Goal: Task Accomplishment & Management: Complete application form

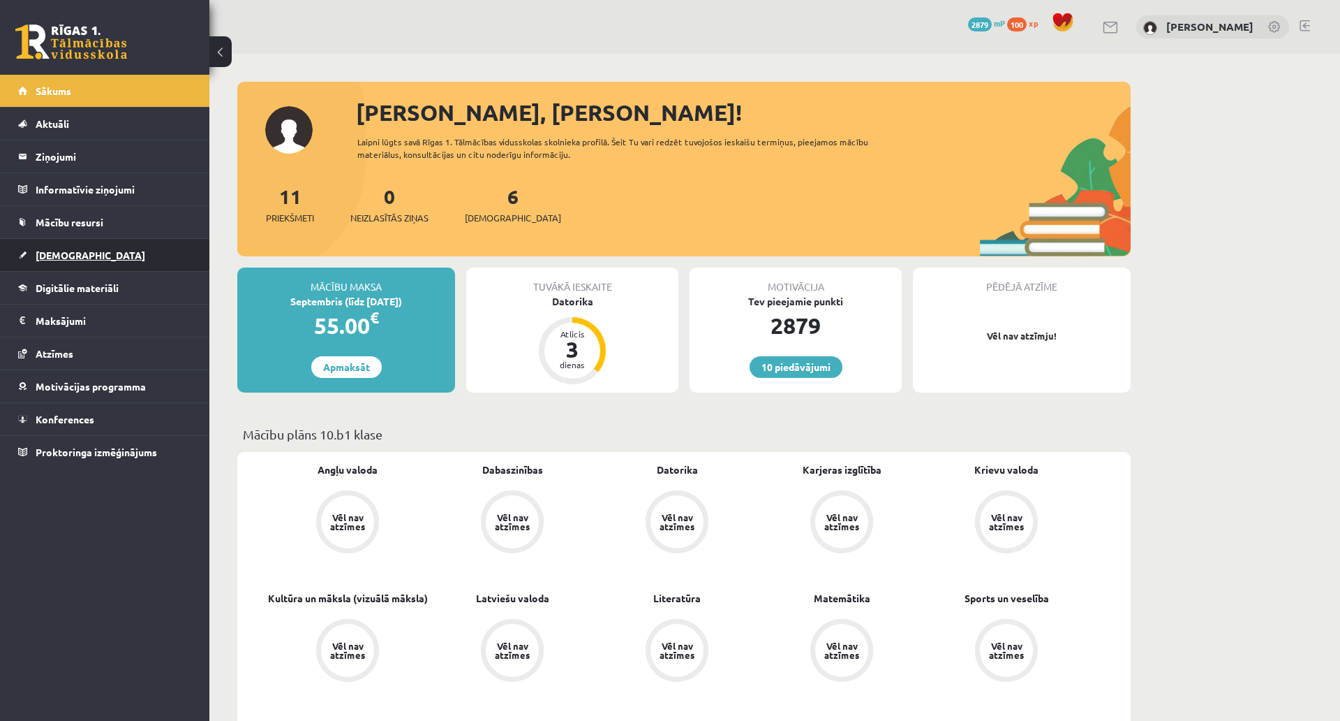
click at [124, 266] on link "[DEMOGRAPHIC_DATA]" at bounding box center [105, 255] width 174 height 32
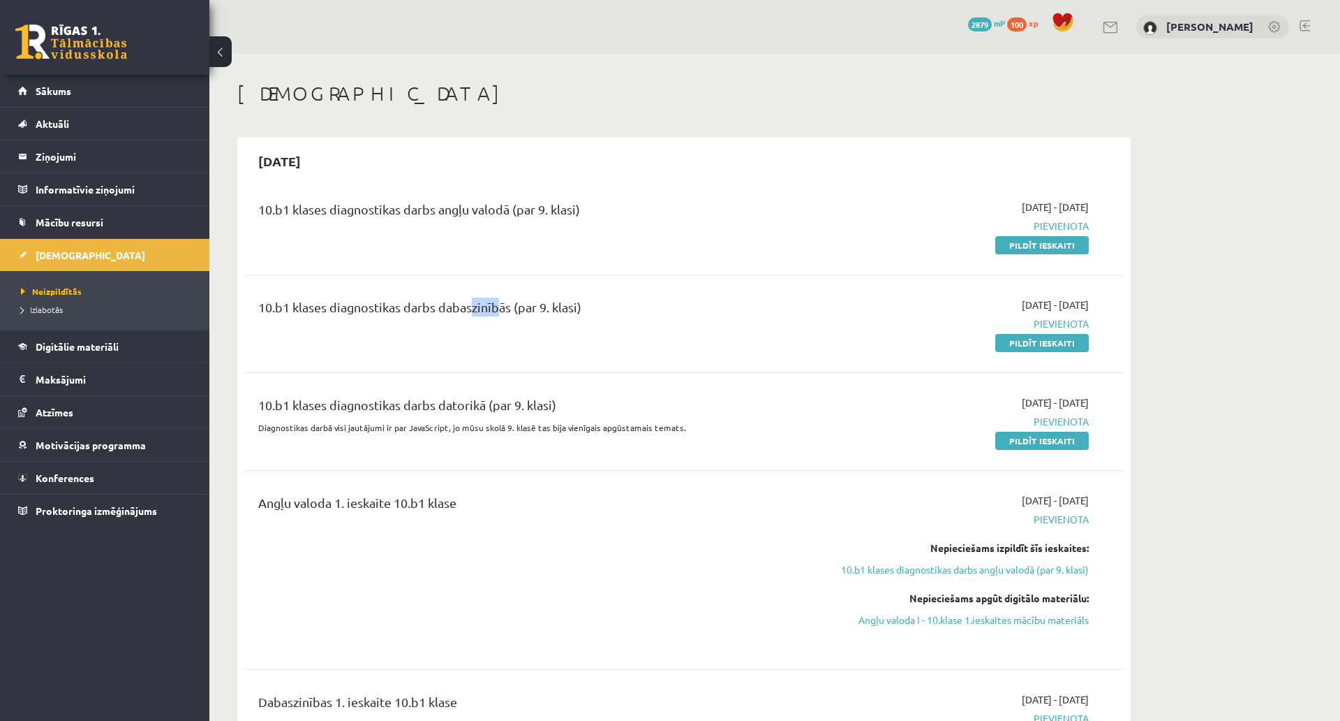
drag, startPoint x: 468, startPoint y: 309, endPoint x: 496, endPoint y: 313, distance: 27.5
click at [496, 313] on div "10.b1 klases diagnostikas darbs dabaszinībās (par 9. klasi)" at bounding box center [531, 310] width 547 height 26
click at [497, 340] on div "10.b1 klases diagnostikas darbs dabaszinībās (par 9. klasi)" at bounding box center [532, 323] width 568 height 52
drag, startPoint x: 473, startPoint y: 309, endPoint x: 492, endPoint y: 311, distance: 19.7
click at [492, 311] on div "10.b1 klases diagnostikas darbs dabaszinībās (par 9. klasi)" at bounding box center [531, 310] width 547 height 26
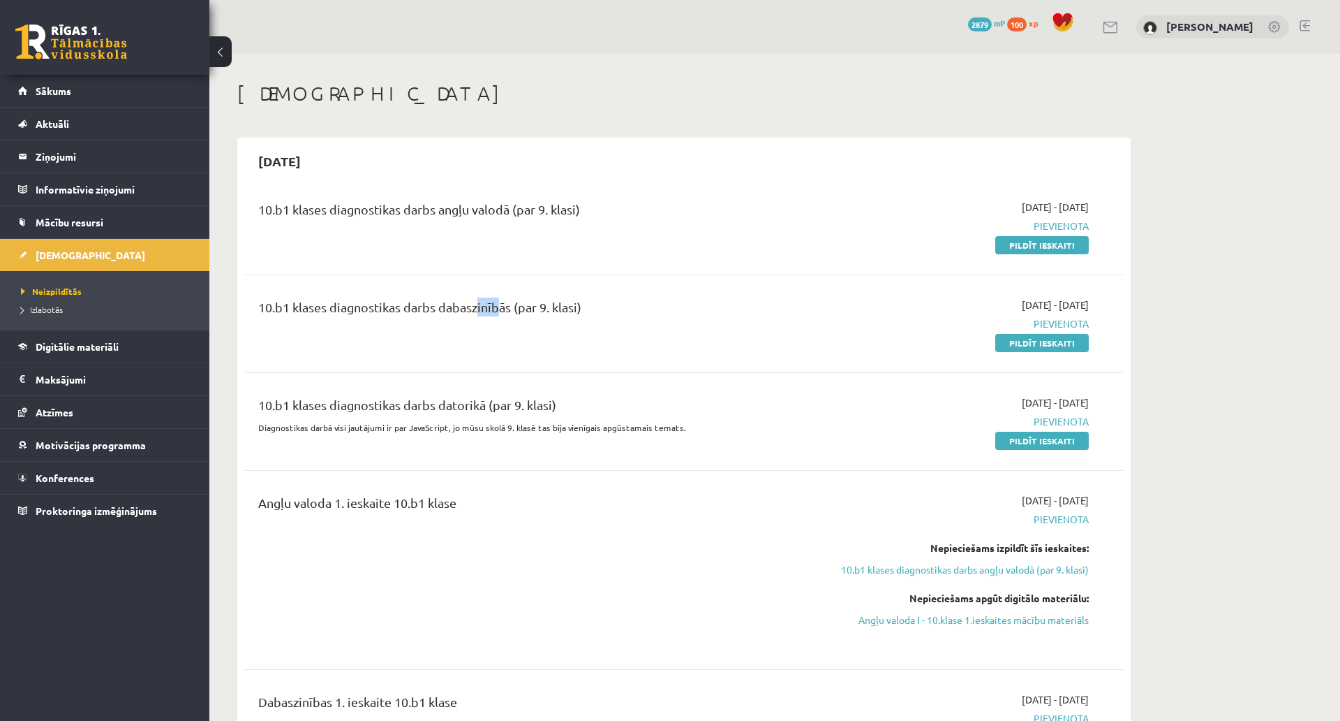
click at [489, 327] on div "10.b1 klases diagnostikas darbs dabaszinībās (par 9. klasi)" at bounding box center [532, 323] width 568 height 52
drag, startPoint x: 473, startPoint y: 304, endPoint x: 499, endPoint y: 307, distance: 26.7
click at [499, 307] on div "10.b1 klases diagnostikas darbs dabaszinībās (par 9. klasi)" at bounding box center [531, 310] width 547 height 26
click at [489, 336] on div "10.b1 klases diagnostikas darbs dabaszinībās (par 9. klasi)" at bounding box center [532, 323] width 568 height 52
drag, startPoint x: 474, startPoint y: 310, endPoint x: 501, endPoint y: 313, distance: 27.4
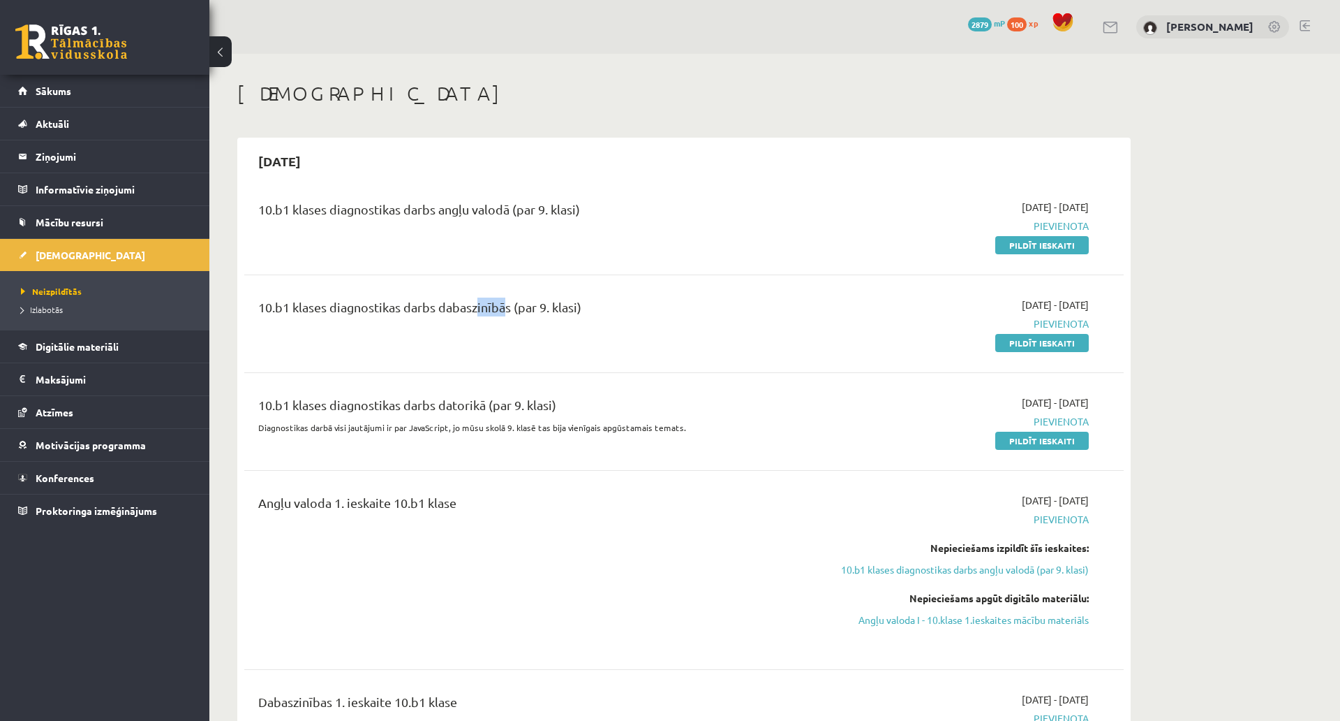
click at [501, 313] on div "10.b1 klases diagnostikas darbs dabaszinībās (par 9. klasi)" at bounding box center [531, 310] width 547 height 26
click at [495, 332] on div "10.b1 klases diagnostikas darbs dabaszinībās (par 9. klasi)" at bounding box center [532, 323] width 568 height 52
click at [473, 325] on div "10.b1 klases diagnostikas darbs dabaszinībās (par 9. klasi)" at bounding box center [532, 323] width 568 height 52
drag, startPoint x: 470, startPoint y: 313, endPoint x: 485, endPoint y: 313, distance: 15.4
click at [485, 313] on div "10.b1 klases diagnostikas darbs dabaszinībās (par 9. klasi)" at bounding box center [531, 310] width 547 height 26
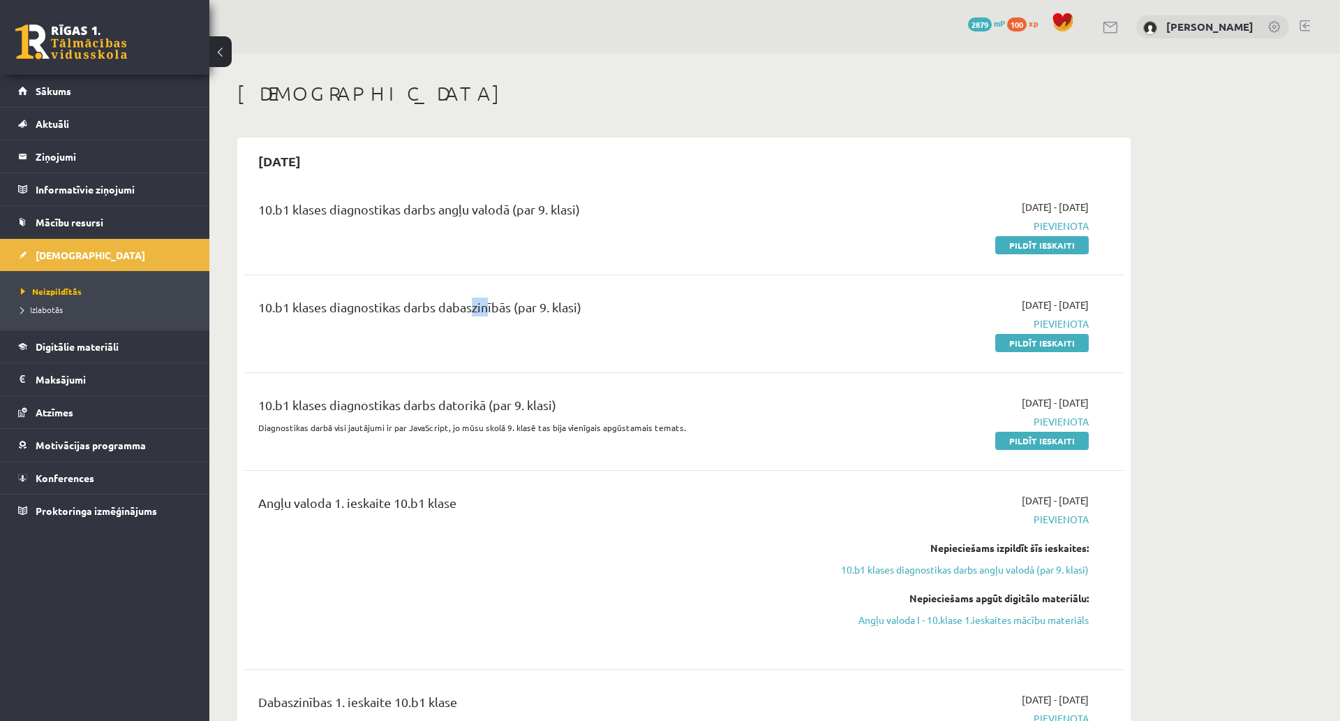
drag, startPoint x: 483, startPoint y: 332, endPoint x: 471, endPoint y: 304, distance: 30.3
click at [482, 332] on div "10.b1 klases diagnostikas darbs dabaszinībās (par 9. klasi)" at bounding box center [532, 323] width 568 height 52
click at [475, 339] on div "10.b1 klases diagnostikas darbs dabaszinībās (par 9. klasi)" at bounding box center [532, 323] width 568 height 52
click at [471, 313] on div "10.b1 klases diagnostikas darbs dabaszinībās (par 9. klasi)" at bounding box center [531, 310] width 547 height 26
click at [477, 343] on div "10.b1 klases diagnostikas darbs dabaszinībās (par 9. klasi)" at bounding box center [532, 323] width 568 height 52
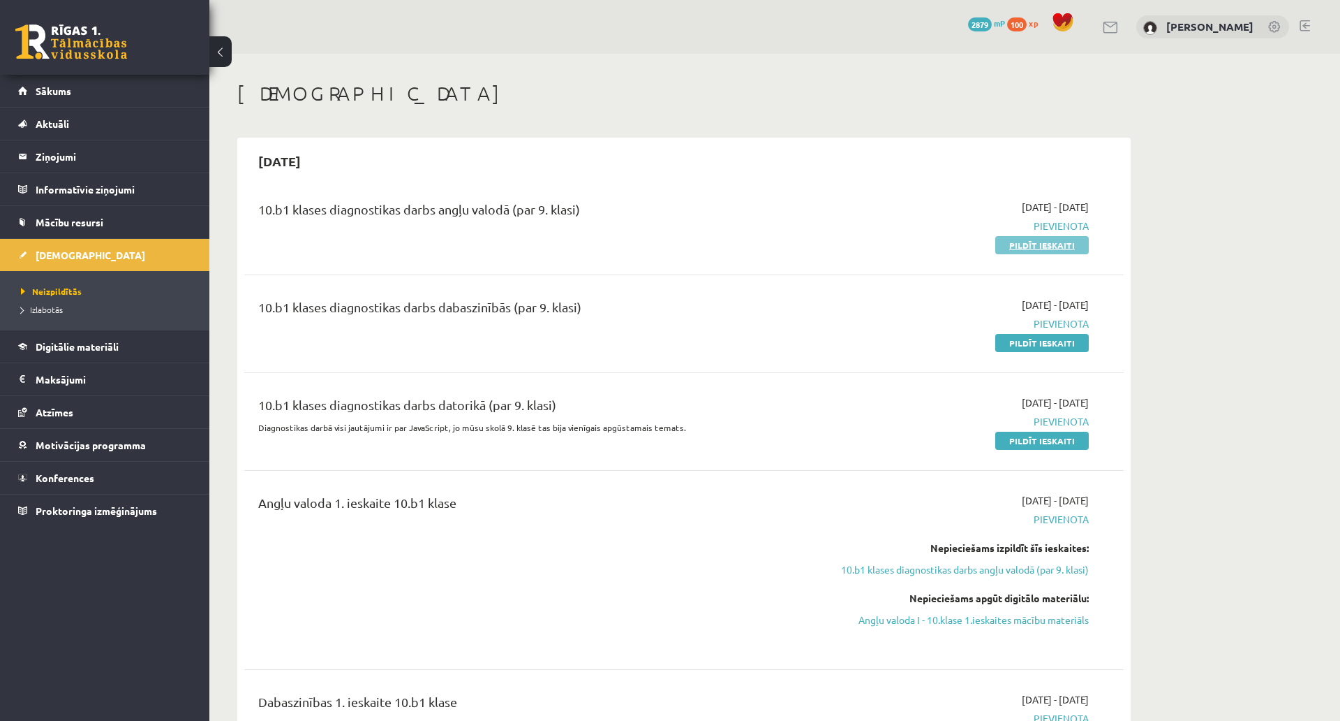
click at [1029, 248] on link "Pildīt ieskaiti" at bounding box center [1043, 245] width 94 height 18
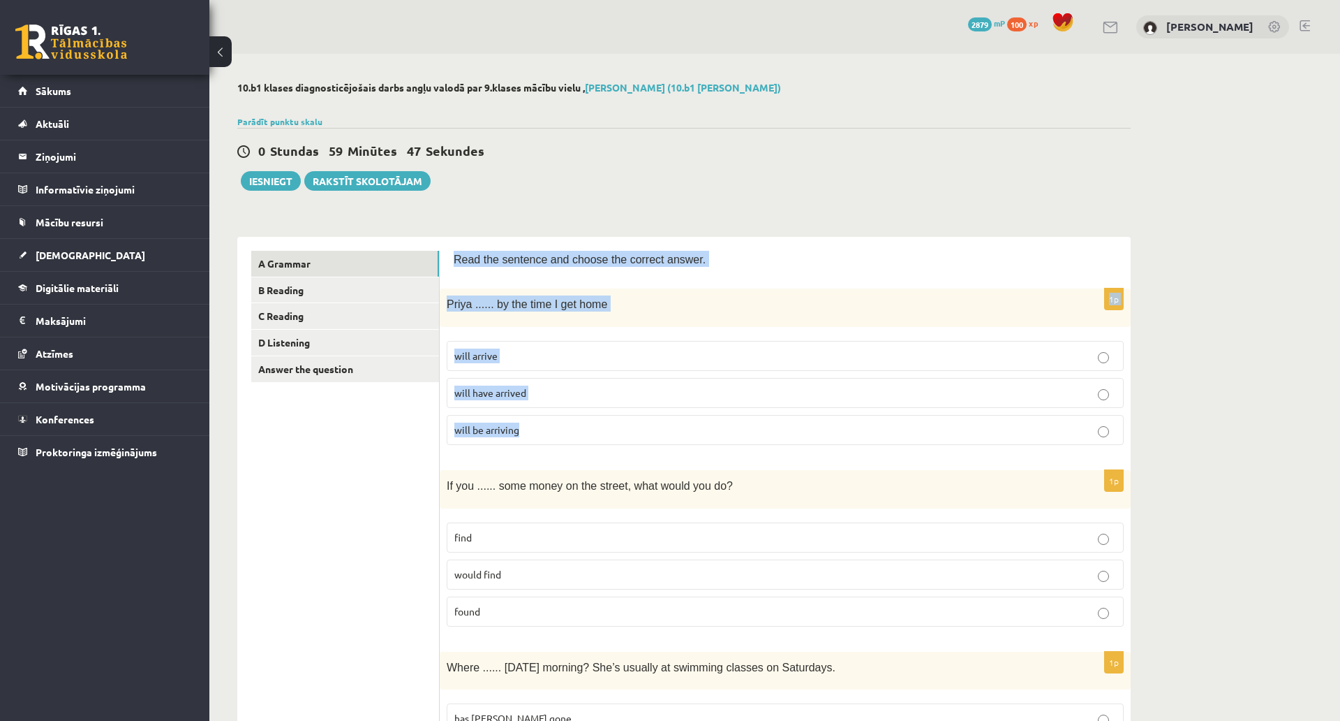
drag, startPoint x: 450, startPoint y: 253, endPoint x: 542, endPoint y: 429, distance: 198.9
copy form "Read the sentence and choose the correct answer. 1p Priya ...... by the time I …"
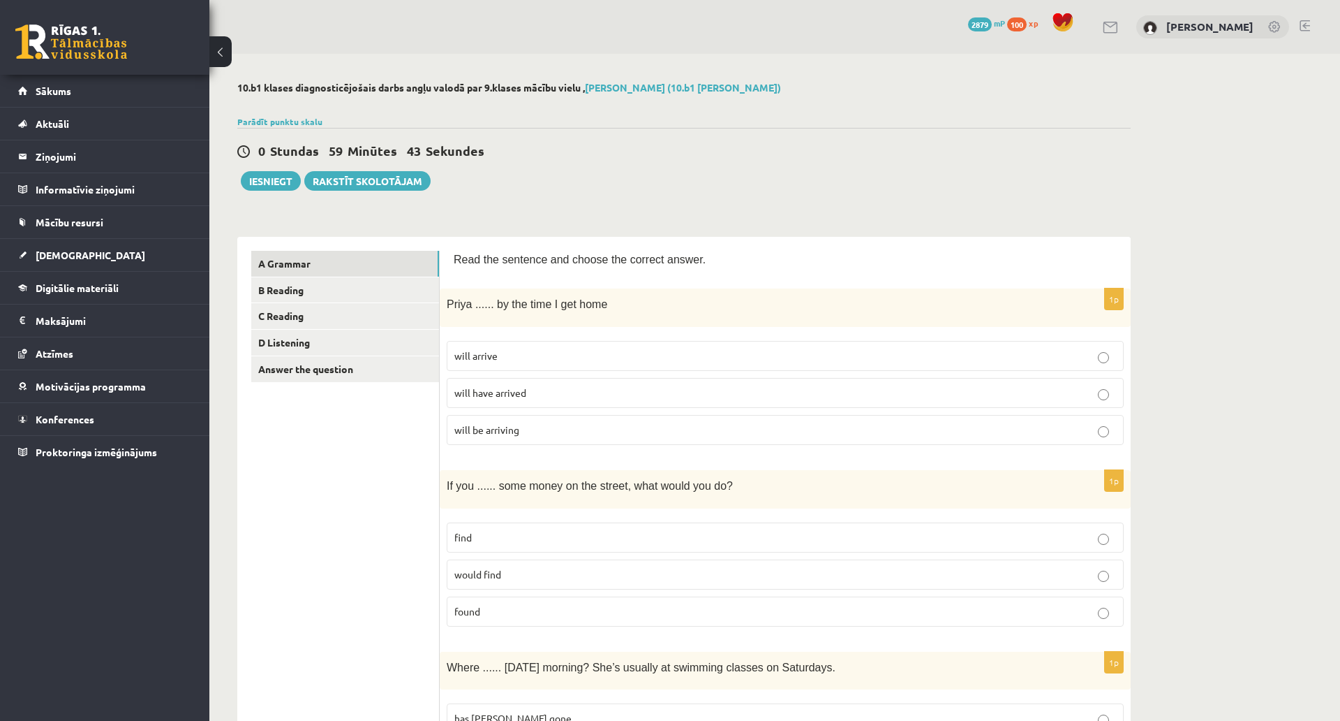
click at [482, 399] on p "will have arrived" at bounding box center [786, 392] width 662 height 15
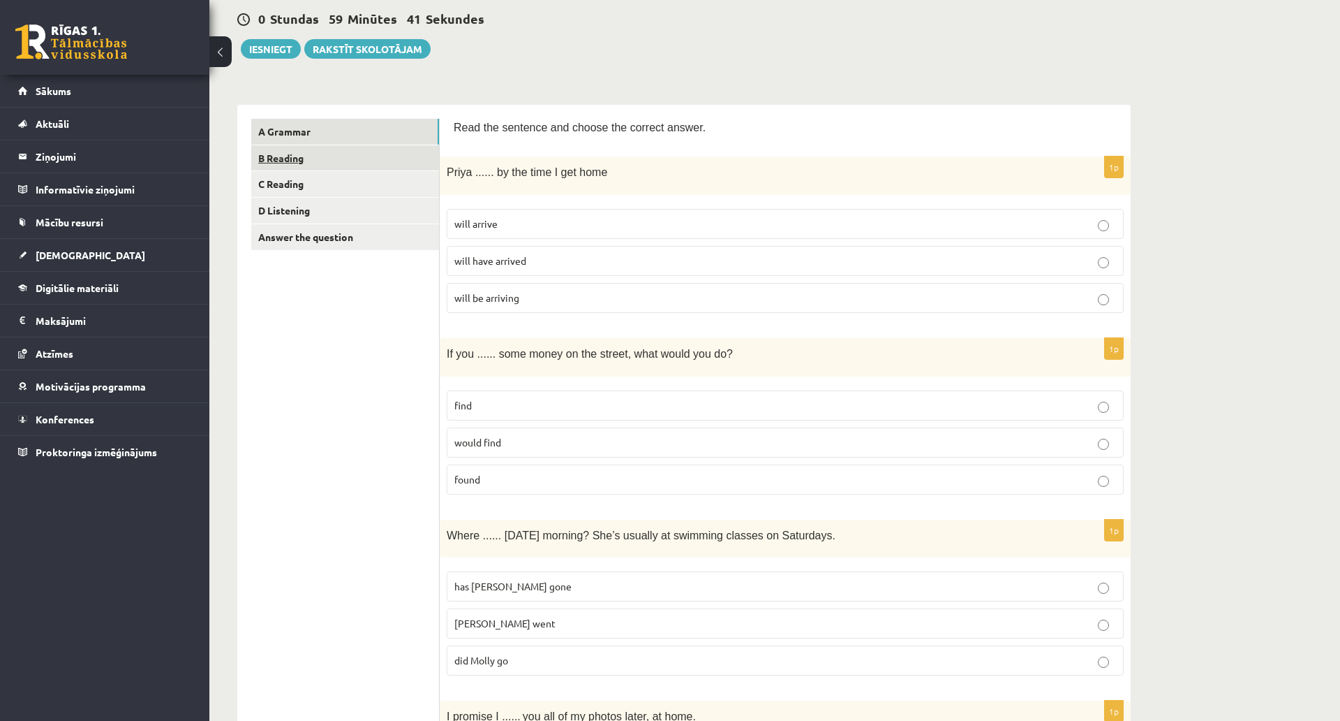
scroll to position [140, 0]
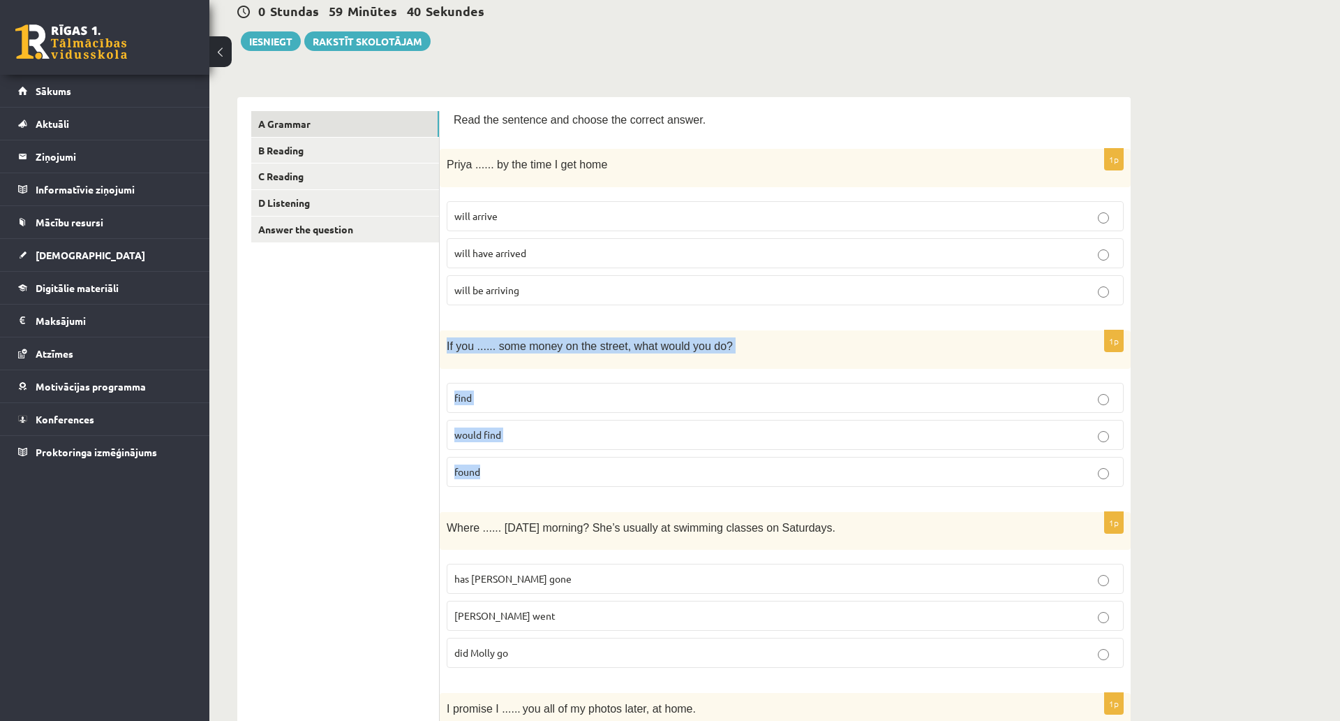
drag, startPoint x: 440, startPoint y: 346, endPoint x: 517, endPoint y: 467, distance: 143.1
click at [517, 467] on div "1p If you ...... some money on the street, what would you do? find would find f…" at bounding box center [785, 414] width 691 height 168
copy div "If you ...... some money on the street, what would you do? find would find found"
click at [474, 466] on span "found" at bounding box center [468, 471] width 26 height 13
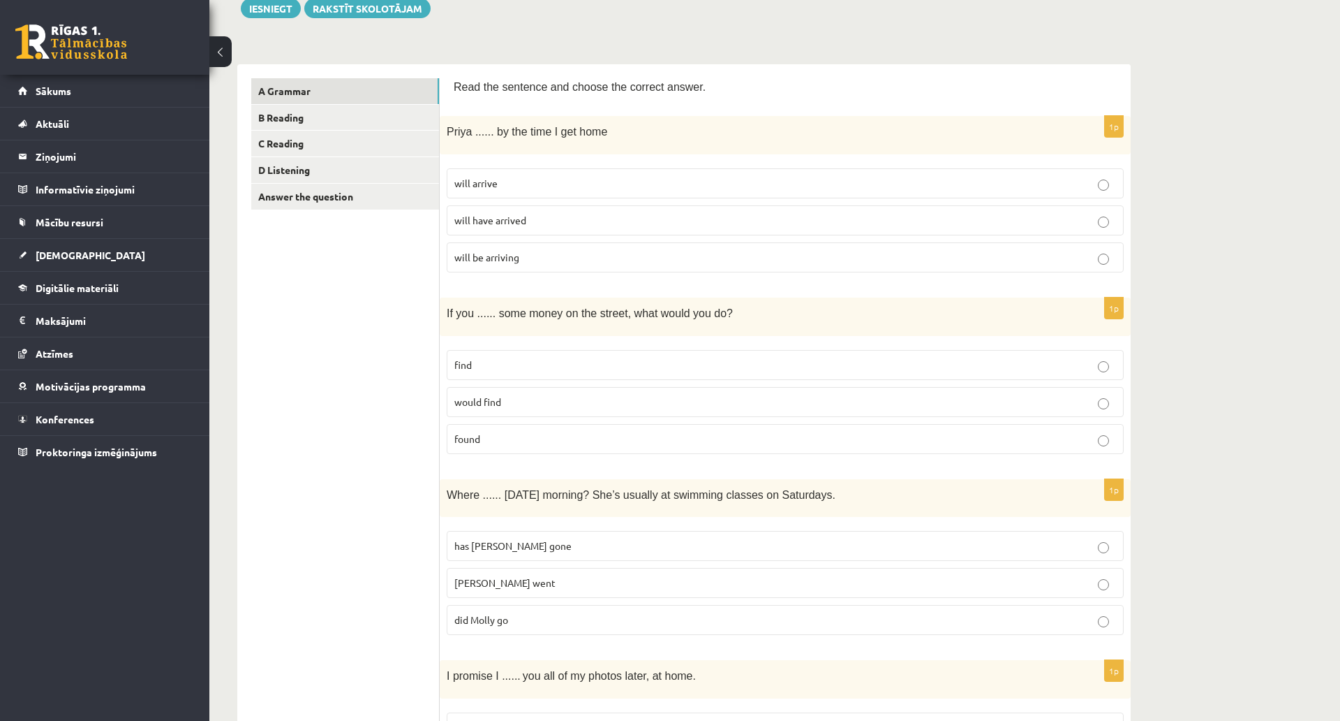
scroll to position [209, 0]
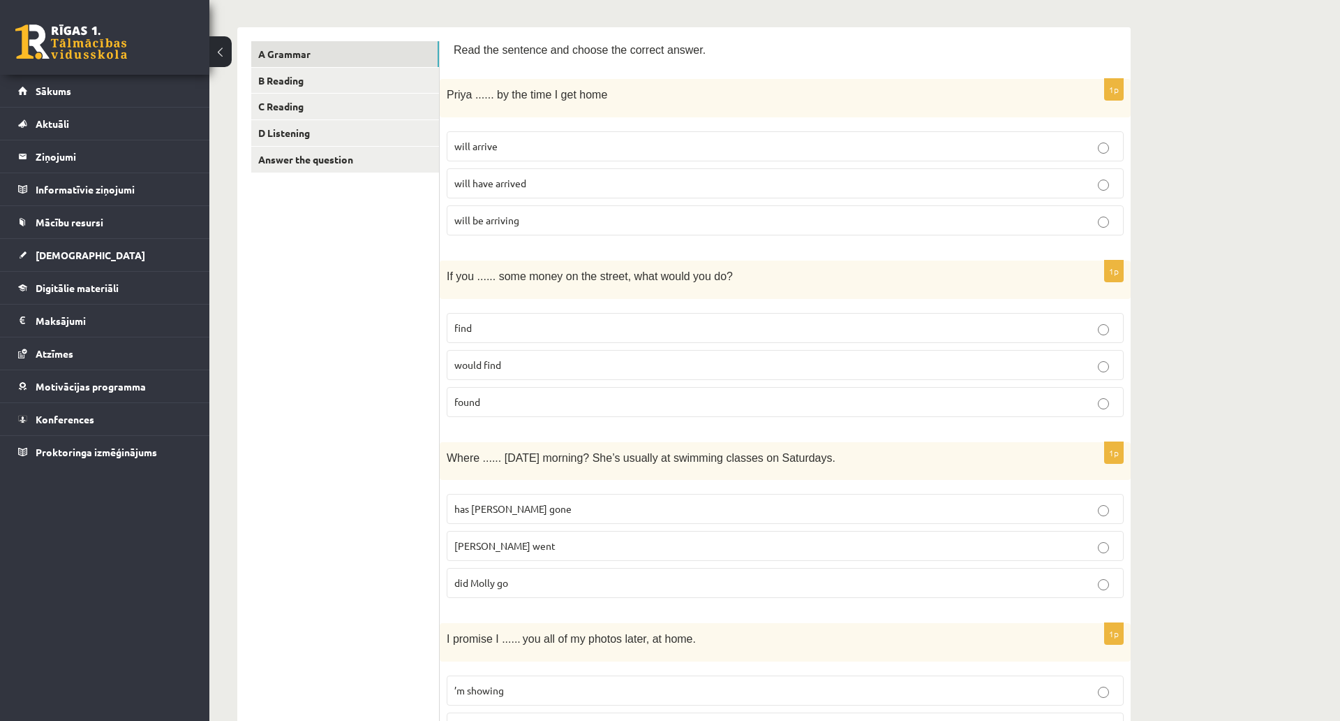
click at [475, 375] on label "would find" at bounding box center [785, 365] width 677 height 30
click at [482, 408] on p "found" at bounding box center [786, 401] width 662 height 15
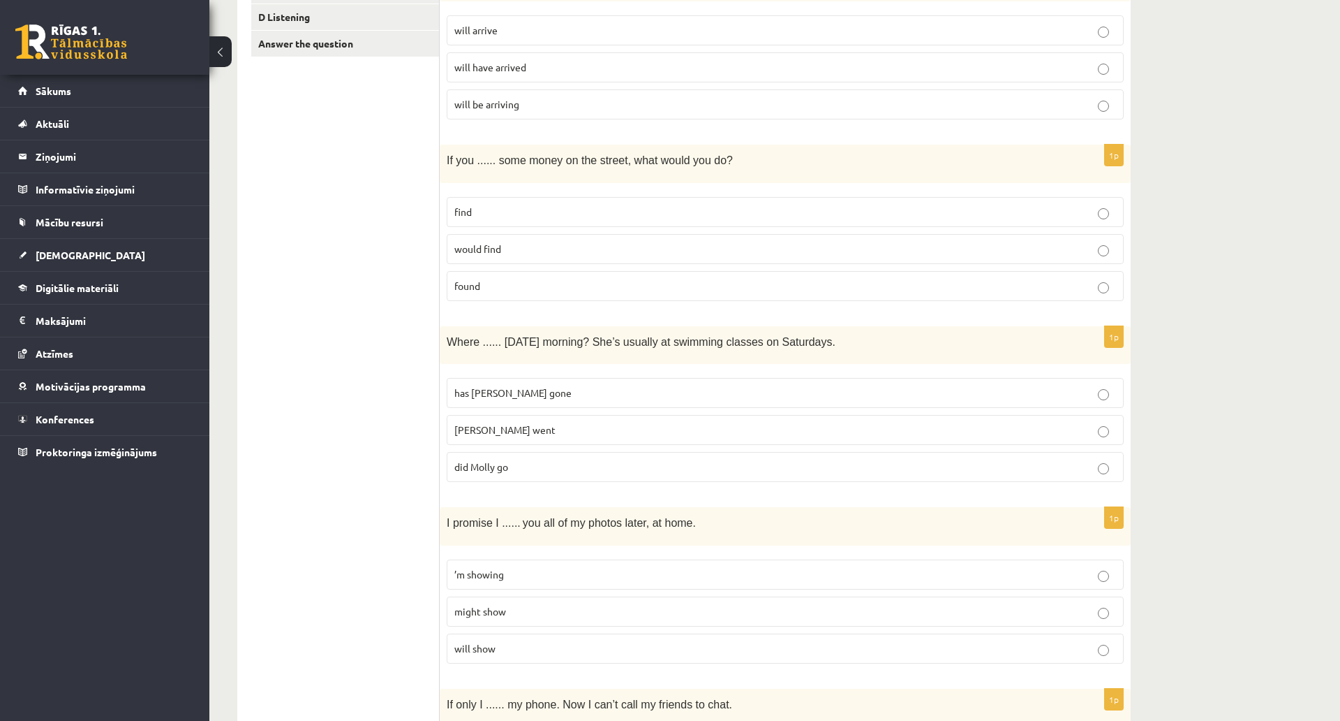
scroll to position [349, 0]
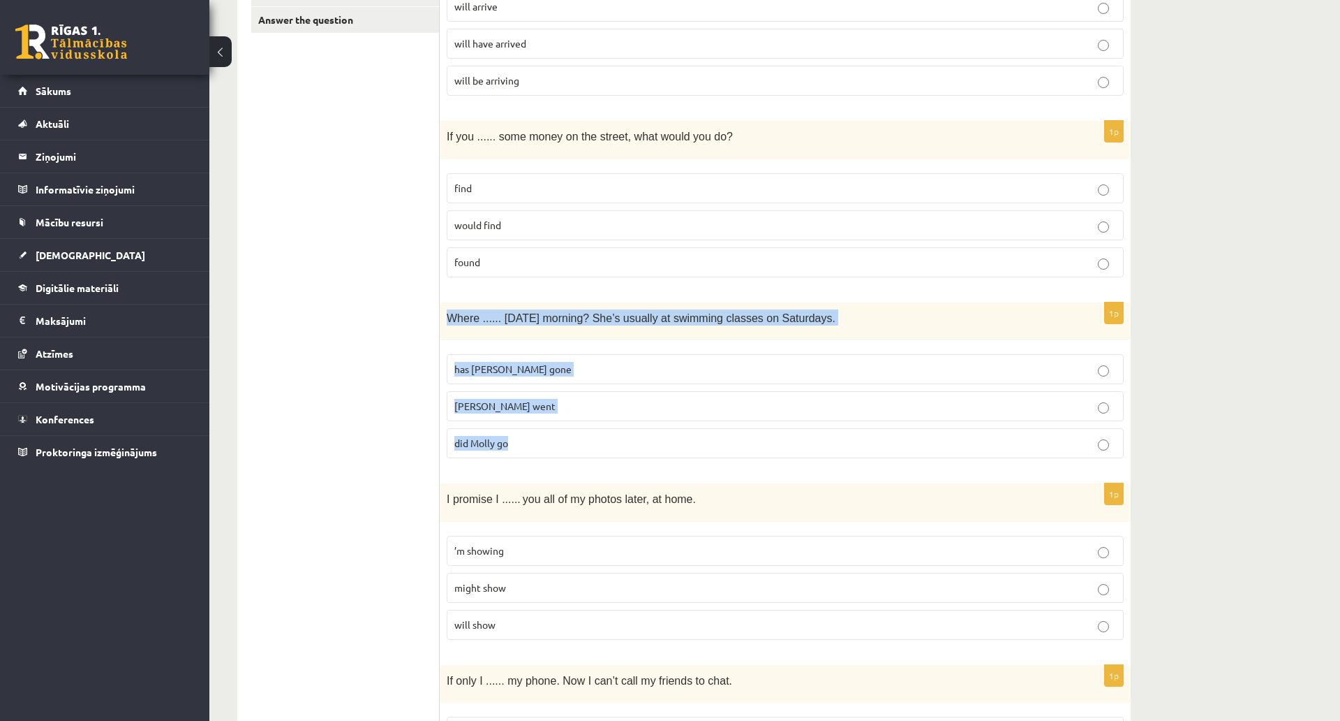
drag, startPoint x: 441, startPoint y: 311, endPoint x: 529, endPoint y: 445, distance: 160.3
click at [531, 447] on div "1p Where ...... yesterday morning? She’s usually at swimming classes on Saturda…" at bounding box center [785, 386] width 691 height 168
copy div "Where ...... yesterday morning? She’s usually at swimming classes on Saturdays.…"
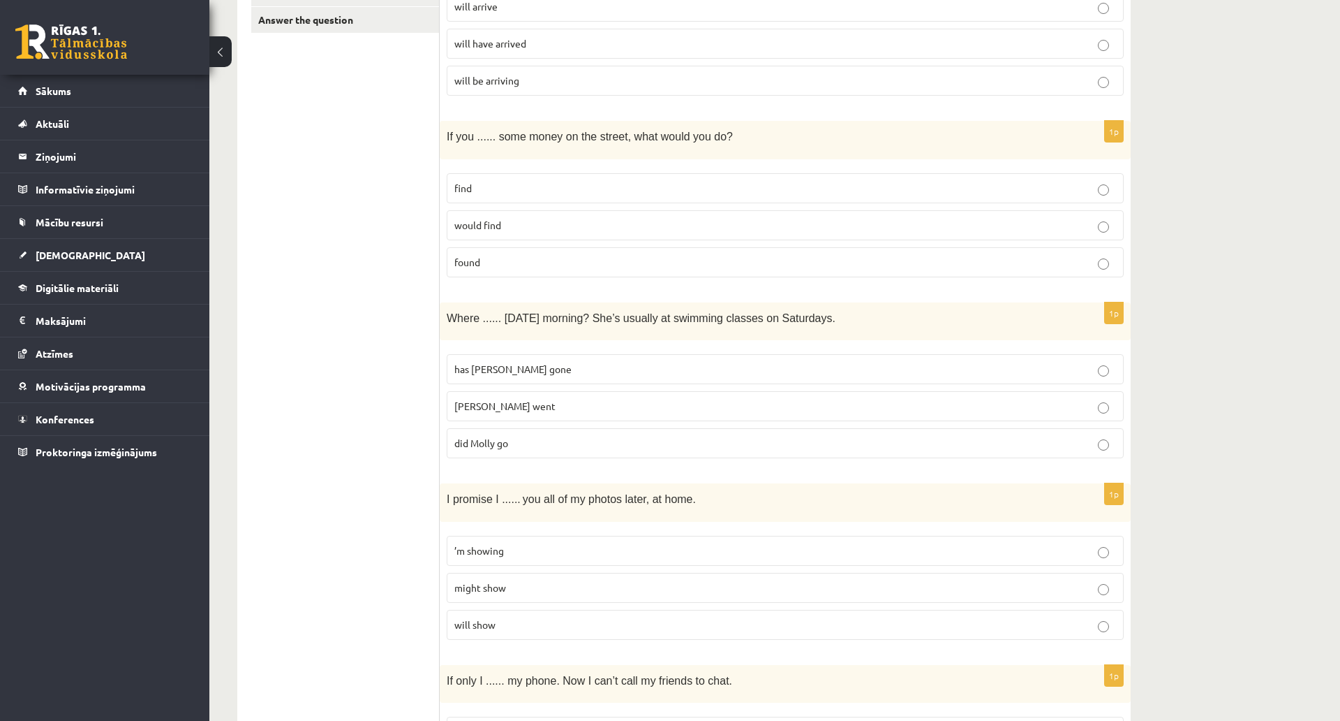
click at [481, 455] on label "did Molly go" at bounding box center [785, 443] width 677 height 30
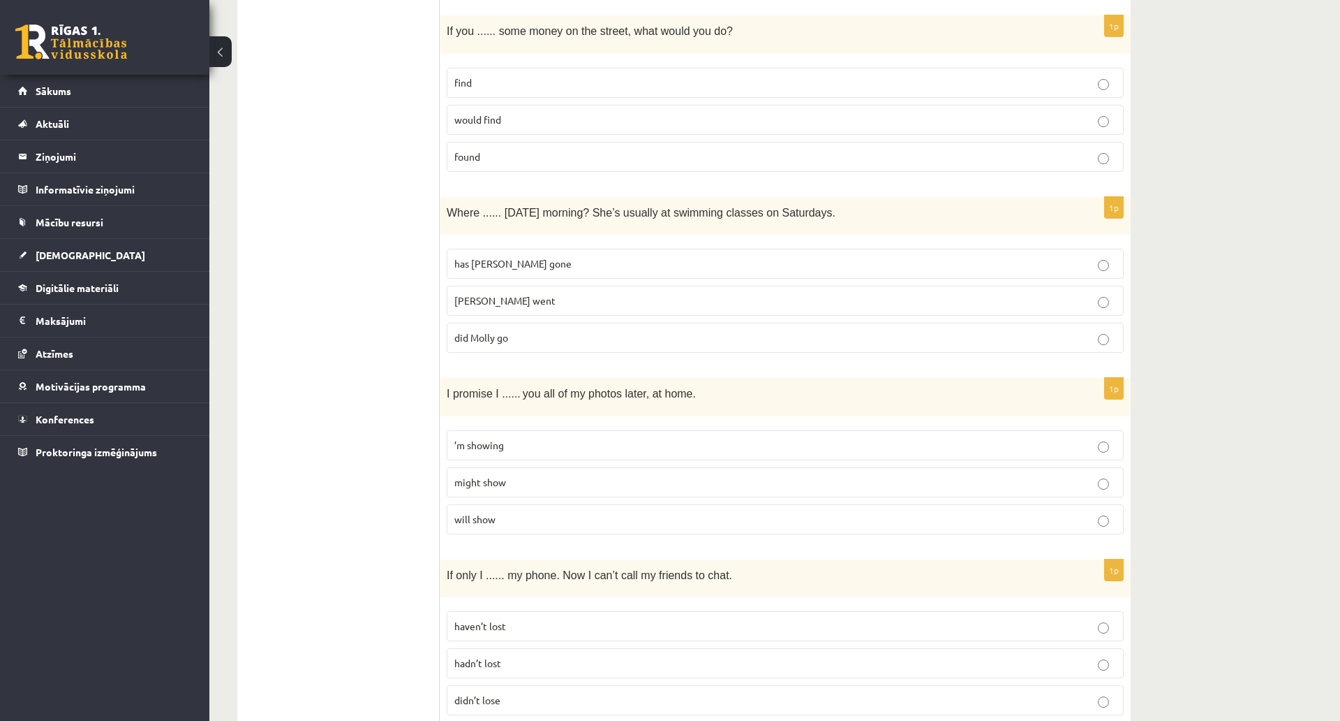
scroll to position [489, 0]
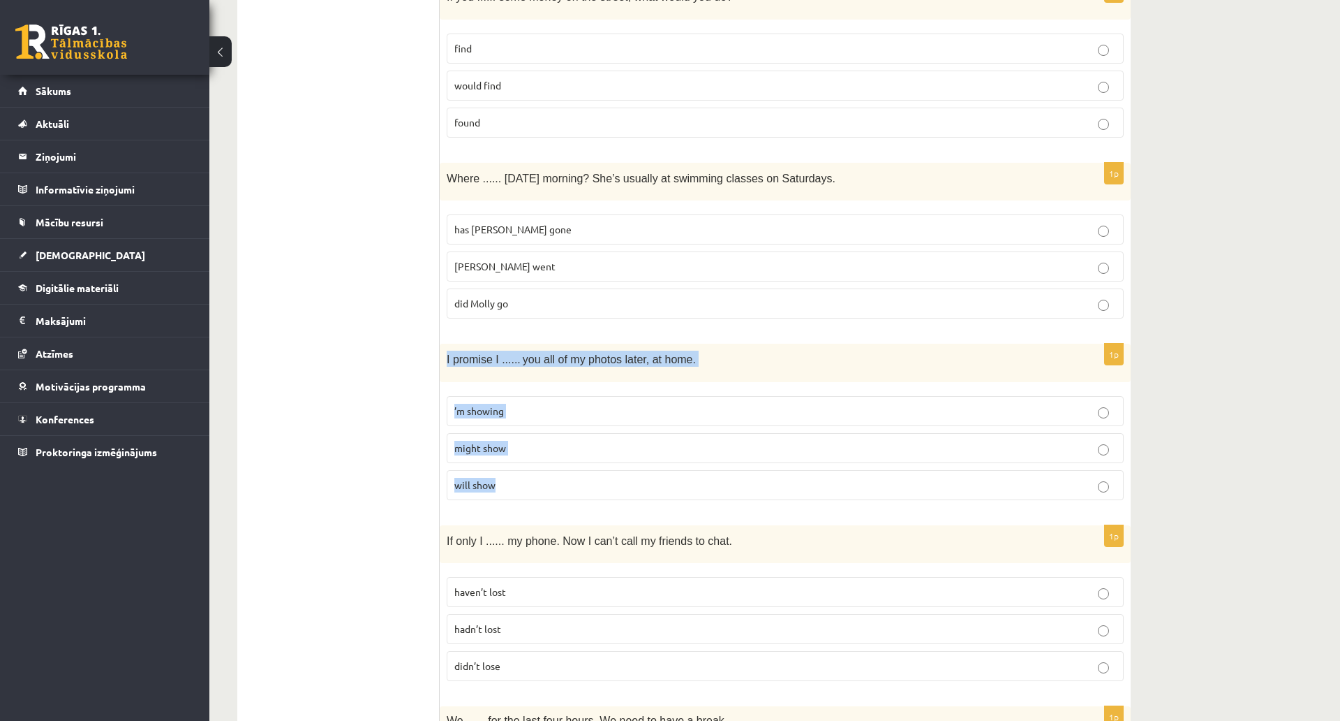
drag, startPoint x: 443, startPoint y: 362, endPoint x: 521, endPoint y: 471, distance: 133.7
click at [521, 471] on div "1p I promise I ...... you all of my photos later, at home. ’m showing might sho…" at bounding box center [785, 428] width 691 height 168
copy div "I promise I ...... you all of my photos later, at home. ’m showing might show w…"
click at [466, 487] on span "will show" at bounding box center [475, 484] width 41 height 13
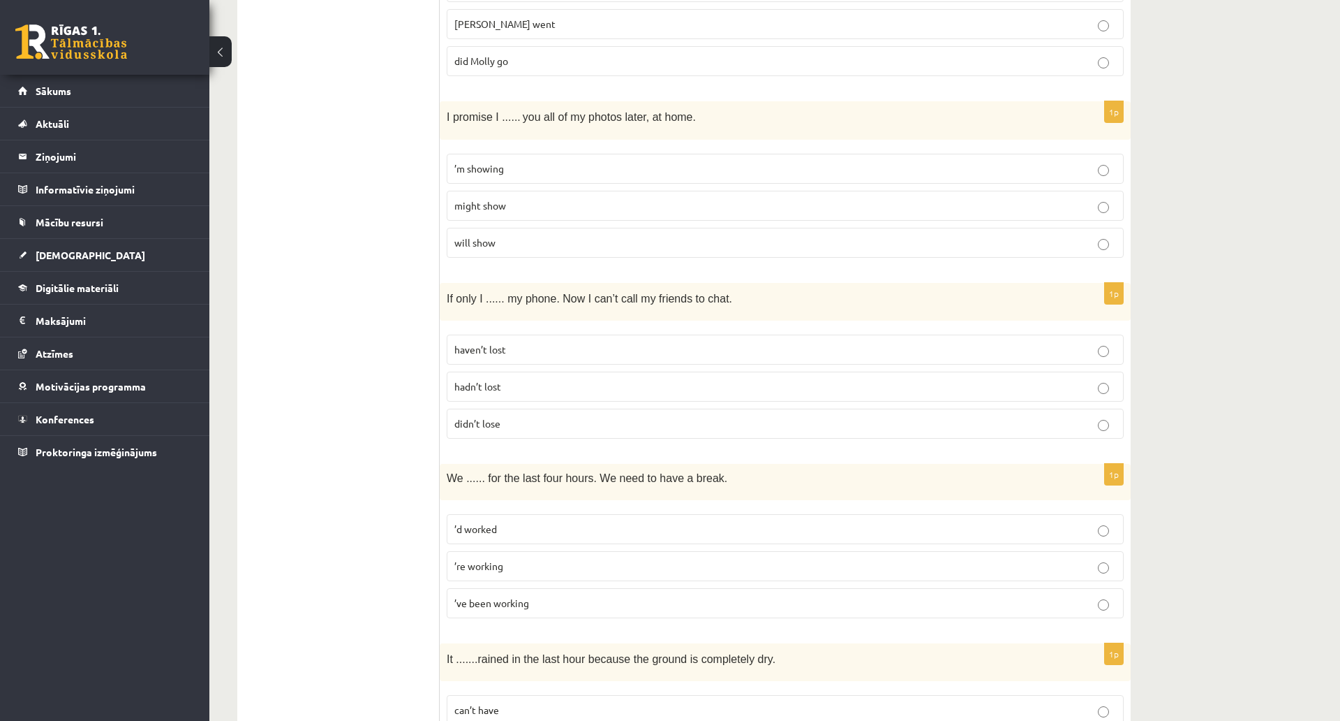
scroll to position [768, 0]
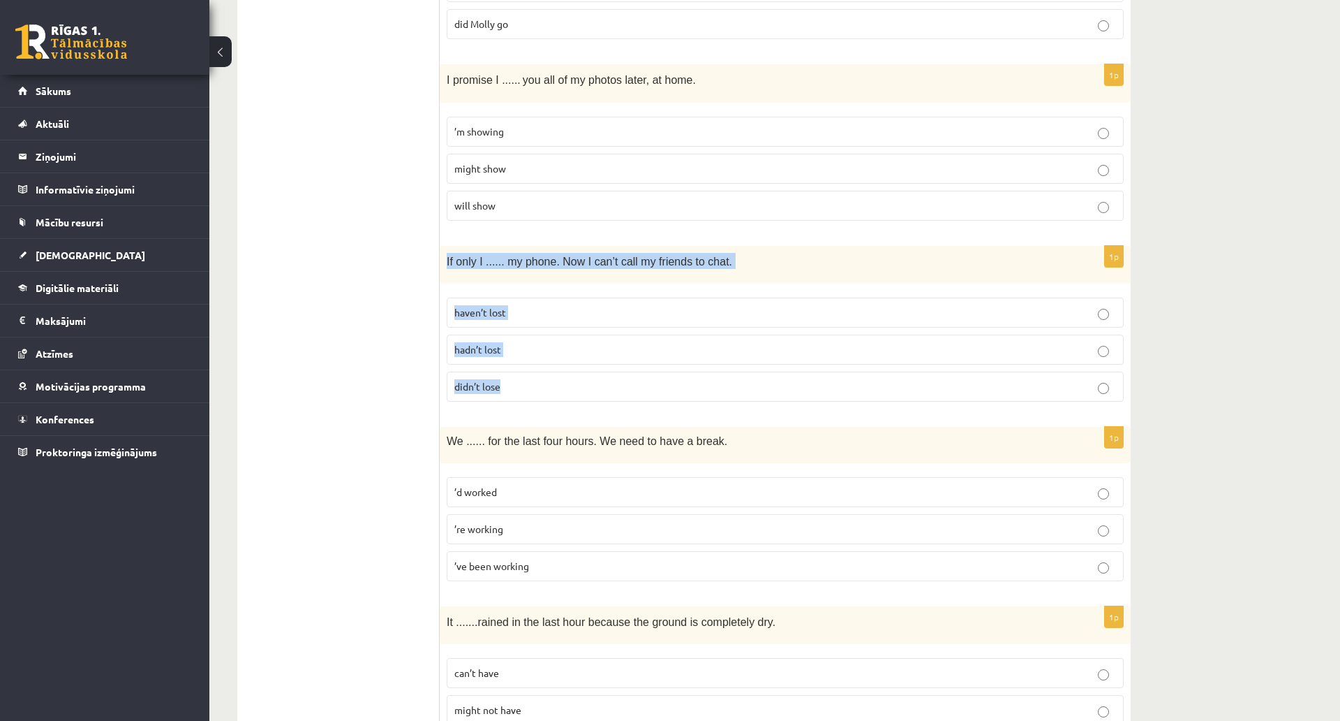
drag, startPoint x: 447, startPoint y: 265, endPoint x: 542, endPoint y: 374, distance: 145.0
click at [542, 374] on div "1p If only I ...... my phone. Now I can’t call my friends to chat. haven’t lost…" at bounding box center [785, 330] width 691 height 168
copy div "If only I ...... my phone. Now I can’t call my friends to chat. haven’t lost ha…"
click at [457, 353] on span "hadn’t lost" at bounding box center [478, 349] width 47 height 13
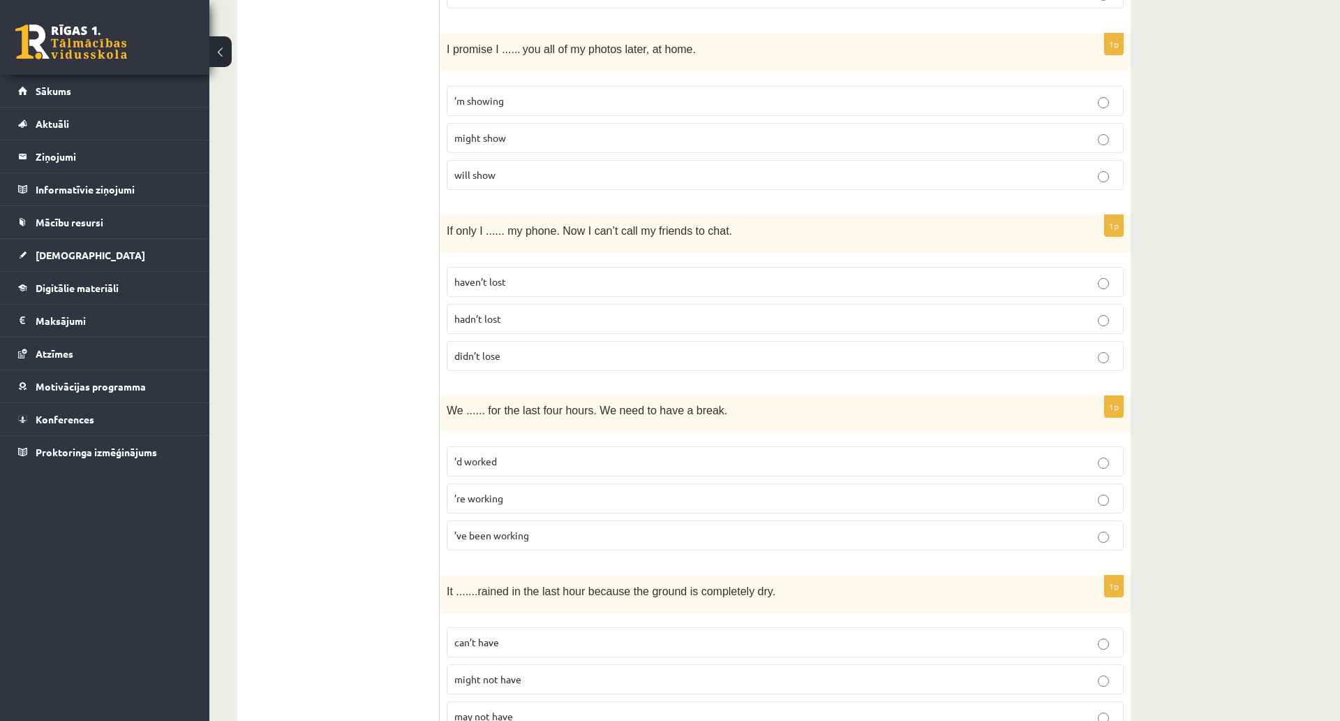
scroll to position [908, 0]
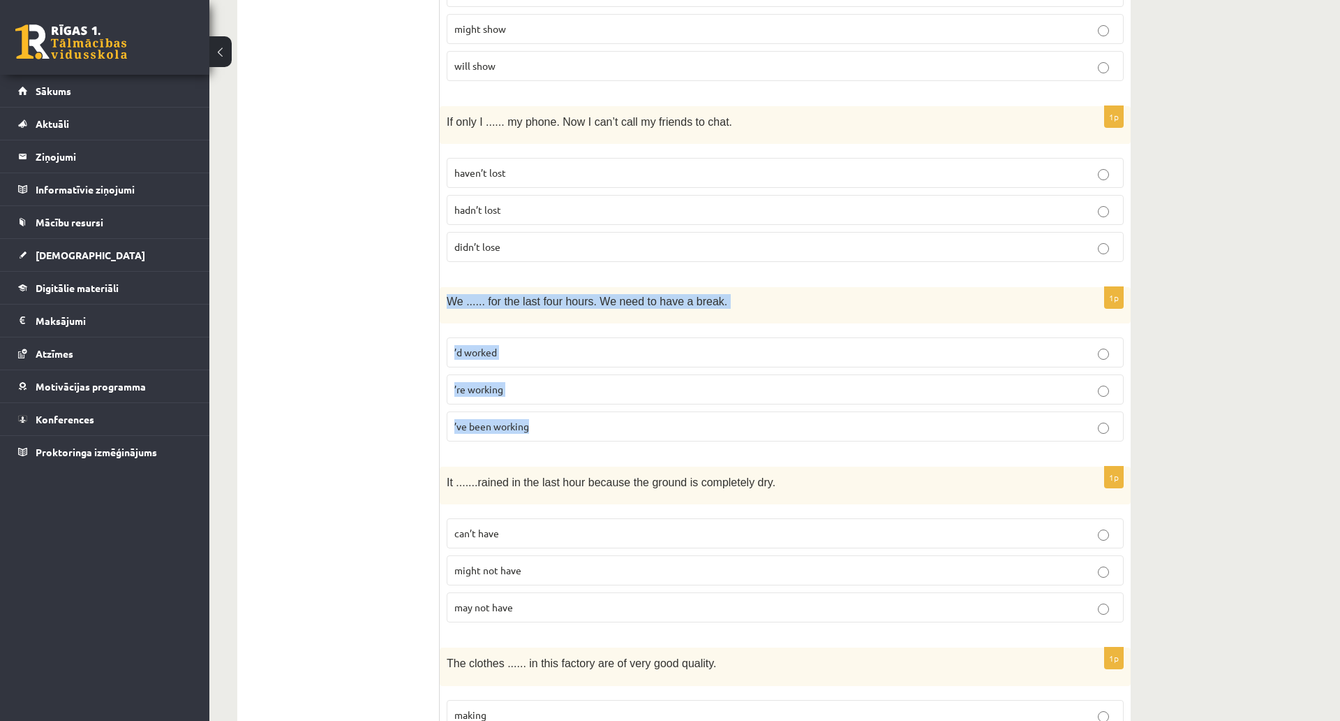
drag, startPoint x: 444, startPoint y: 304, endPoint x: 556, endPoint y: 434, distance: 171.8
click at [556, 434] on div "1p We ...... for the last four hours. We need to have a break. ’d worked ’re wo…" at bounding box center [785, 369] width 691 height 165
copy div "We ...... for the last four hours. We need to have a break. ’d worked ’re worki…"
click at [467, 429] on span "’ve been working" at bounding box center [492, 426] width 75 height 13
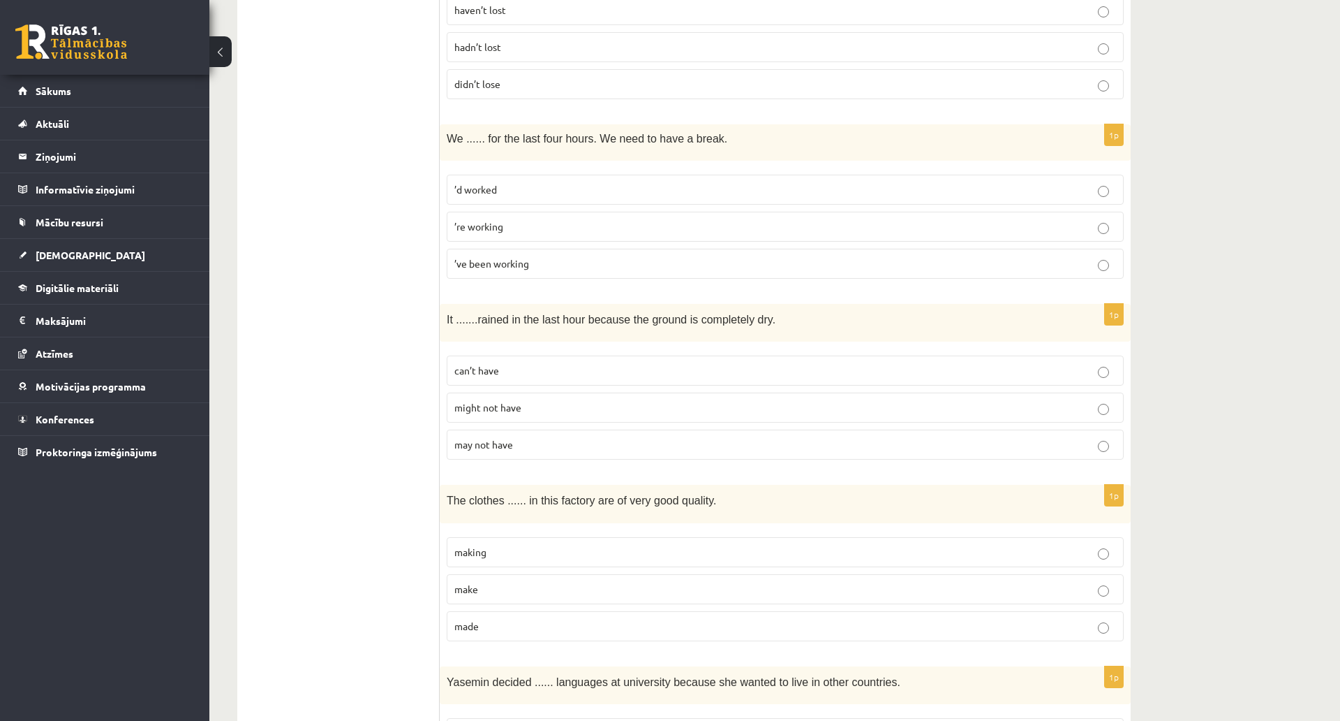
scroll to position [1117, 0]
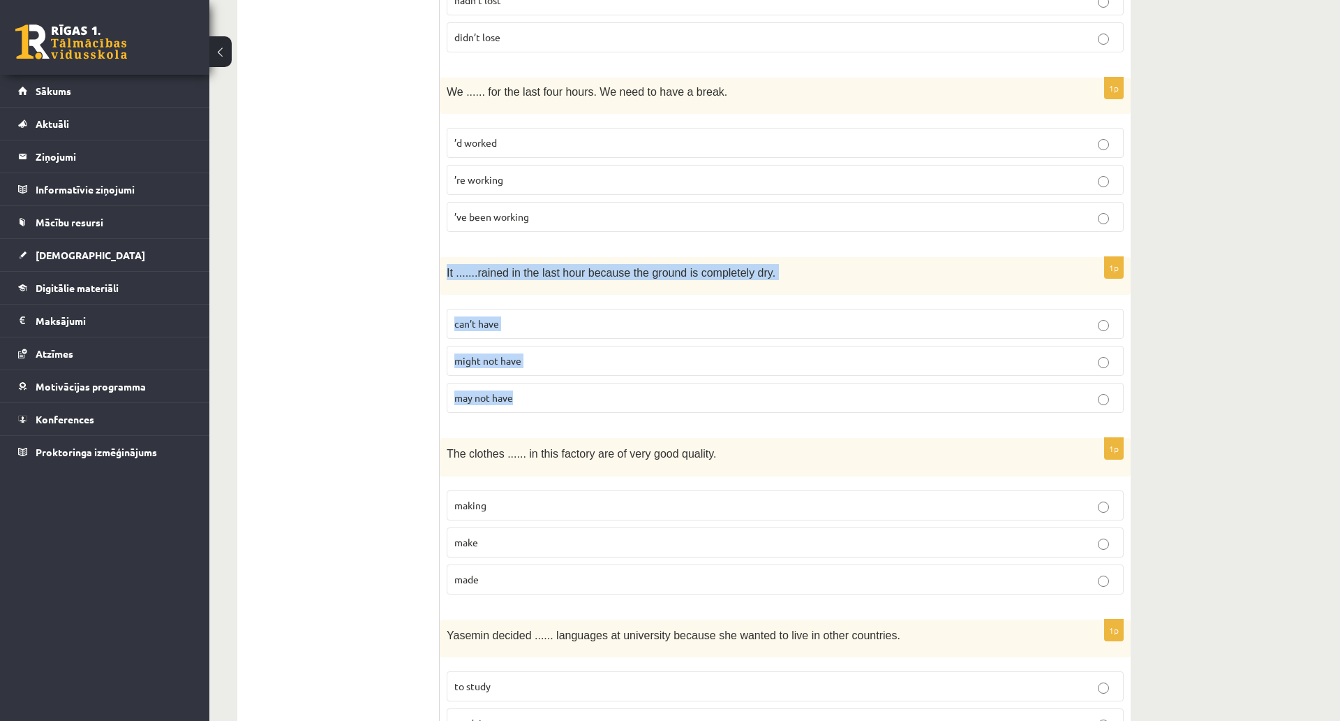
drag, startPoint x: 446, startPoint y: 271, endPoint x: 537, endPoint y: 394, distance: 152.8
click at [537, 394] on div "1p It ....... rained in the last hour because the ground is completely dry. can…" at bounding box center [785, 341] width 691 height 168
copy div "It ....... rained in the last hour because the ground is completely dry. can’t …"
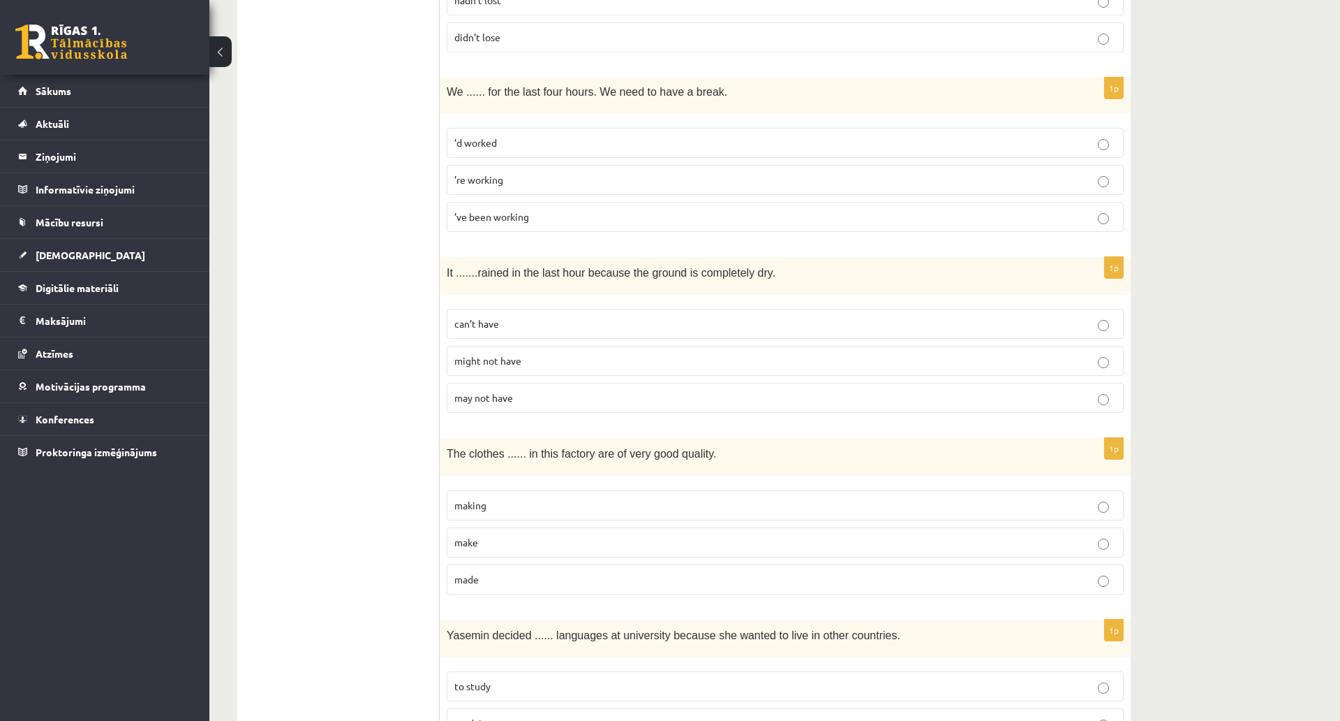
click at [461, 335] on label "can’t have" at bounding box center [785, 324] width 677 height 30
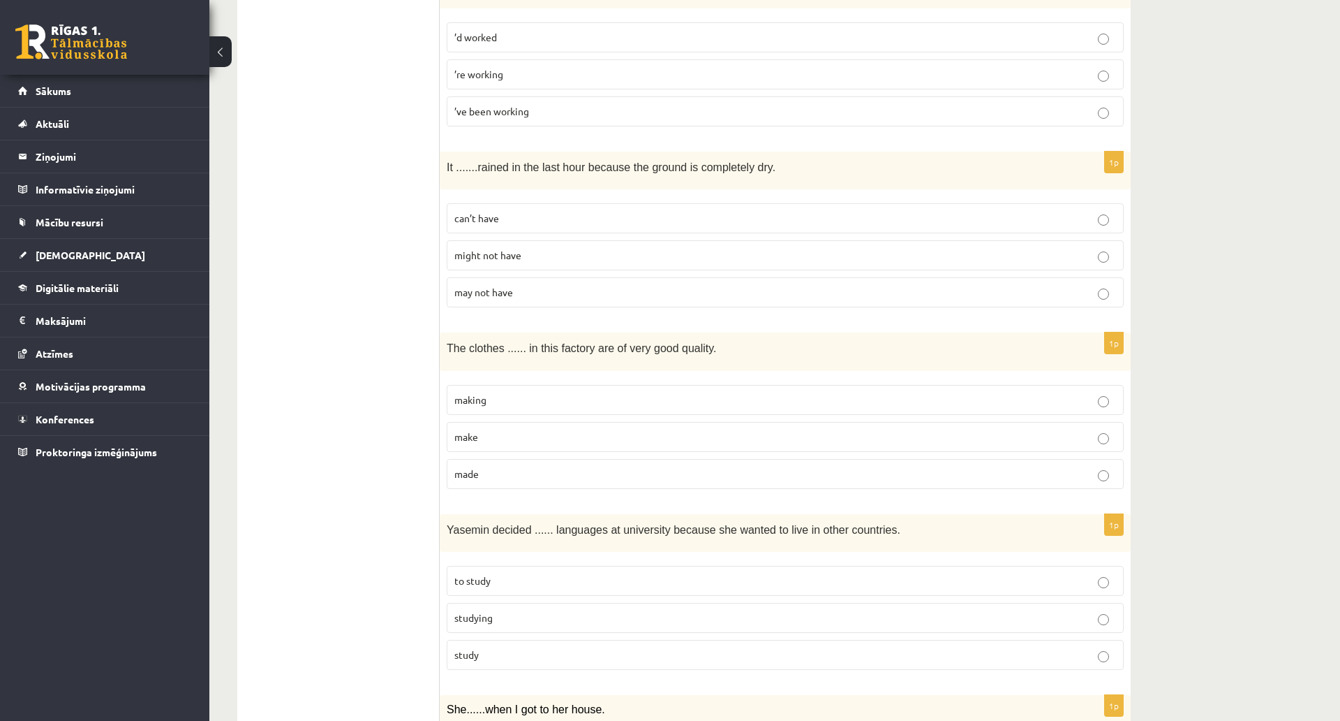
scroll to position [1257, 0]
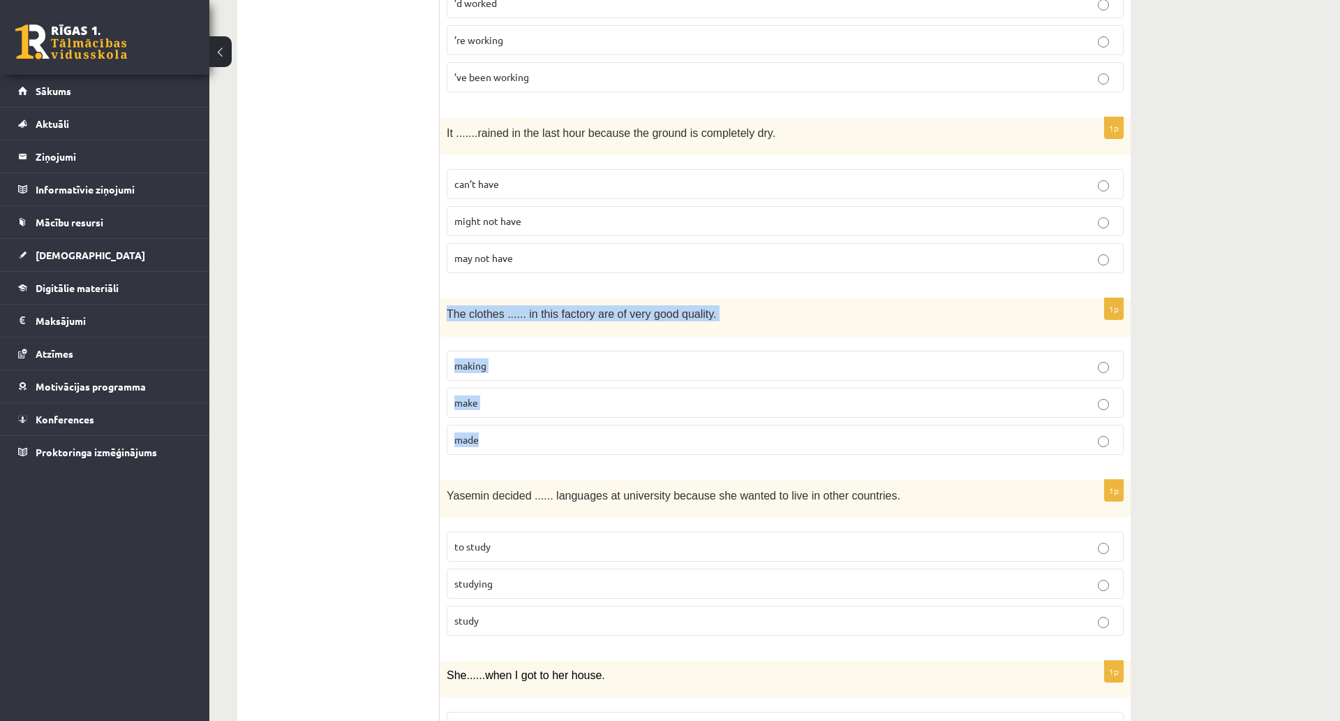
drag, startPoint x: 443, startPoint y: 320, endPoint x: 530, endPoint y: 444, distance: 150.9
click at [547, 452] on div "1p The clothes ...... in this factory are of very good quality. making make made" at bounding box center [785, 382] width 691 height 168
copy div "The clothes ...... in this factory are of very good quality. making make made"
click at [480, 443] on p "made" at bounding box center [786, 439] width 662 height 15
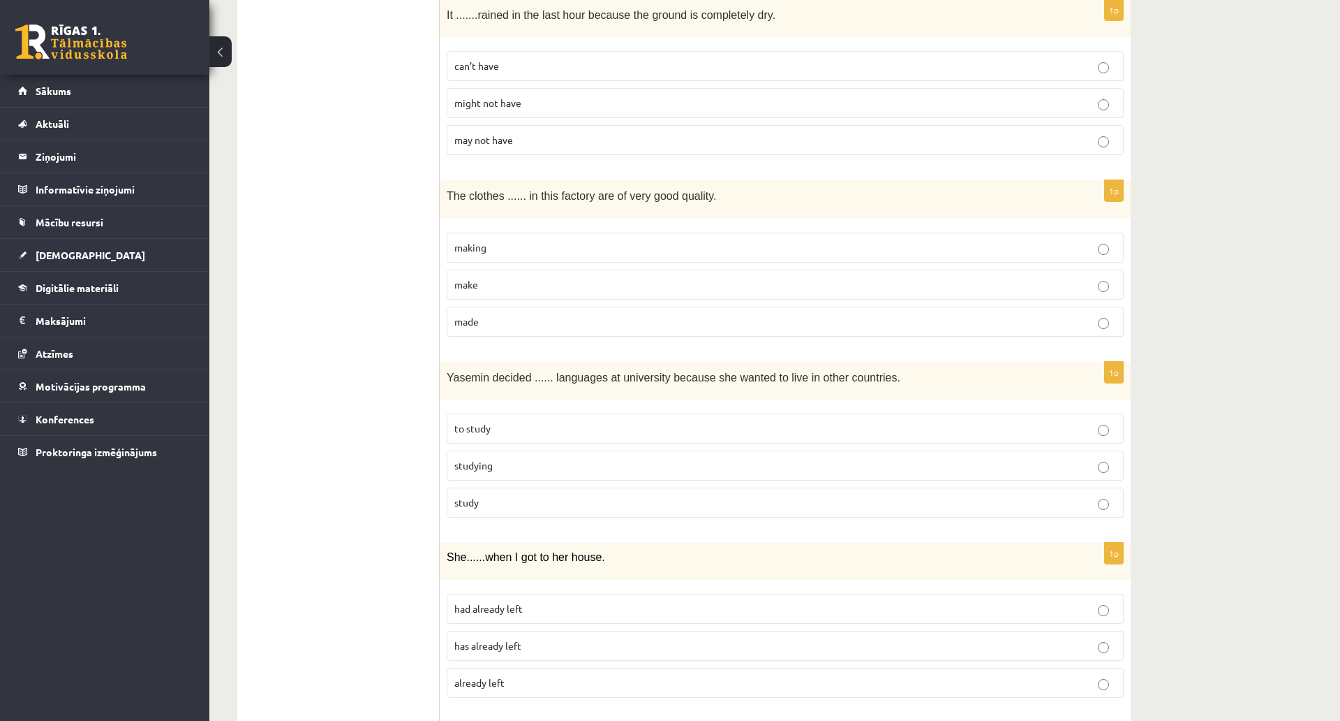
scroll to position [1396, 0]
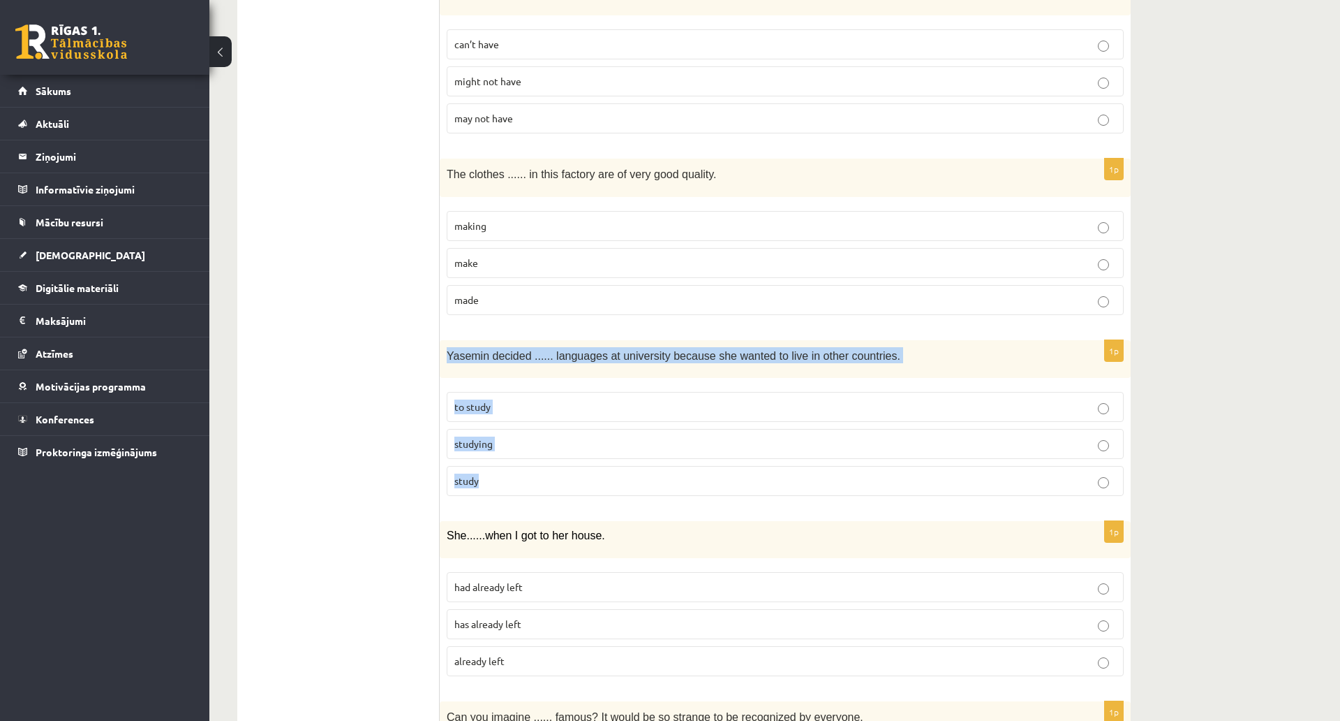
drag, startPoint x: 445, startPoint y: 354, endPoint x: 516, endPoint y: 468, distance: 133.9
click at [516, 468] on div "1p Yasemin decided ...... languages at university because she wanted to live in…" at bounding box center [785, 424] width 691 height 168
copy div "Yasemin decided ...... languages at university because she wanted to live in ot…"
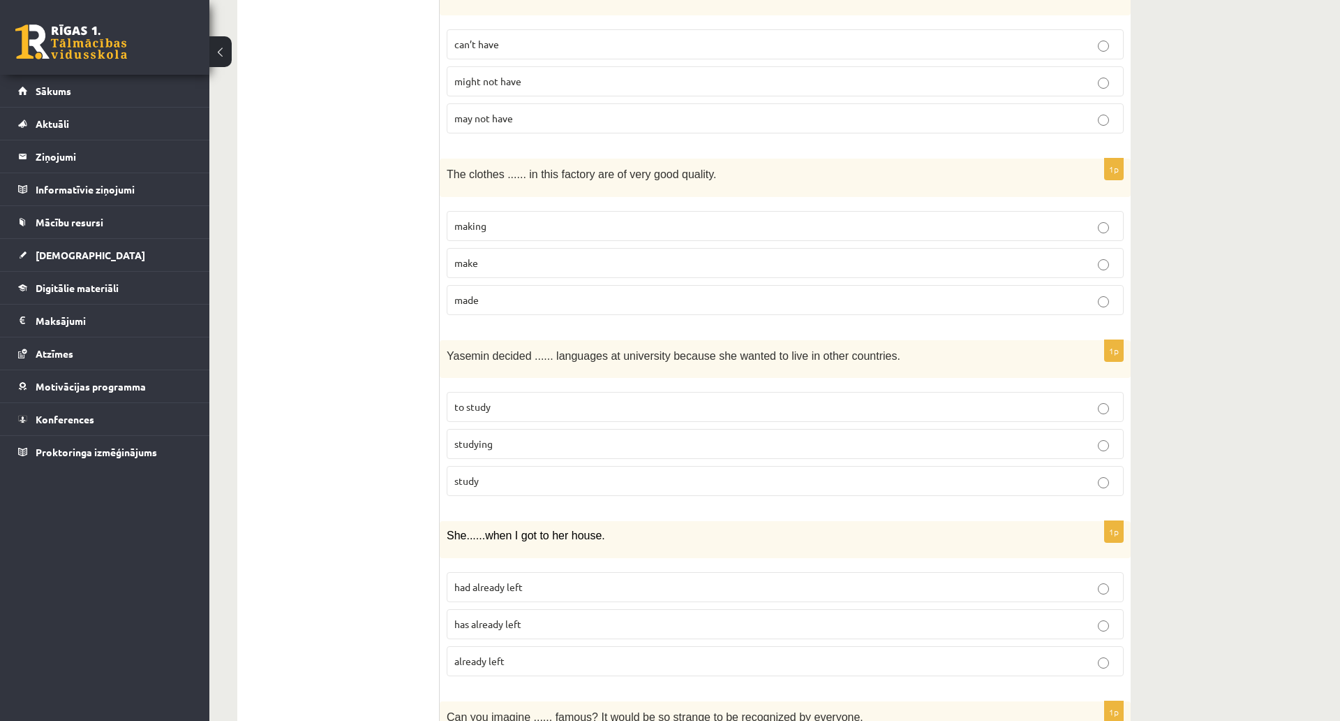
click at [385, 363] on ul "A Grammar B Reading C Reading D Listening Answer the question" at bounding box center [345, 675] width 189 height 3643
click at [493, 413] on p "to study" at bounding box center [786, 406] width 662 height 15
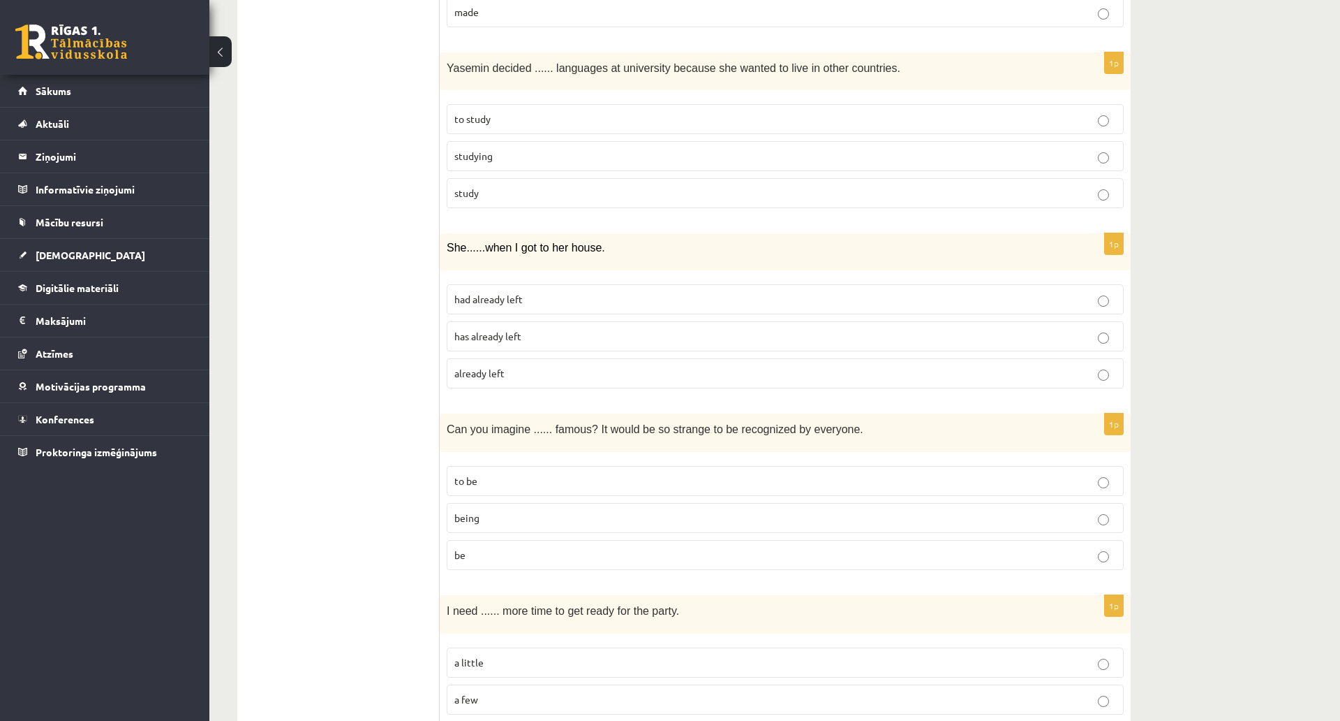
scroll to position [1676, 0]
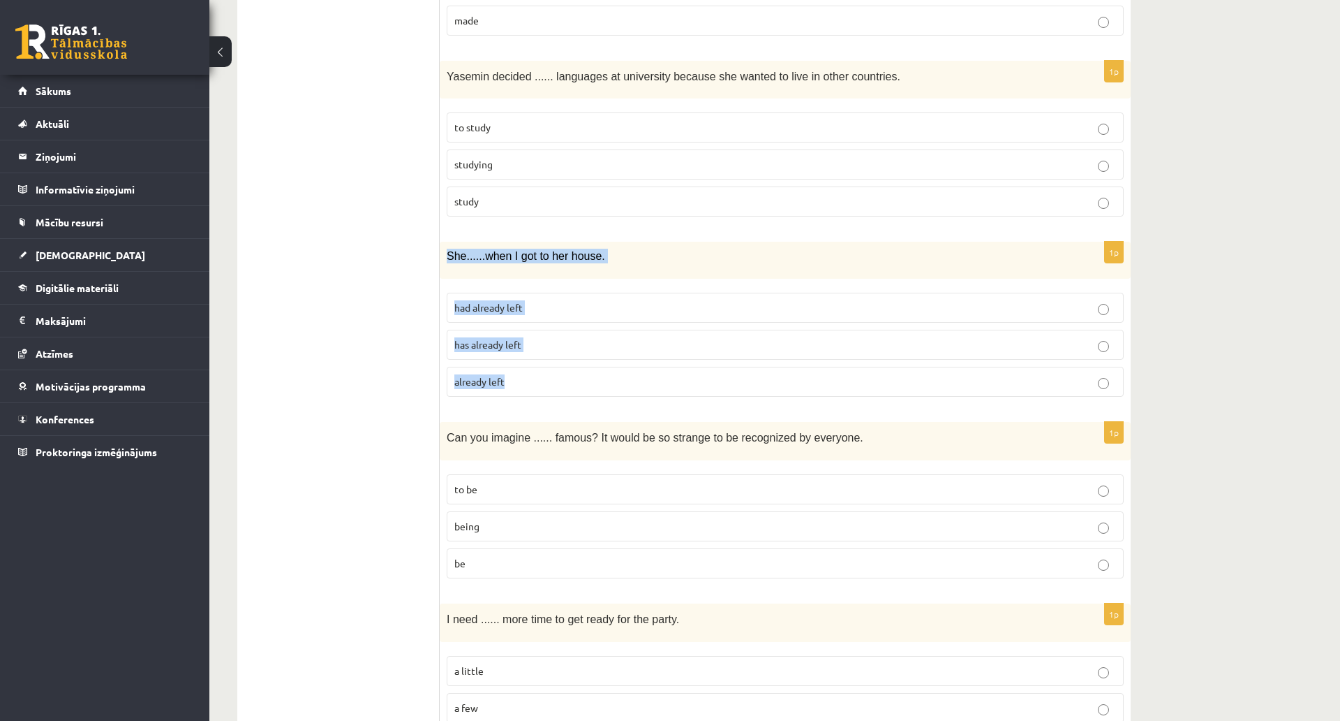
drag, startPoint x: 448, startPoint y: 253, endPoint x: 543, endPoint y: 361, distance: 144.0
click at [543, 361] on div "1p She ...... when I got to her house. had already left has already left alread…" at bounding box center [785, 325] width 691 height 166
copy div "She ...... when I got to her house. had already left has already left already l…"
click at [415, 302] on ul "A Grammar B Reading C Reading D Listening Answer the question" at bounding box center [345, 396] width 189 height 3643
click at [490, 325] on fieldset "had already left has already left already left" at bounding box center [785, 343] width 677 height 115
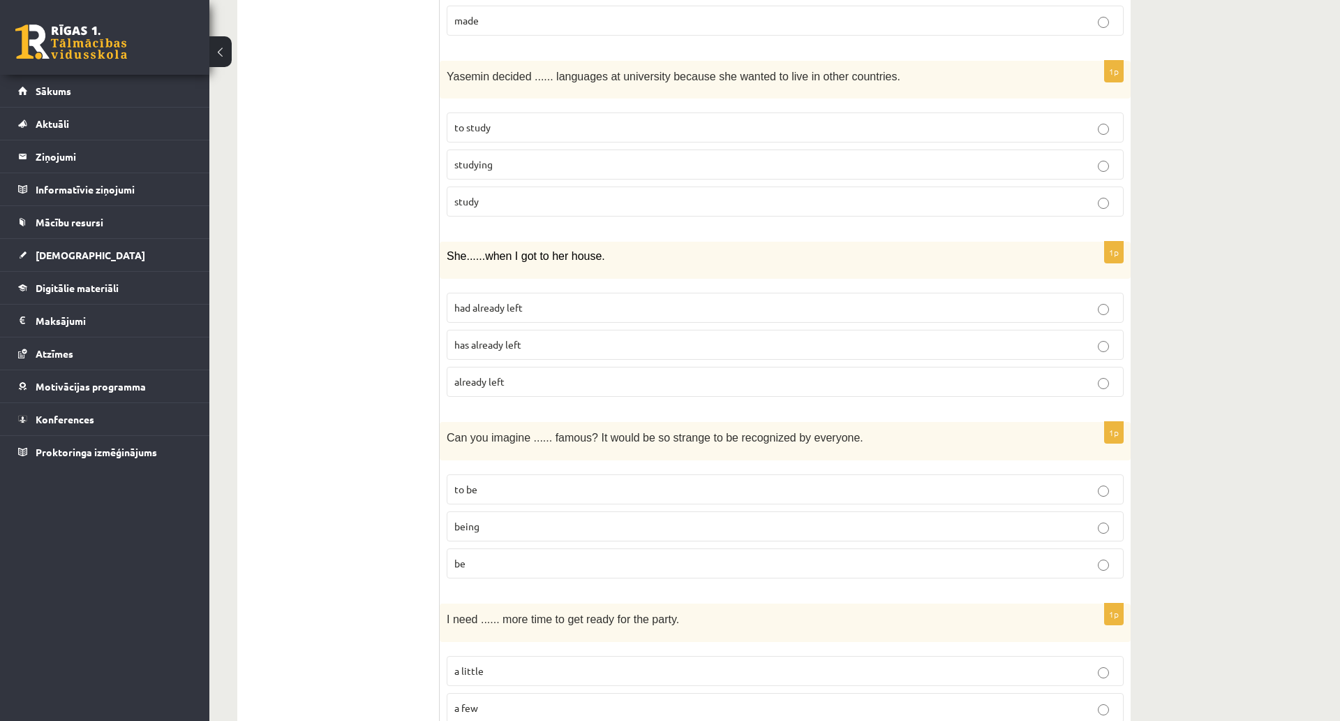
click at [485, 312] on span "had already left" at bounding box center [489, 307] width 68 height 13
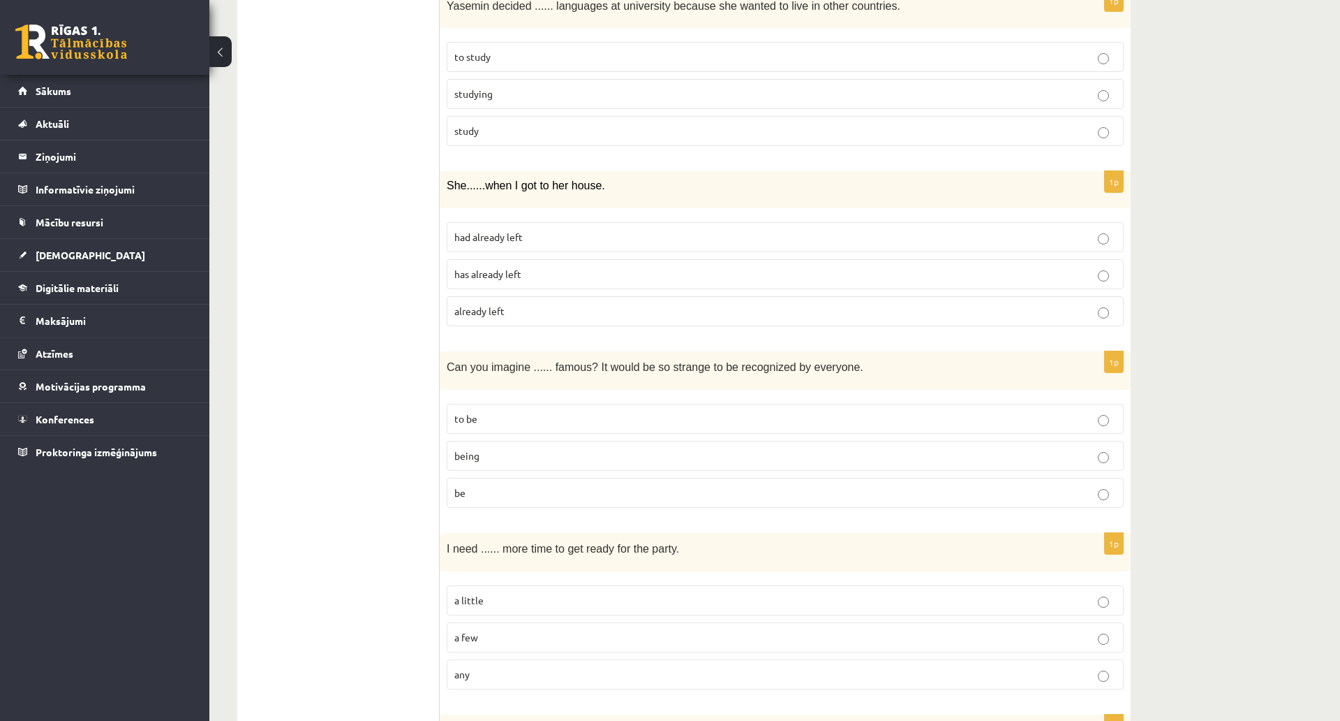
scroll to position [1745, 0]
drag, startPoint x: 438, startPoint y: 366, endPoint x: 533, endPoint y: 488, distance: 155.2
click at [533, 488] on div "**********" at bounding box center [684, 326] width 894 height 3671
click at [406, 447] on ul "A Grammar B Reading C Reading D Listening Answer the question" at bounding box center [345, 326] width 189 height 3643
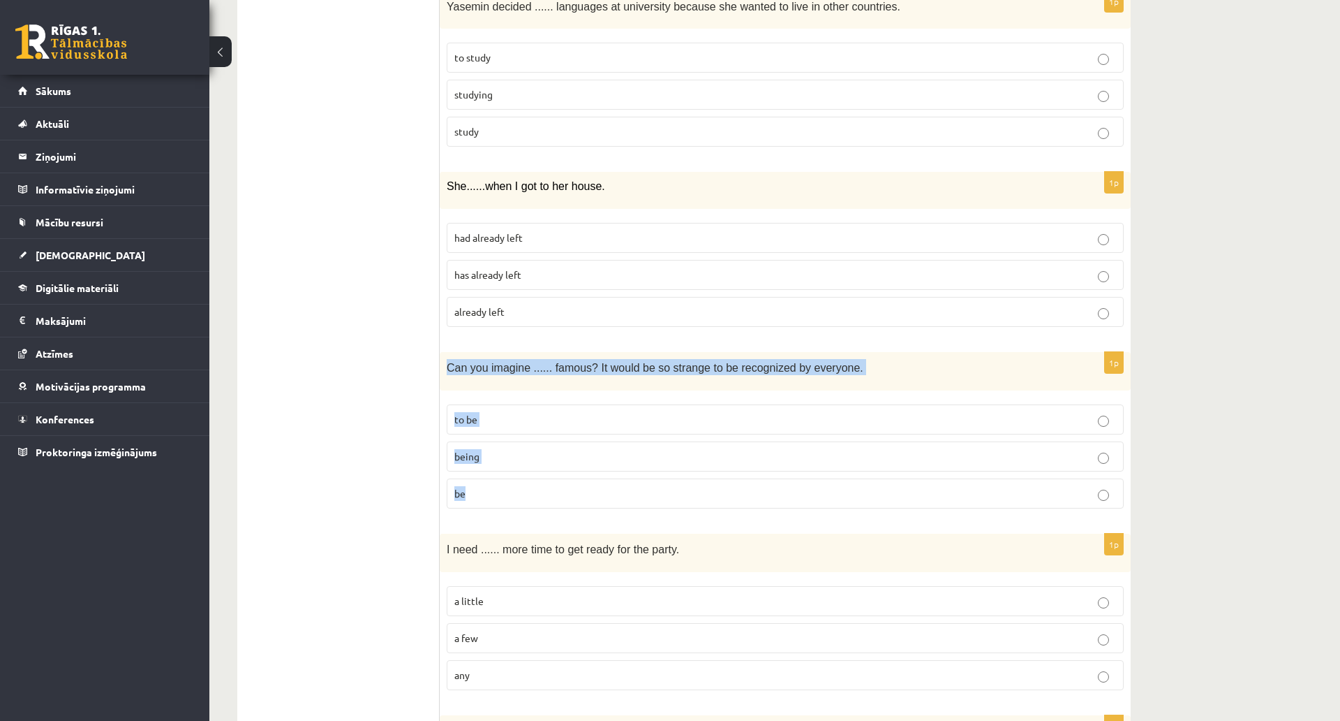
drag, startPoint x: 448, startPoint y: 365, endPoint x: 497, endPoint y: 487, distance: 131.9
click at [498, 488] on div "1p Can you imagine ...... famous? It would be so strange to be recognized by ev…" at bounding box center [785, 436] width 691 height 168
click at [473, 468] on label "being" at bounding box center [785, 456] width 677 height 30
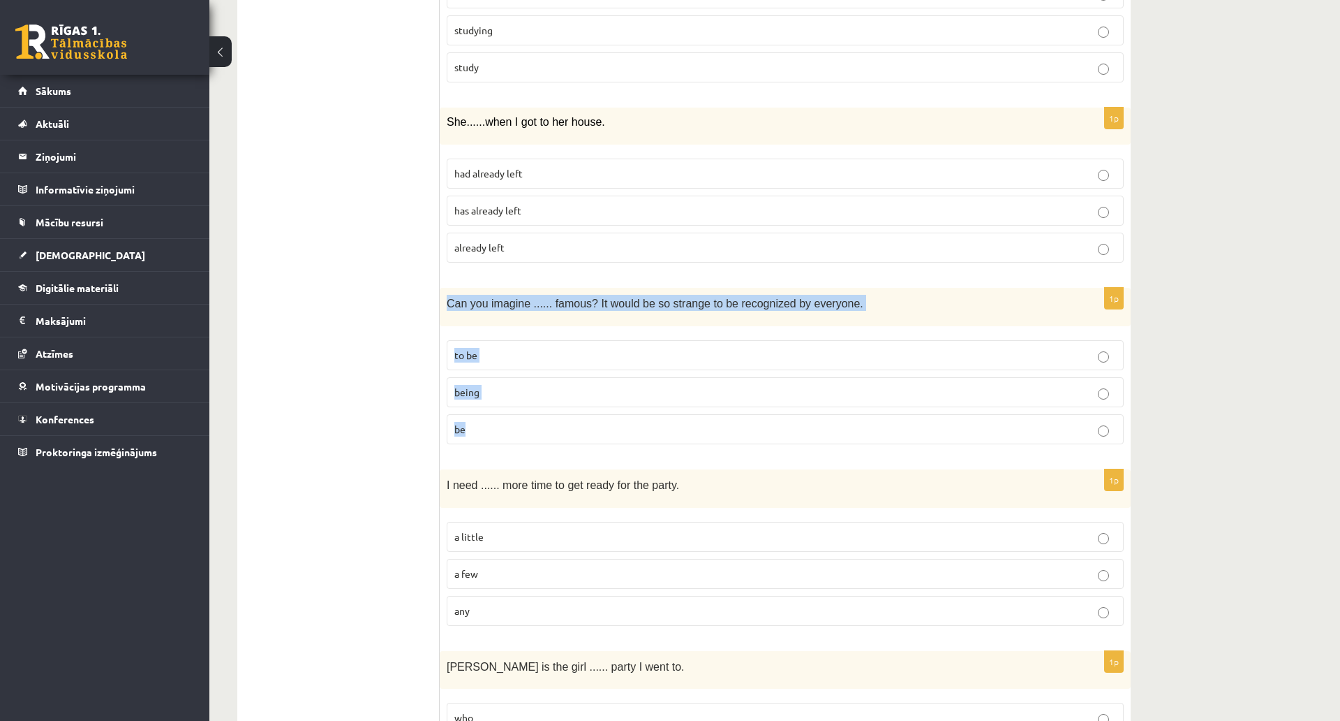
scroll to position [2025, 0]
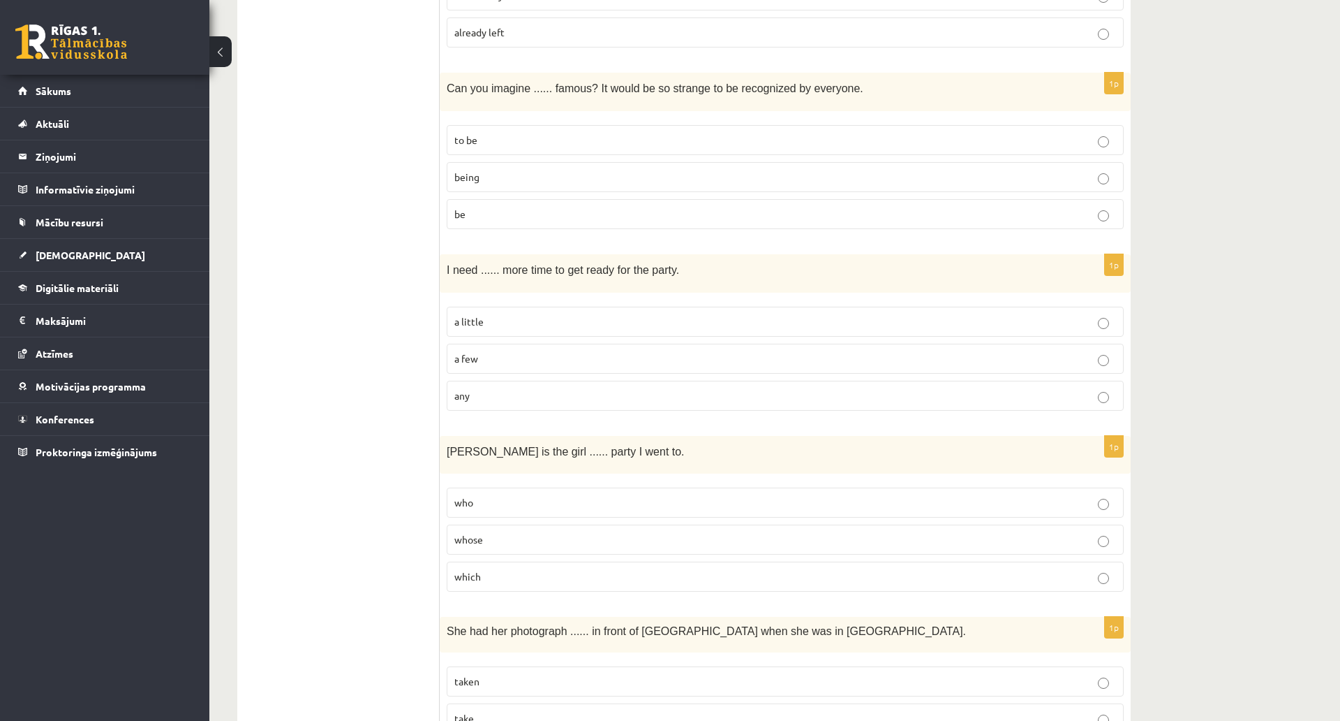
click at [371, 402] on ul "A Grammar B Reading C Reading D Listening Answer the question" at bounding box center [345, 47] width 189 height 3643
drag, startPoint x: 443, startPoint y: 258, endPoint x: 482, endPoint y: 372, distance: 120.6
click at [501, 396] on div "1p I need ...... more time to get ready for the party. a little a few any" at bounding box center [785, 338] width 691 height 168
click at [426, 368] on ul "A Grammar B Reading C Reading D Listening Answer the question" at bounding box center [345, 47] width 189 height 3643
click at [494, 341] on fieldset "a little a few any" at bounding box center [785, 357] width 677 height 115
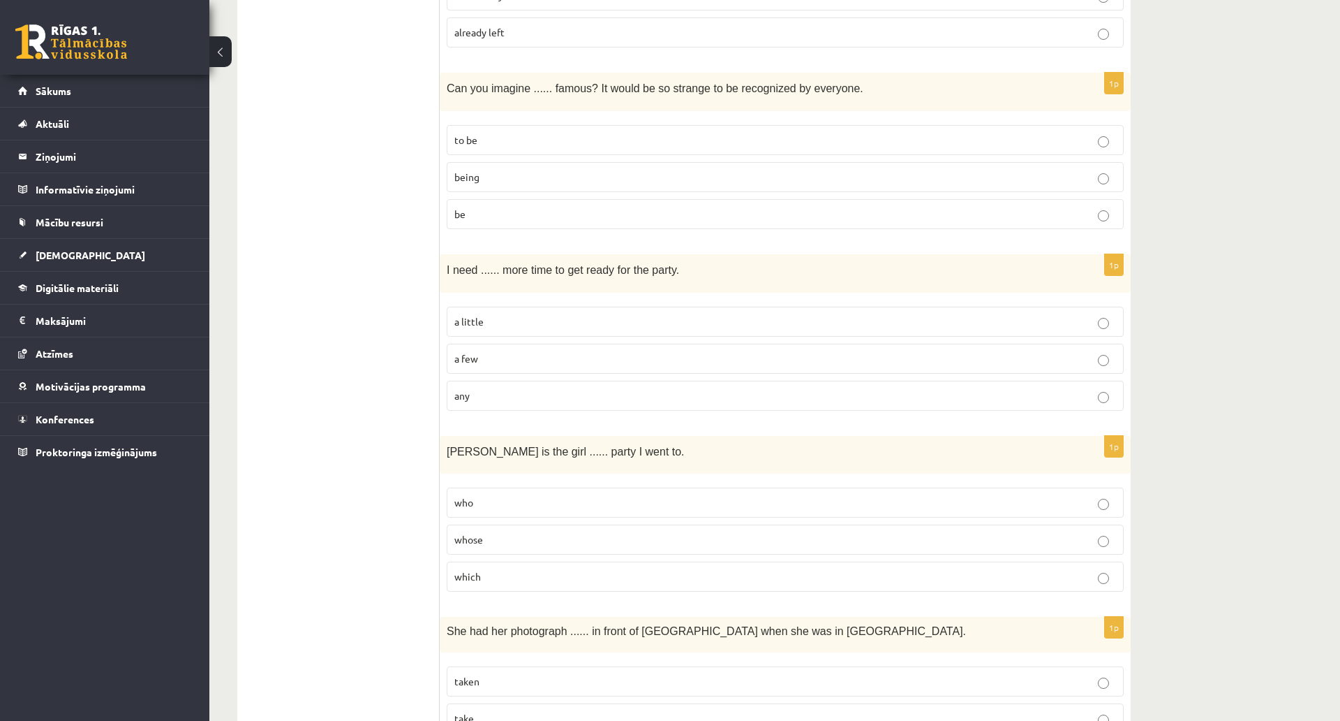
click at [494, 327] on p "a little" at bounding box center [786, 321] width 662 height 15
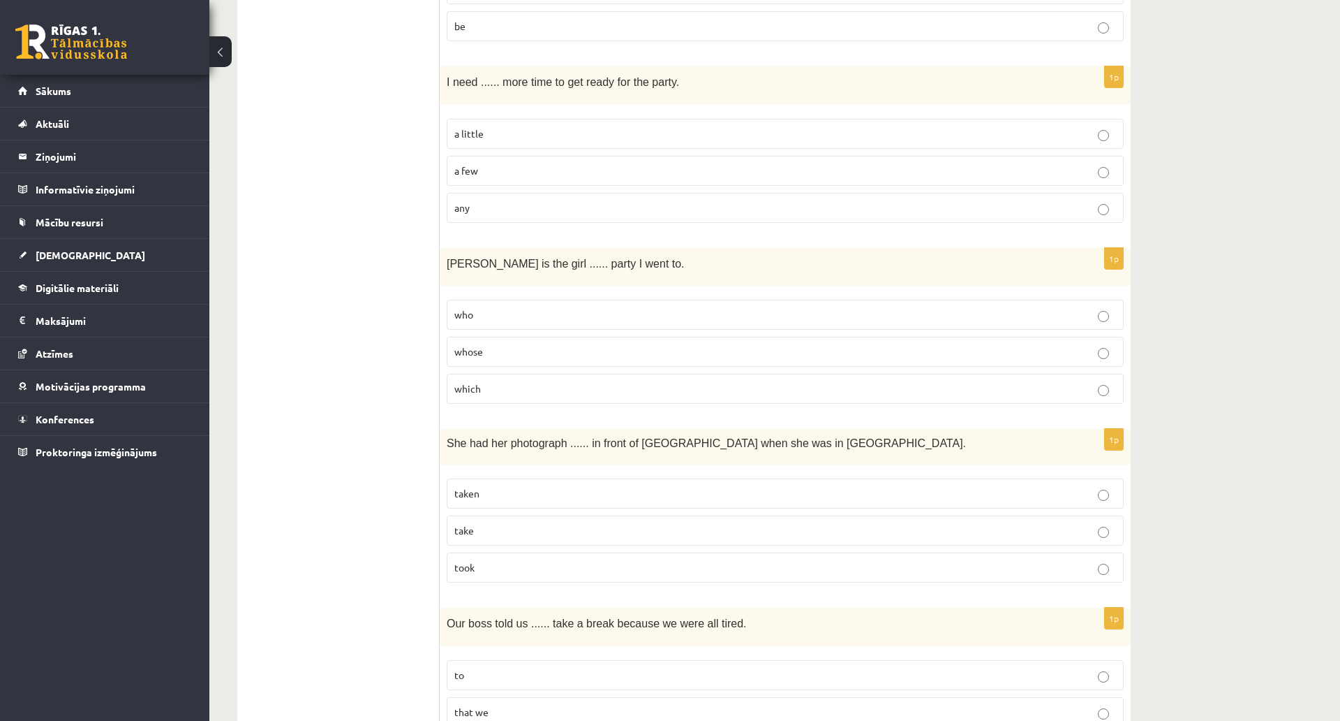
scroll to position [2234, 0]
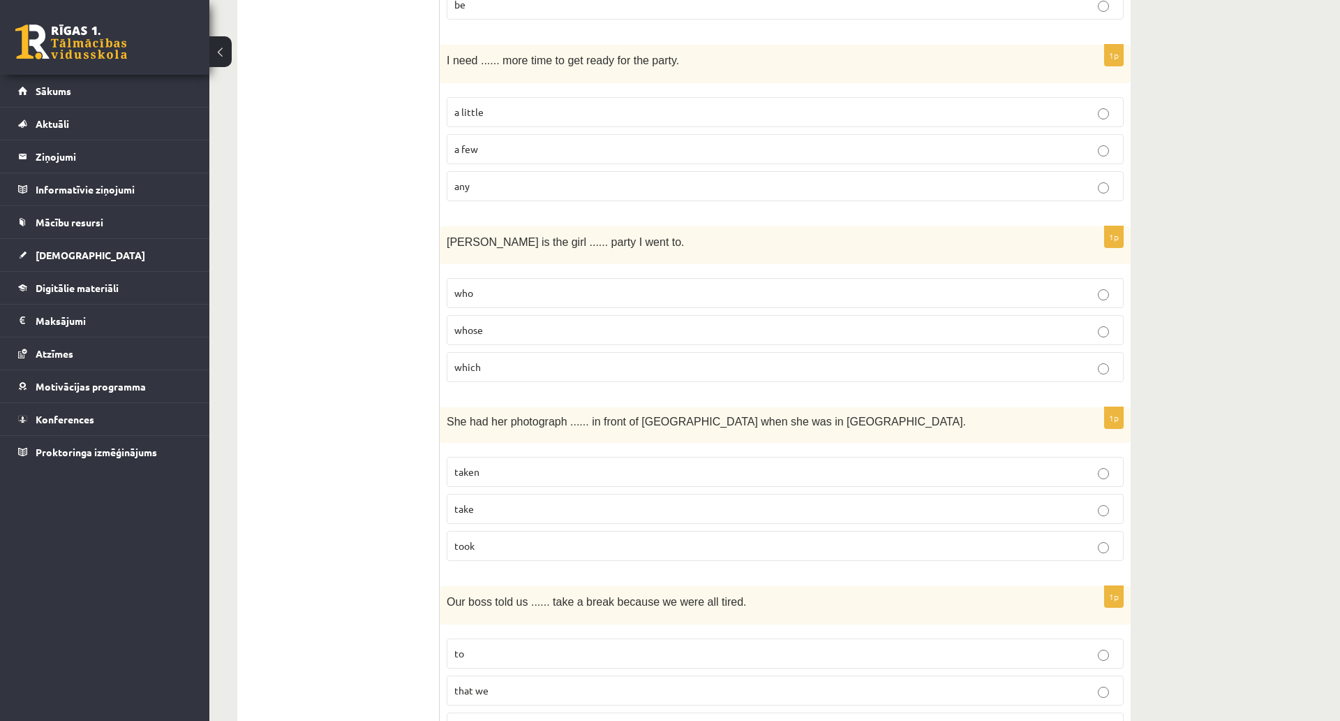
drag, startPoint x: 438, startPoint y: 235, endPoint x: 523, endPoint y: 362, distance: 152.0
drag, startPoint x: 444, startPoint y: 237, endPoint x: 529, endPoint y: 347, distance: 138.8
click at [529, 347] on div "1p Jenny is the girl ...... party I went to. who whose which" at bounding box center [785, 310] width 691 height 168
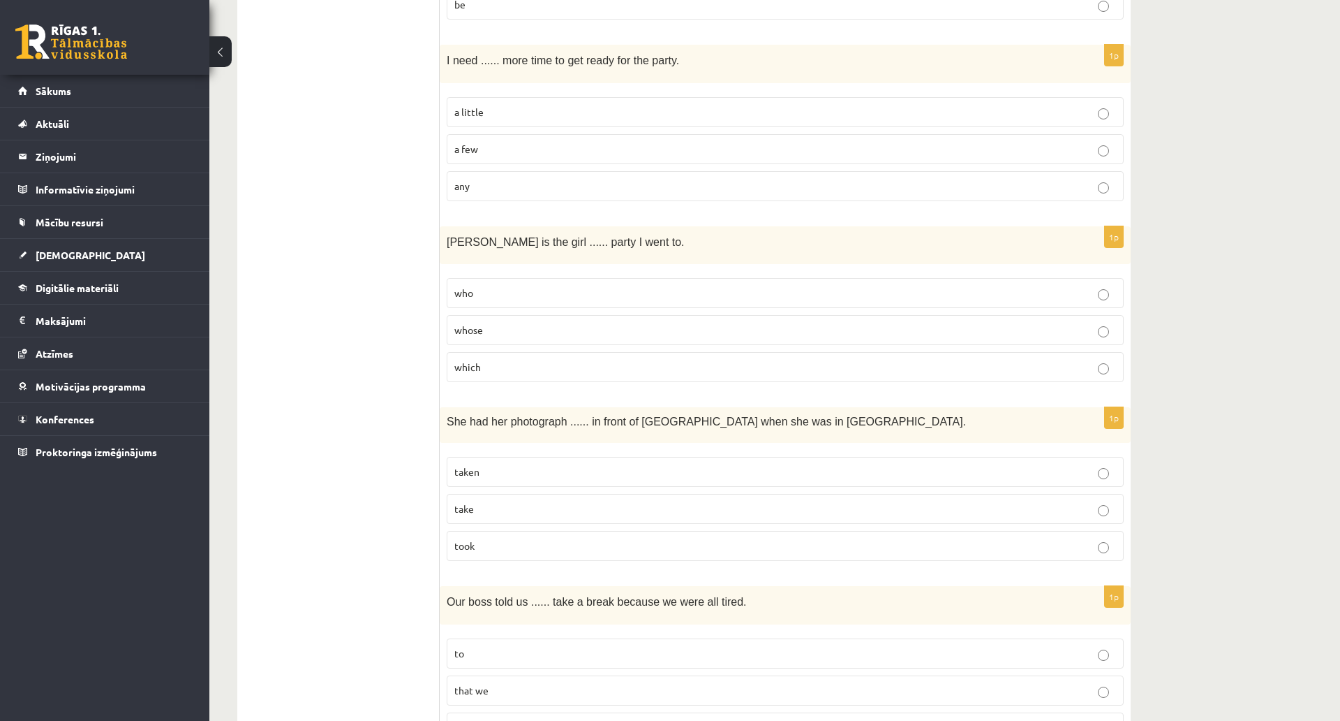
click at [468, 334] on span "whose" at bounding box center [469, 329] width 29 height 13
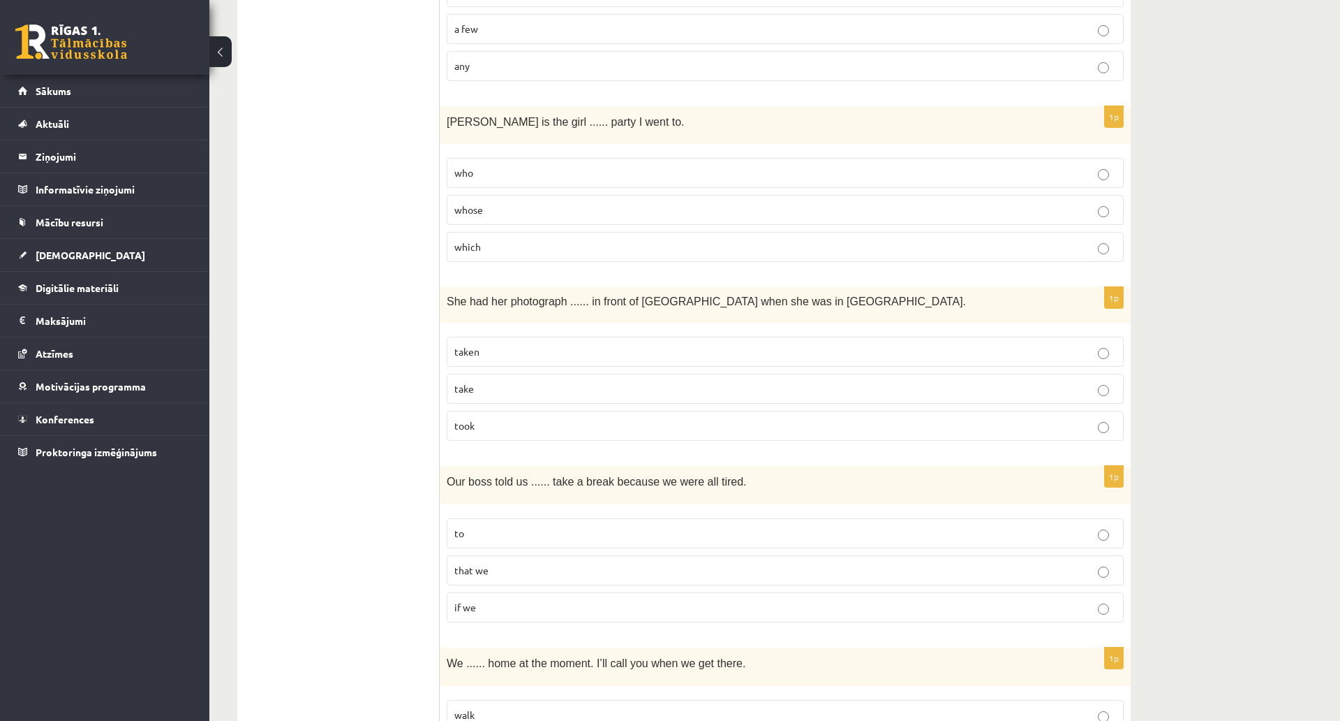
scroll to position [2374, 0]
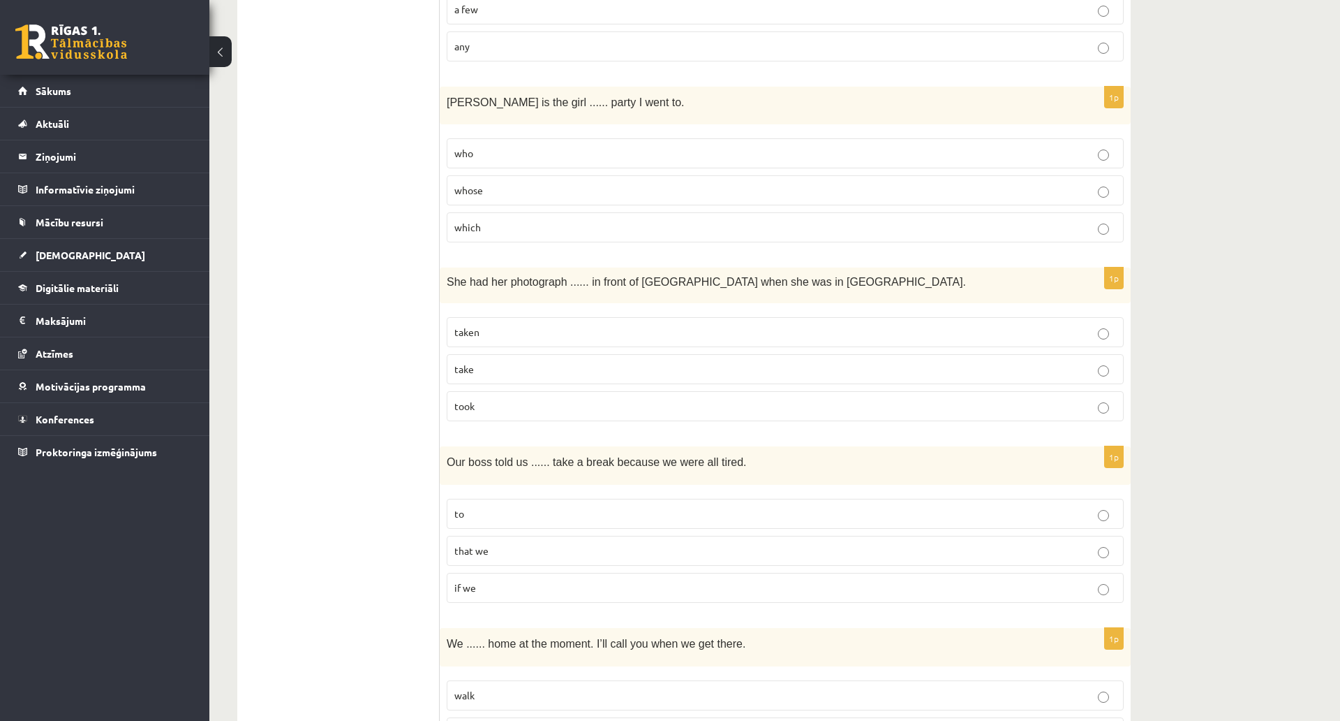
drag, startPoint x: 439, startPoint y: 283, endPoint x: 506, endPoint y: 392, distance: 127.3
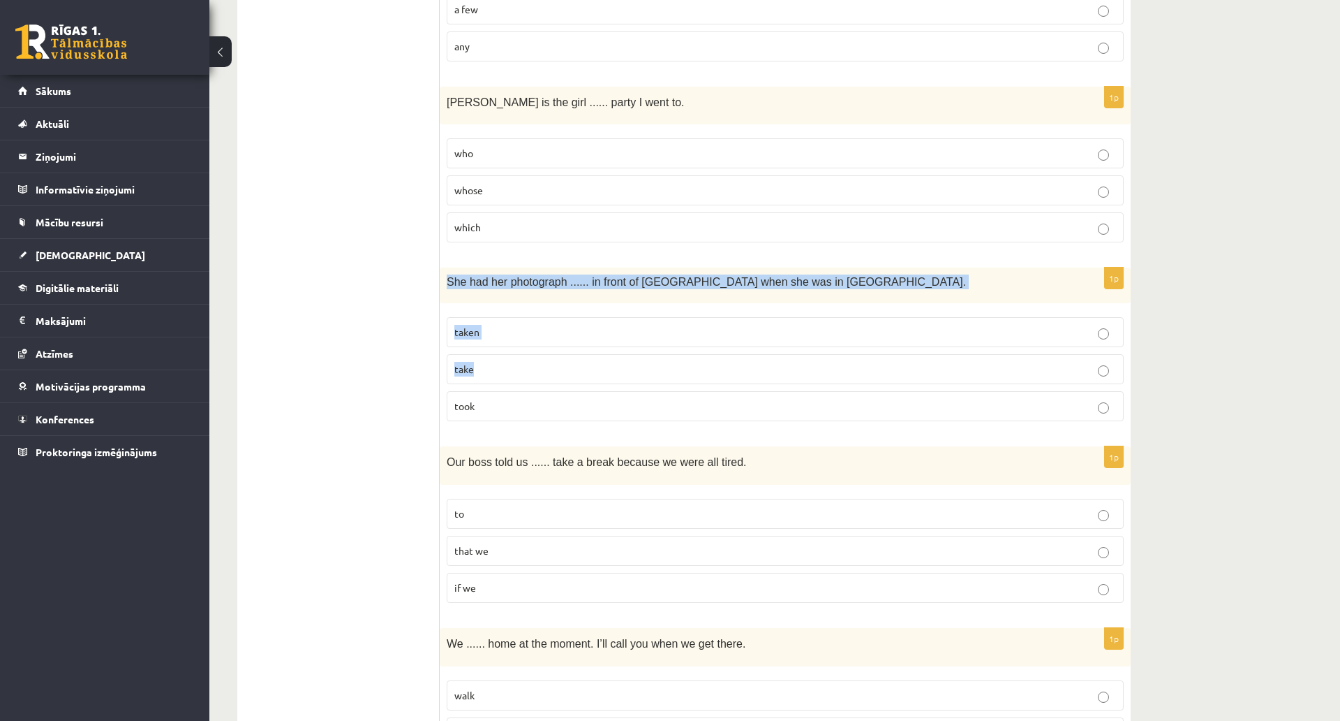
drag, startPoint x: 443, startPoint y: 278, endPoint x: 491, endPoint y: 355, distance: 90.7
click at [491, 355] on div "1p She had her photograph ...... in front of Notre Dame when she was in Paris. …" at bounding box center [785, 349] width 691 height 165
click at [491, 355] on label "take" at bounding box center [785, 369] width 677 height 30
drag, startPoint x: 452, startPoint y: 297, endPoint x: 524, endPoint y: 403, distance: 127.8
click at [524, 403] on div "1p She had her photograph ...... in front of Notre Dame when she was in Paris. …" at bounding box center [785, 349] width 691 height 165
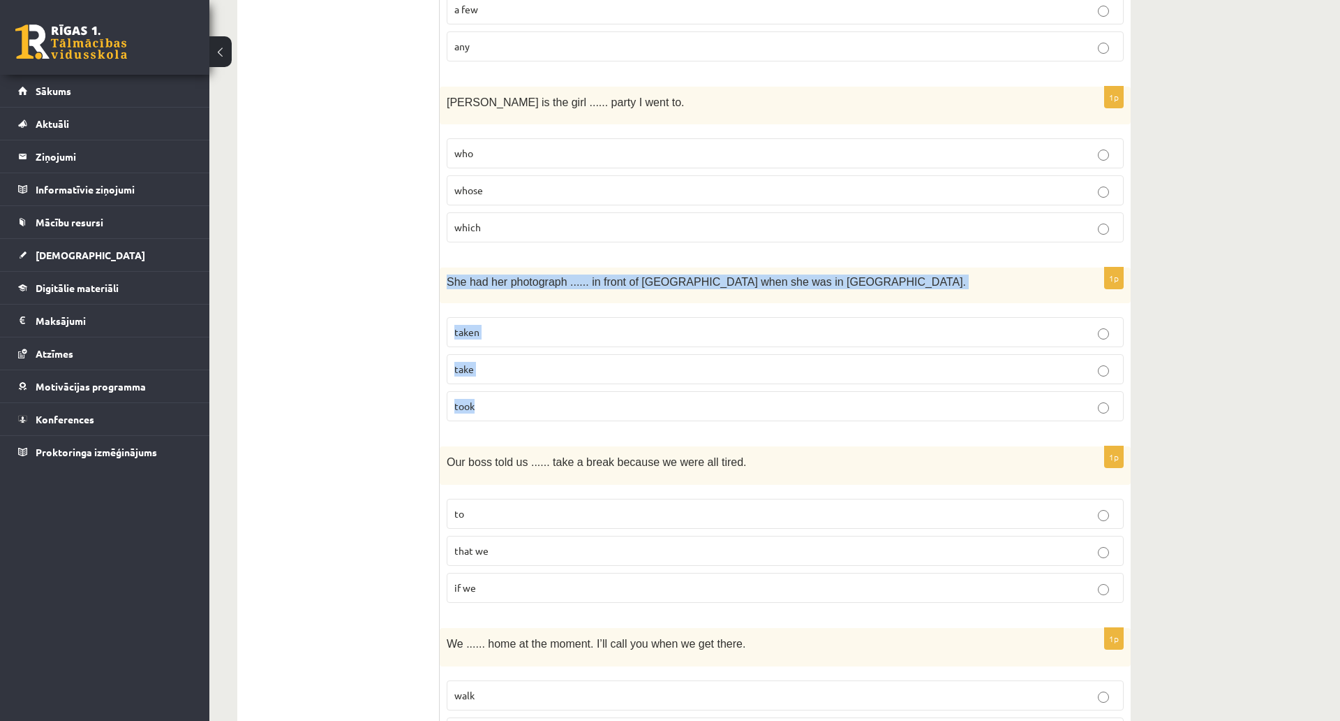
click at [487, 351] on fieldset "taken take took" at bounding box center [785, 367] width 677 height 115
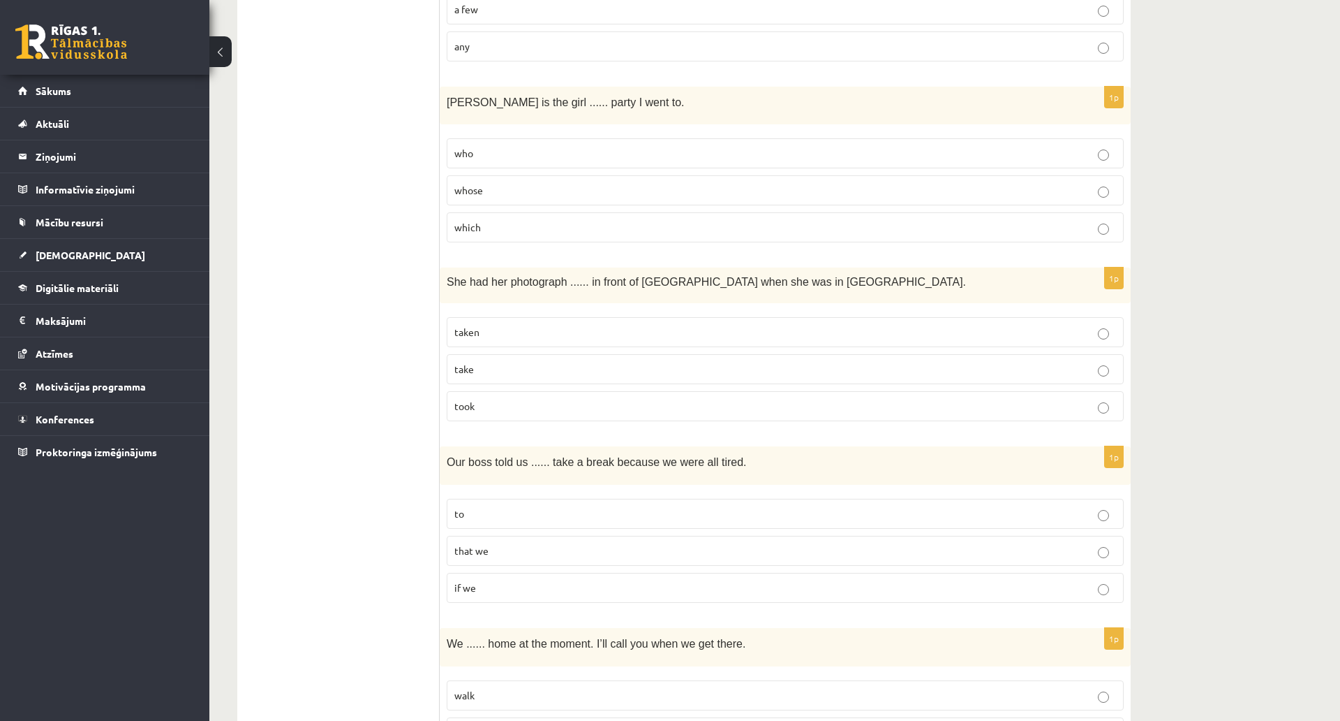
click at [490, 335] on p "taken" at bounding box center [786, 332] width 662 height 15
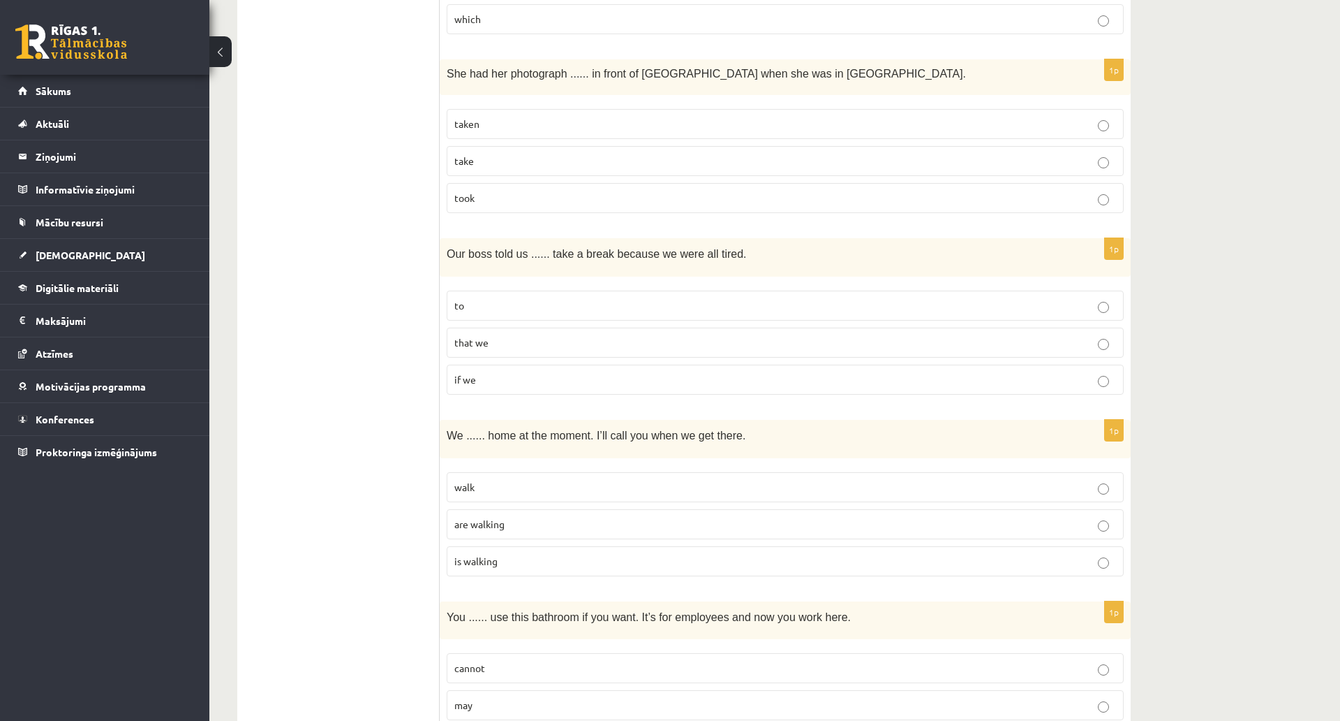
scroll to position [2583, 0]
drag, startPoint x: 452, startPoint y: 253, endPoint x: 526, endPoint y: 371, distance: 139.7
click at [526, 371] on div "1p Our boss told us ...... take a break because we were all tired. to that we i…" at bounding box center [785, 321] width 691 height 168
drag, startPoint x: 450, startPoint y: 249, endPoint x: 537, endPoint y: 394, distance: 169.4
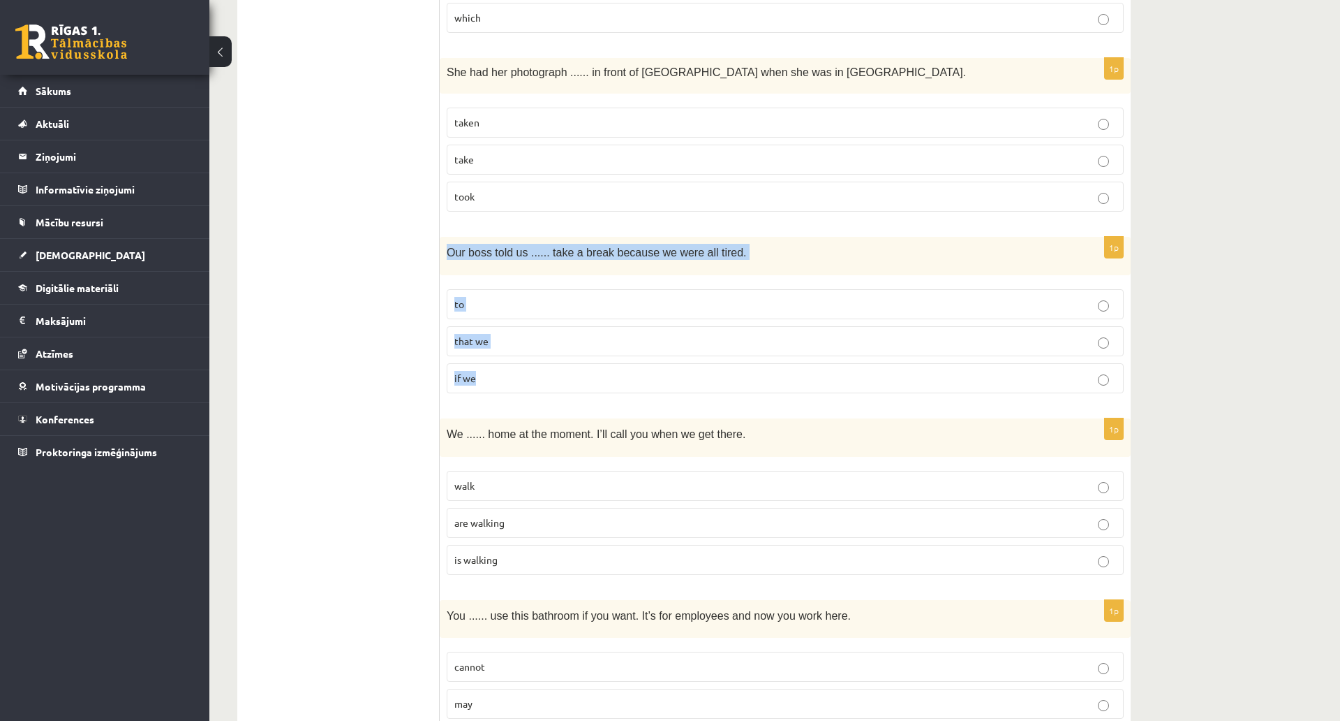
click at [537, 394] on div "1p Our boss told us ...... take a break because we were all tired. to that we i…" at bounding box center [785, 321] width 691 height 168
click at [505, 306] on p "to" at bounding box center [786, 304] width 662 height 15
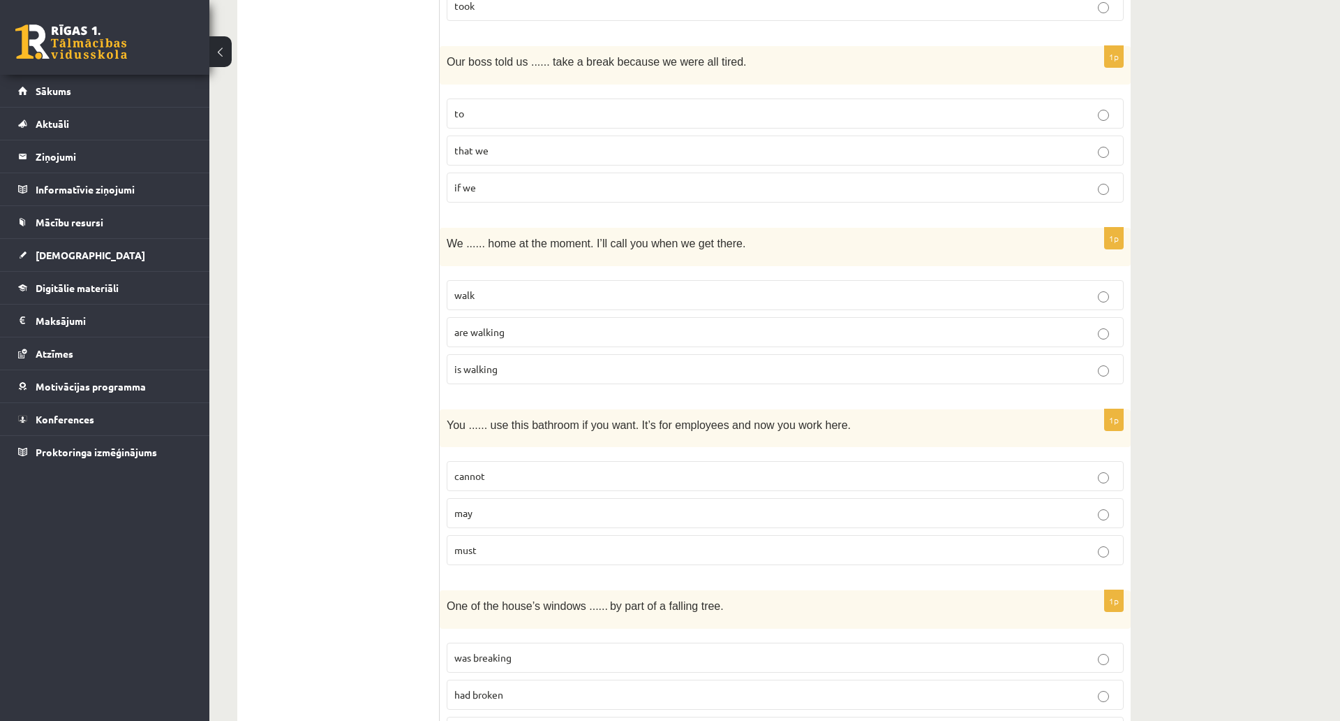
scroll to position [2793, 0]
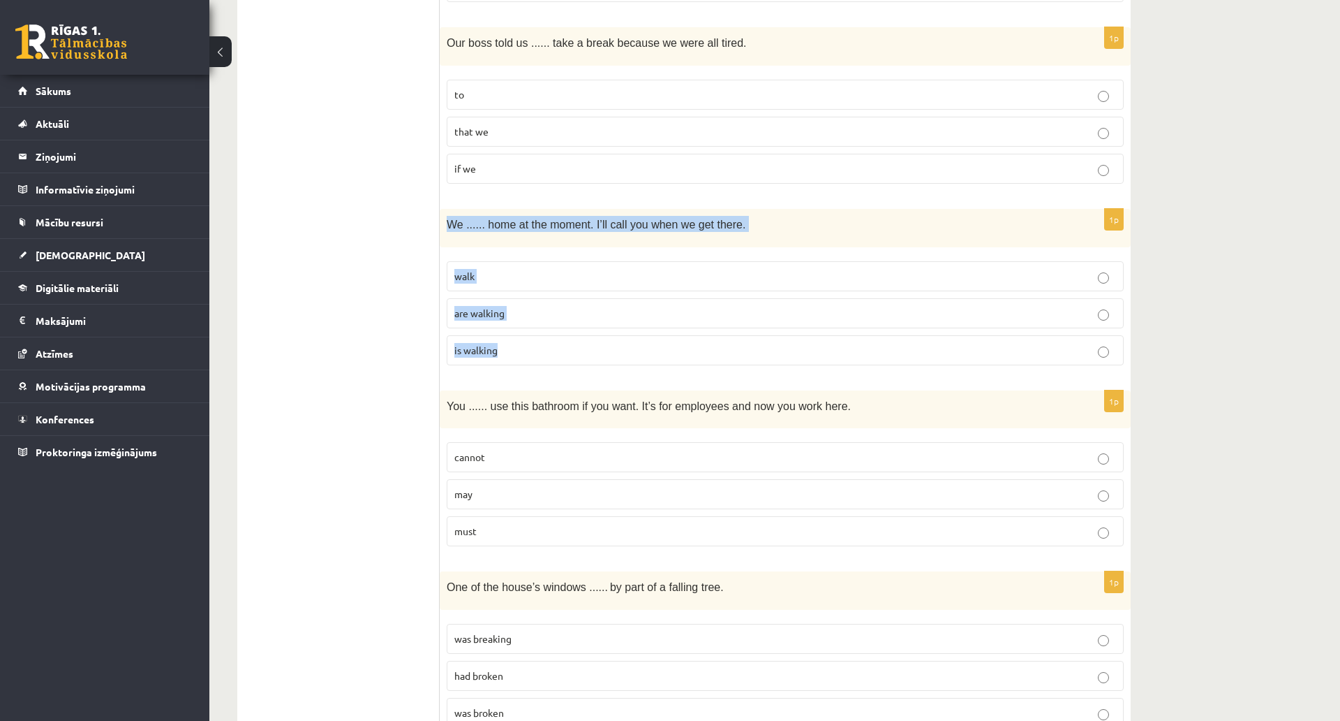
drag, startPoint x: 445, startPoint y: 229, endPoint x: 546, endPoint y: 373, distance: 175.9
click at [546, 373] on div "1p We ...... home at the moment. I’ll call you when we get there. walk are walk…" at bounding box center [785, 293] width 691 height 168
click at [482, 329] on fieldset "walk are walking is walking" at bounding box center [785, 311] width 677 height 115
click at [485, 323] on label "are walking" at bounding box center [785, 313] width 677 height 30
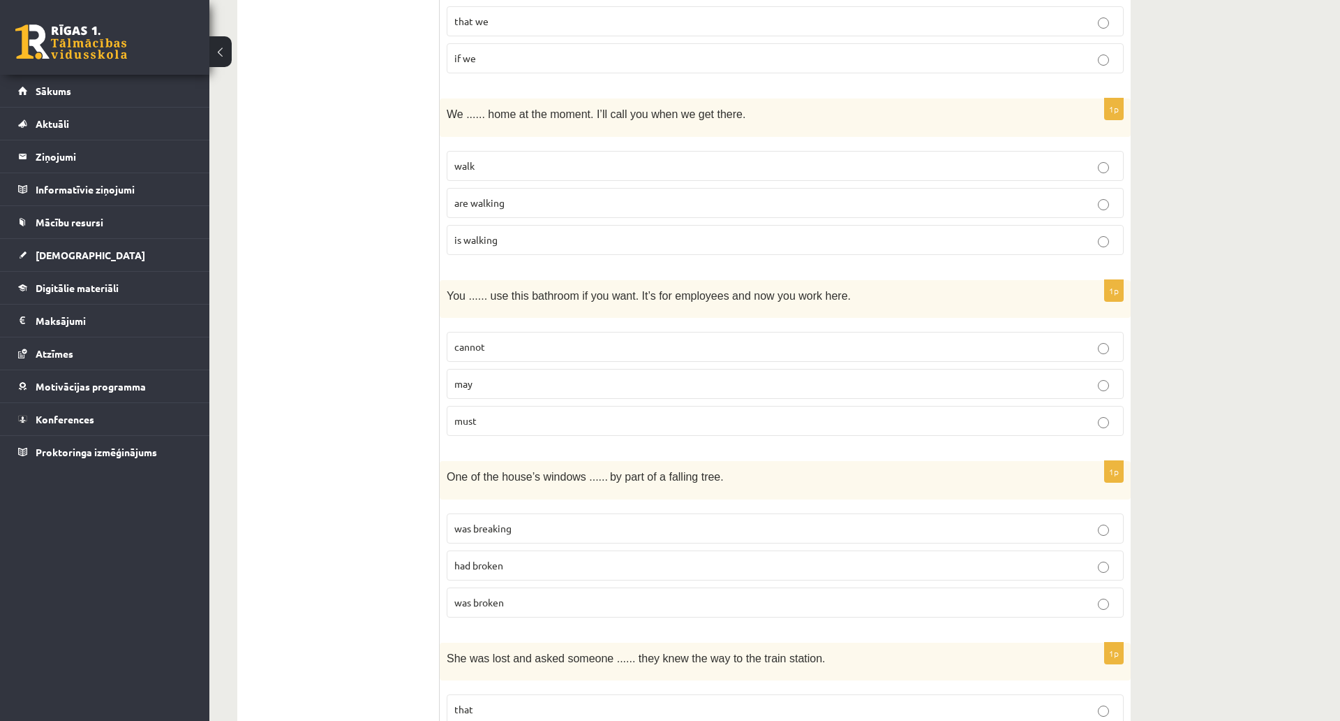
scroll to position [2932, 0]
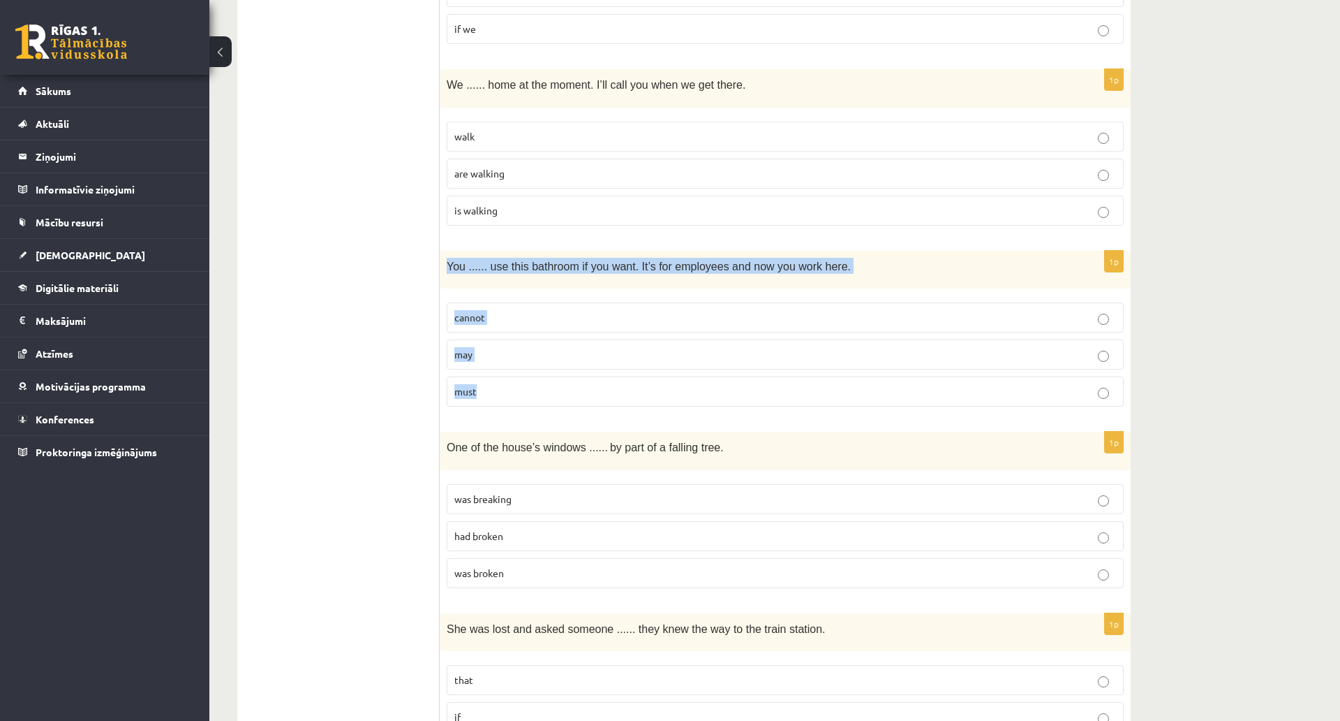
drag, startPoint x: 453, startPoint y: 273, endPoint x: 515, endPoint y: 386, distance: 128.7
click at [515, 386] on div "1p You ...... use this bathroom if you want. It’s for employees and now you wor…" at bounding box center [785, 335] width 691 height 168
click at [466, 366] on label "may" at bounding box center [785, 354] width 677 height 30
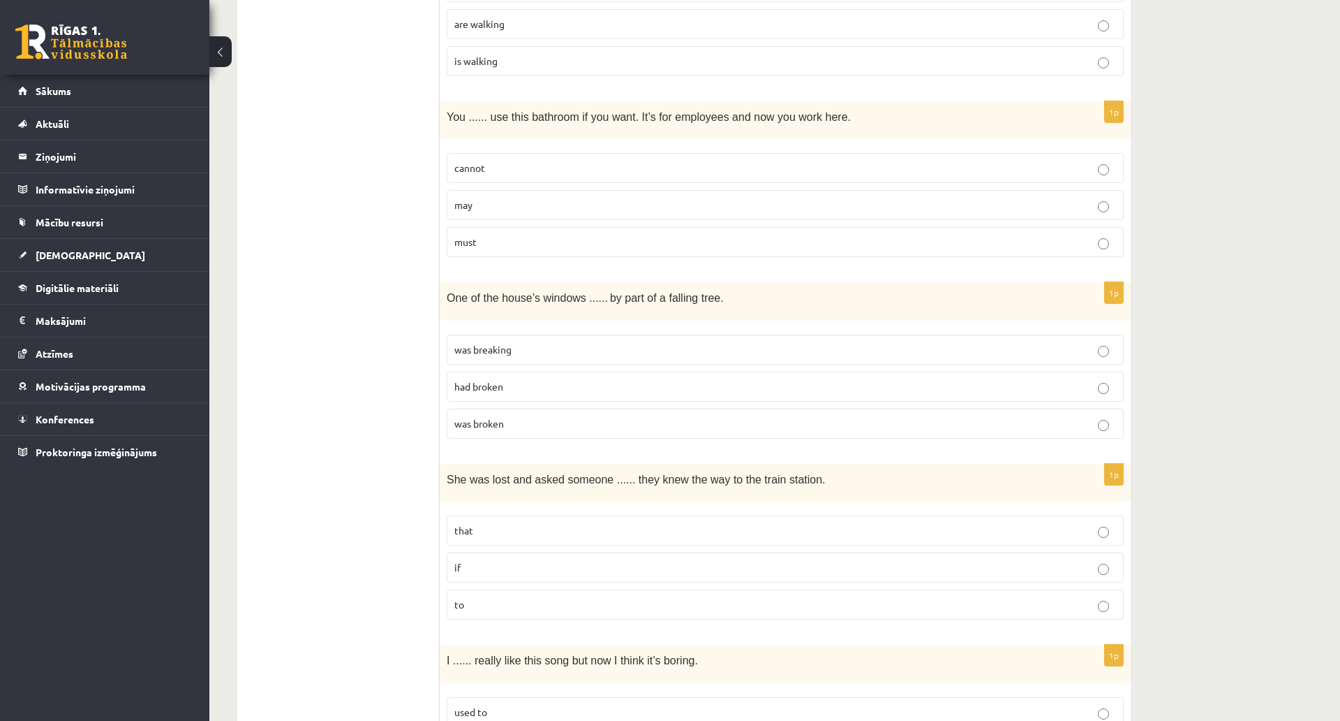
scroll to position [3142, 0]
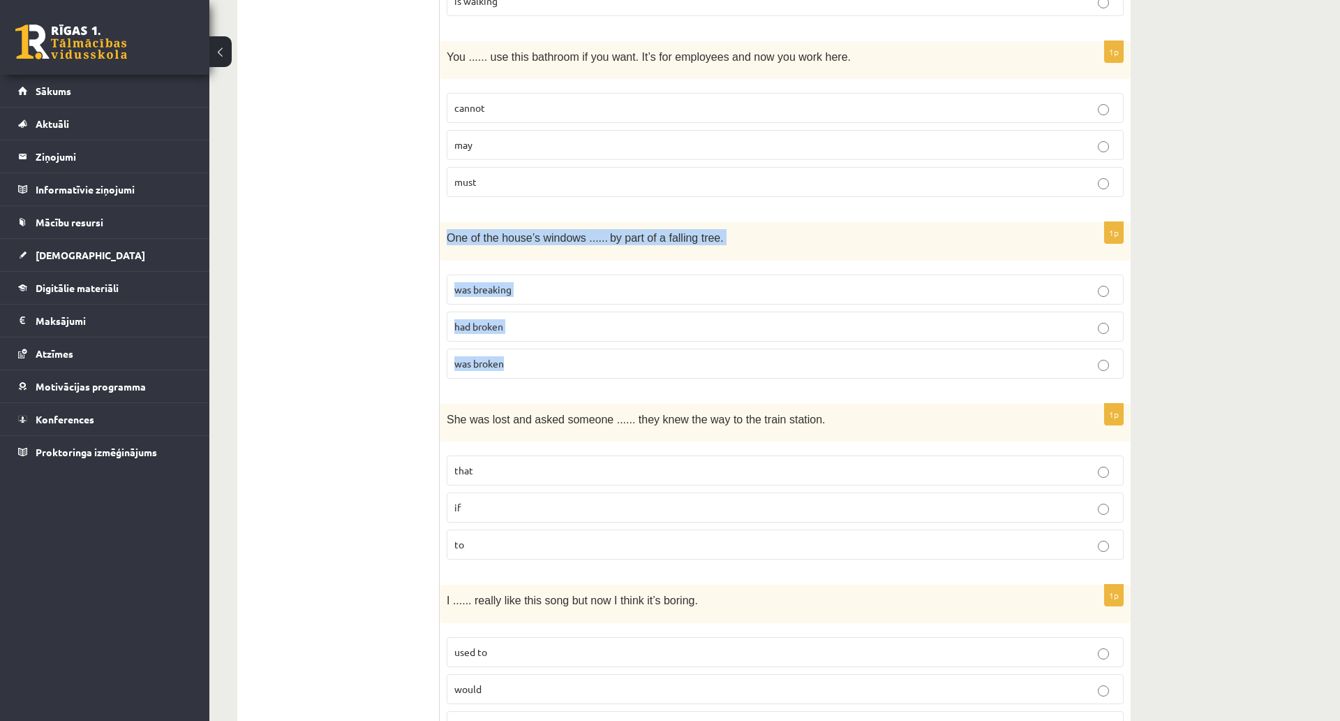
drag, startPoint x: 445, startPoint y: 237, endPoint x: 550, endPoint y: 375, distance: 173.4
click at [550, 375] on div "1p One of the house’s windows ...... by part of a falling tree. was breaking ha…" at bounding box center [785, 306] width 691 height 168
click at [478, 361] on span "was broken" at bounding box center [480, 363] width 50 height 13
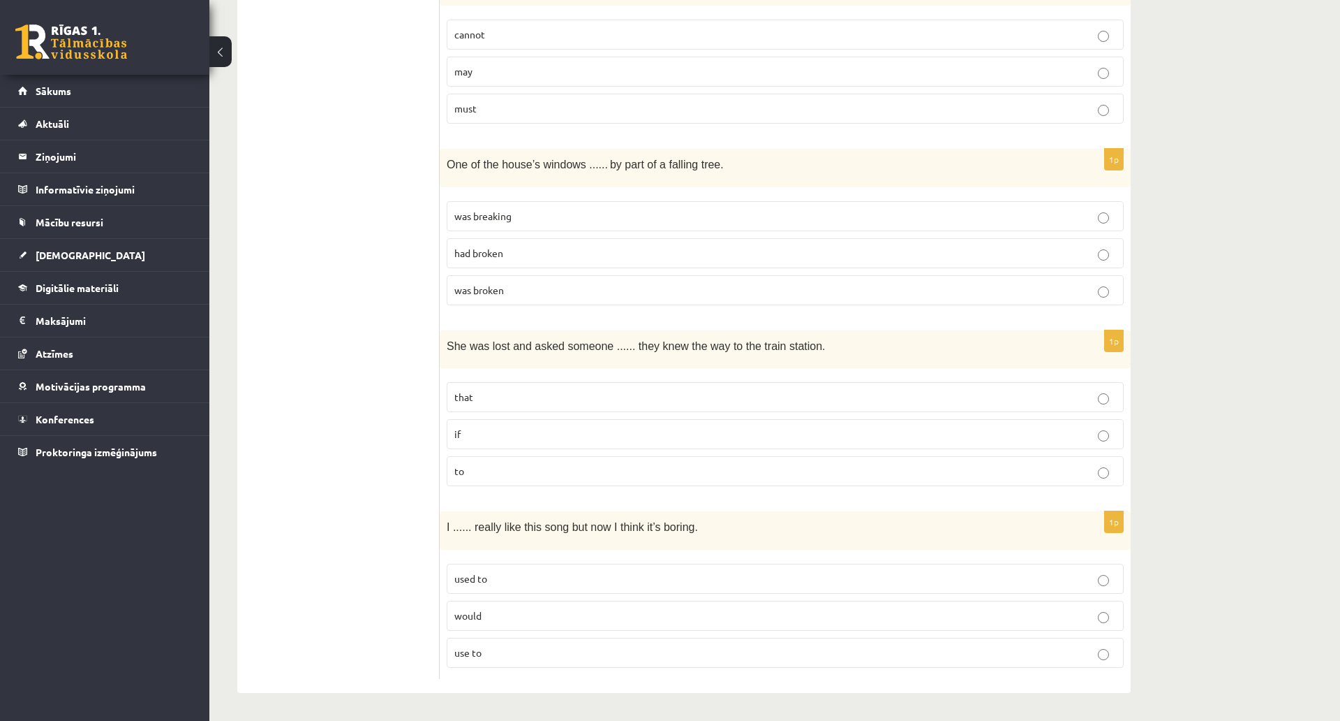
scroll to position [3281, 0]
drag, startPoint x: 453, startPoint y: 290, endPoint x: 518, endPoint y: 397, distance: 125.0
click at [518, 397] on div "1p She was lost and asked someone ...... they knew the way to the train station…" at bounding box center [785, 414] width 691 height 168
click at [497, 427] on p "if" at bounding box center [786, 434] width 662 height 15
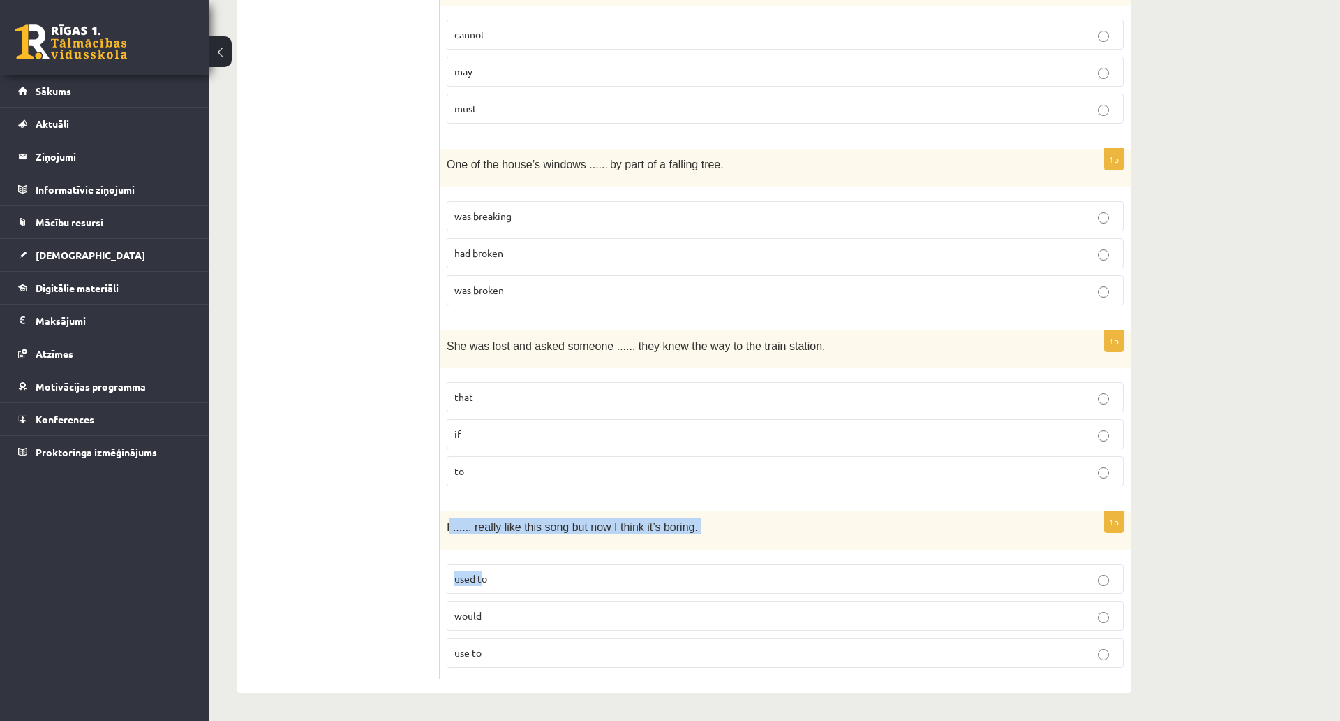
drag, startPoint x: 457, startPoint y: 458, endPoint x: 481, endPoint y: 485, distance: 36.1
click at [482, 511] on div "1p I ...... really like this song but now I think it’s boring. used to would us…" at bounding box center [785, 595] width 691 height 168
drag, startPoint x: 448, startPoint y: 443, endPoint x: 520, endPoint y: 564, distance: 140.9
click at [520, 564] on div "1p I ...... really like this song but now I think it’s boring. used to would us…" at bounding box center [785, 595] width 691 height 168
click at [505, 571] on p "used to" at bounding box center [786, 578] width 662 height 15
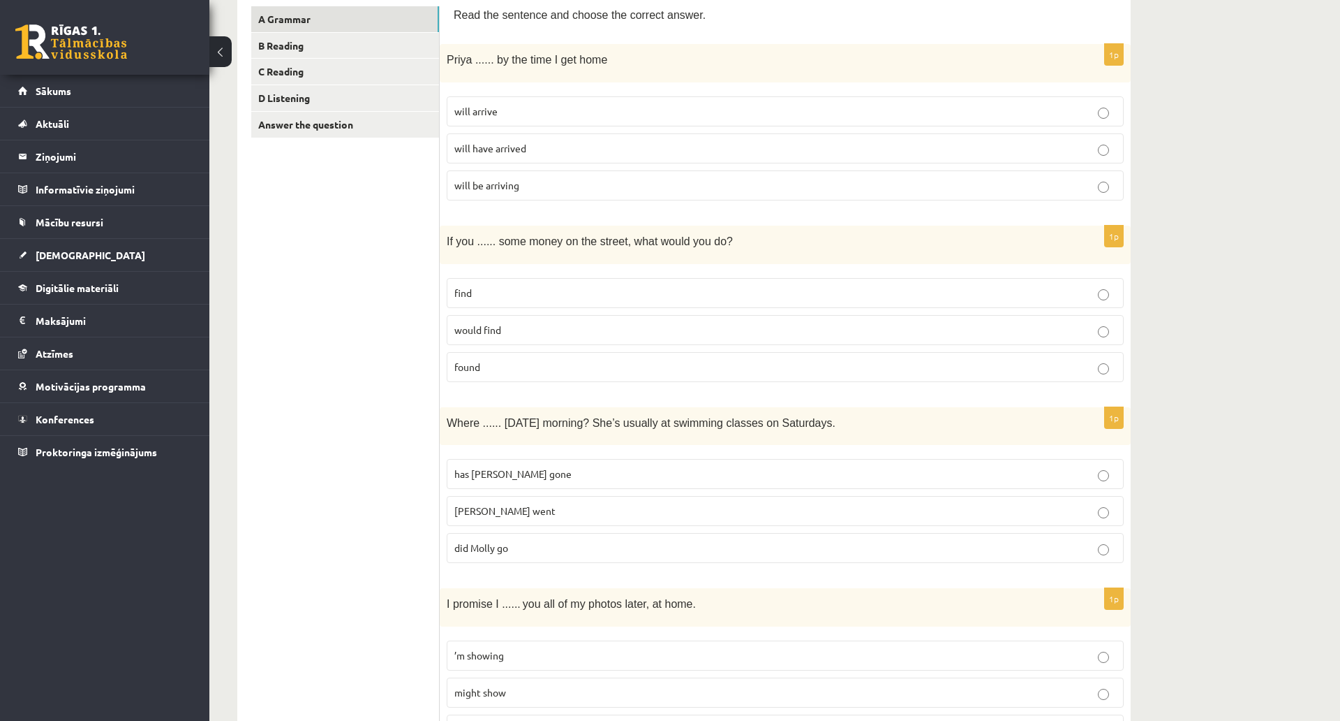
scroll to position [0, 0]
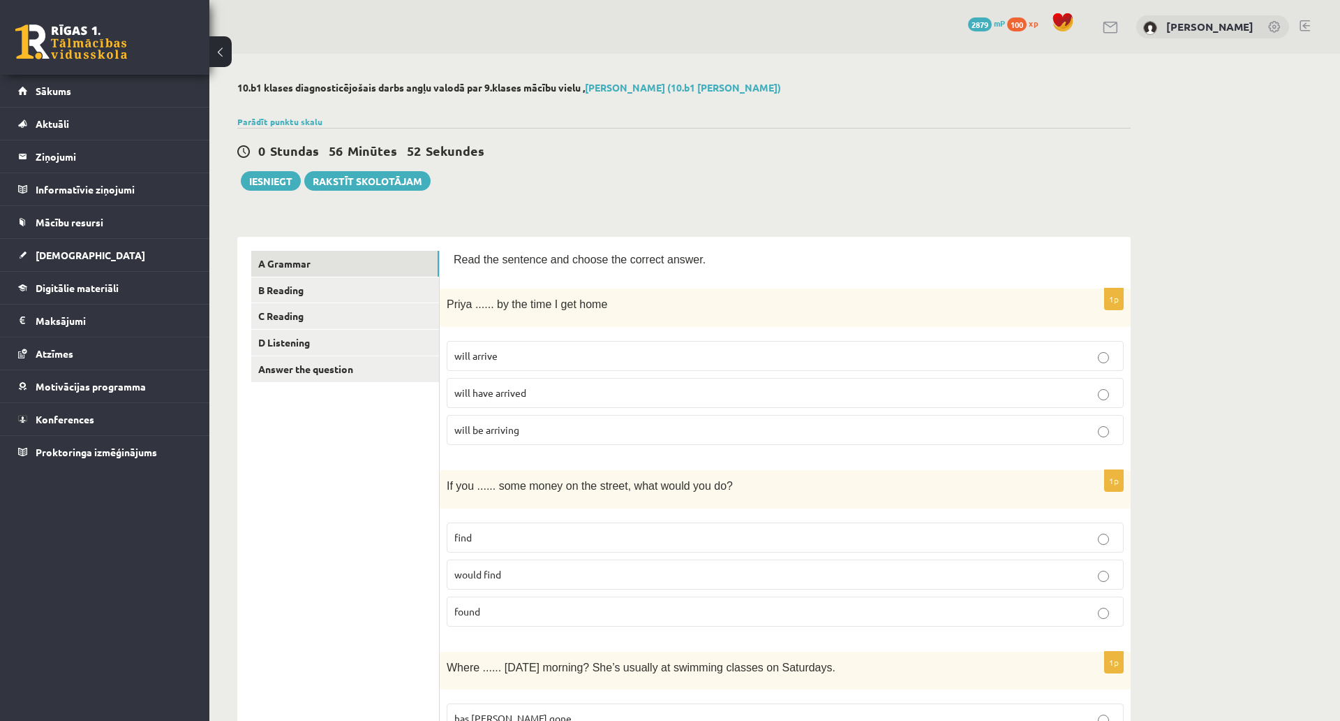
drag, startPoint x: 413, startPoint y: 460, endPoint x: 406, endPoint y: 217, distance: 243.1
click at [368, 367] on link "Answer the question" at bounding box center [345, 369] width 188 height 26
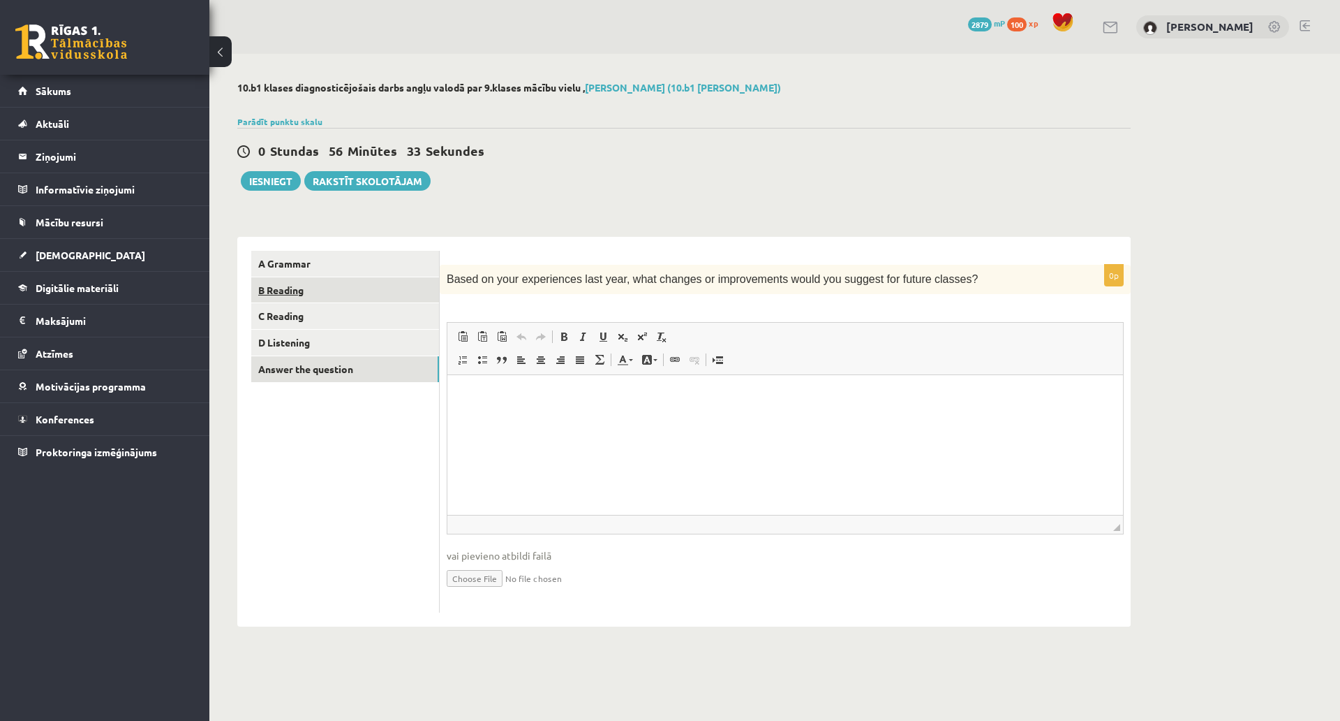
click at [388, 281] on link "B Reading" at bounding box center [345, 290] width 188 height 26
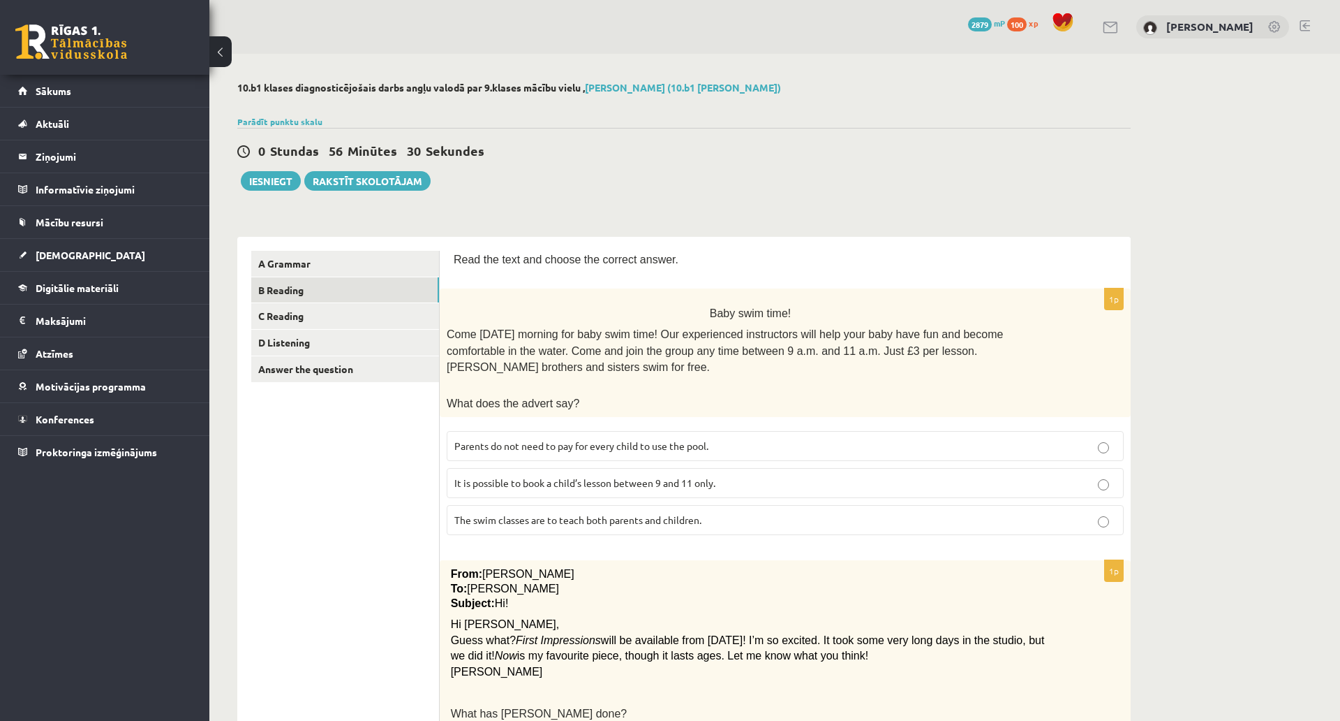
drag, startPoint x: 384, startPoint y: 445, endPoint x: 350, endPoint y: 242, distance: 205.9
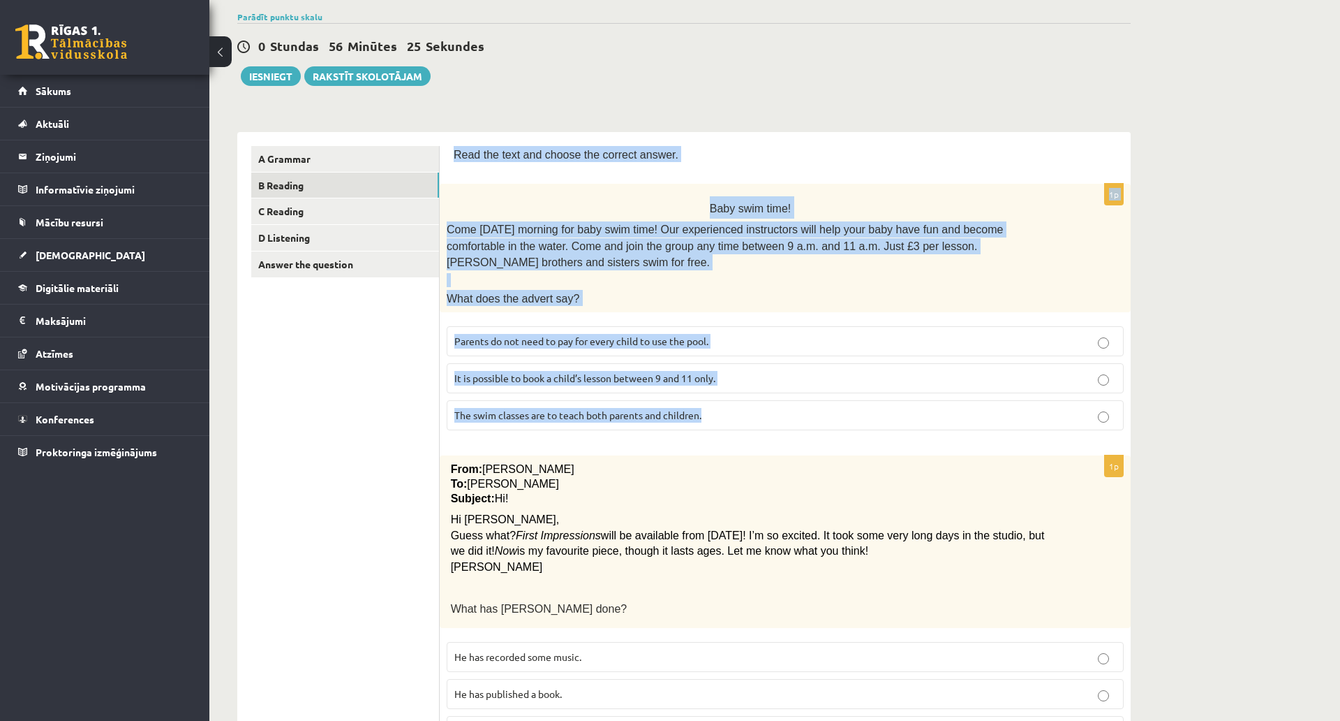
scroll to position [140, 0]
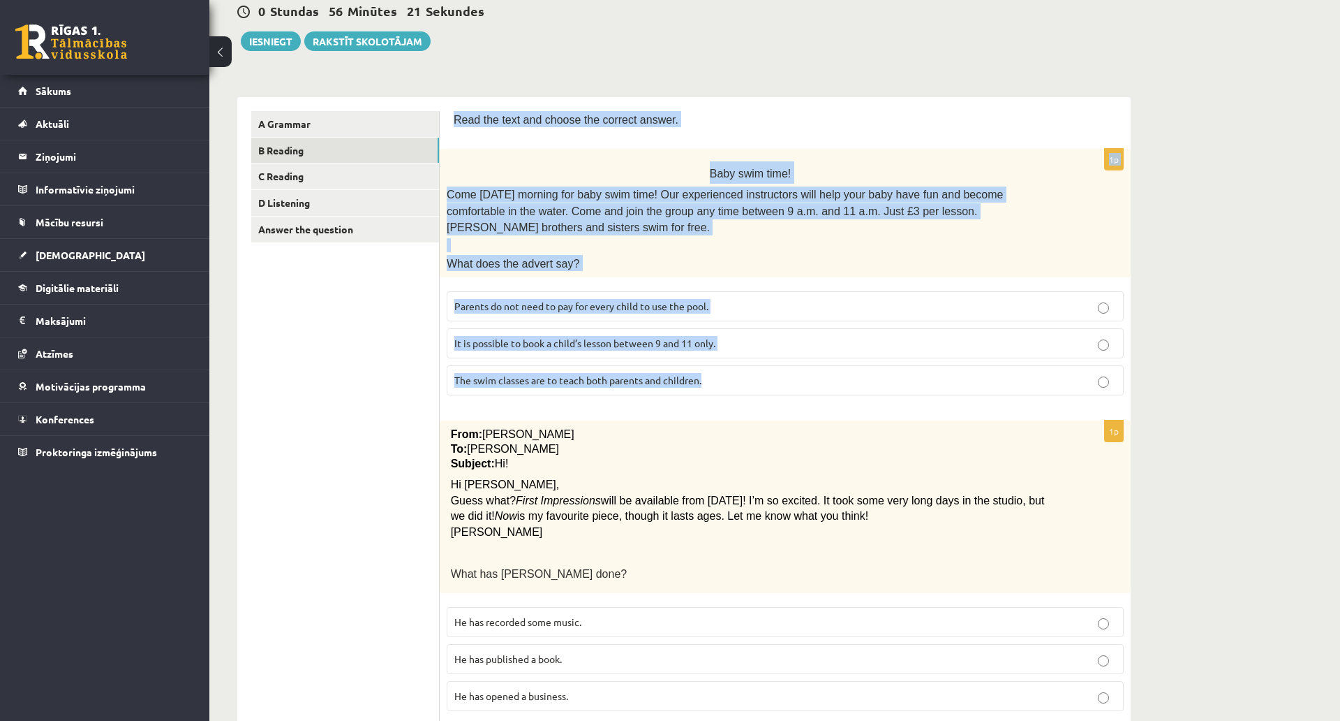
drag, startPoint x: 452, startPoint y: 256, endPoint x: 737, endPoint y: 350, distance: 299.4
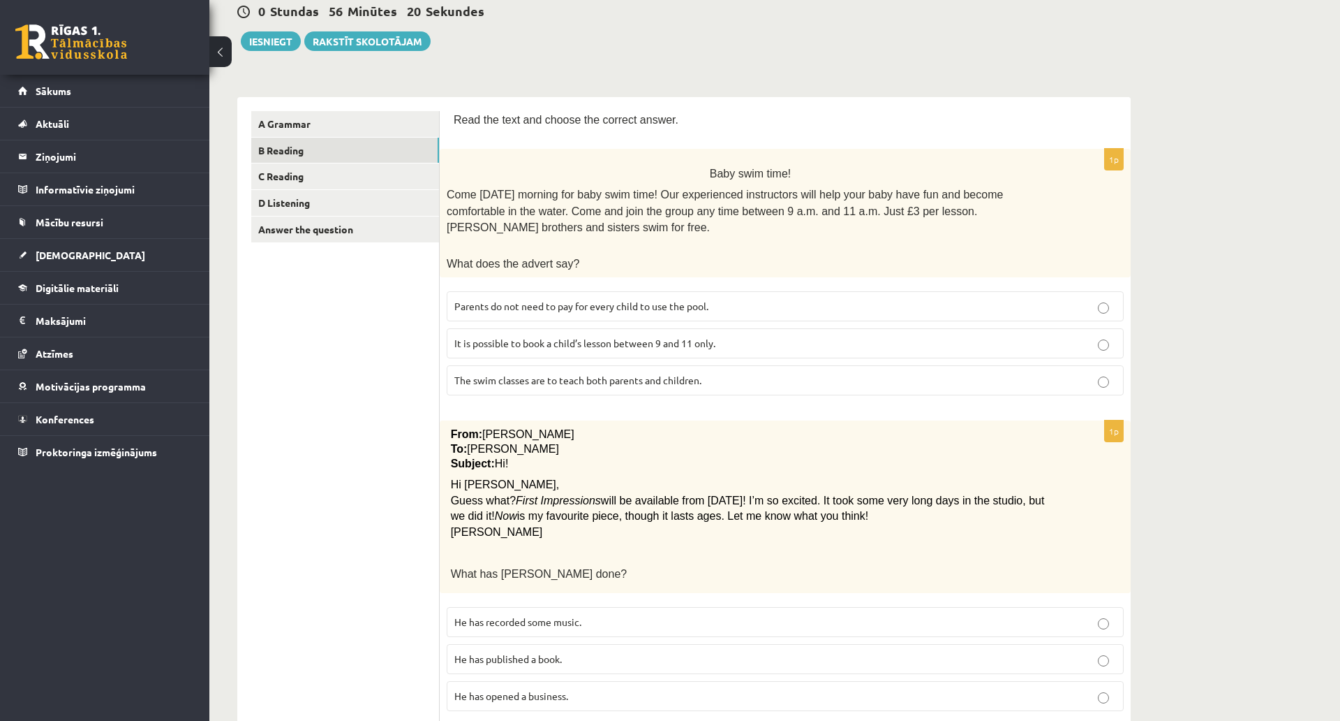
click at [476, 301] on label "Parents do not need to pay for every child to use the pool." at bounding box center [785, 306] width 677 height 30
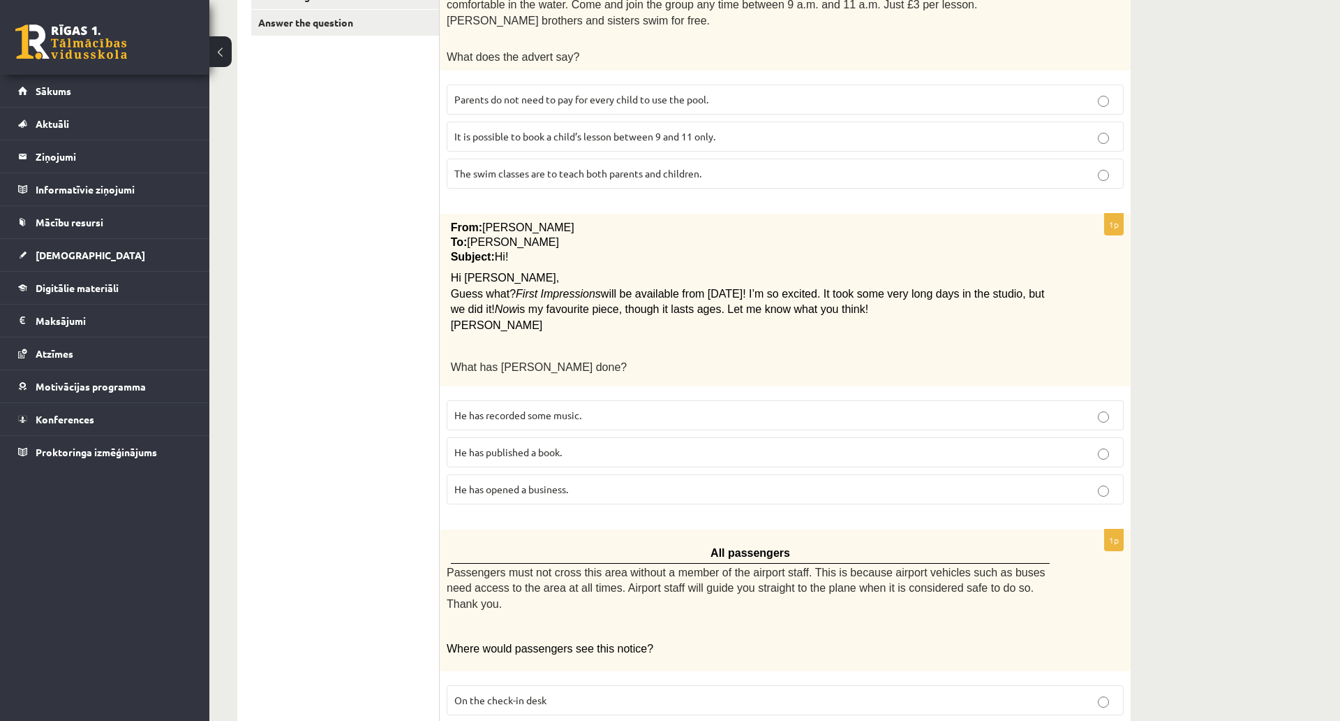
scroll to position [349, 0]
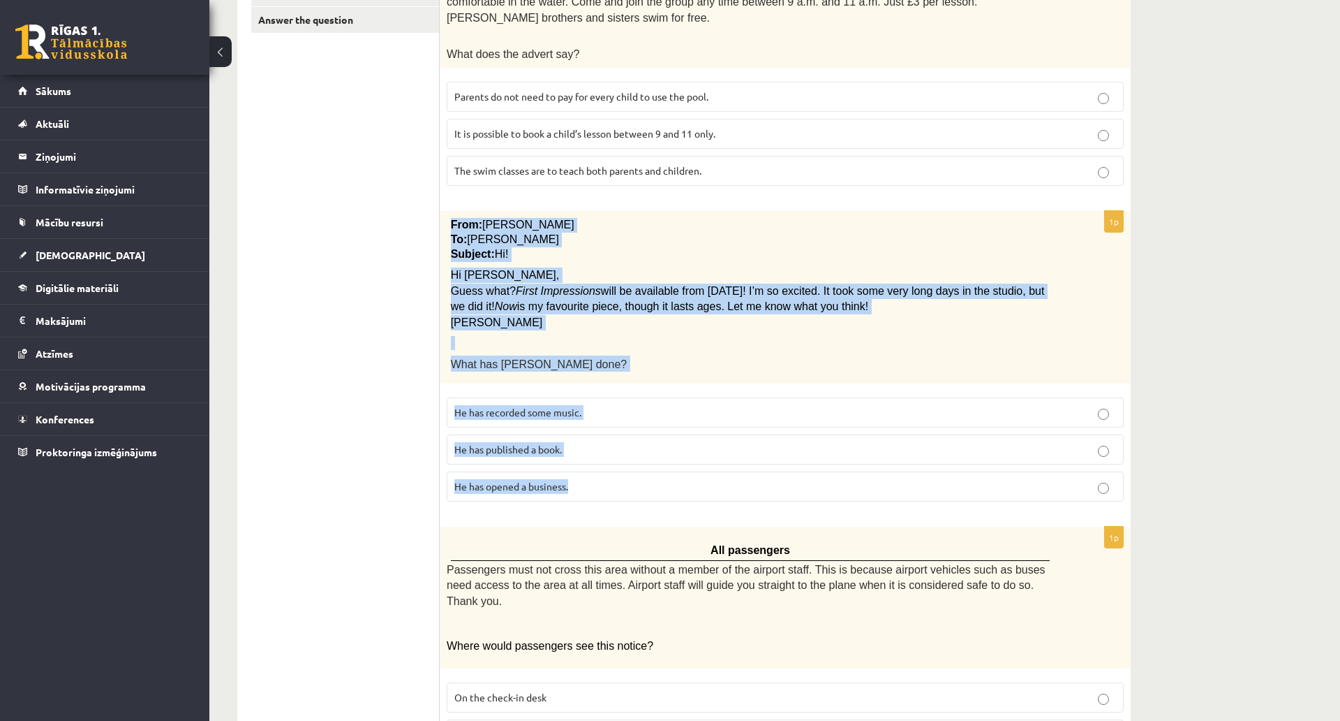
drag, startPoint x: 451, startPoint y: 205, endPoint x: 594, endPoint y: 464, distance: 295.3
click at [594, 464] on div "1p From: Pete To: Cathy Subject: Hi! Hi Cathy, Guess what? First Impressions wi…" at bounding box center [785, 362] width 691 height 302
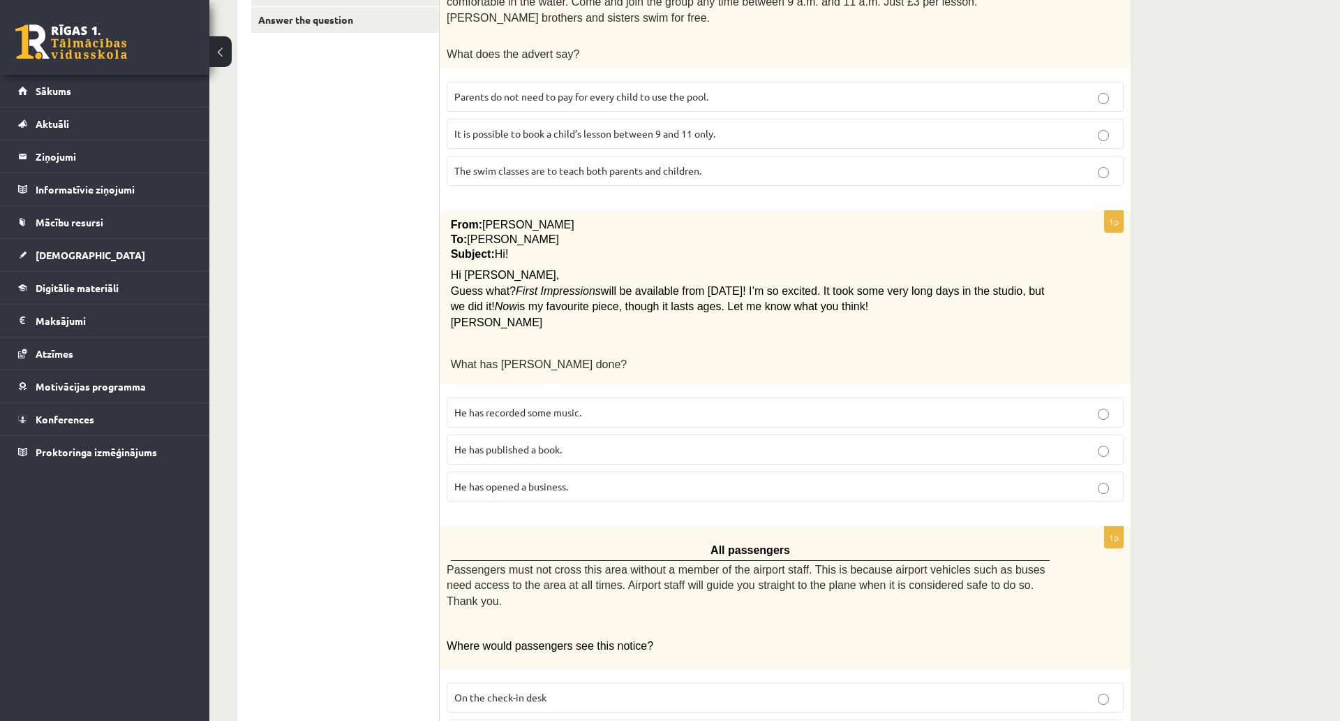
click at [581, 406] on span "He has recorded some music." at bounding box center [518, 412] width 127 height 13
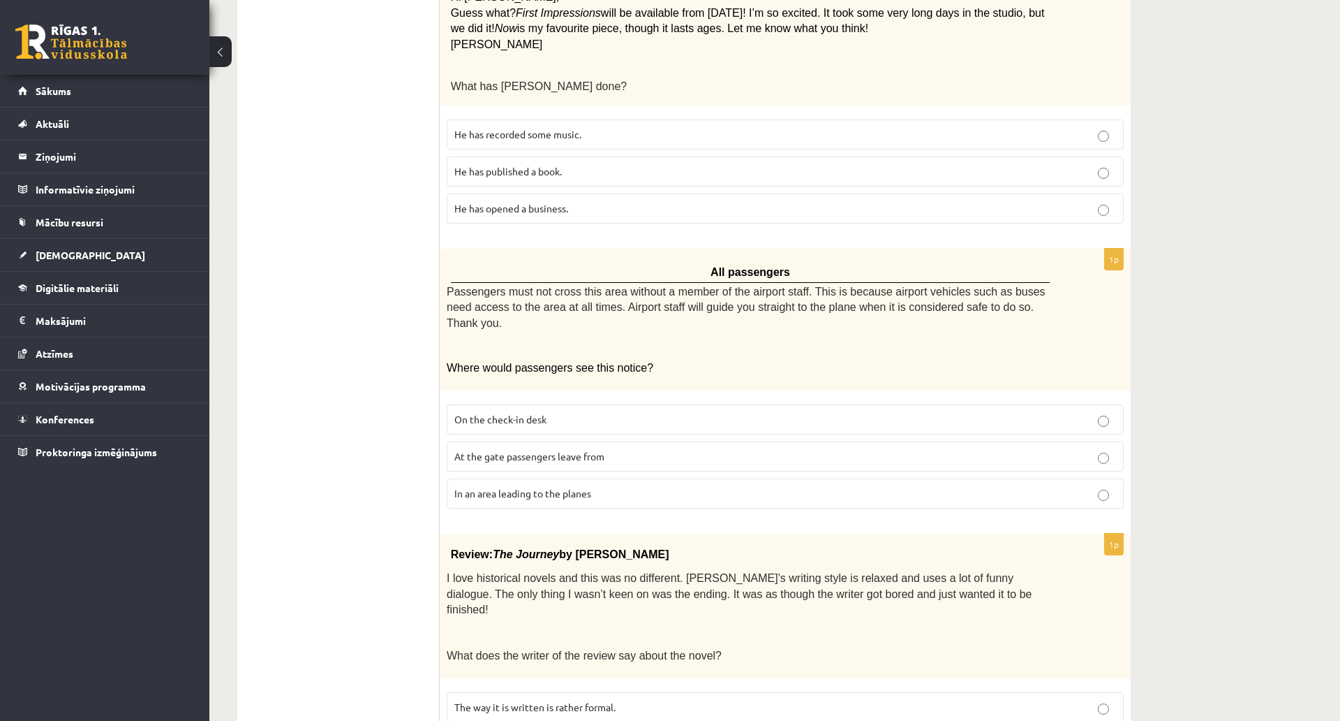
scroll to position [628, 0]
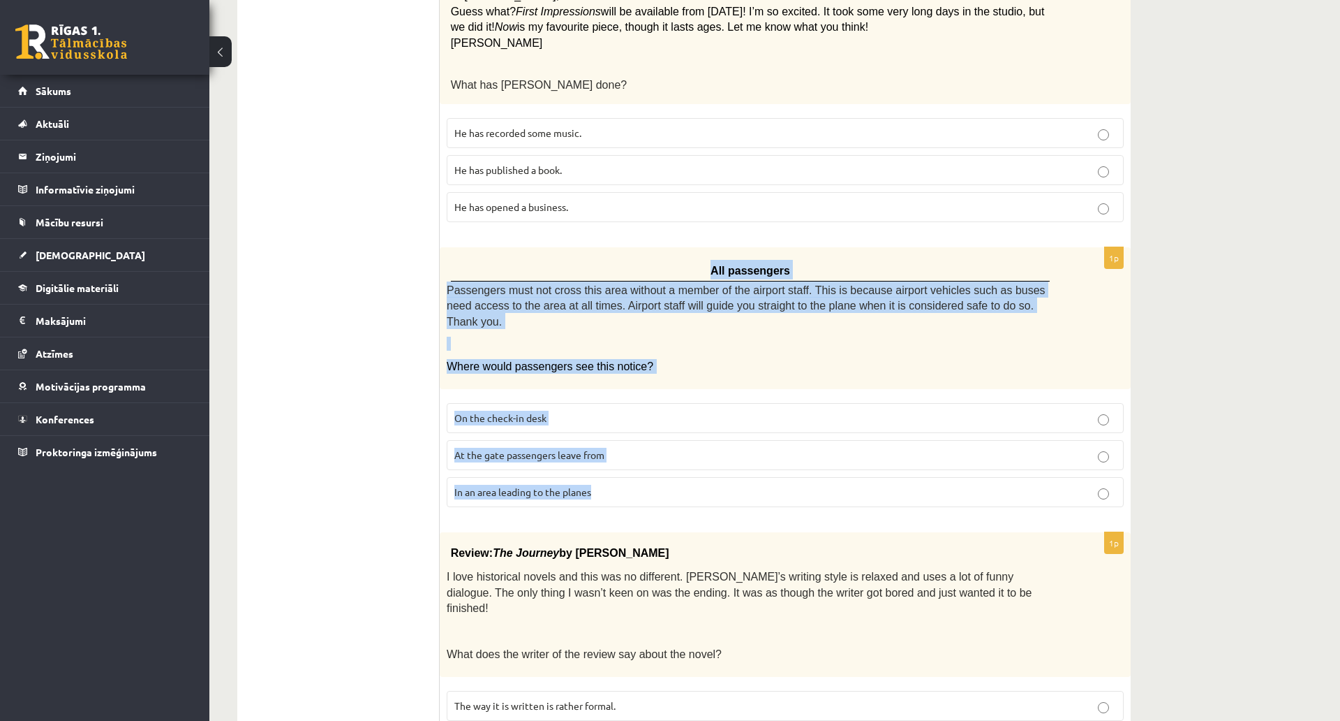
drag, startPoint x: 443, startPoint y: 249, endPoint x: 610, endPoint y: 465, distance: 273.3
click at [610, 465] on div "1p All passengers Passengers must not cross this area without a member of the a…" at bounding box center [785, 382] width 691 height 271
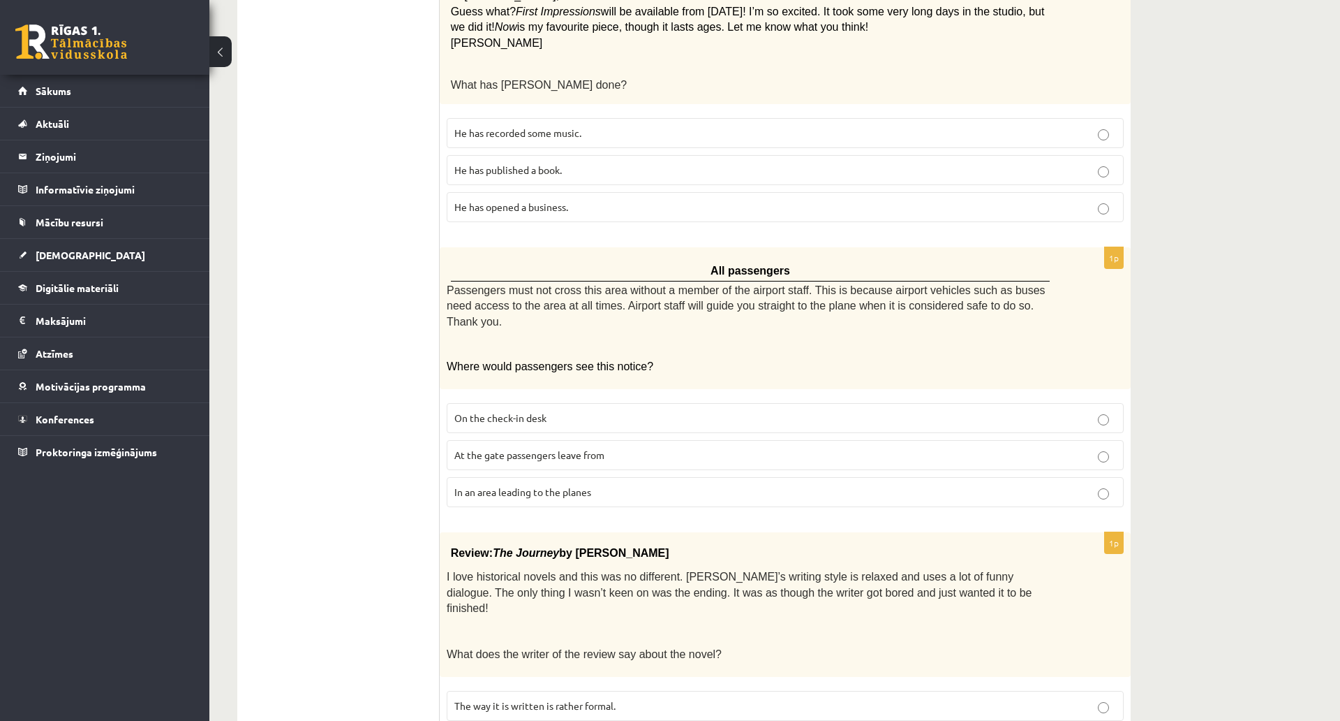
click at [418, 377] on ul "A Grammar B Reading C Reading D Listening Answer the question" at bounding box center [345, 497] width 189 height 1750
click at [497, 485] on span "In an area leading to the planes" at bounding box center [523, 491] width 137 height 13
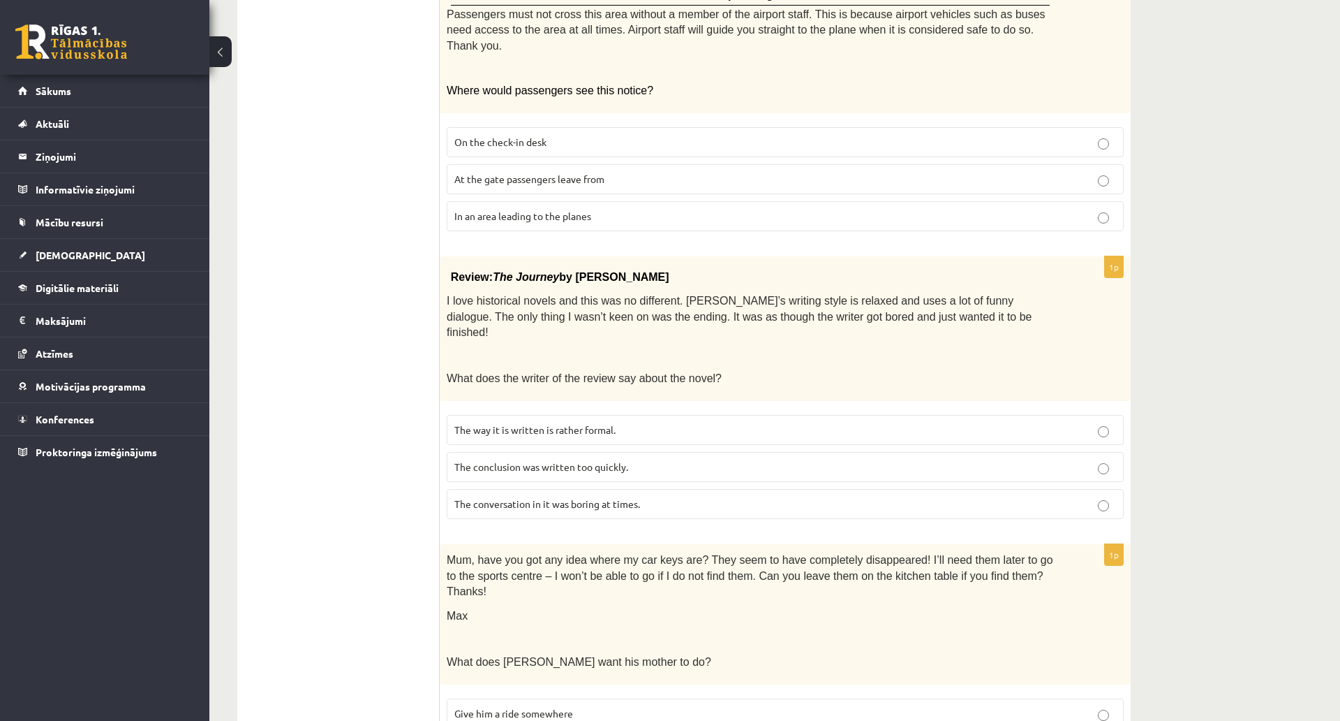
scroll to position [908, 0]
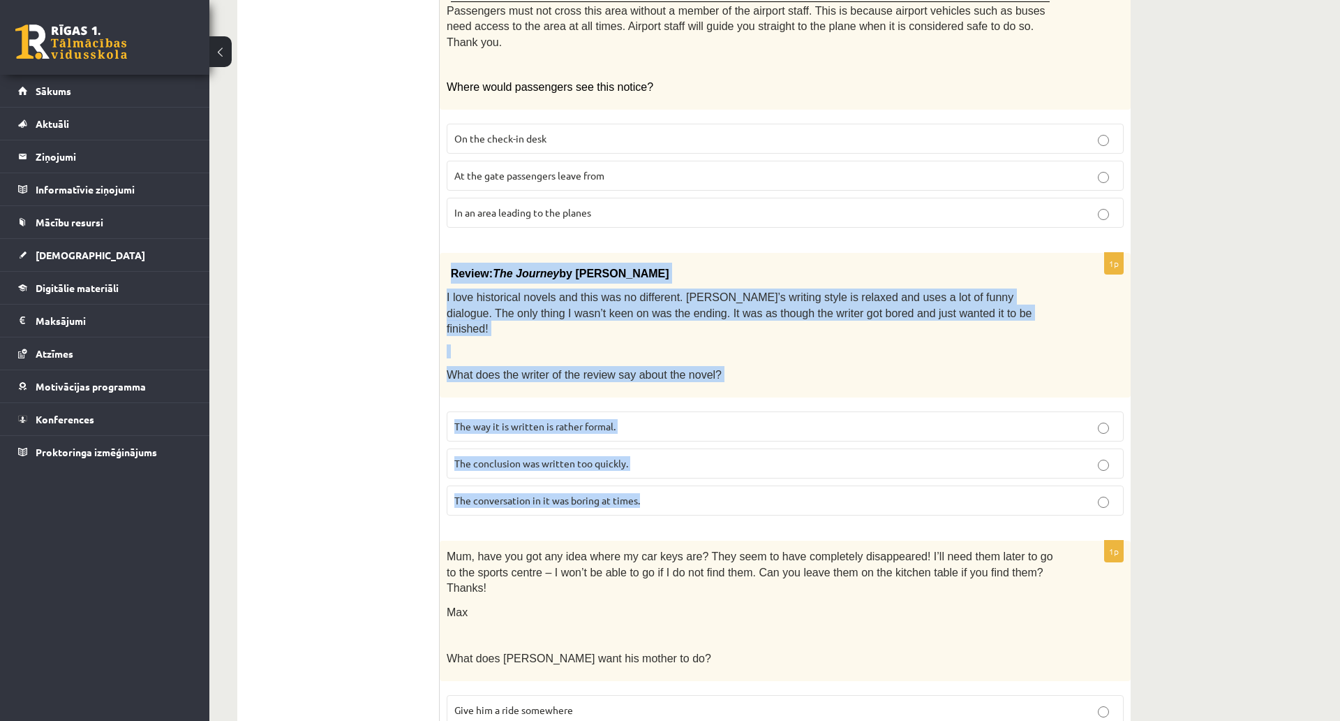
drag, startPoint x: 444, startPoint y: 231, endPoint x: 653, endPoint y: 457, distance: 307.3
click at [651, 457] on div "1p Review: The Journey by Elizabeth Brown I love historical novels and this was…" at bounding box center [785, 390] width 691 height 274
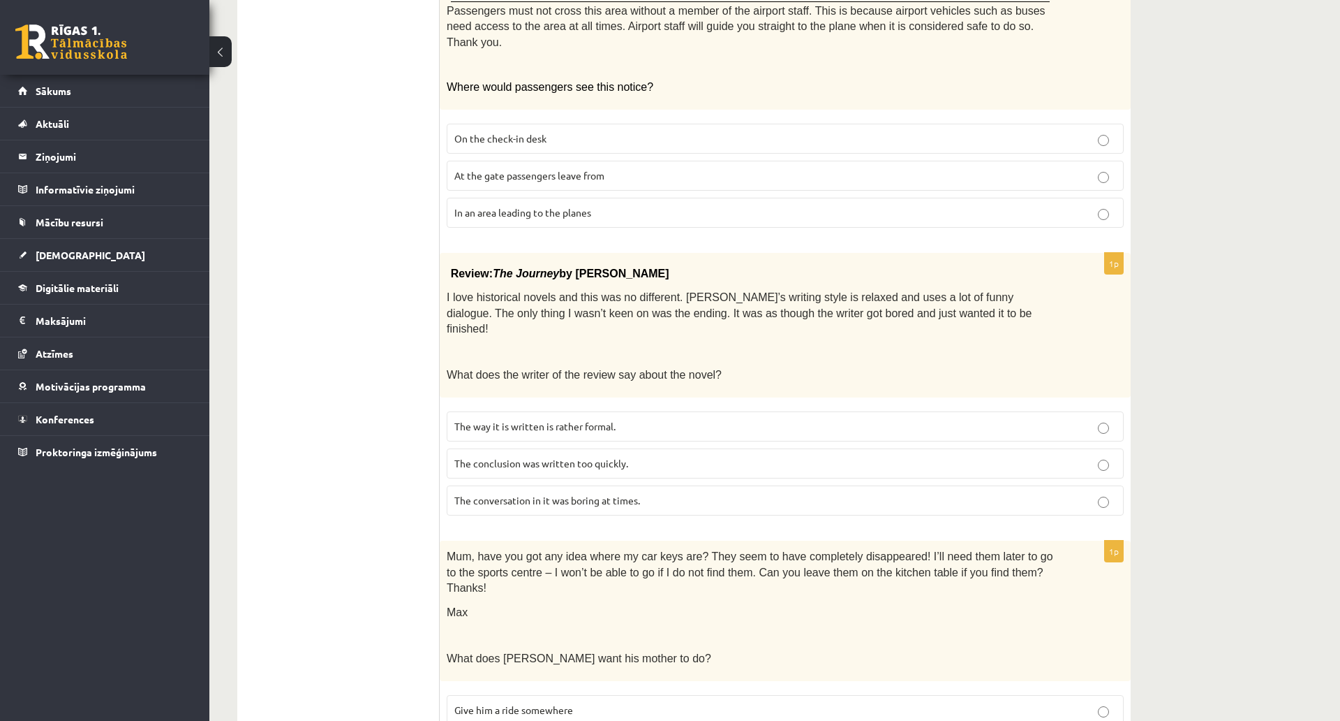
click at [332, 304] on ul "A Grammar B Reading C Reading D Listening Answer the question" at bounding box center [345, 218] width 189 height 1750
click at [563, 457] on span "The conclusion was written too quickly." at bounding box center [542, 463] width 174 height 13
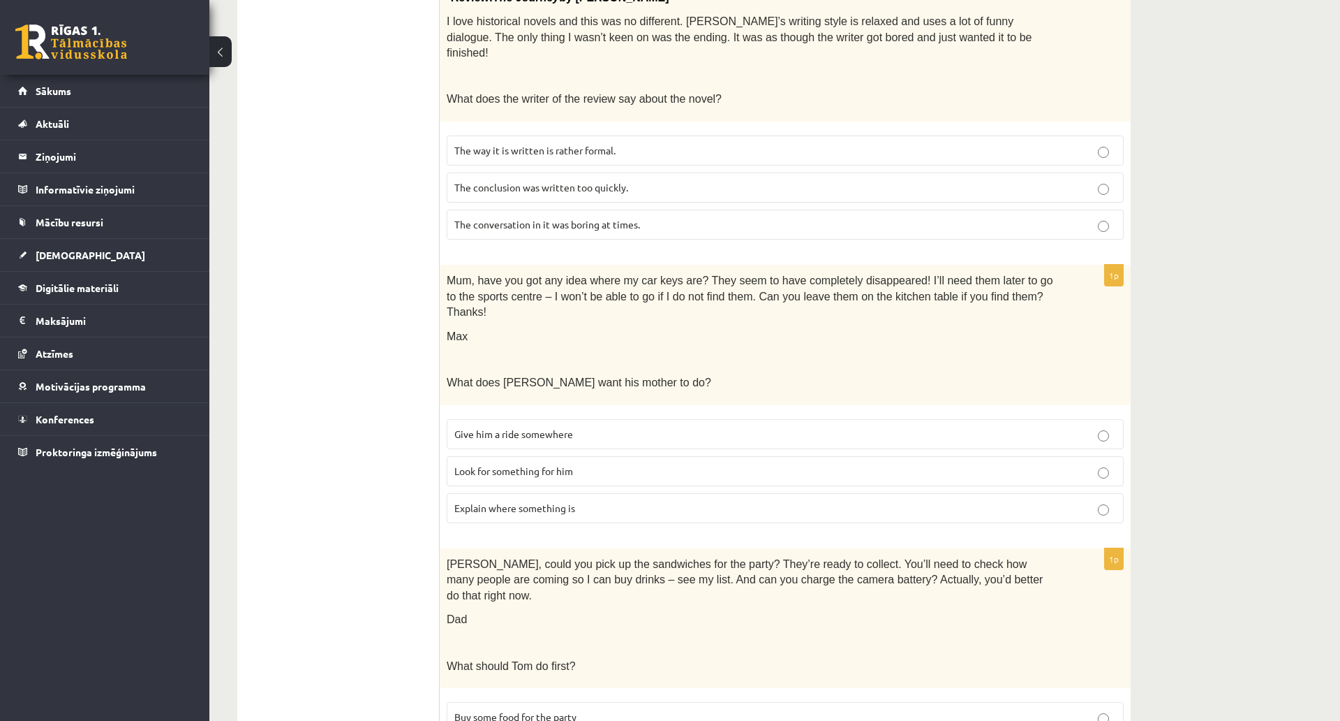
scroll to position [1187, 0]
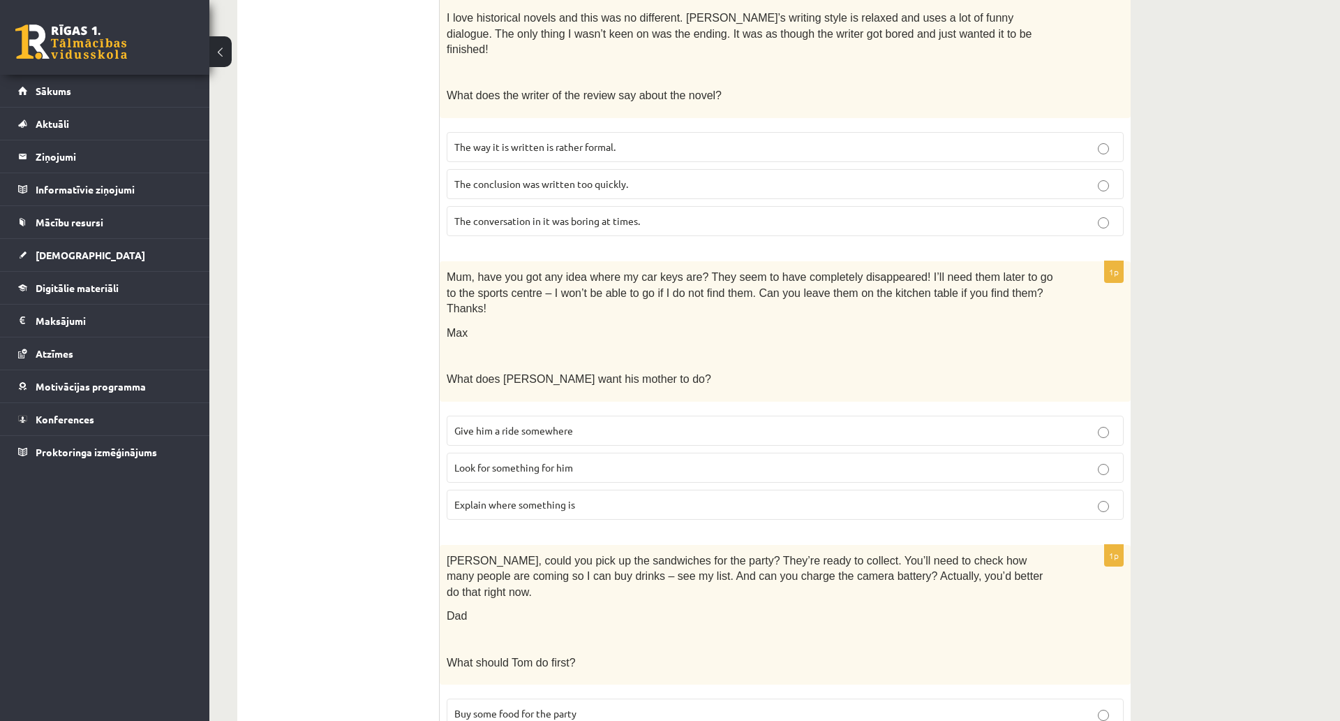
drag, startPoint x: 436, startPoint y: 221, endPoint x: 487, endPoint y: 253, distance: 60.6
click at [487, 261] on div "Mum, have you got any idea where my car keys are? They seem to have completely …" at bounding box center [785, 331] width 691 height 140
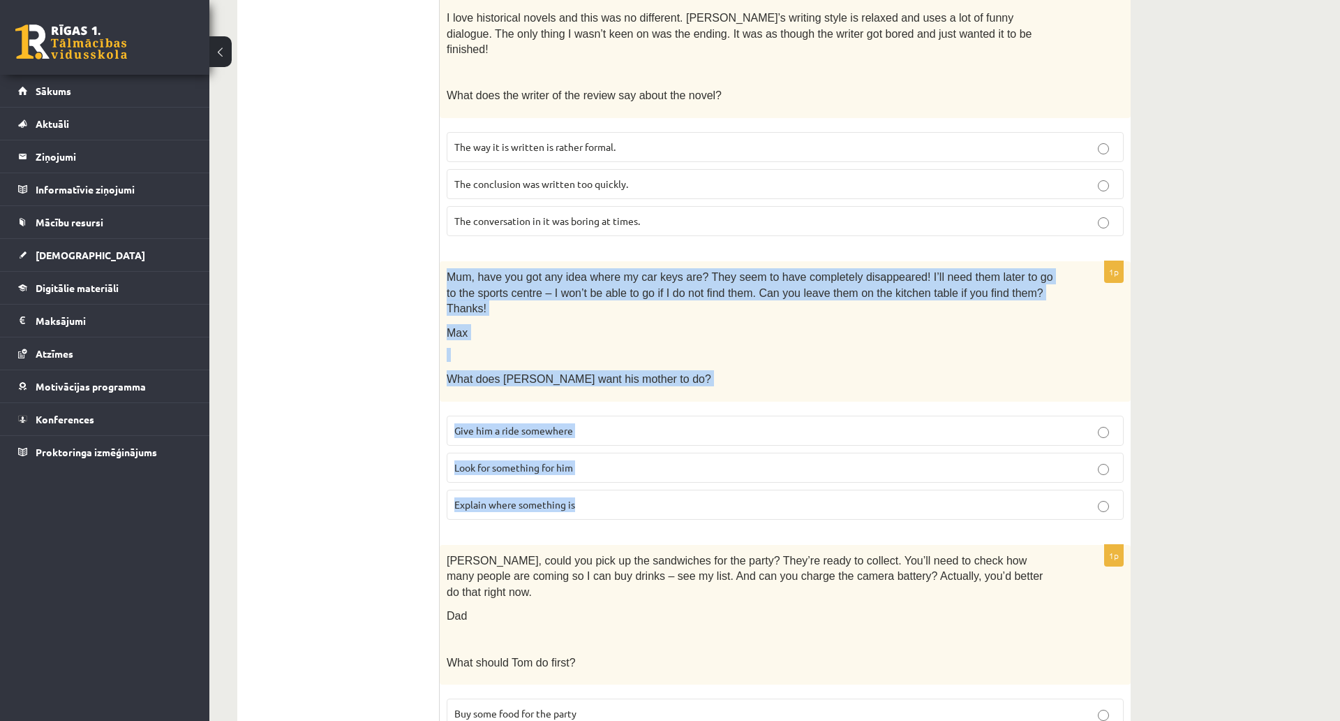
drag, startPoint x: 449, startPoint y: 225, endPoint x: 664, endPoint y: 457, distance: 316.7
click at [664, 457] on div "1p Mum, have you got any idea where my car keys are? They seem to have complete…" at bounding box center [785, 395] width 691 height 269
click at [490, 452] on label "Look for something for him" at bounding box center [785, 467] width 677 height 30
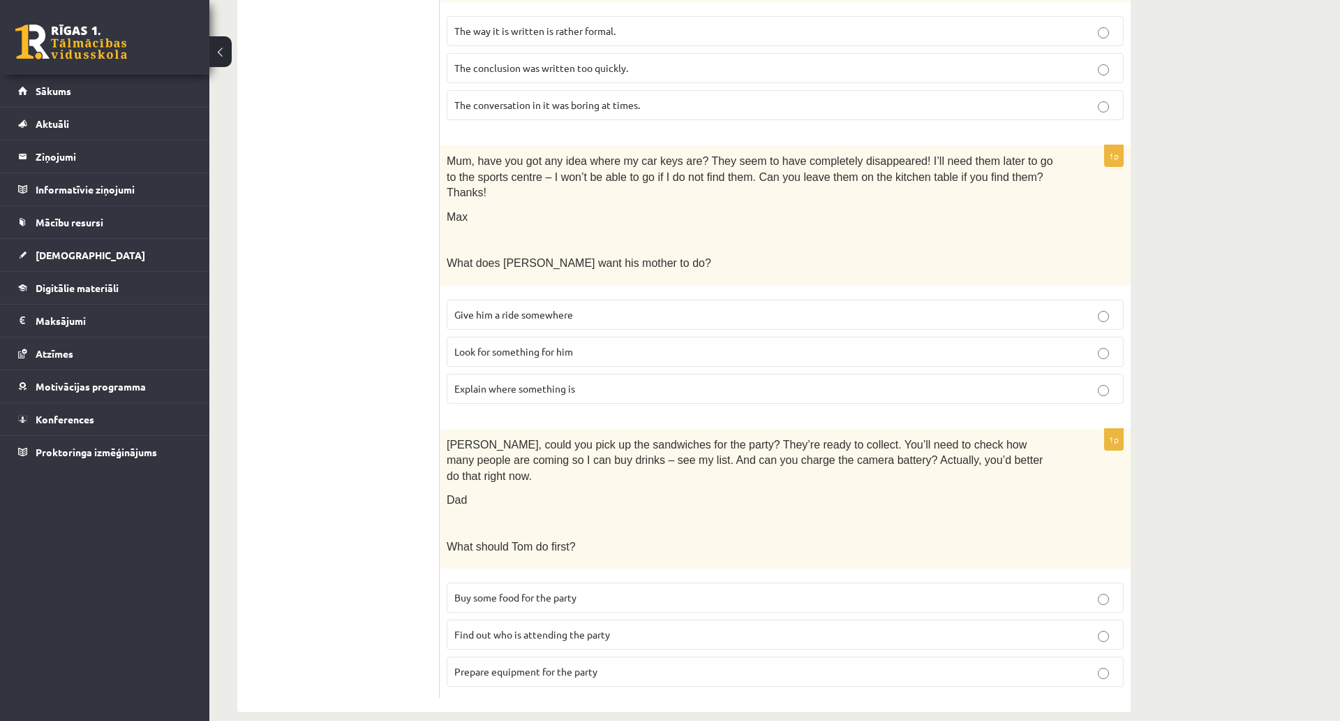
scroll to position [1323, 0]
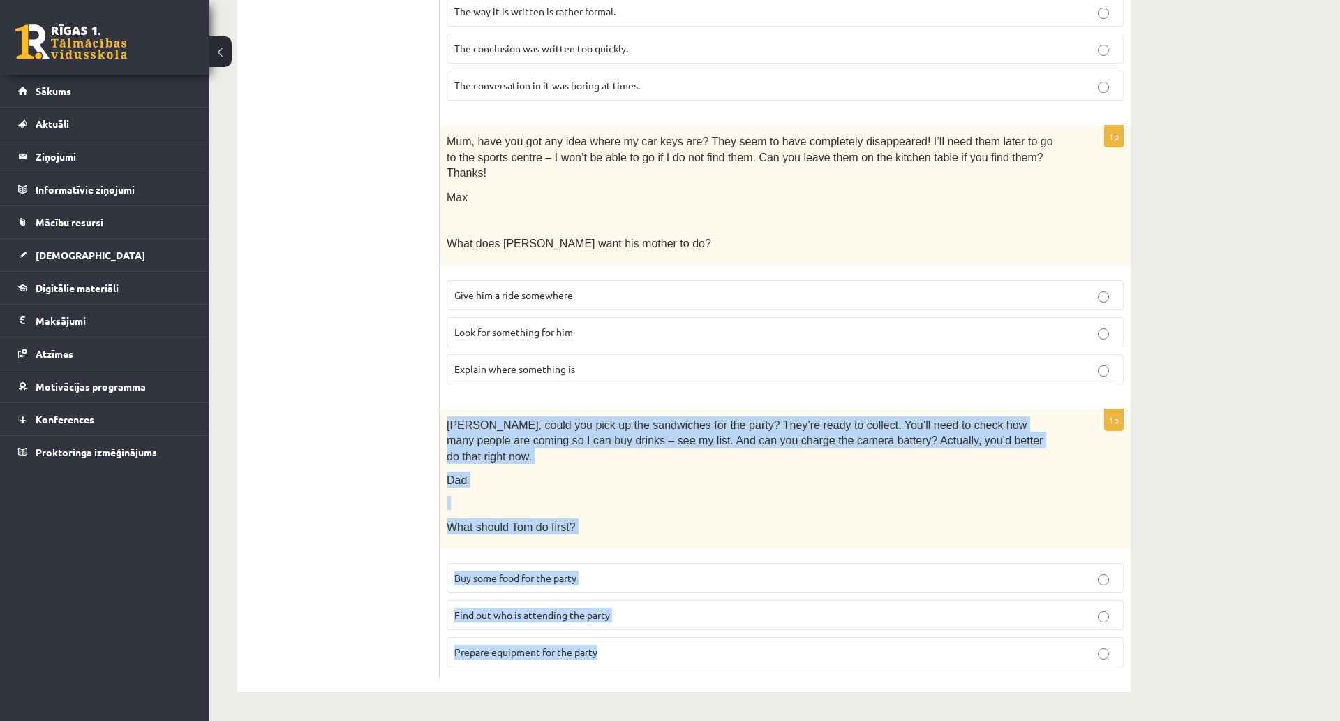
drag, startPoint x: 441, startPoint y: 347, endPoint x: 646, endPoint y: 605, distance: 329.5
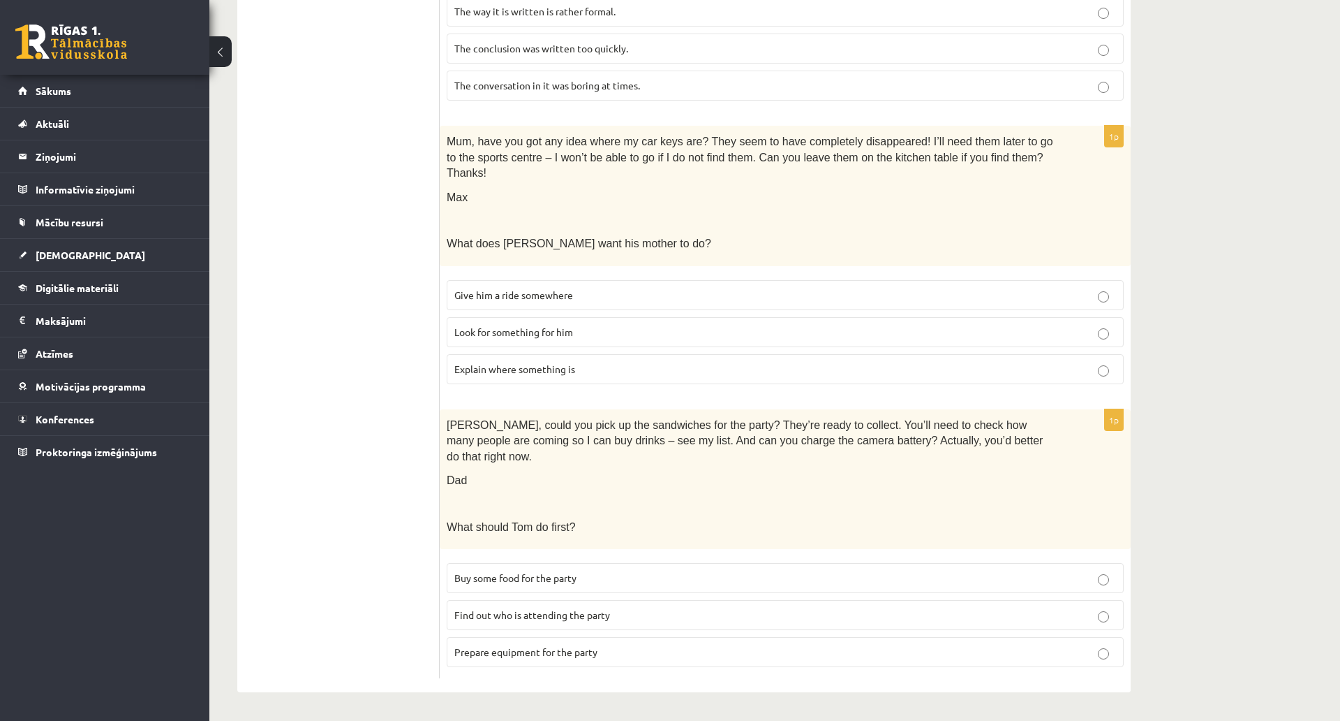
click at [489, 635] on span "Prepare equipment for the party" at bounding box center [526, 651] width 143 height 13
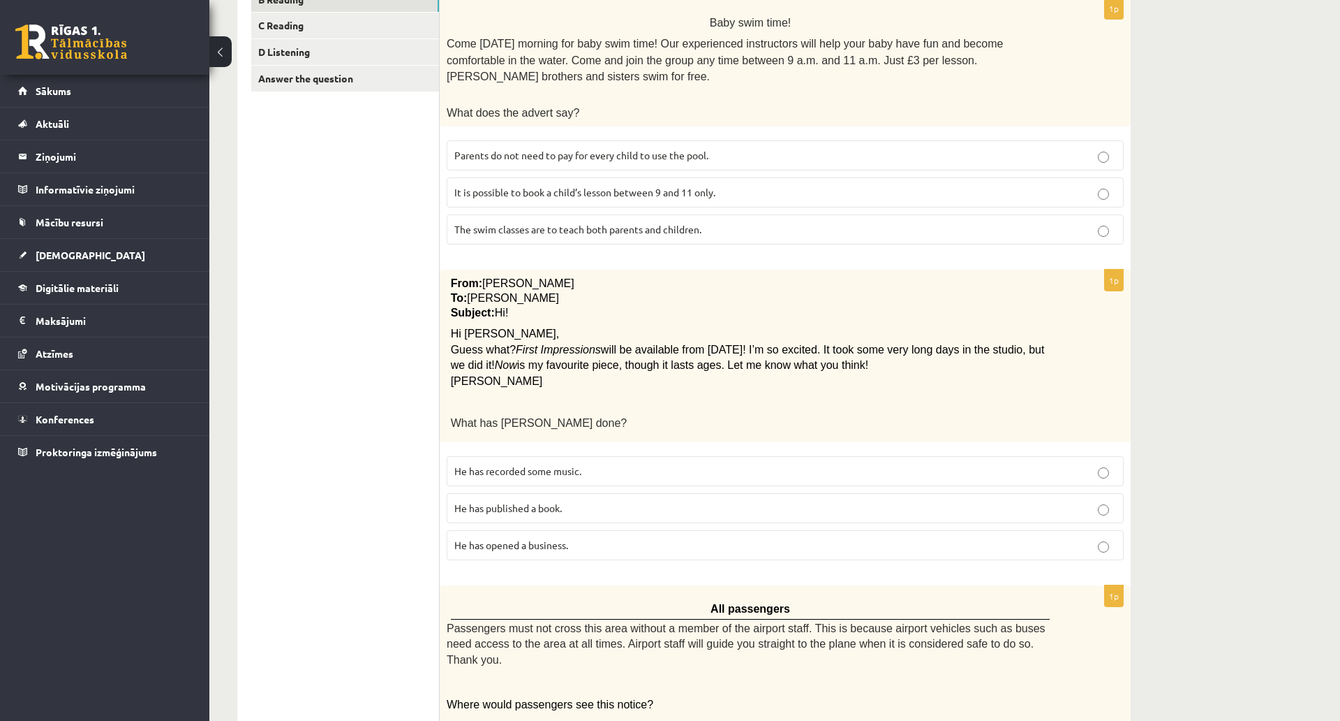
scroll to position [0, 0]
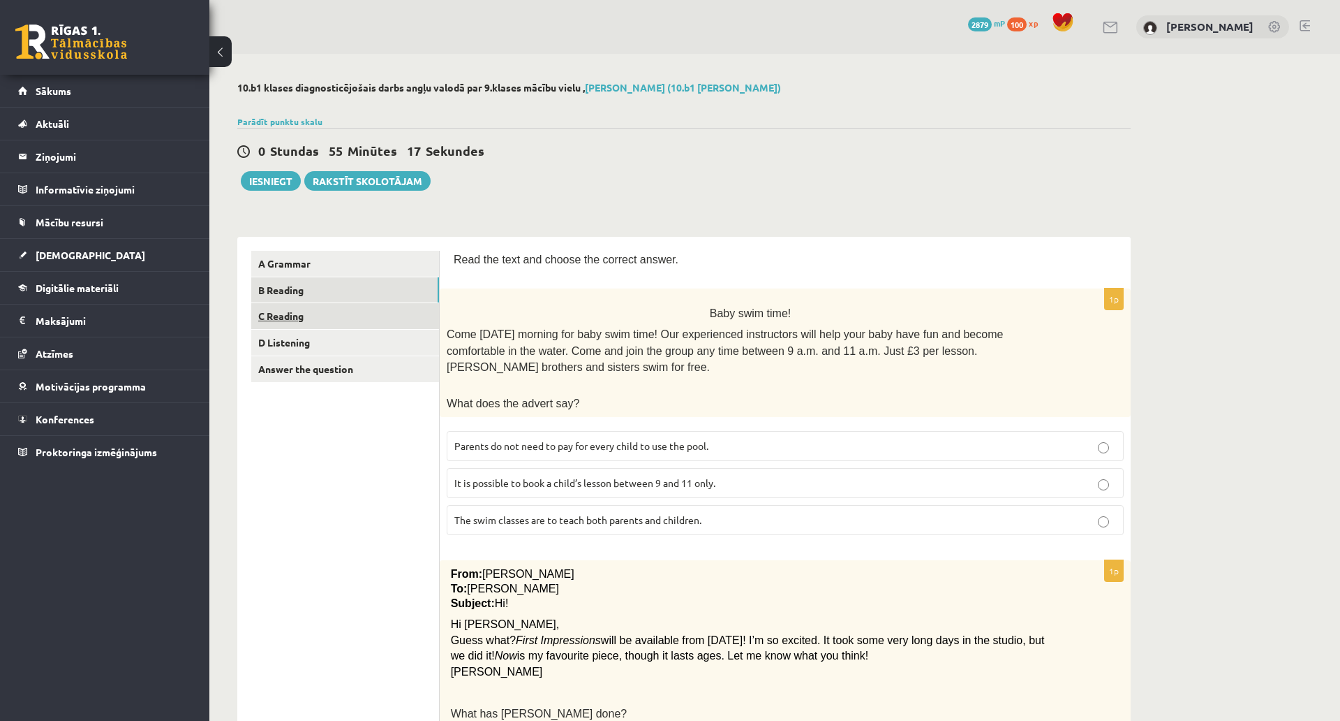
click at [323, 311] on link "C Reading" at bounding box center [345, 316] width 188 height 26
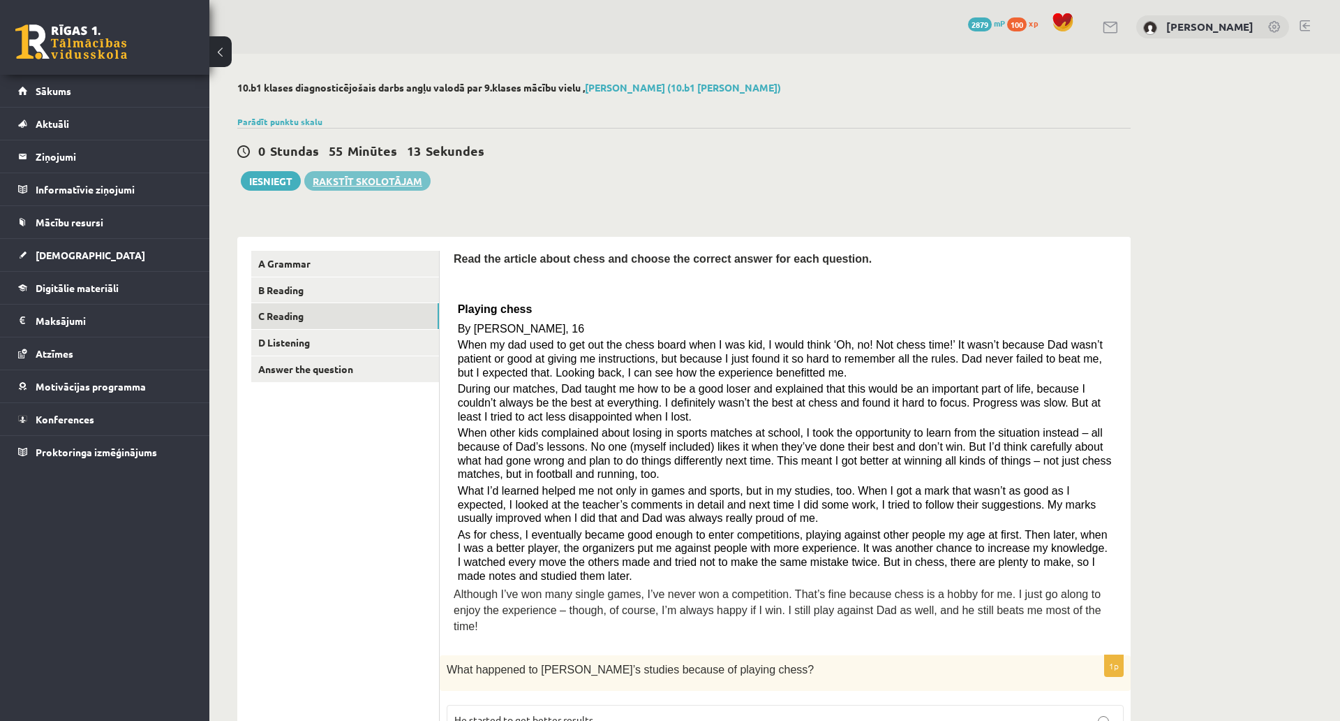
drag, startPoint x: 374, startPoint y: 420, endPoint x: 378, endPoint y: 179, distance: 240.9
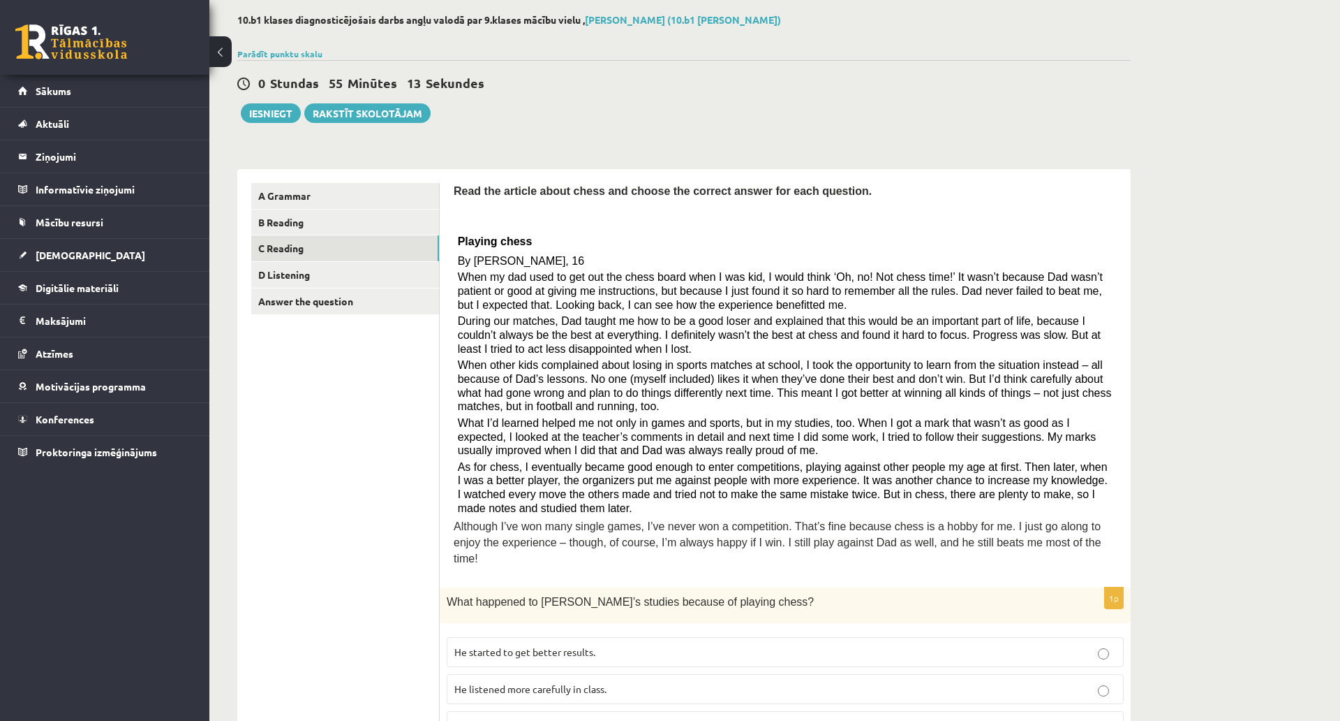
scroll to position [70, 0]
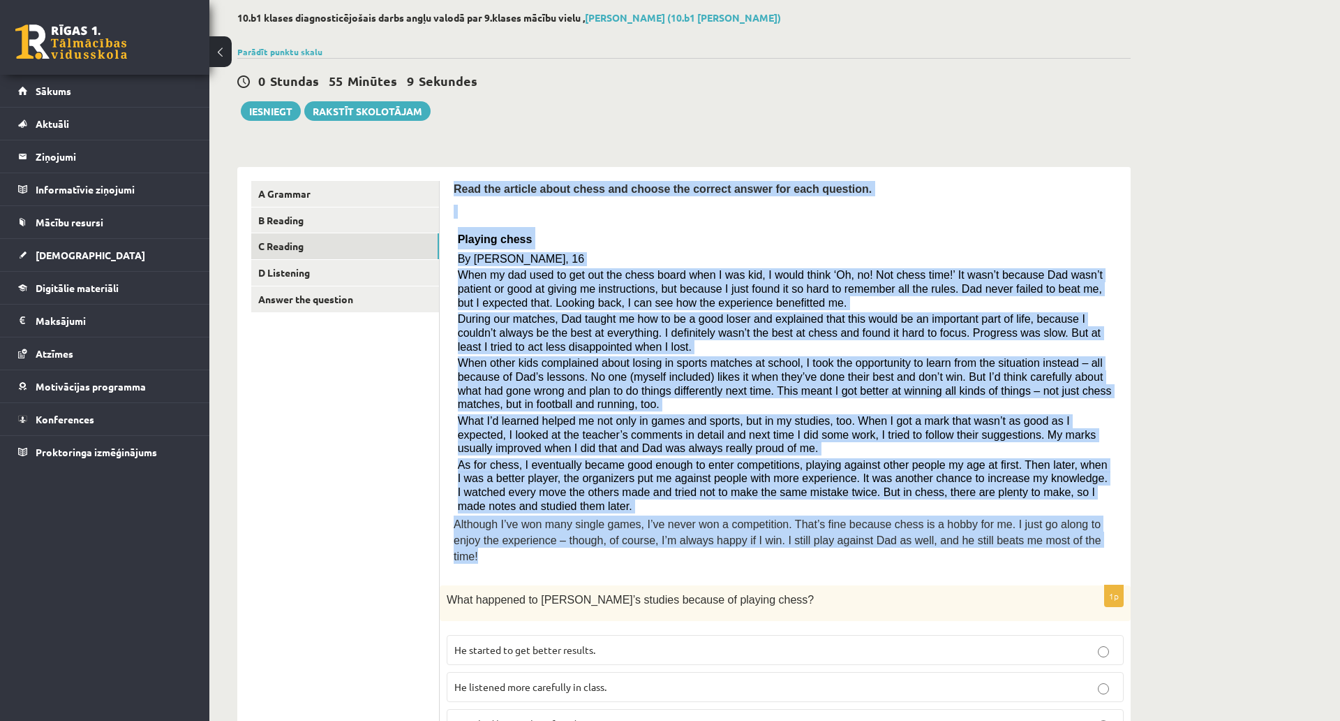
drag, startPoint x: 447, startPoint y: 184, endPoint x: 1072, endPoint y: 535, distance: 716.4
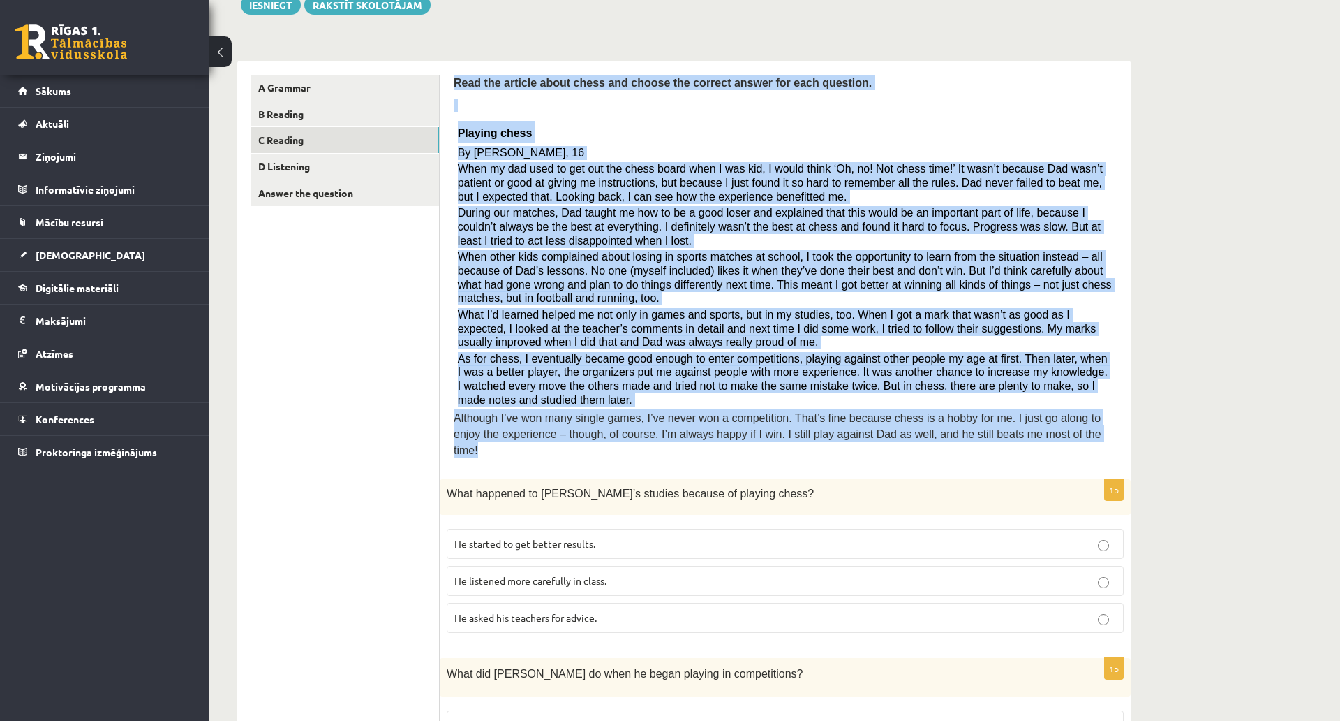
scroll to position [209, 0]
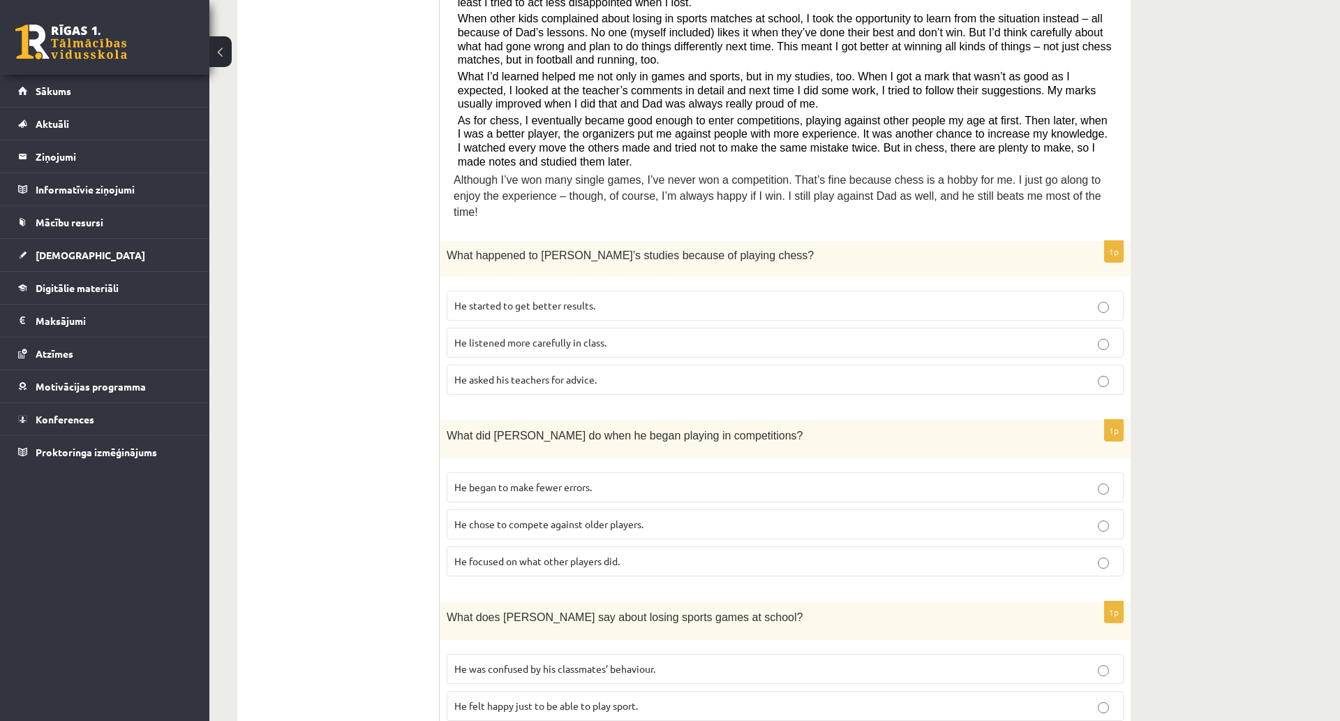
scroll to position [419, 0]
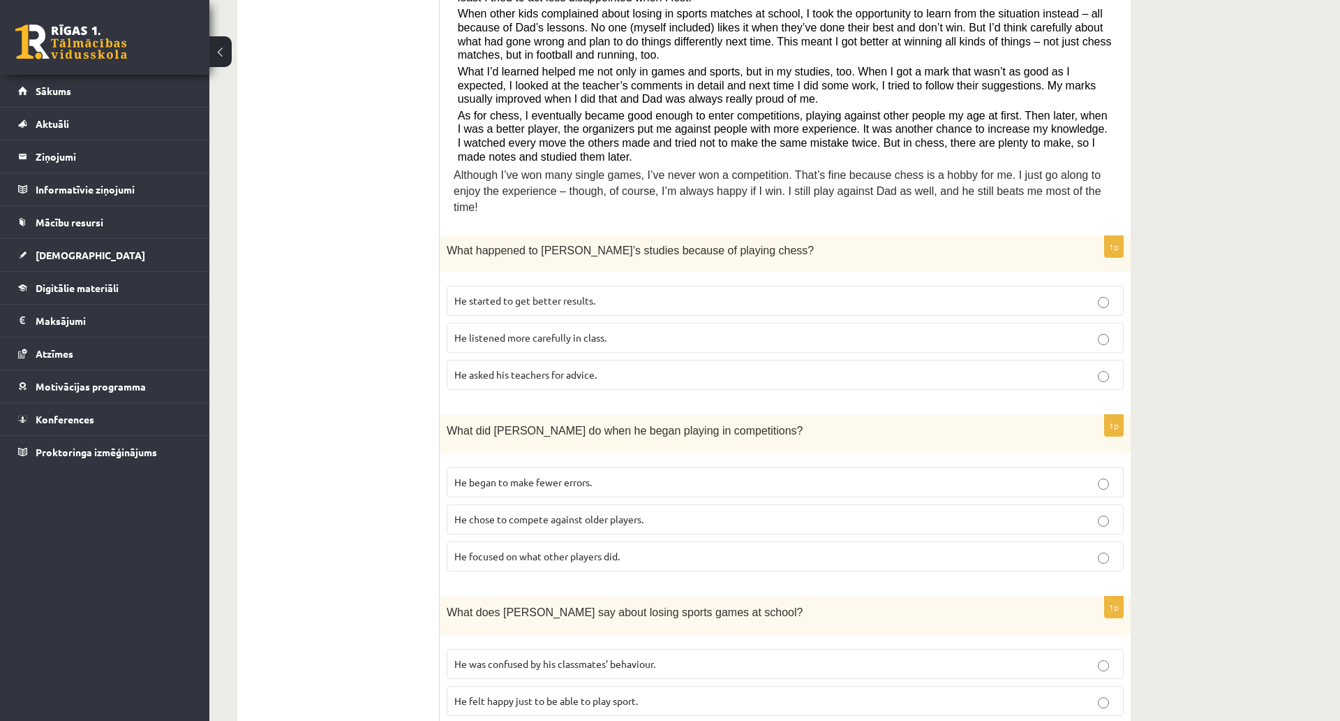
click at [399, 332] on ul "A Grammar B Reading C Reading D Listening Answer the question" at bounding box center [345, 570] width 189 height 1476
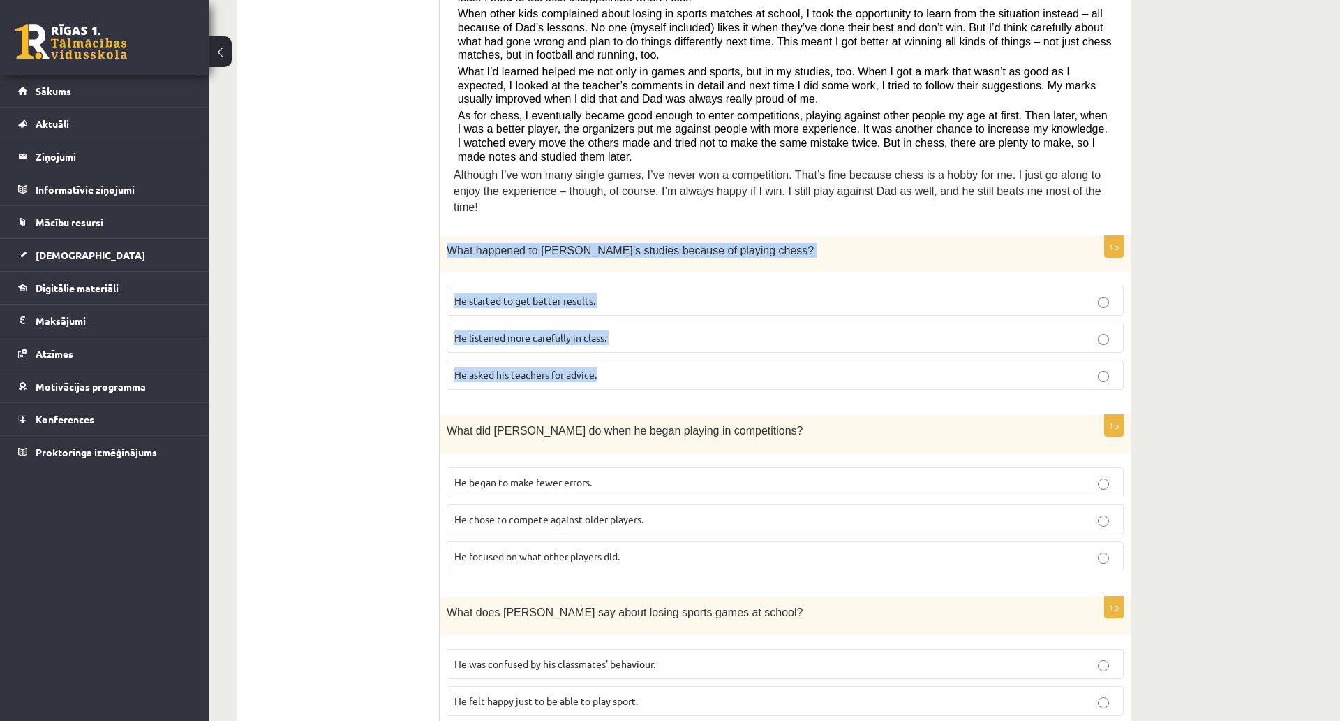
drag, startPoint x: 441, startPoint y: 226, endPoint x: 637, endPoint y: 350, distance: 231.3
click at [637, 350] on div "1p What happened to Sam’s studies because of playing chess? He started to get b…" at bounding box center [785, 318] width 691 height 165
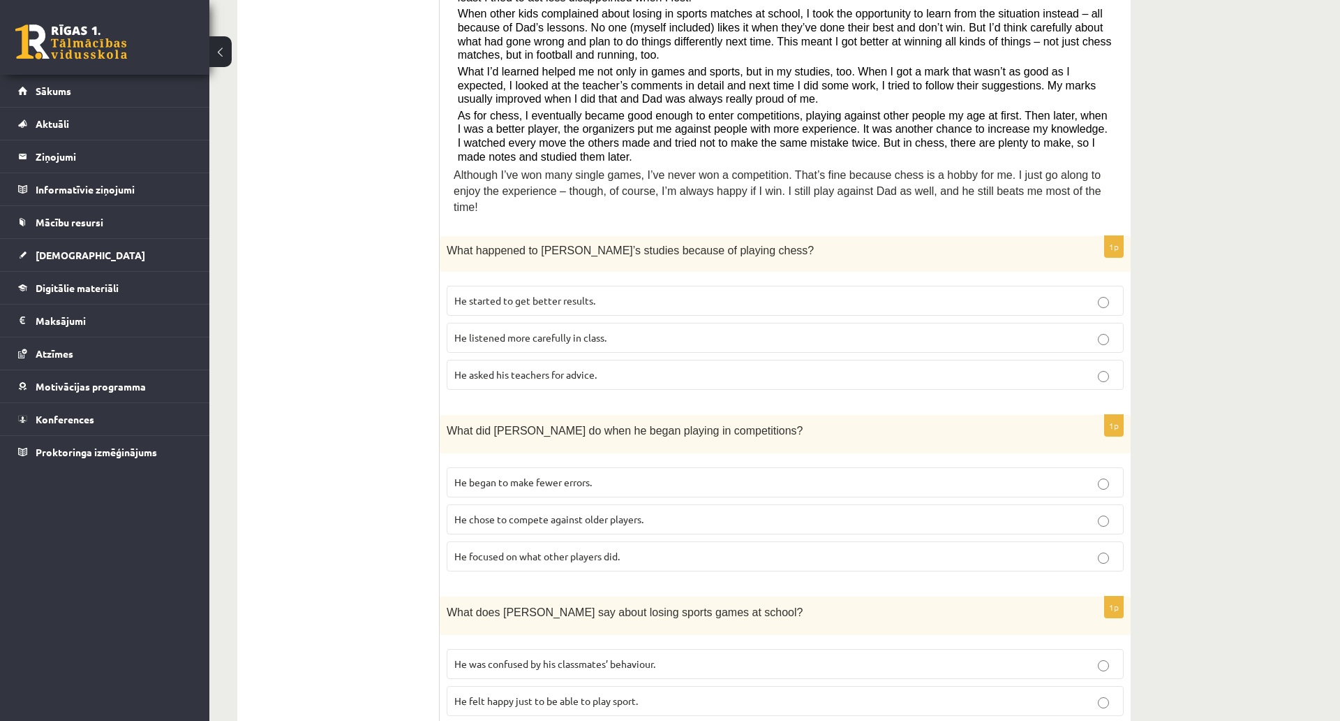
click at [342, 248] on ul "A Grammar B Reading C Reading D Listening Answer the question" at bounding box center [345, 570] width 189 height 1476
click at [544, 293] on p "He started to get better results." at bounding box center [786, 300] width 662 height 15
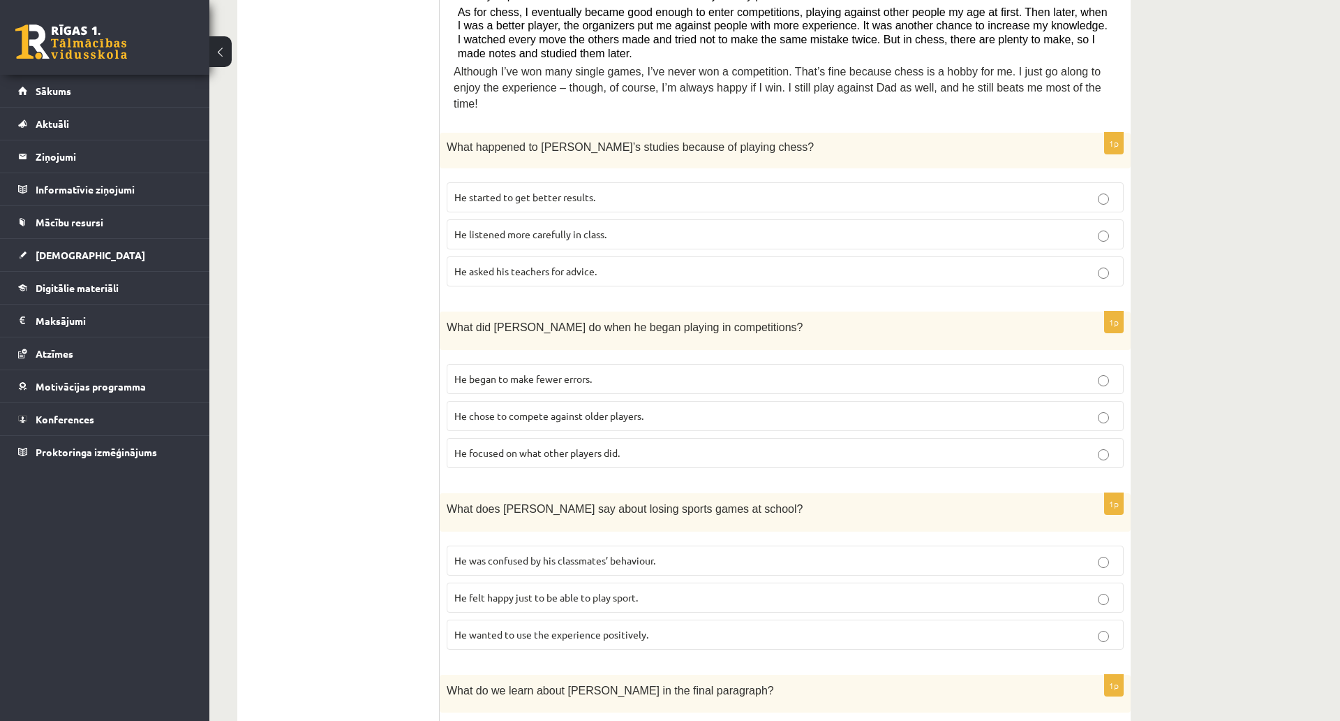
scroll to position [559, 0]
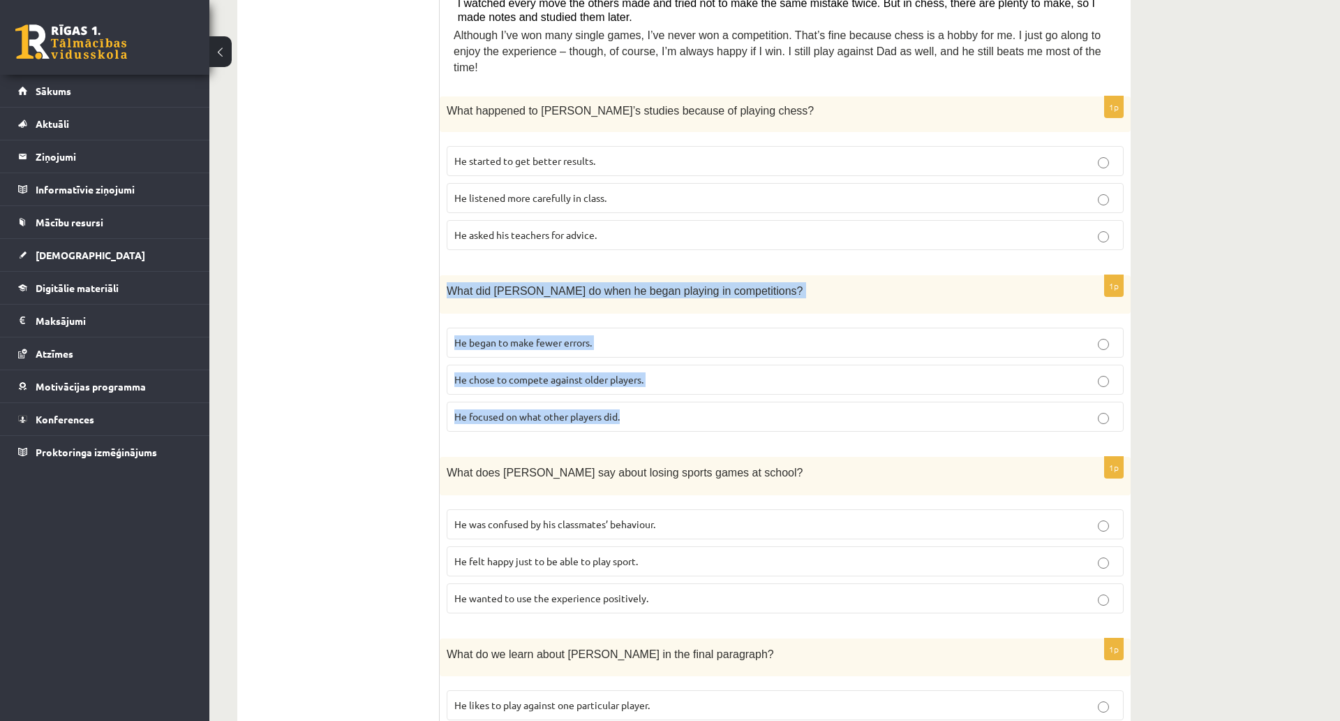
drag, startPoint x: 447, startPoint y: 274, endPoint x: 633, endPoint y: 381, distance: 215.2
click at [655, 393] on div "1p What did Sam do when he began playing in competitions? He began to make fewe…" at bounding box center [785, 359] width 691 height 168
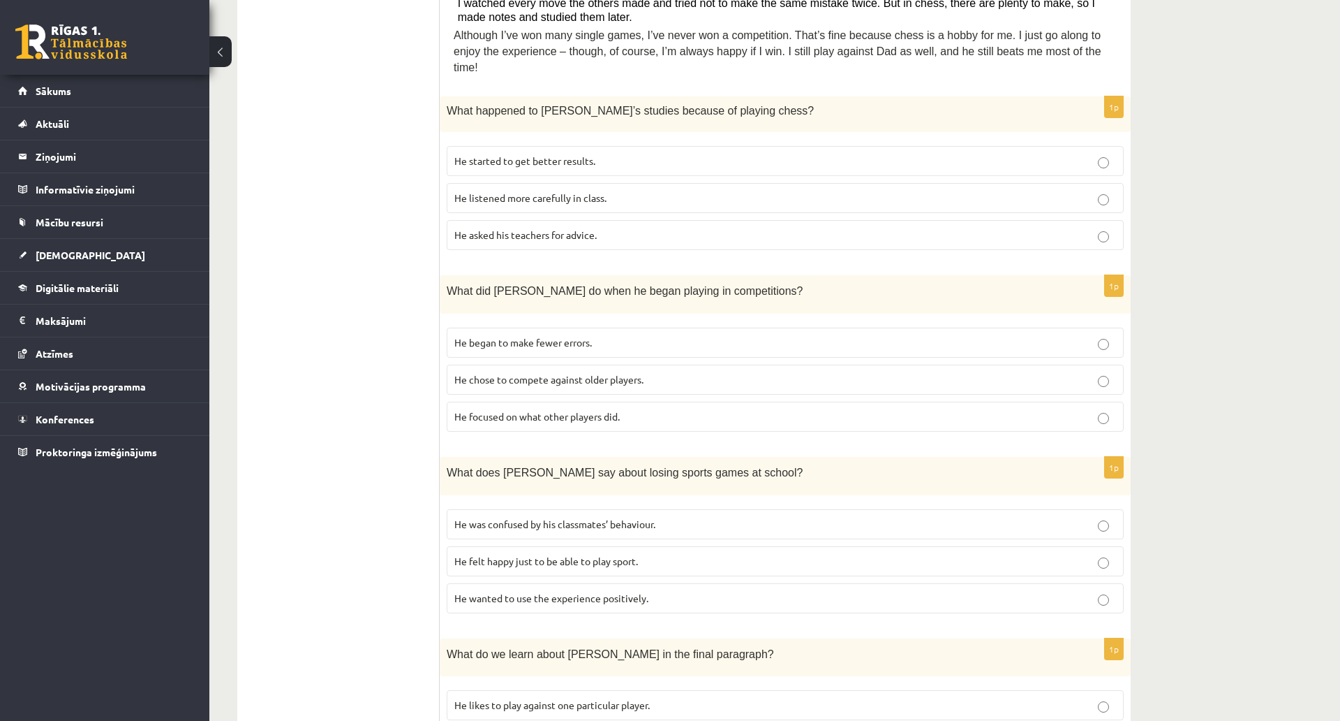
click at [333, 208] on ul "A Grammar B Reading C Reading D Listening Answer the question" at bounding box center [345, 430] width 189 height 1476
click at [539, 409] on p "He focused on what other players did." at bounding box center [786, 416] width 662 height 15
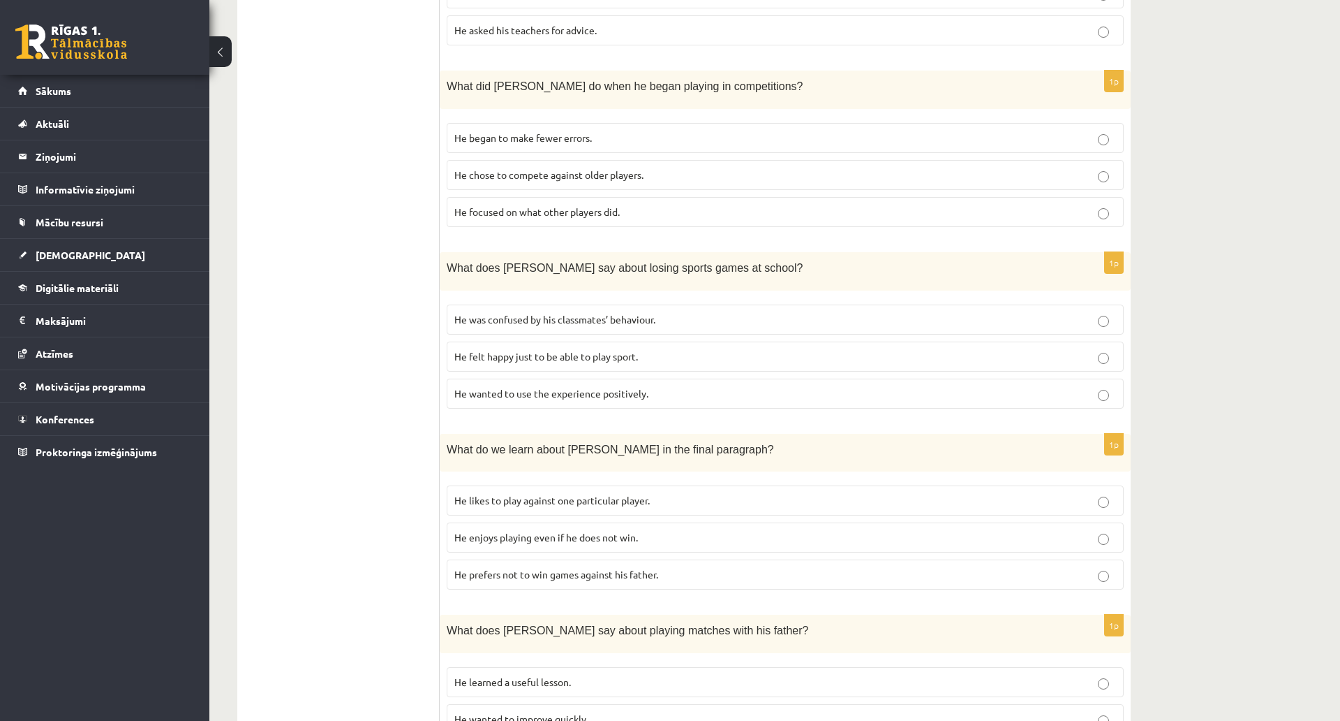
scroll to position [768, 0]
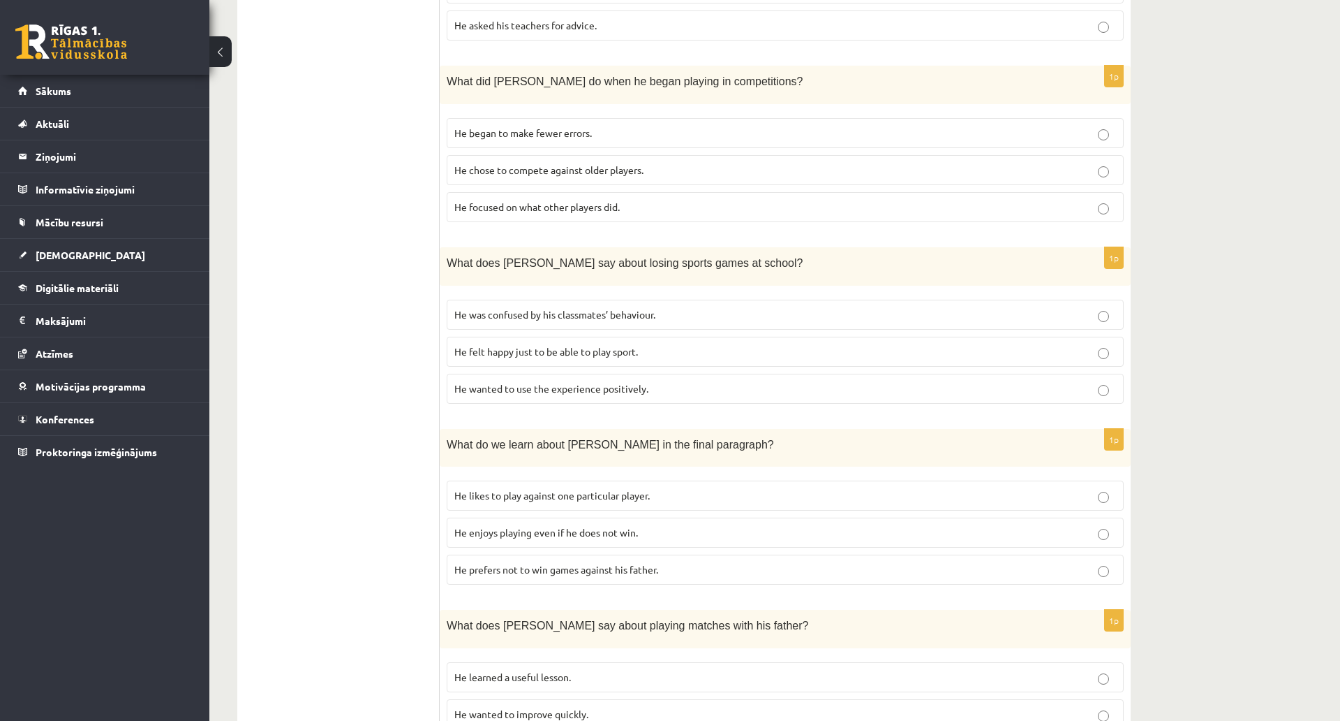
drag, startPoint x: 438, startPoint y: 244, endPoint x: 651, endPoint y: 346, distance: 235.5
click at [651, 346] on div "**********" at bounding box center [684, 221] width 894 height 1504
click at [382, 291] on ul "A Grammar B Reading C Reading D Listening Answer the question" at bounding box center [345, 221] width 189 height 1476
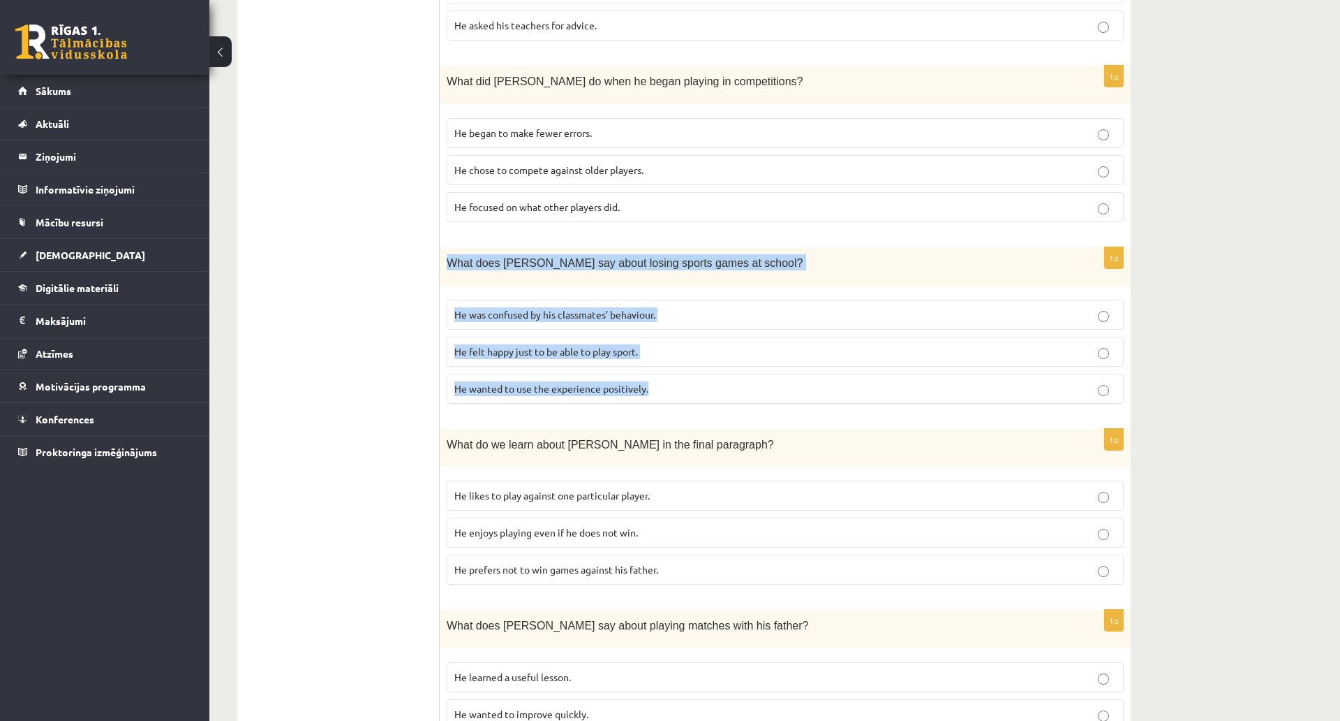
drag, startPoint x: 446, startPoint y: 244, endPoint x: 644, endPoint y: 339, distance: 219.5
click at [692, 362] on div "1p What does Sam say about losing sports games at school? He was confused by hi…" at bounding box center [785, 331] width 691 height 168
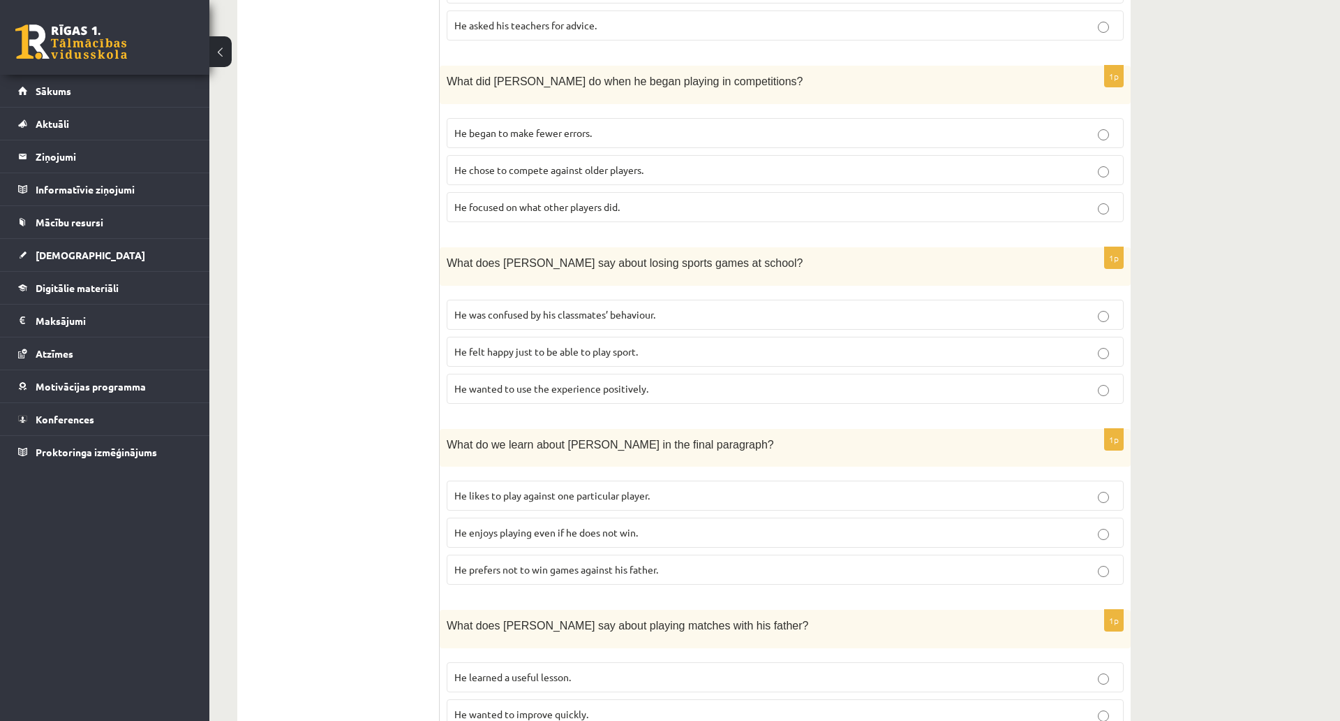
click at [425, 371] on ul "A Grammar B Reading C Reading D Listening Answer the question" at bounding box center [345, 221] width 189 height 1476
click at [524, 382] on span "He wanted to use the experience positively." at bounding box center [552, 388] width 194 height 13
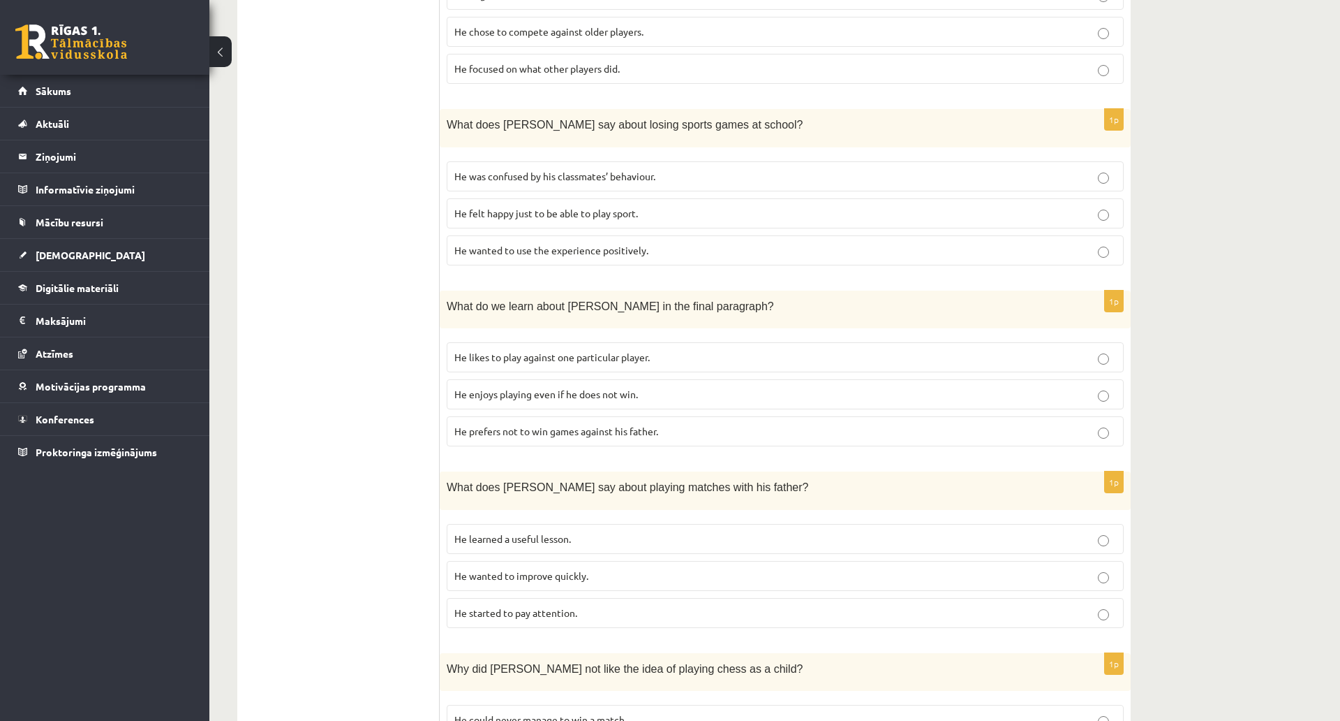
scroll to position [977, 0]
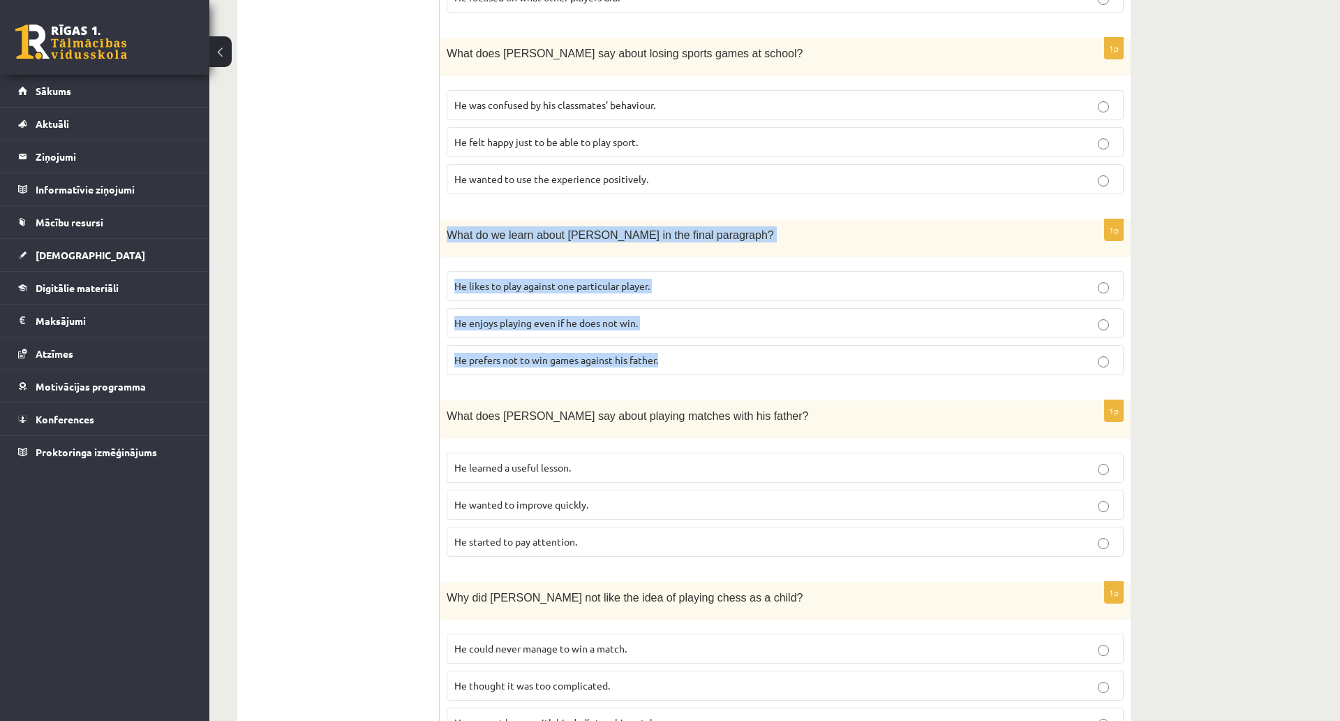
drag, startPoint x: 449, startPoint y: 216, endPoint x: 690, endPoint y: 339, distance: 270.7
click at [690, 339] on div "1p What do we learn about Sam in the final paragraph? He likes to play against …" at bounding box center [785, 303] width 691 height 168
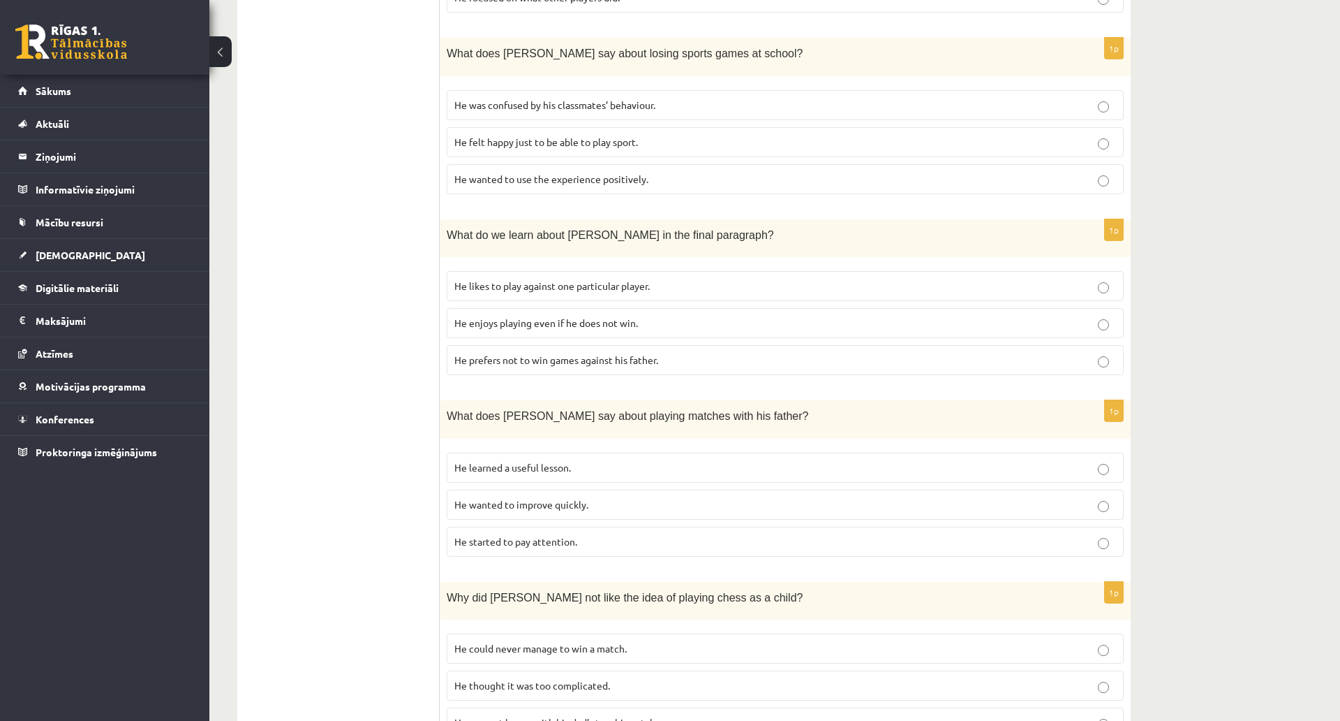
click at [378, 302] on ul "A Grammar B Reading C Reading D Listening Answer the question" at bounding box center [345, 11] width 189 height 1476
click at [512, 321] on label "He enjoys playing even if he does not win." at bounding box center [785, 323] width 677 height 30
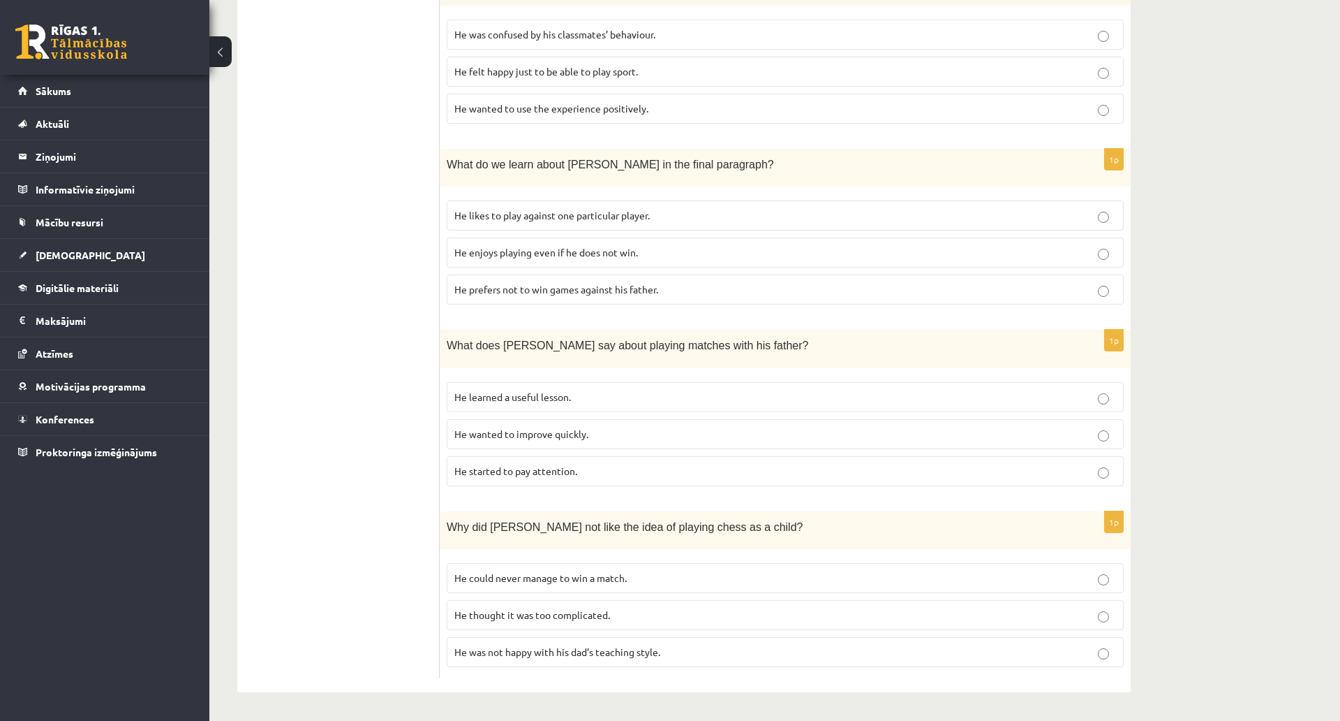
scroll to position [1117, 0]
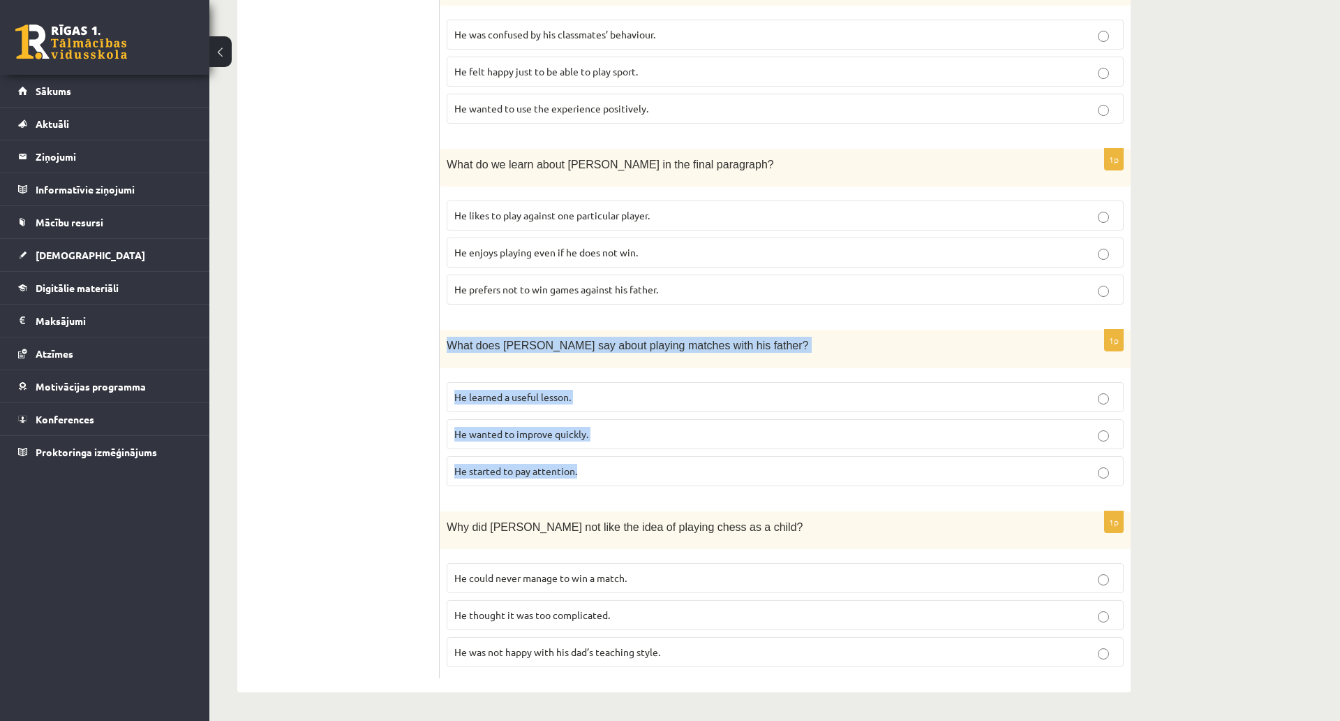
drag, startPoint x: 450, startPoint y: 261, endPoint x: 593, endPoint y: 368, distance: 178.6
click at [591, 367] on div "1p What does Sam say about playing matches with his father? He learned a useful…" at bounding box center [785, 414] width 691 height 168
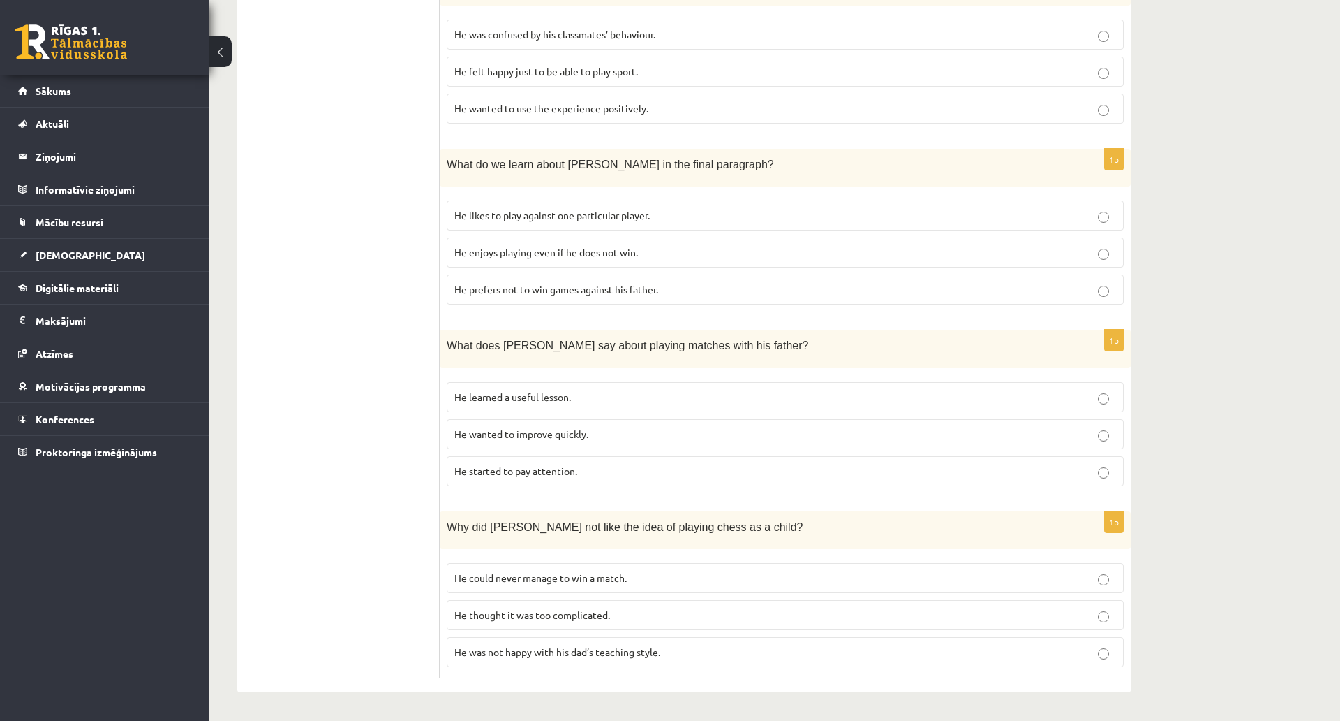
click at [506, 382] on label "He learned a useful lesson." at bounding box center [785, 397] width 677 height 30
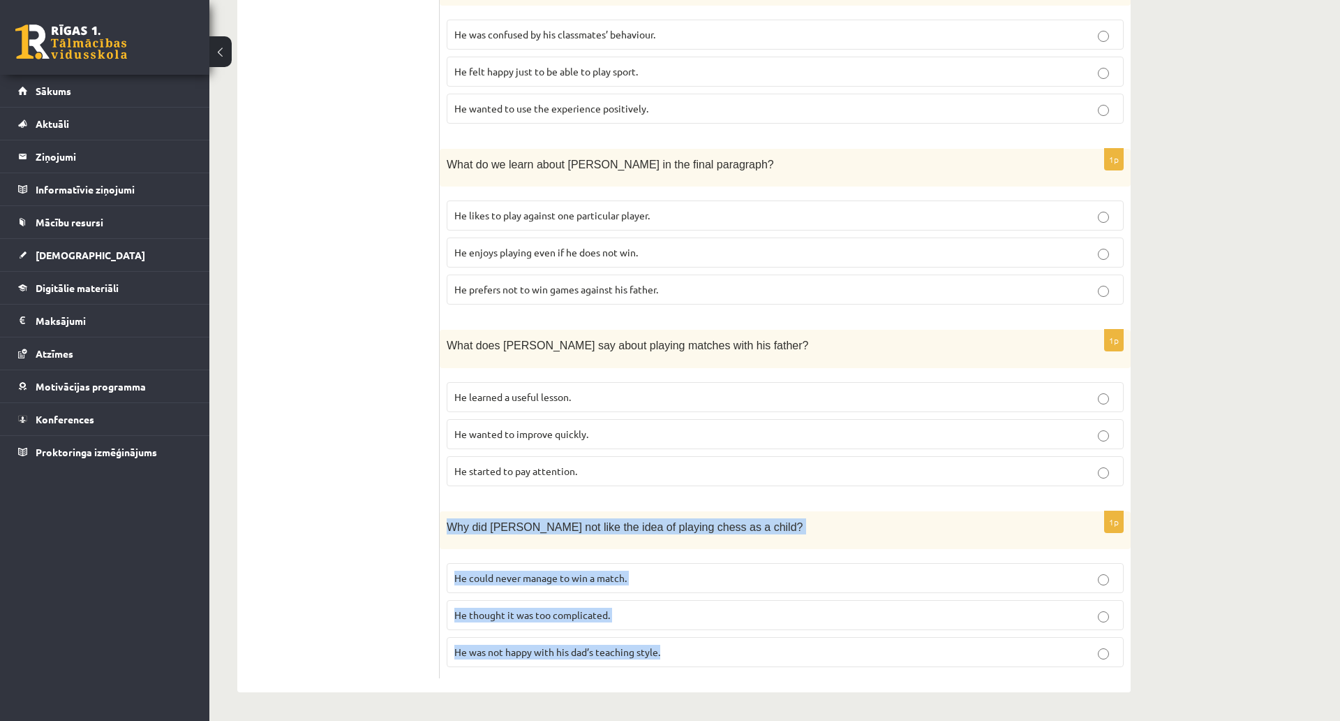
drag, startPoint x: 452, startPoint y: 441, endPoint x: 690, endPoint y: 567, distance: 270.2
click at [690, 568] on div "1p Why did Sam not like the idea of playing chess as a child? He could never ma…" at bounding box center [785, 595] width 691 height 168
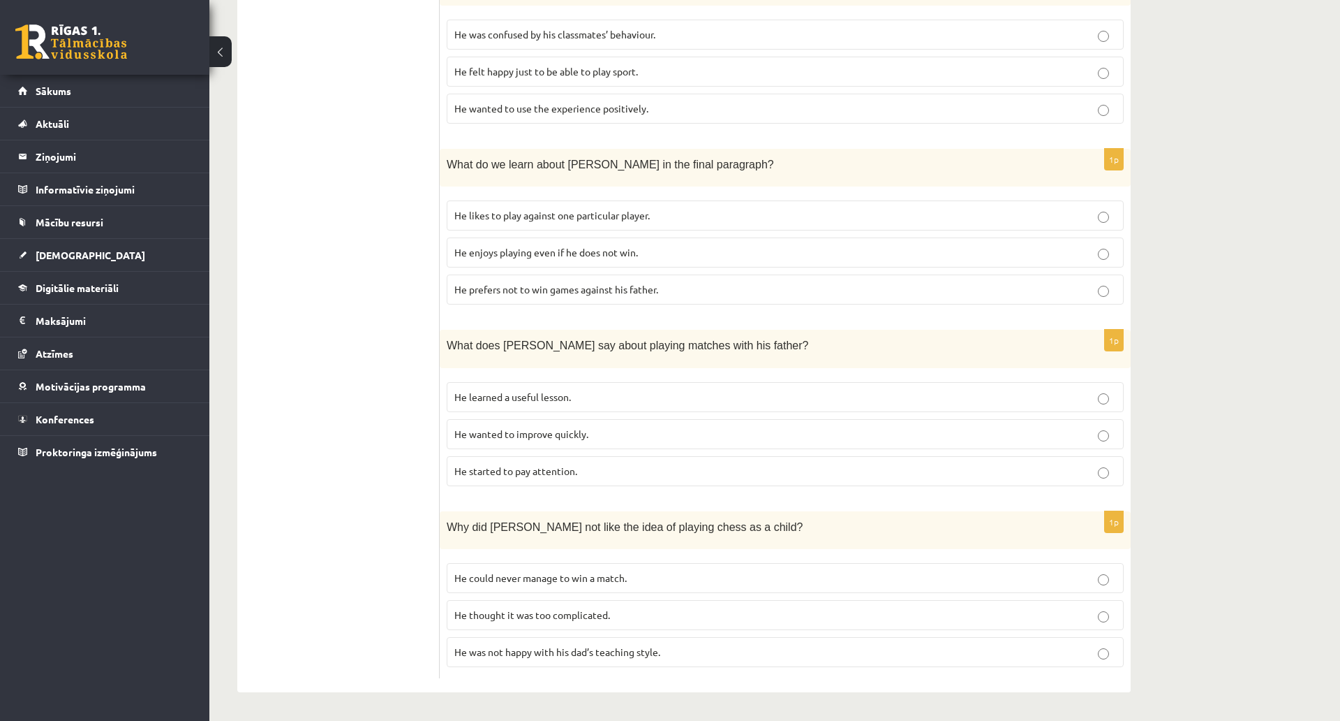
drag, startPoint x: 333, startPoint y: 174, endPoint x: 280, endPoint y: 0, distance: 181.8
click at [557, 608] on span "He thought it was too complicated." at bounding box center [533, 614] width 156 height 13
drag, startPoint x: 346, startPoint y: 418, endPoint x: 359, endPoint y: 432, distance: 18.8
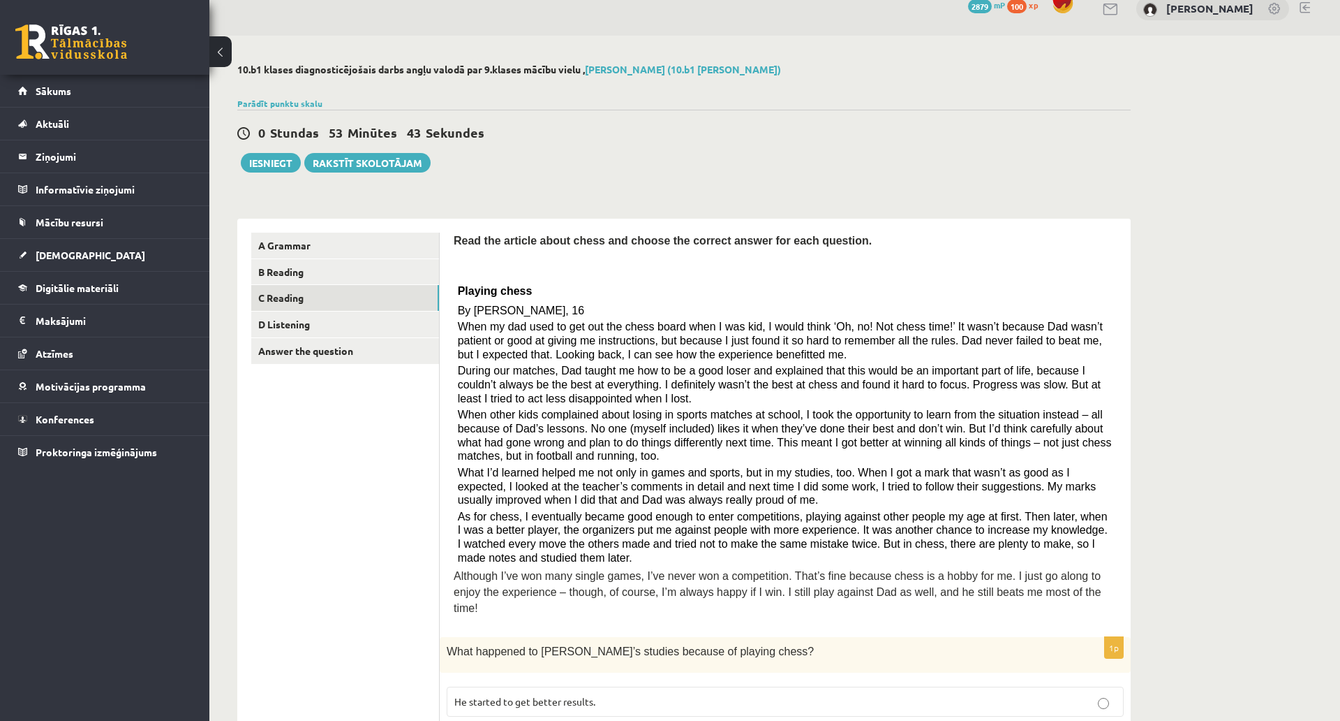
scroll to position [0, 0]
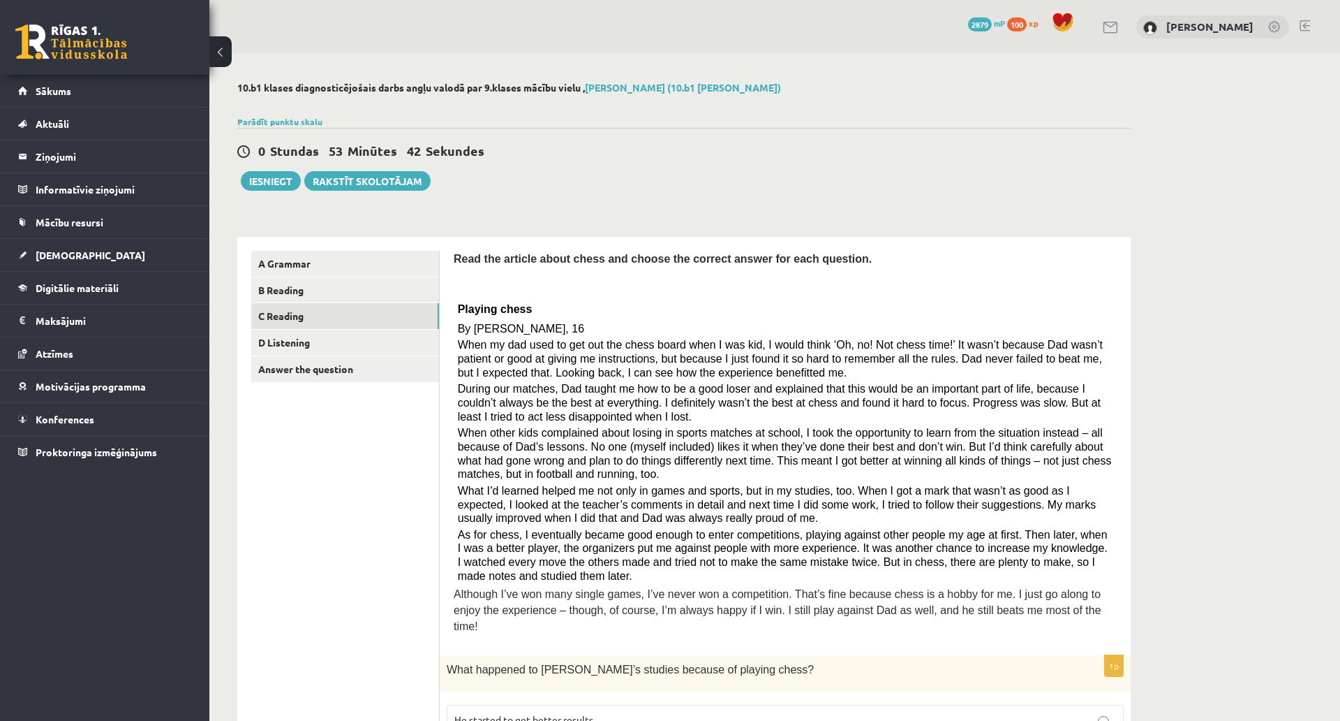
click at [375, 350] on link "D Listening" at bounding box center [345, 343] width 188 height 26
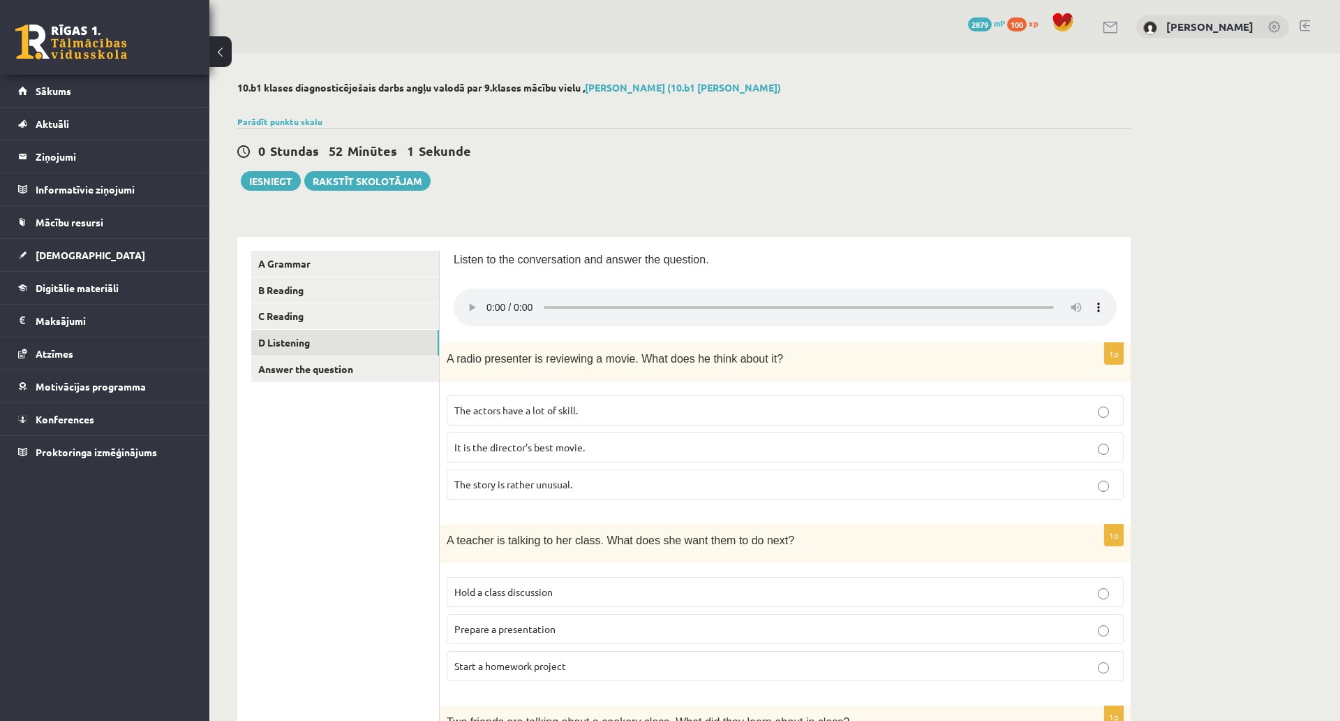
click at [870, 254] on p "Listen to the conversation and answer the question." at bounding box center [785, 259] width 663 height 16
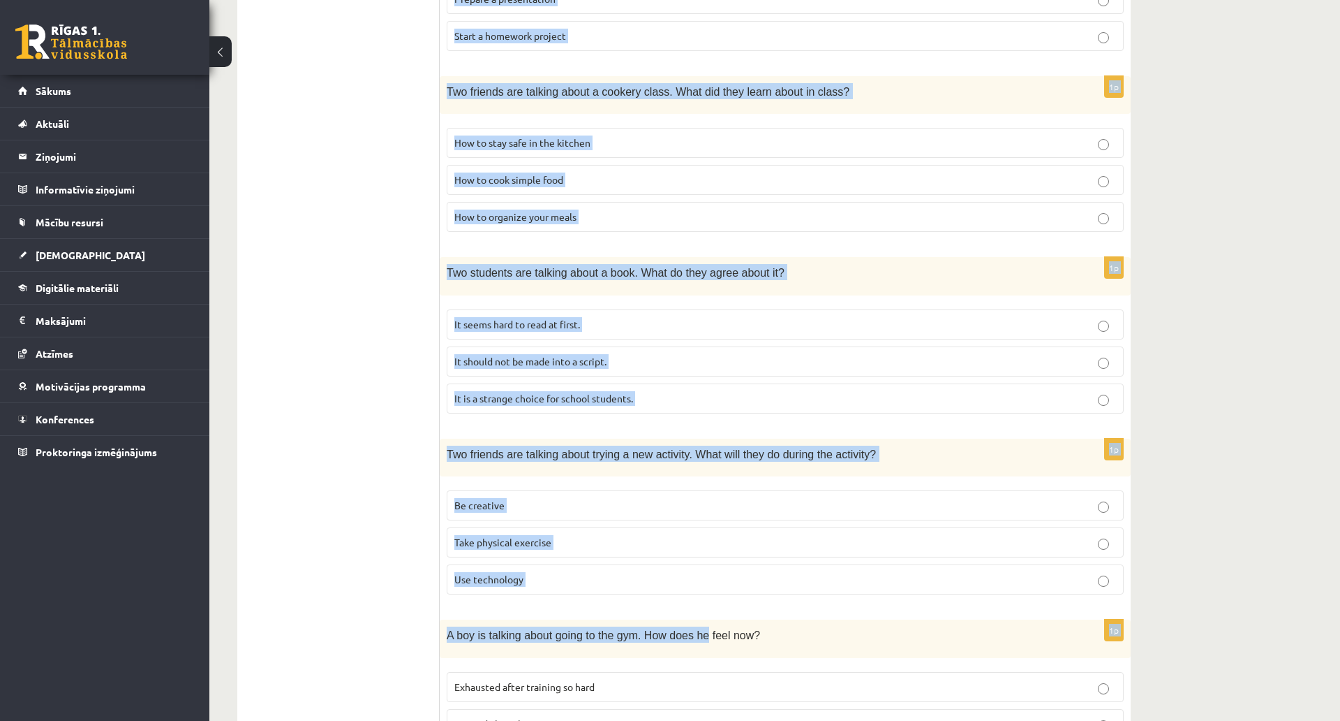
scroll to position [825, 0]
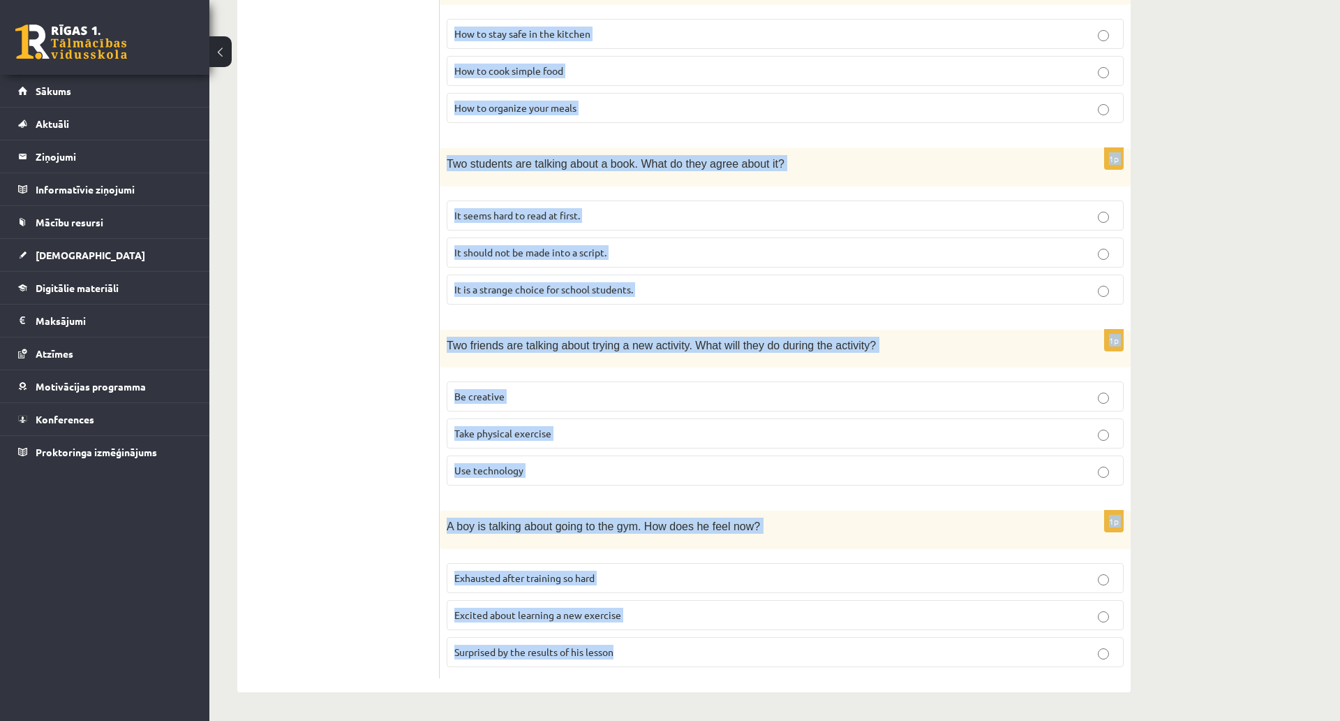
drag, startPoint x: 445, startPoint y: 353, endPoint x: 689, endPoint y: 558, distance: 319.1
click at [689, 558] on form "Listen to the conversation and answer the question. 1p A radio presenter is rev…" at bounding box center [785, 95] width 663 height 1166
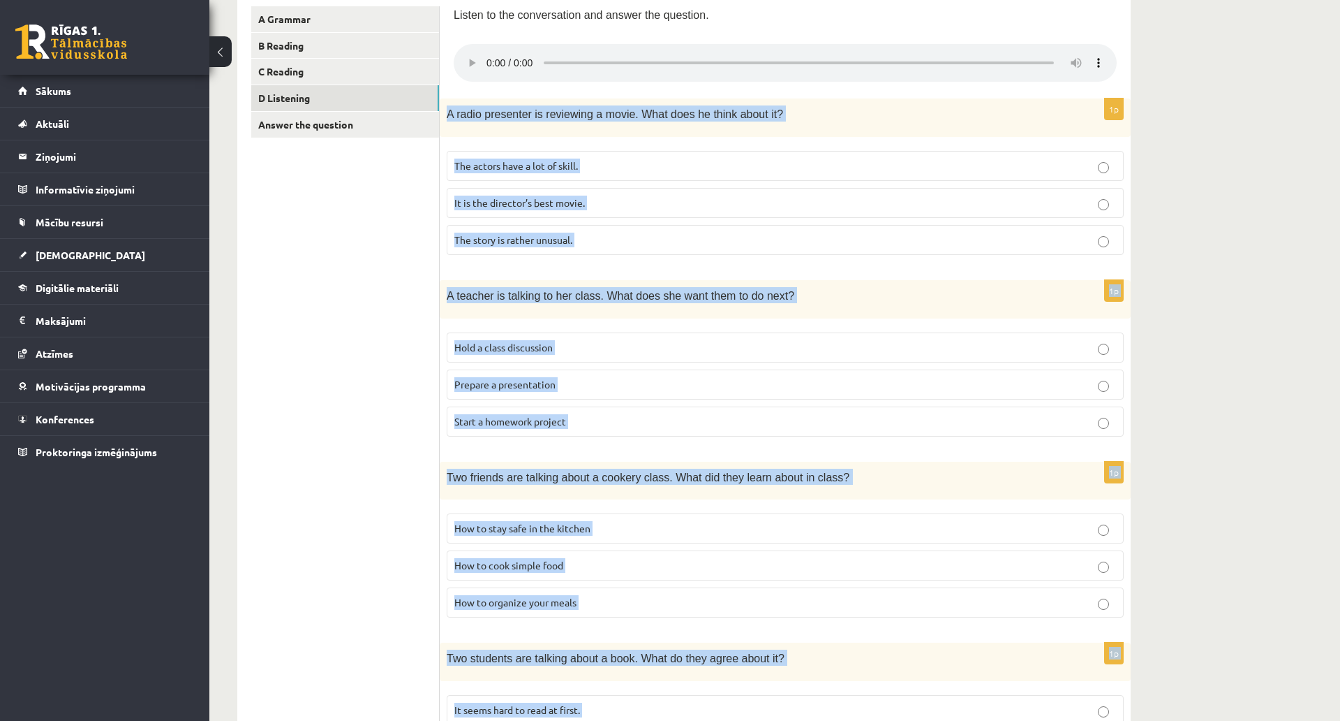
scroll to position [0, 0]
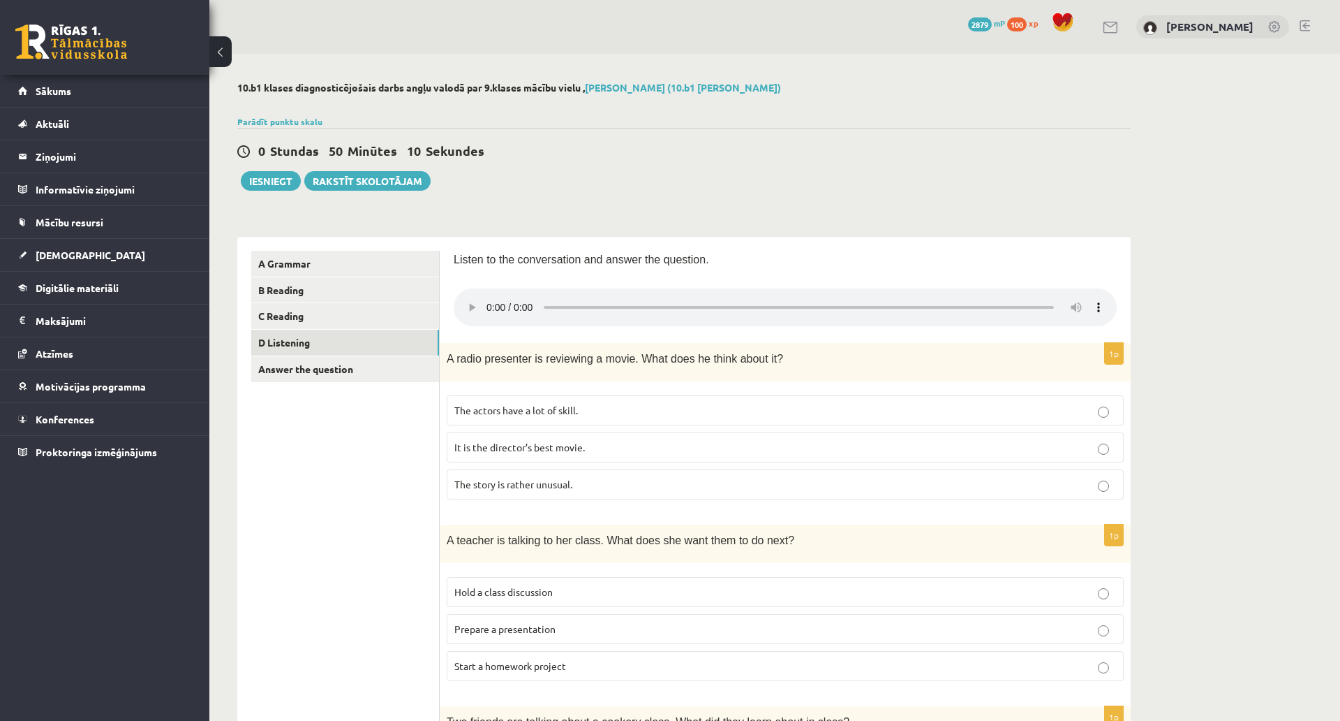
click at [459, 488] on span "The story is rather unusual." at bounding box center [514, 484] width 118 height 13
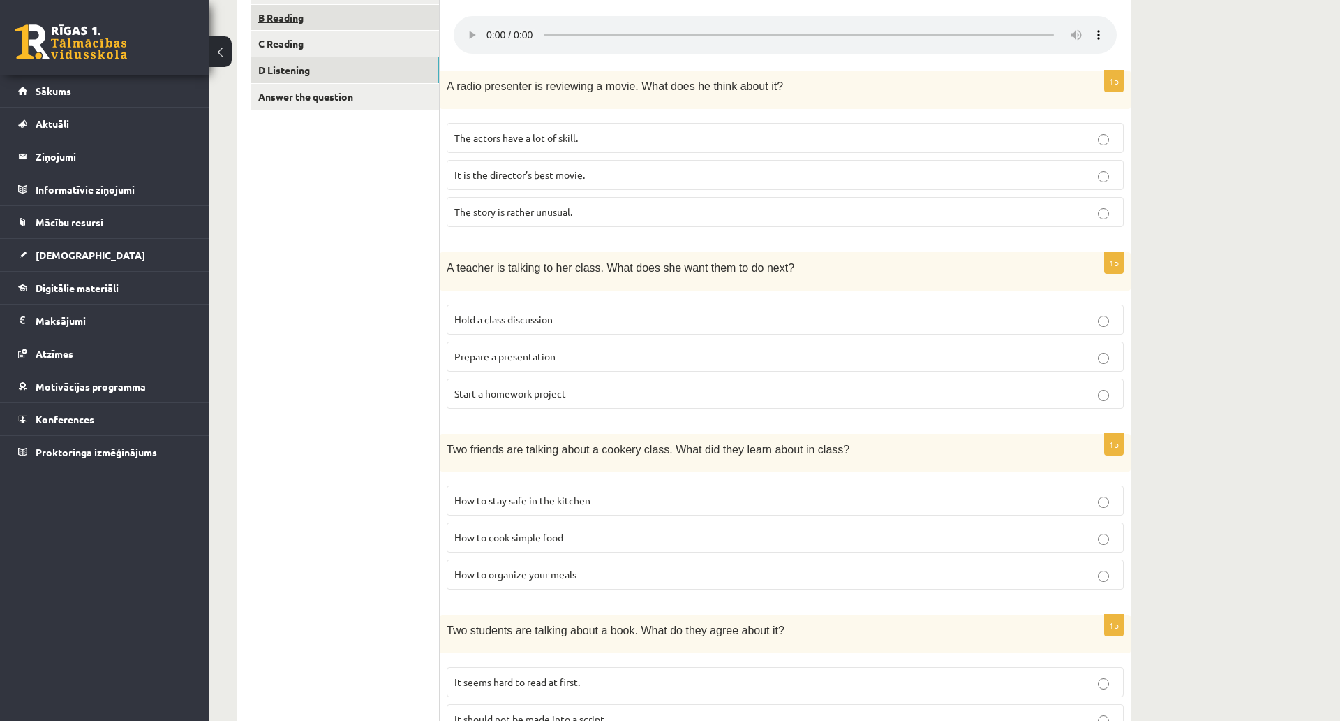
scroll to position [279, 0]
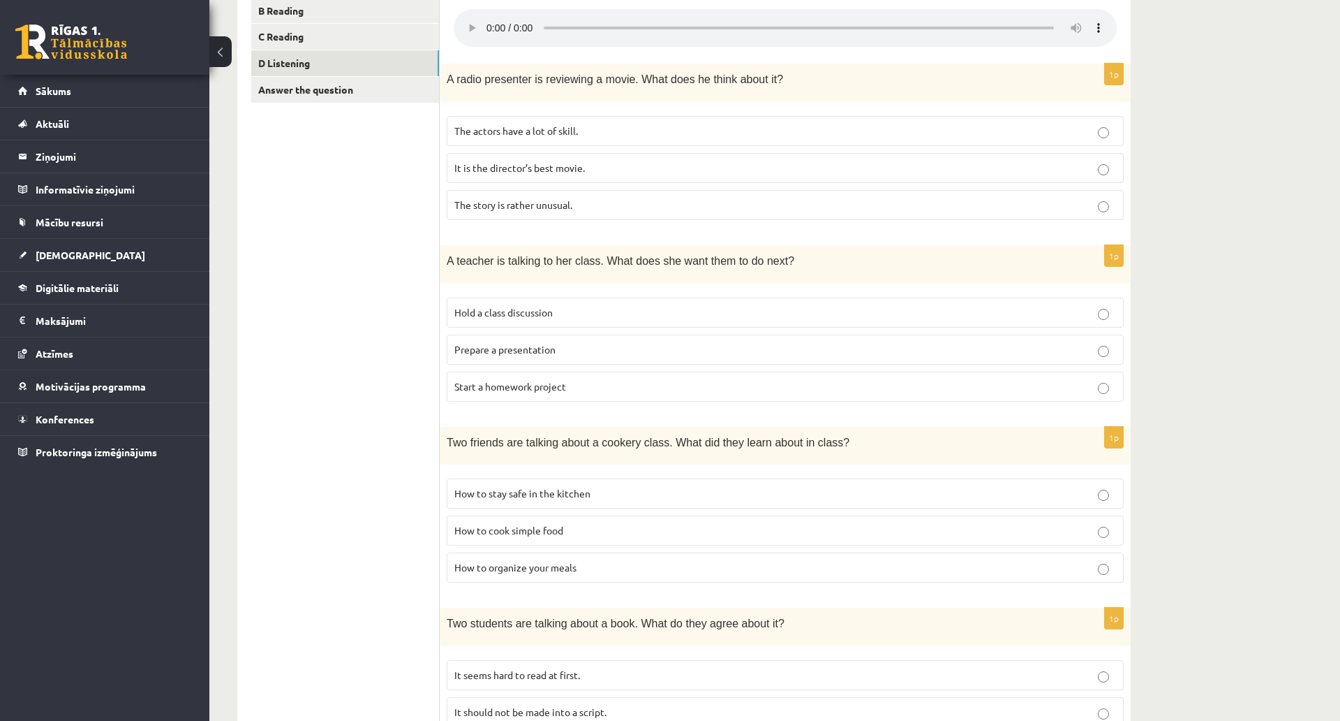
click at [304, 348] on ul "A Grammar B Reading C Reading D Listening Answer the question" at bounding box center [345, 554] width 189 height 1166
click at [486, 356] on p "Prepare a presentation" at bounding box center [786, 349] width 662 height 15
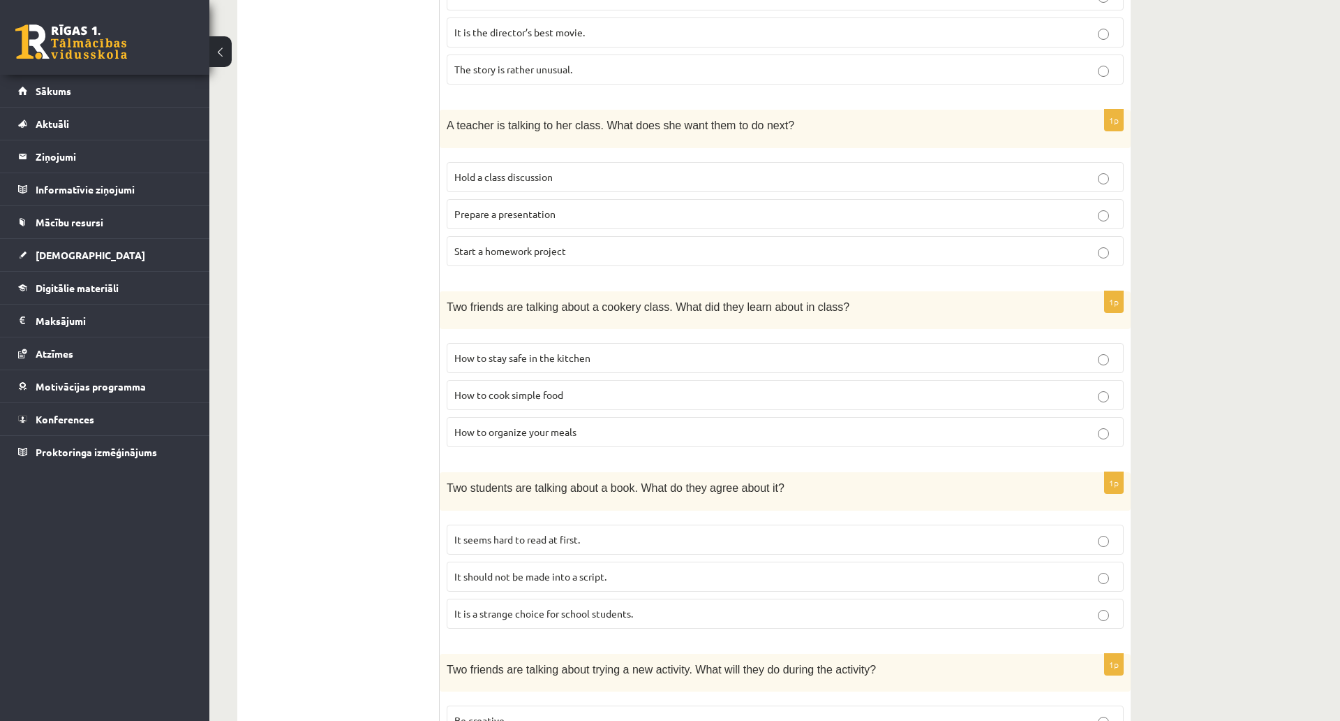
scroll to position [419, 0]
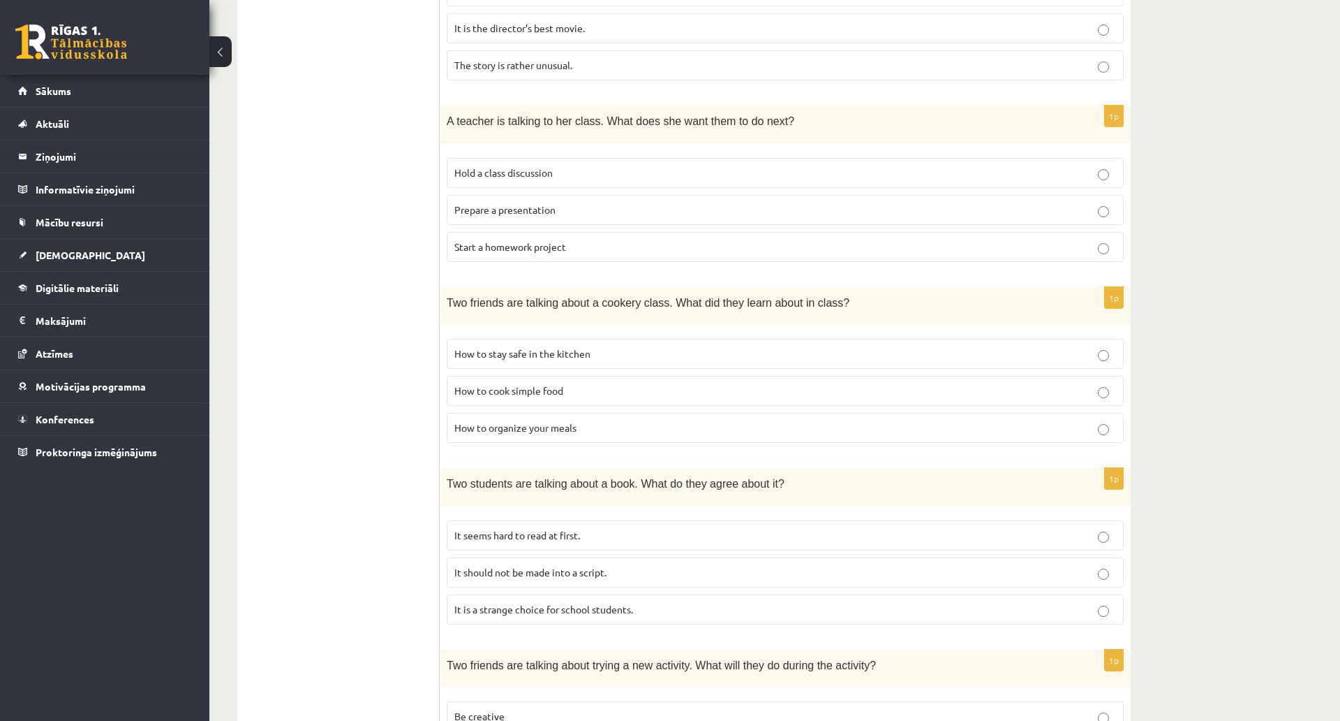
click at [491, 355] on span "How to stay safe in the kitchen" at bounding box center [523, 353] width 136 height 13
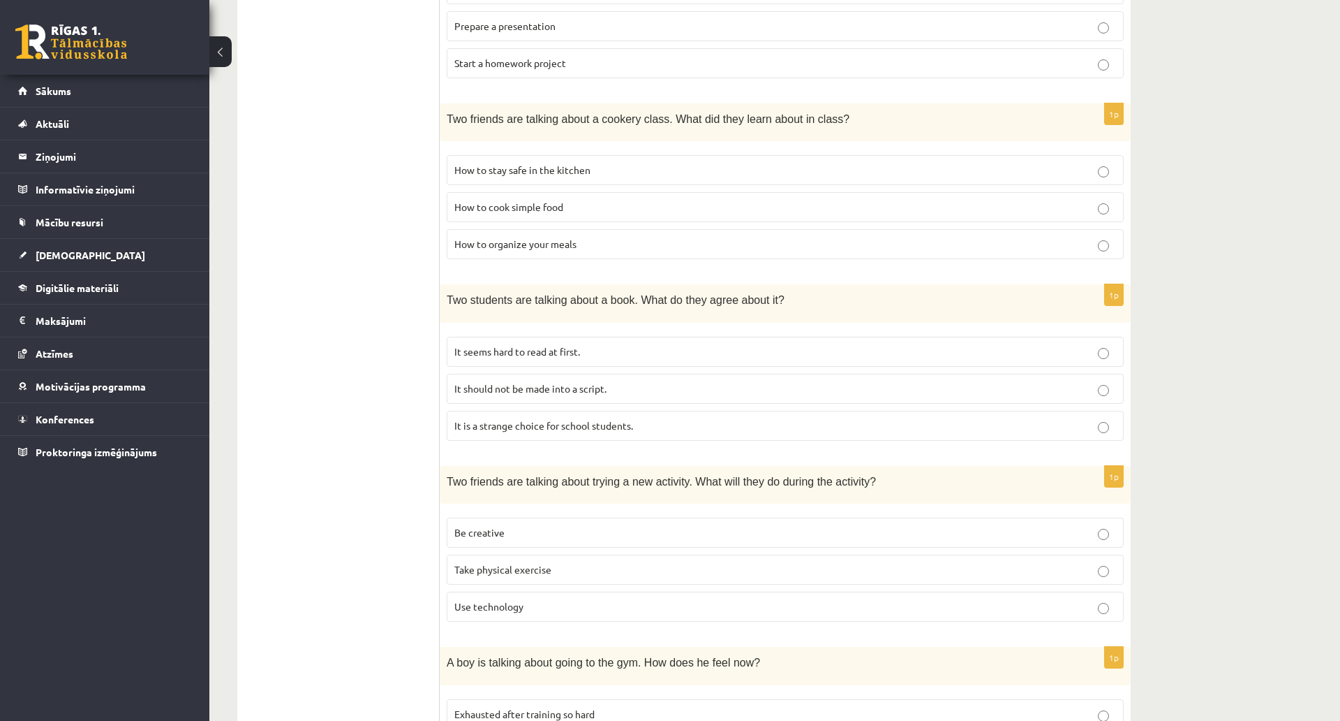
scroll to position [628, 0]
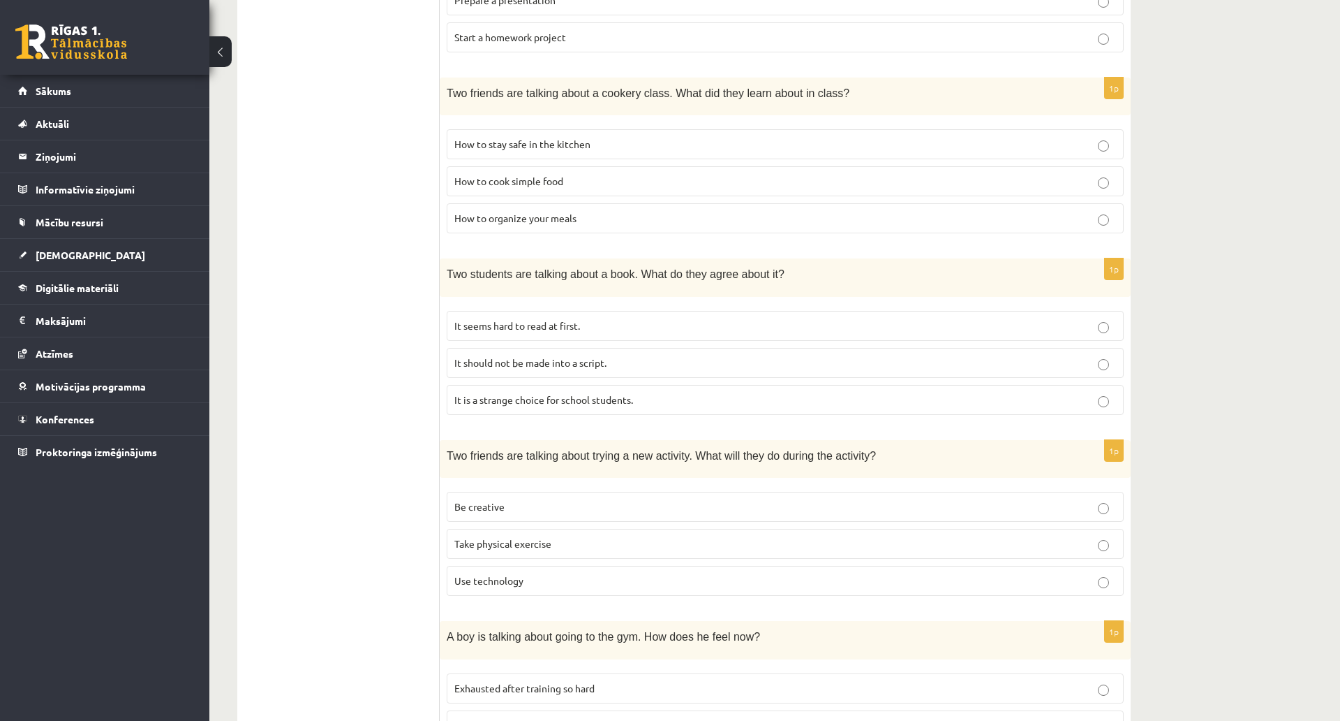
click at [496, 333] on p "It seems hard to read at first." at bounding box center [786, 325] width 662 height 15
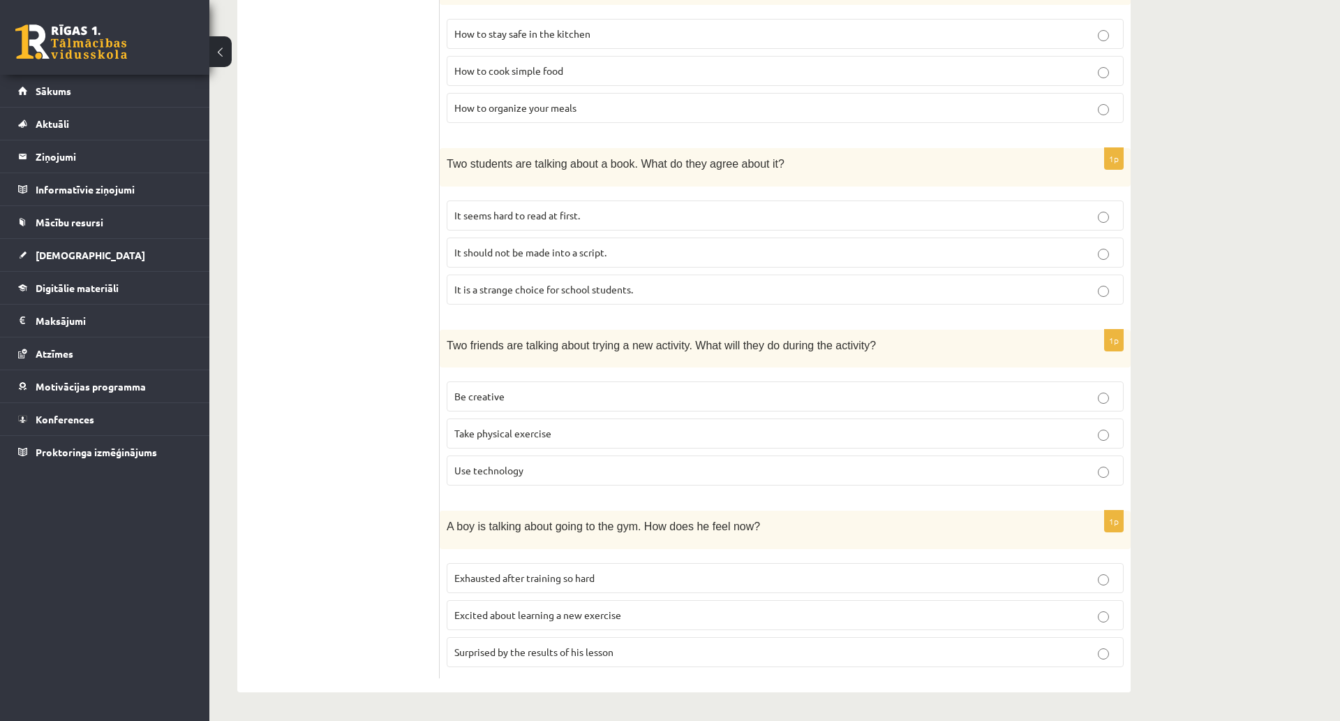
scroll to position [768, 0]
click at [530, 389] on p "Be creative" at bounding box center [786, 396] width 662 height 15
click at [589, 600] on label "Excited about learning a new exercise" at bounding box center [785, 615] width 677 height 30
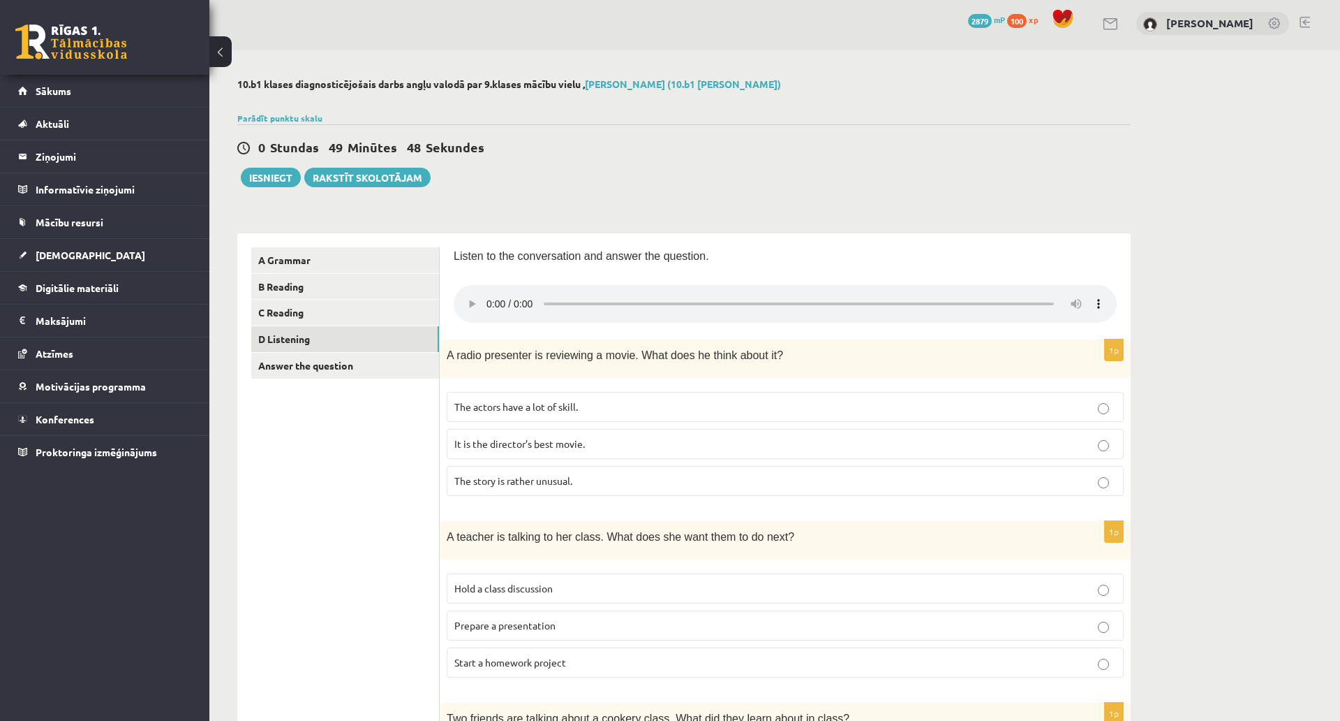
scroll to position [0, 0]
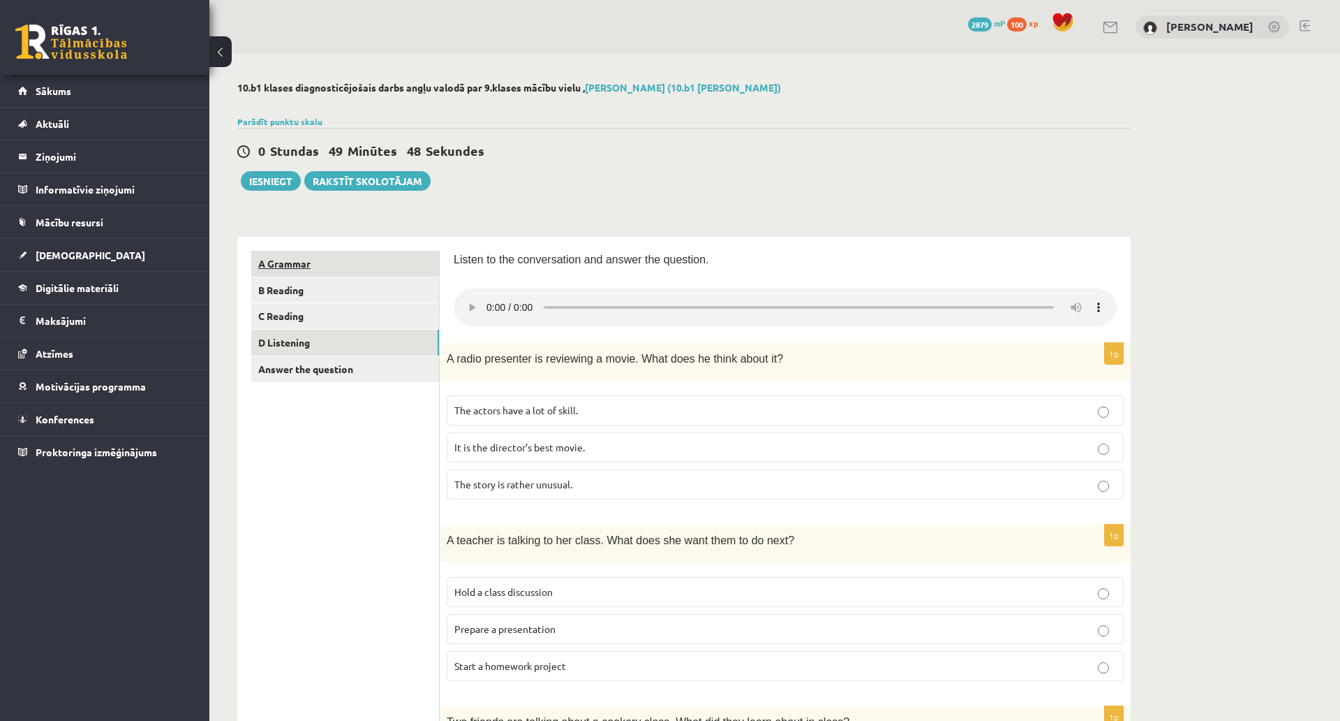
click at [381, 256] on link "A Grammar" at bounding box center [345, 264] width 188 height 26
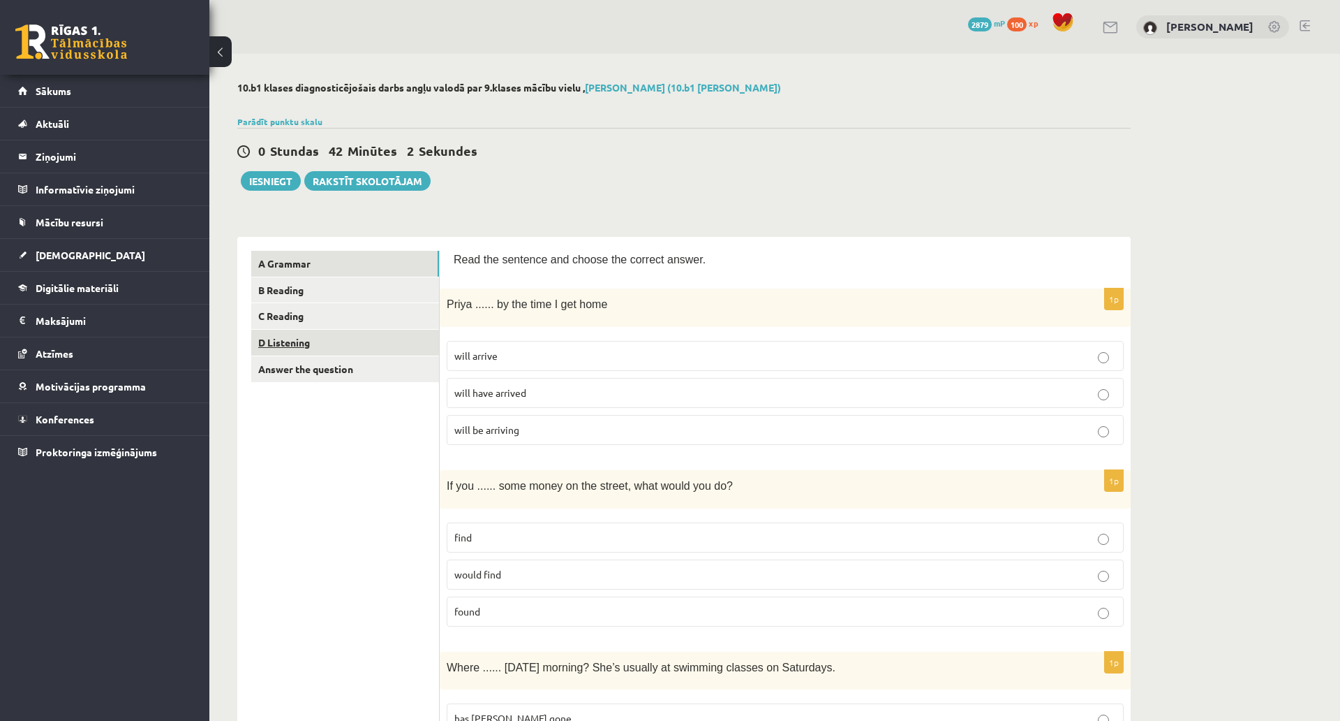
click at [327, 340] on link "D Listening" at bounding box center [345, 343] width 188 height 26
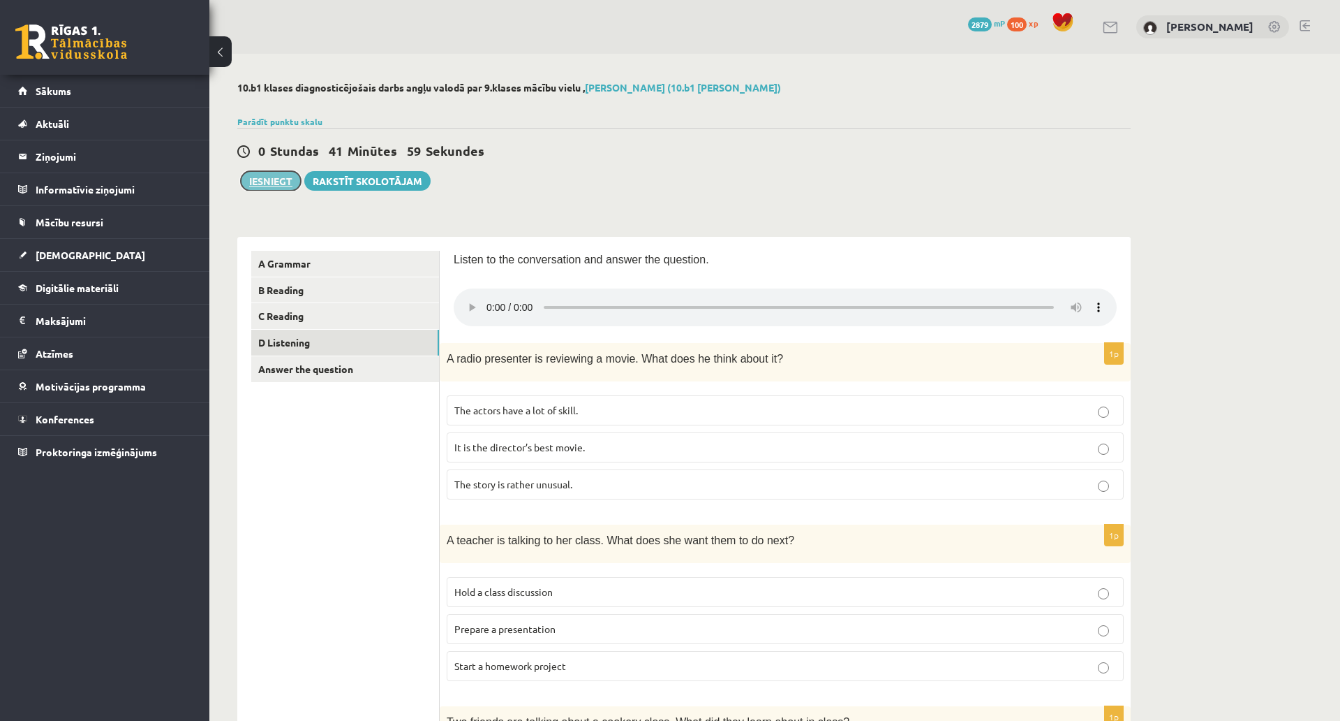
click at [296, 185] on button "Iesniegt" at bounding box center [271, 181] width 60 height 20
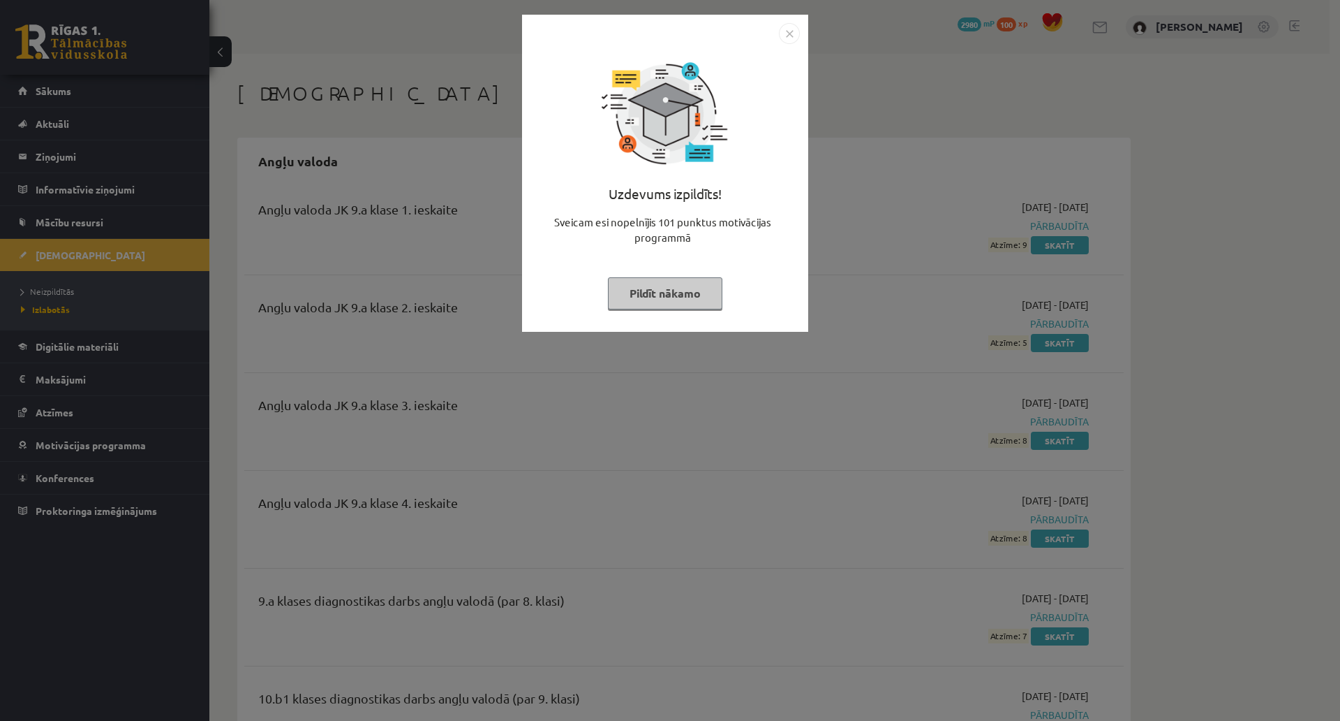
click at [711, 295] on button "Pildīt nākamo" at bounding box center [665, 293] width 115 height 32
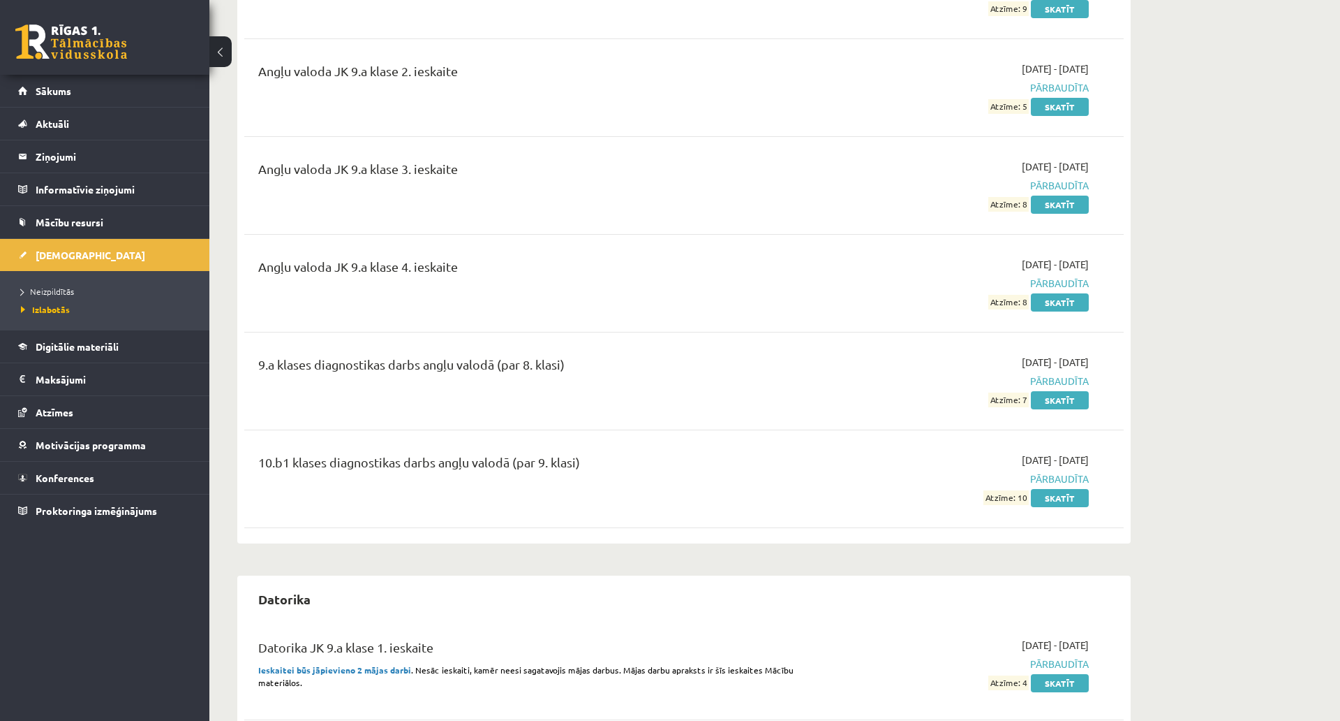
scroll to position [279, 0]
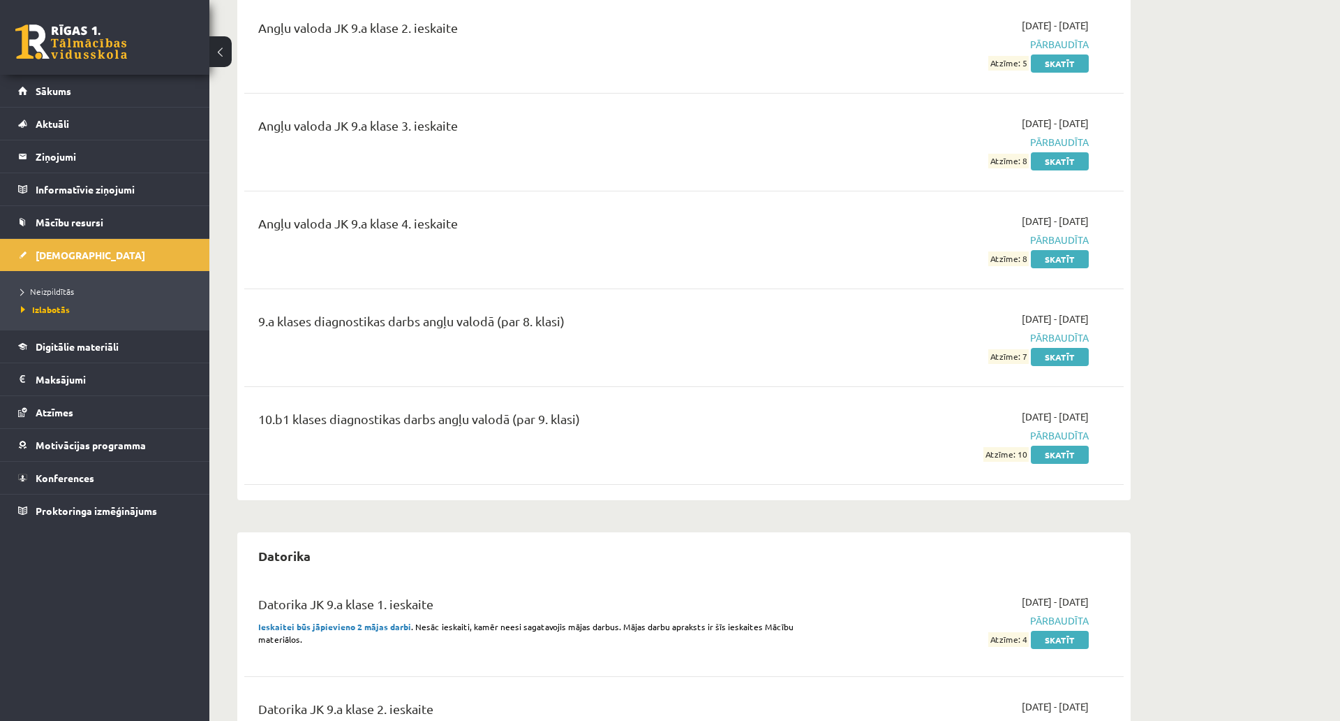
click at [57, 281] on ul "Neizpildītās Izlabotās" at bounding box center [104, 300] width 209 height 59
click at [57, 292] on span "Neizpildītās" at bounding box center [47, 291] width 53 height 11
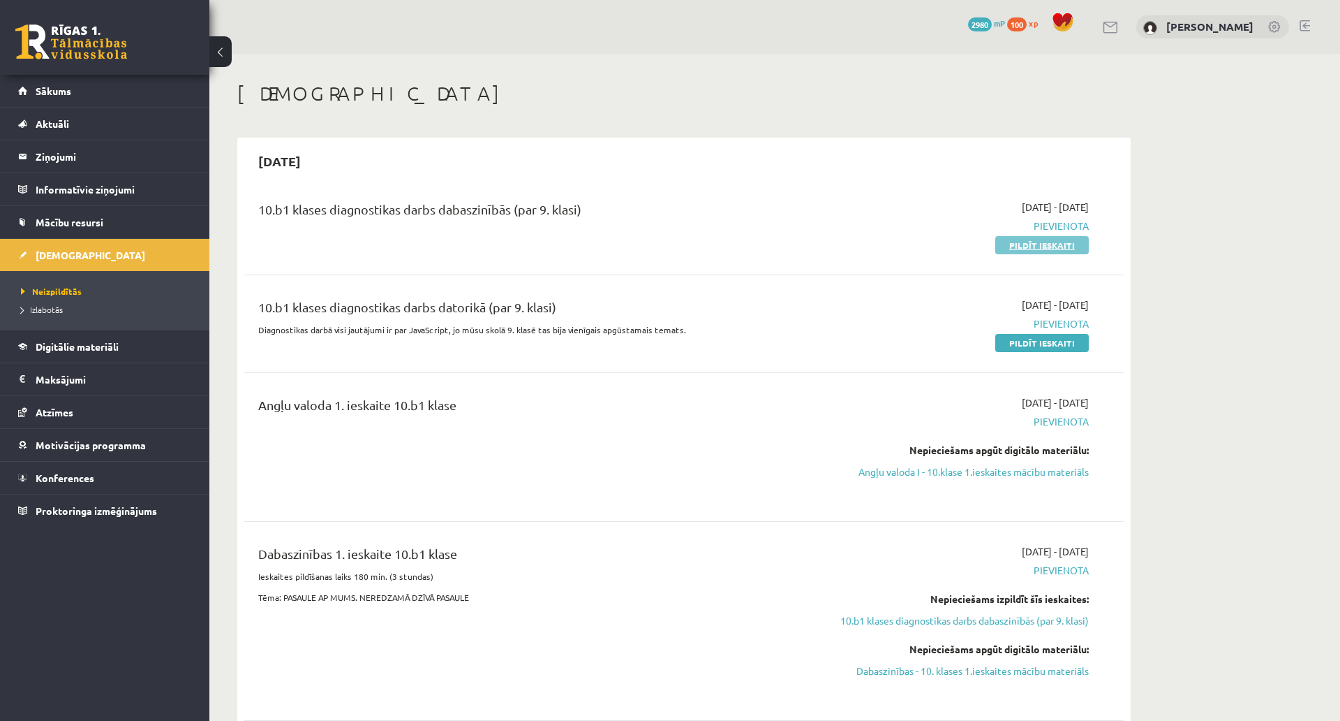
click at [1040, 238] on link "Pildīt ieskaiti" at bounding box center [1043, 245] width 94 height 18
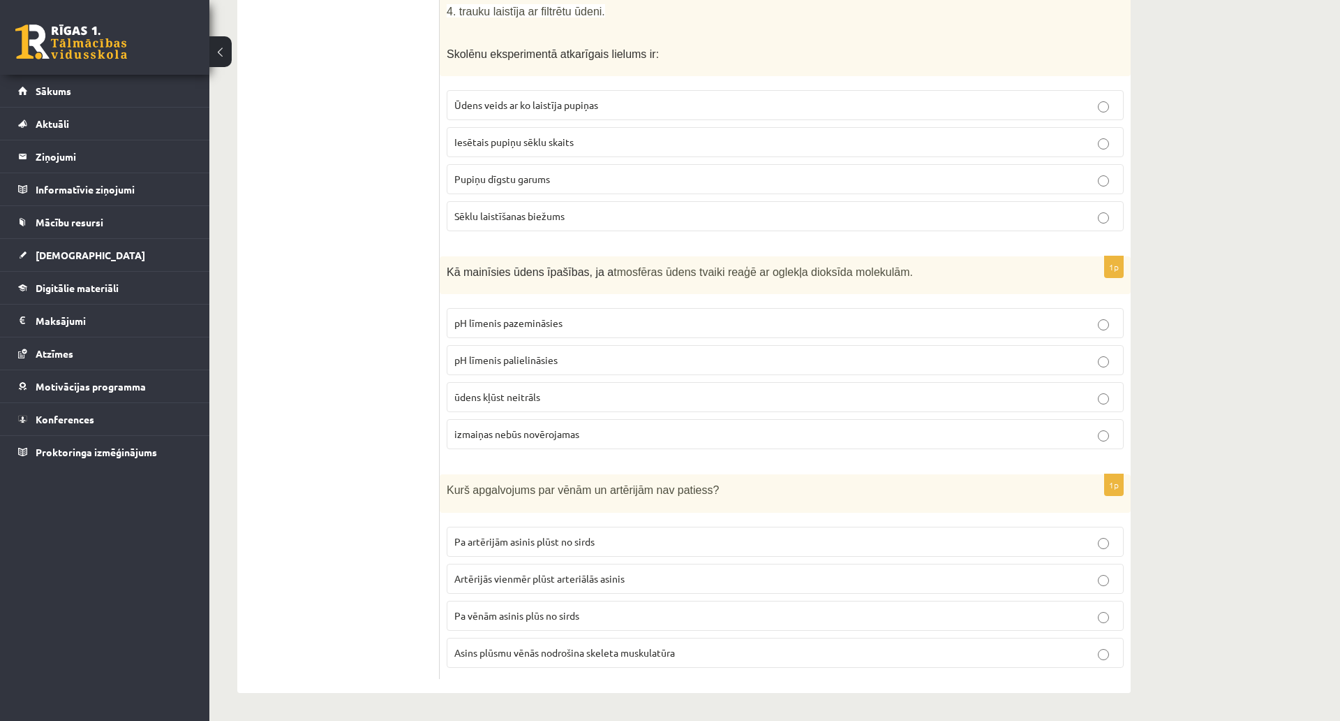
drag, startPoint x: 373, startPoint y: 235, endPoint x: 401, endPoint y: 461, distance: 228.0
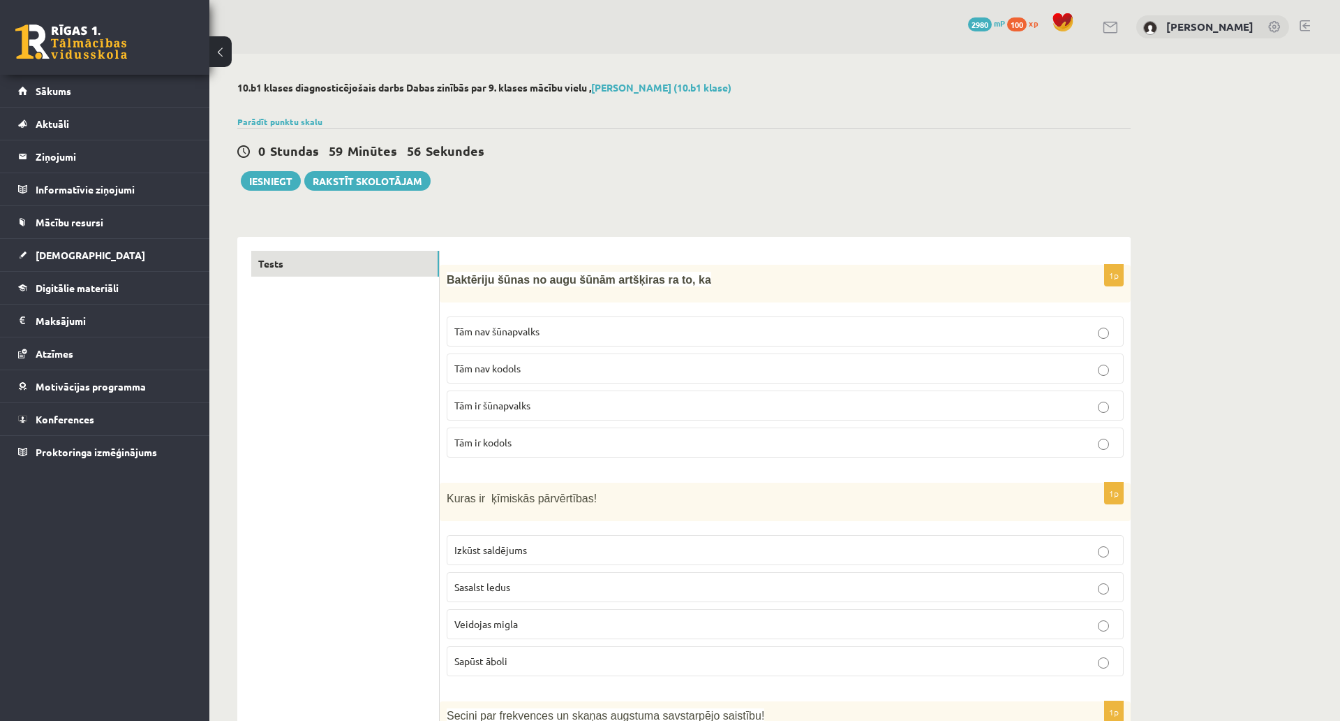
drag, startPoint x: 401, startPoint y: 461, endPoint x: 375, endPoint y: 166, distance: 296.5
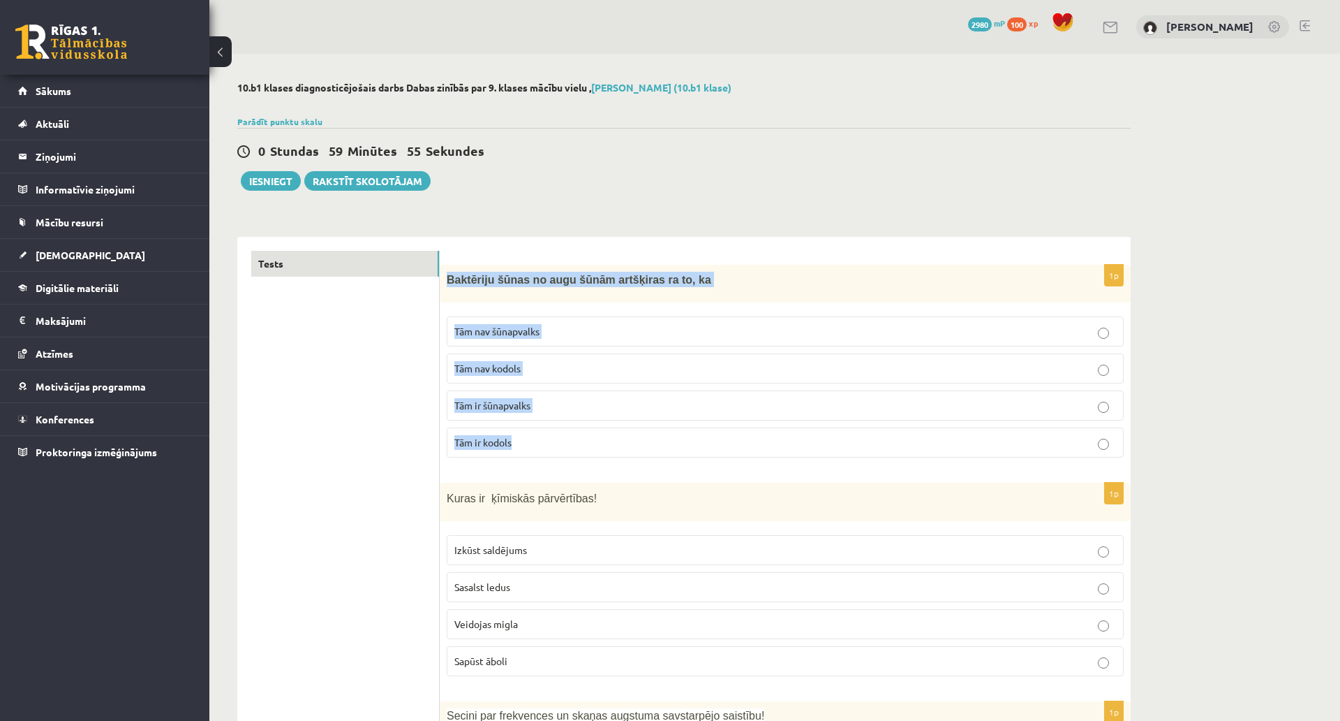
drag, startPoint x: 443, startPoint y: 276, endPoint x: 520, endPoint y: 411, distance: 155.7
click at [571, 451] on div "1p Baktēriju šūnas no augu šūnām artšķiras ra to, ka Tām nav šūnapvalks Tām nav…" at bounding box center [785, 367] width 691 height 204
copy div "Baktēriju šūnas no augu šūnām artšķiras ra to, ka Tām nav šūnapvalks Tām nav ko…"
click at [451, 454] on label "Tām ir kodols" at bounding box center [785, 442] width 677 height 30
click at [491, 374] on span "Tām nav kodols" at bounding box center [488, 368] width 66 height 13
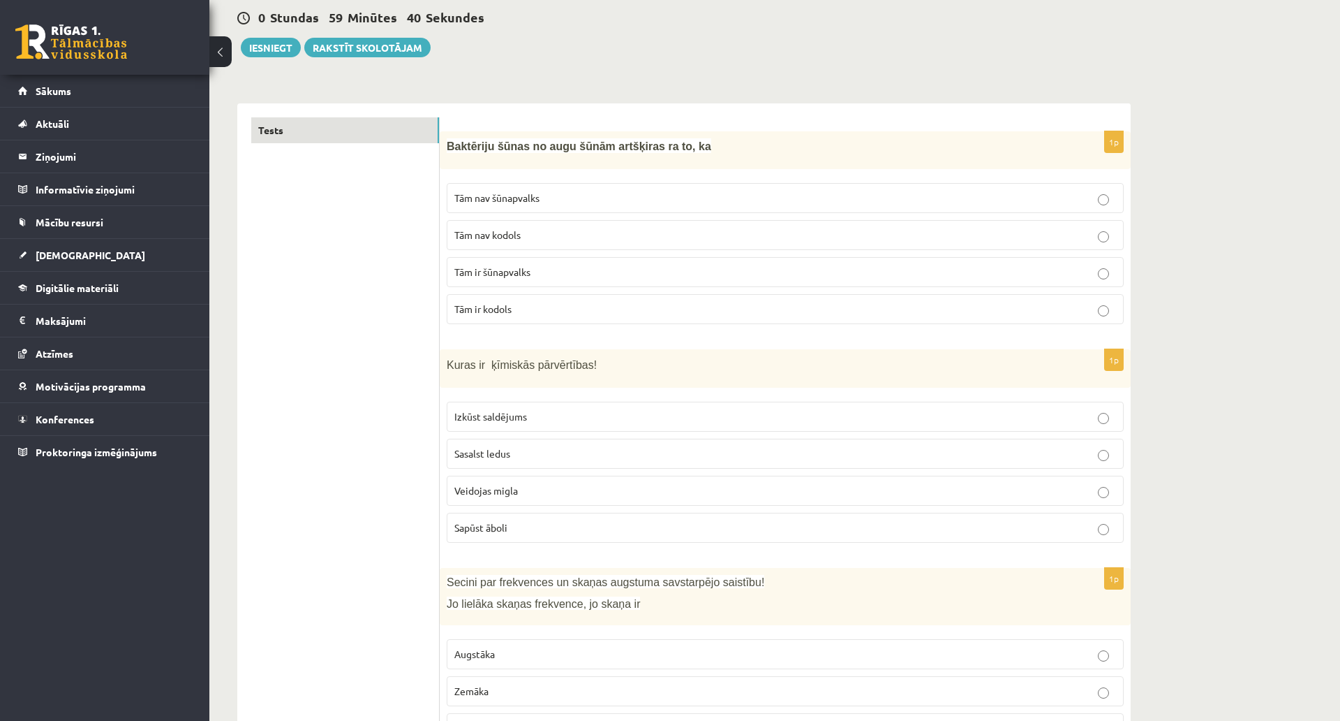
scroll to position [209, 0]
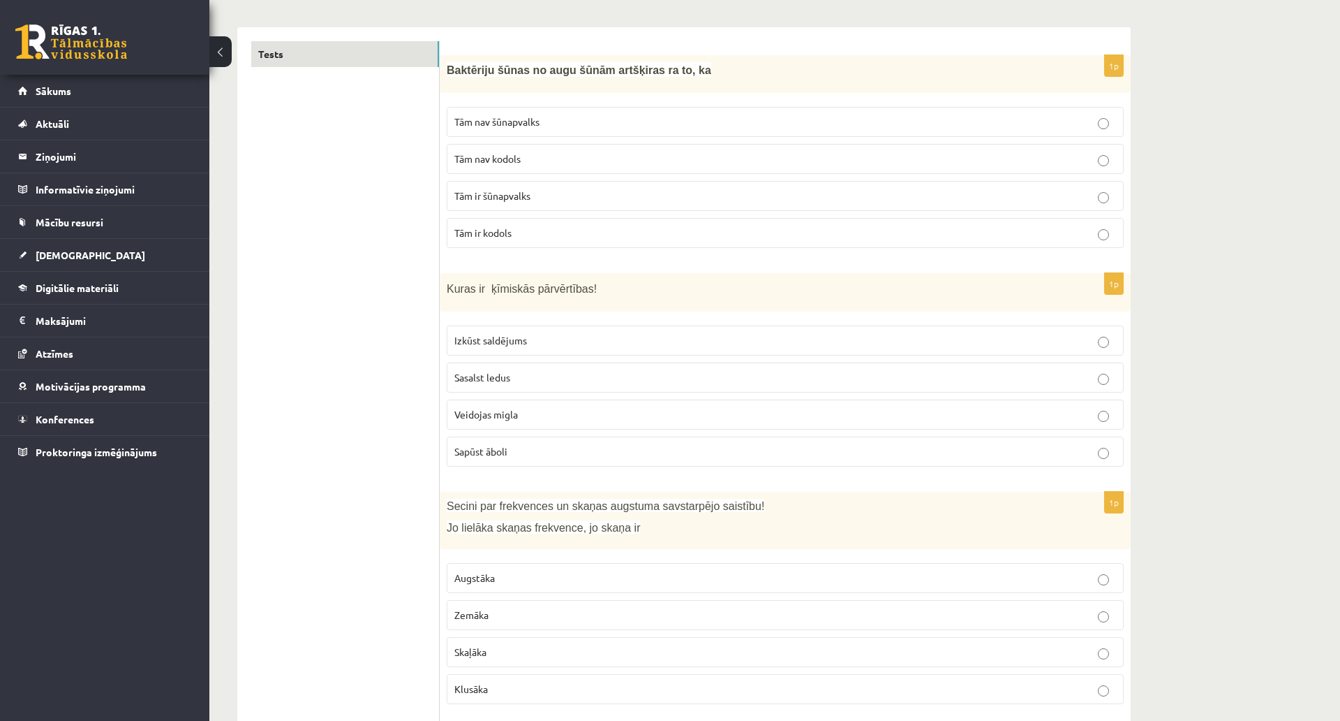
drag, startPoint x: 457, startPoint y: 297, endPoint x: 423, endPoint y: 395, distance: 103.3
drag, startPoint x: 472, startPoint y: 295, endPoint x: 552, endPoint y: 457, distance: 181.4
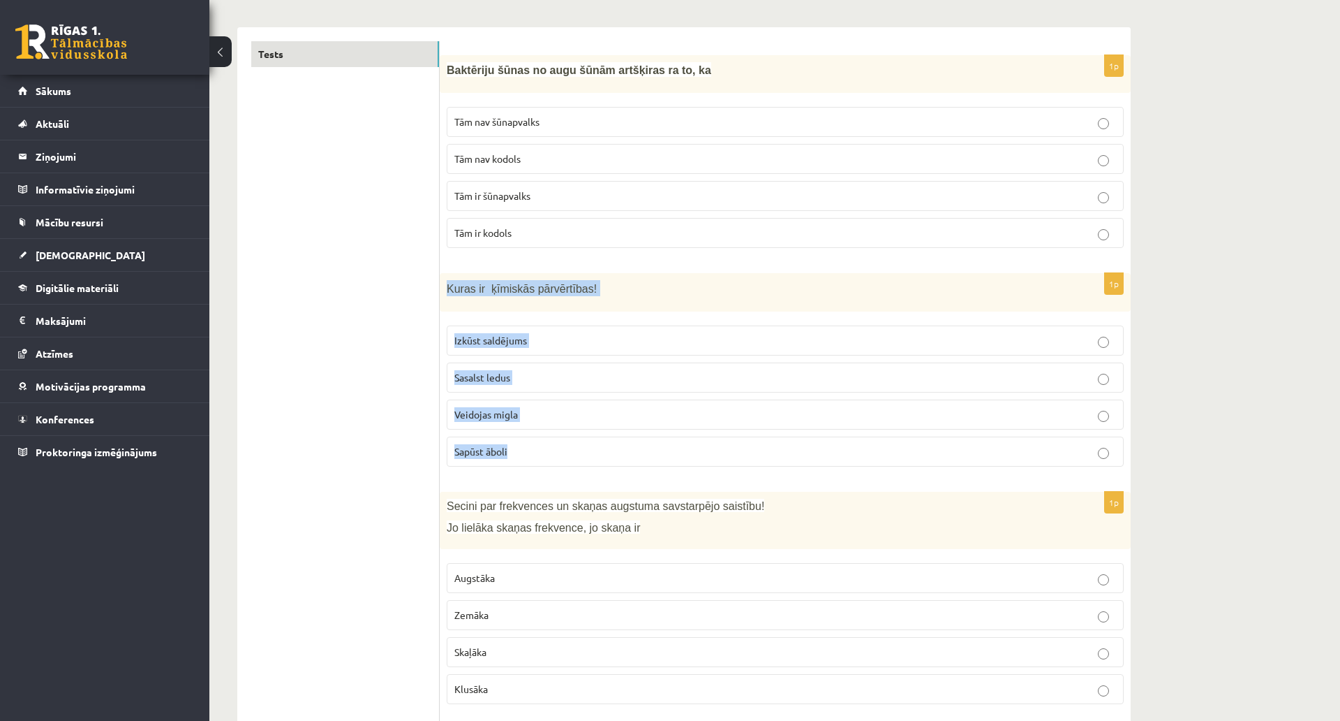
click at [552, 457] on div "1p Kuras ir ķīmiskās pārvērtības! Izkūst saldējums Sasalst ledus Veidojas migla…" at bounding box center [785, 375] width 691 height 205
copy div "Kuras ir ķīmiskās pārvērtības! Izkūst saldējums Sasalst ledus Veidojas migla Sa…"
click at [513, 455] on p "Sapūst āboli" at bounding box center [786, 451] width 662 height 15
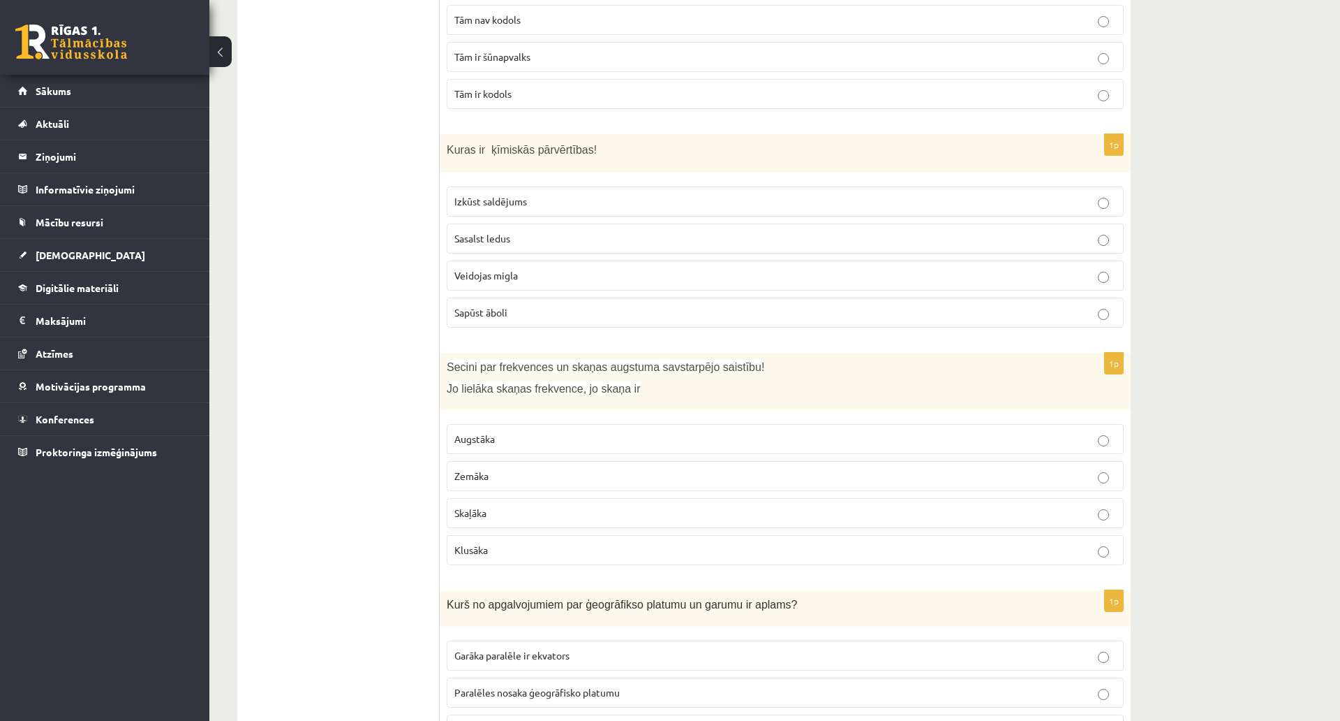
scroll to position [419, 0]
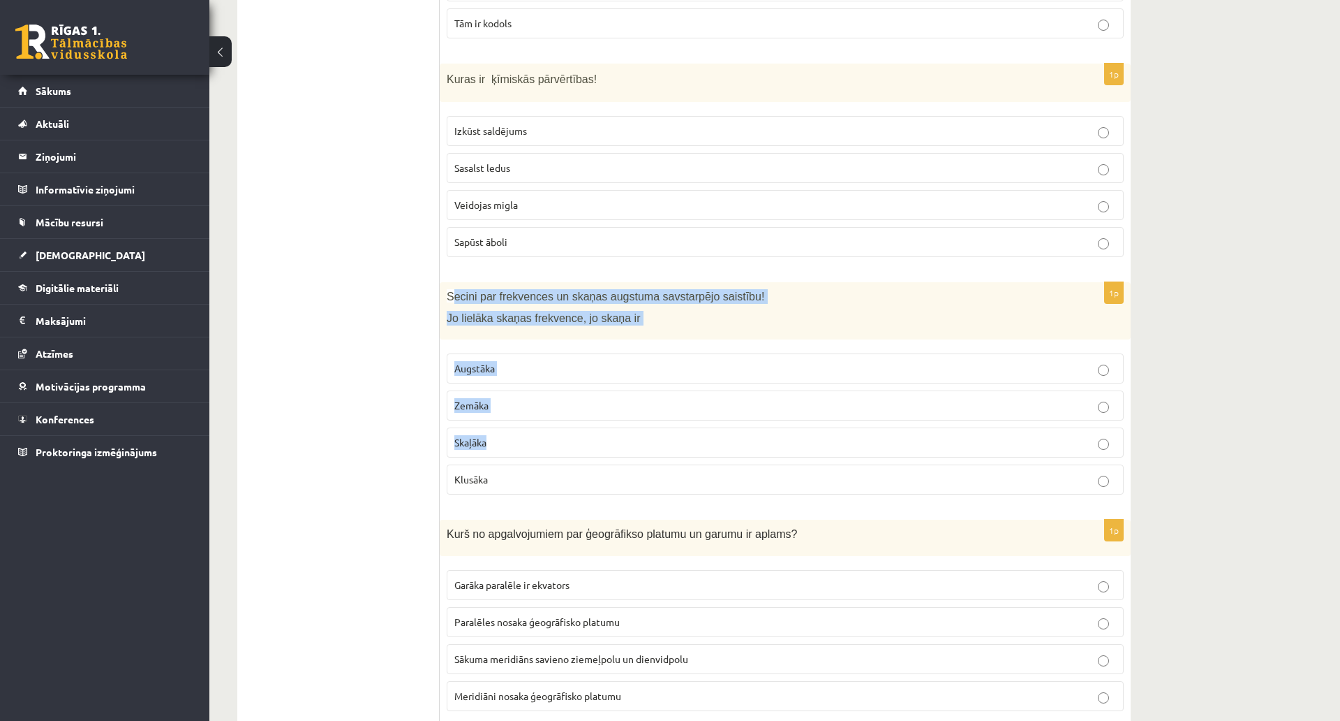
drag, startPoint x: 452, startPoint y: 292, endPoint x: 552, endPoint y: 447, distance: 184.4
click at [552, 447] on div "1p Secini par frekvences un skaņas augstuma savstarpējo saistību! Jo lielāka sk…" at bounding box center [785, 394] width 691 height 224
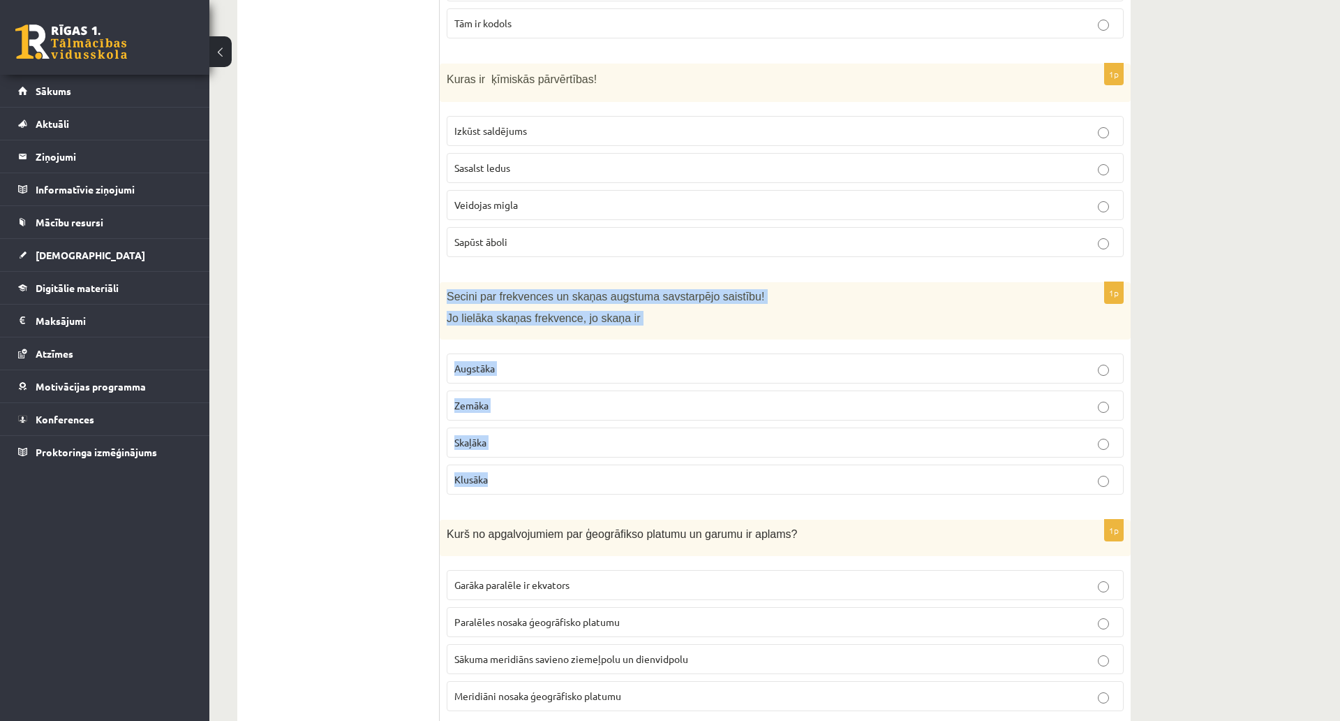
drag, startPoint x: 445, startPoint y: 295, endPoint x: 529, endPoint y: 466, distance: 190.2
click at [529, 466] on div "1p Secini par frekvences un skaņas augstuma savstarpējo saistību! Jo lielāka sk…" at bounding box center [785, 394] width 691 height 224
copy div "Secini par frekvences un skaņas augstuma savstarpējo saistību! Jo lielāka skaņa…"
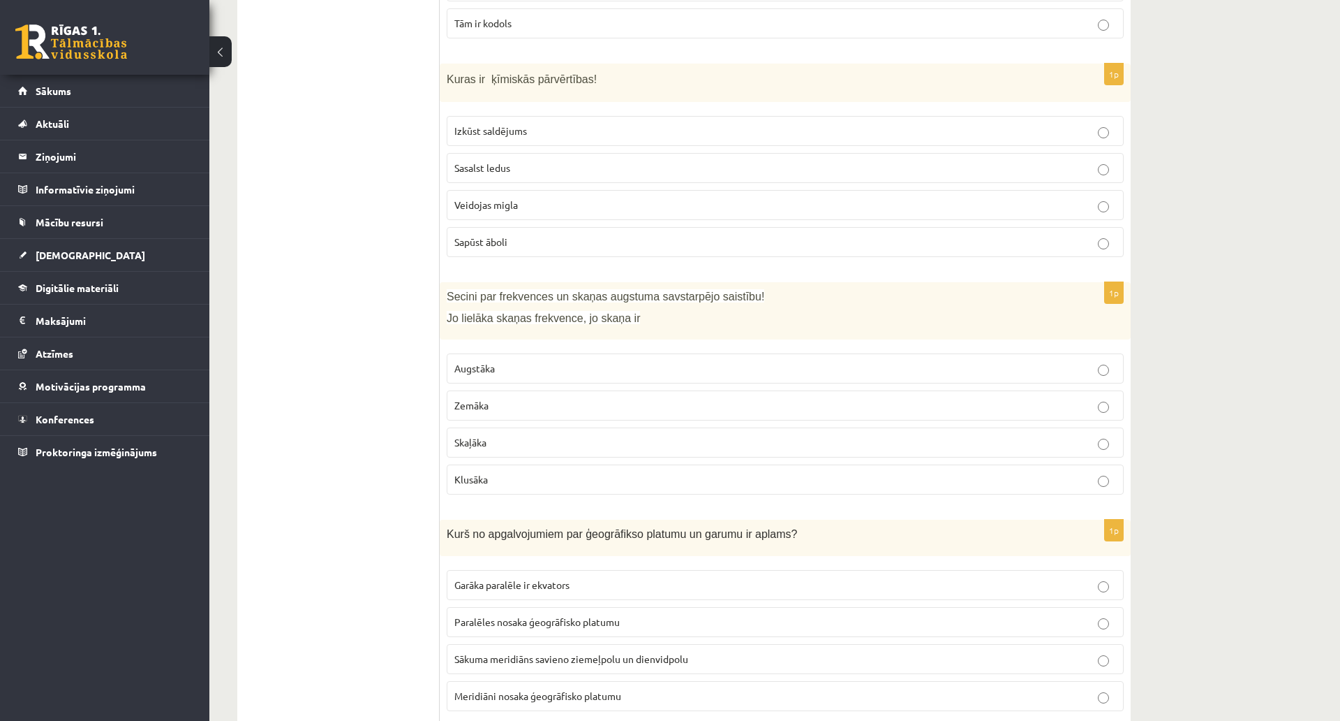
click at [494, 369] on span "Augstāka" at bounding box center [475, 368] width 40 height 13
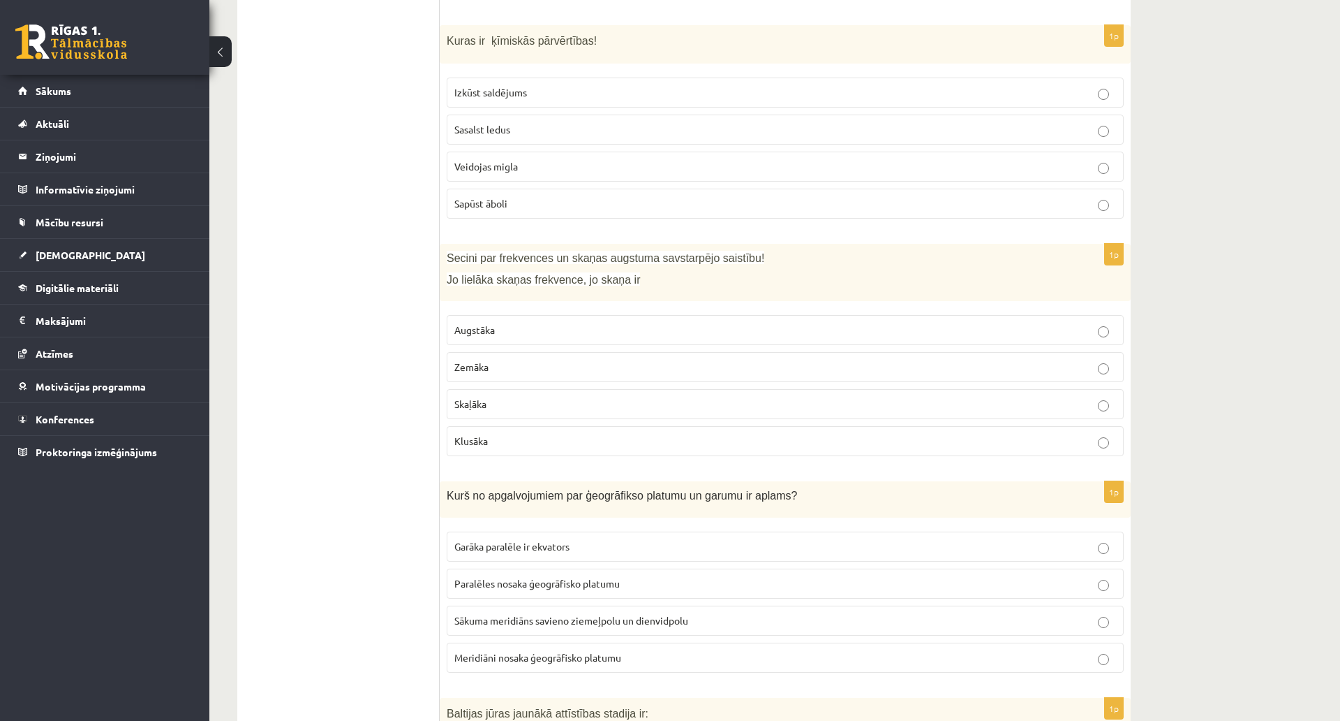
scroll to position [628, 0]
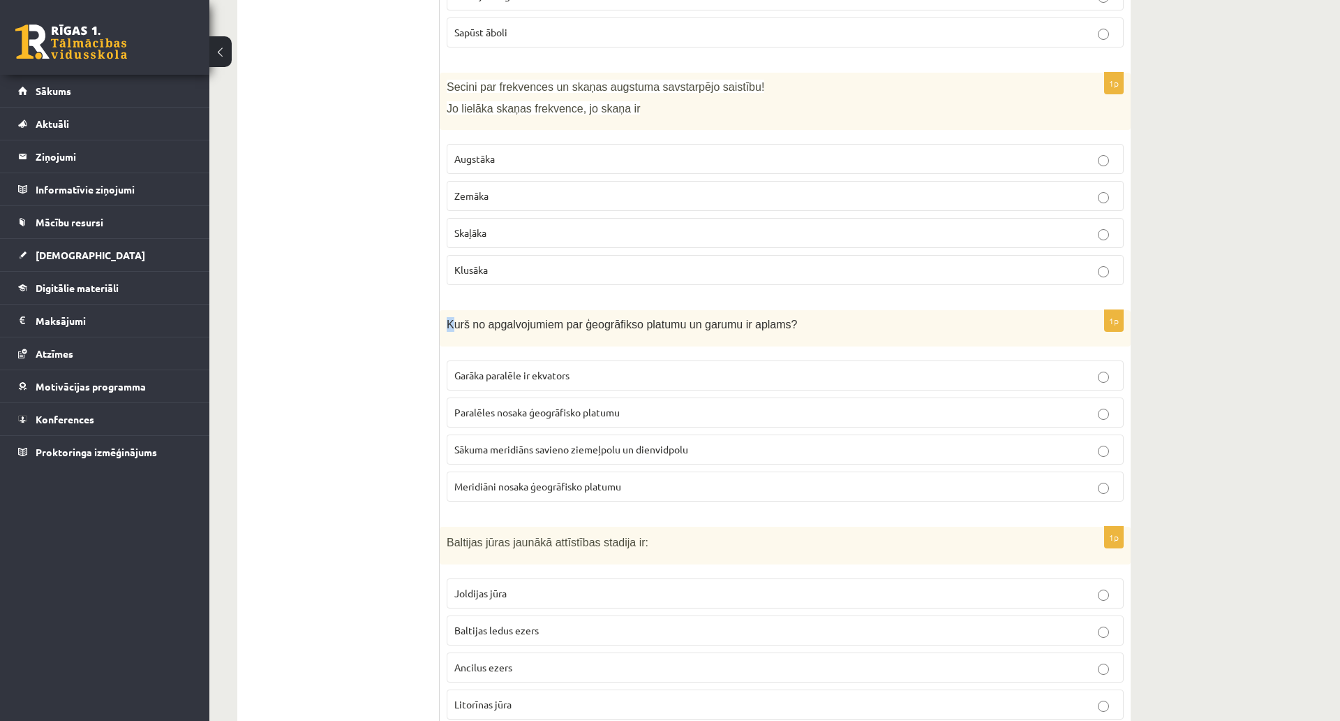
drag, startPoint x: 449, startPoint y: 326, endPoint x: 453, endPoint y: 336, distance: 10.6
click at [453, 336] on div "Kurš no apgalvojumiem par ģeogrāfikso platumu un garumu ir aplams?" at bounding box center [785, 328] width 691 height 36
click at [443, 330] on div "Kurš no apgalvojumiem par ģeogrāfikso platumu un garumu ir aplams?" at bounding box center [785, 328] width 691 height 36
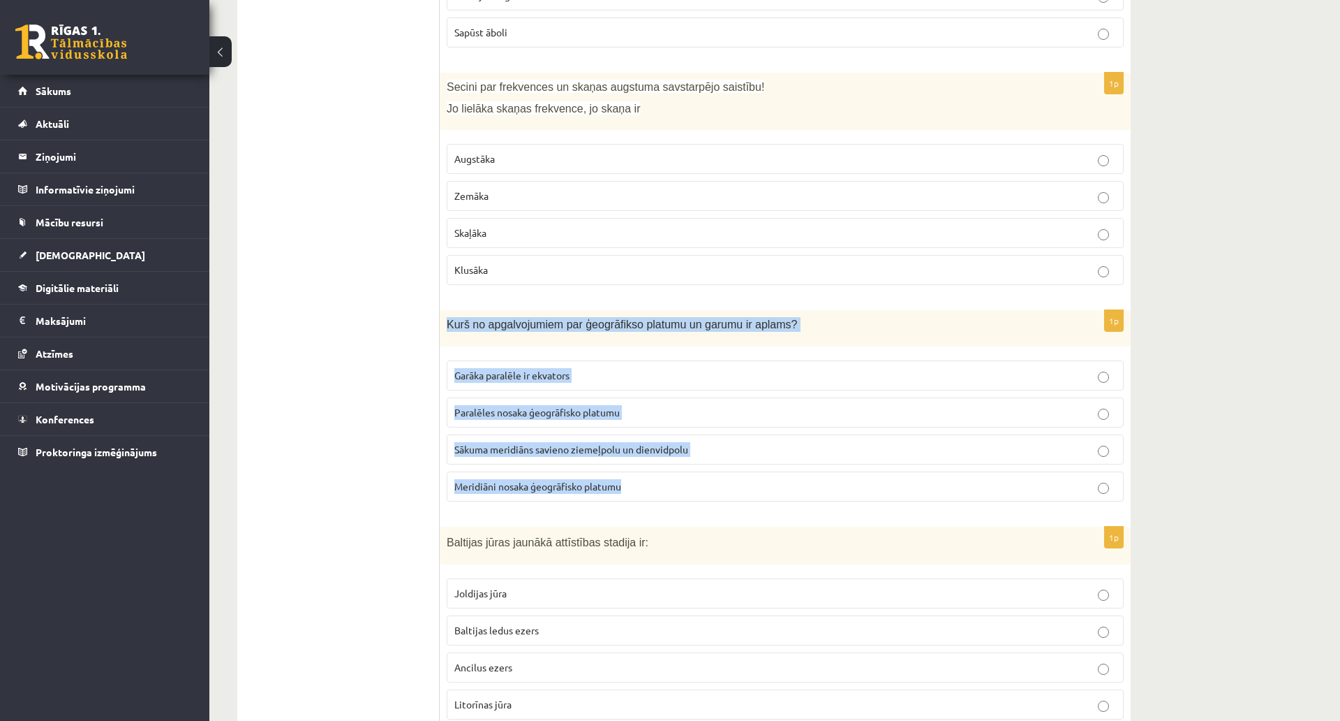
drag, startPoint x: 446, startPoint y: 325, endPoint x: 642, endPoint y: 490, distance: 256.6
click at [642, 490] on div "1p Kurš no apgalvojumiem par ģeogrāfikso platumu un garumu ir aplams? Garāka pa…" at bounding box center [785, 411] width 691 height 202
copy div "Kurš no apgalvojumiem par ģeogrāfikso platumu un garumu ir aplams? Garāka paral…"
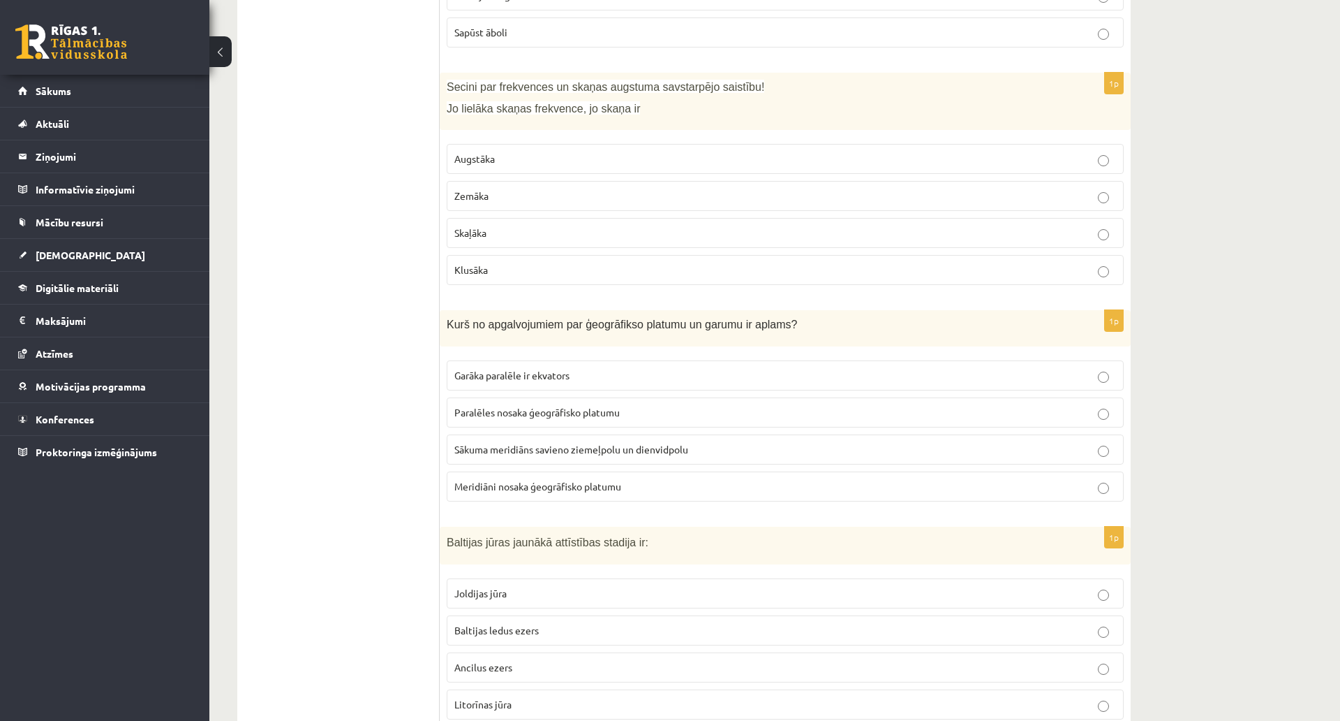
click at [496, 487] on span "Meridiāni nosaka ģeogrāfisko platumu" at bounding box center [538, 486] width 167 height 13
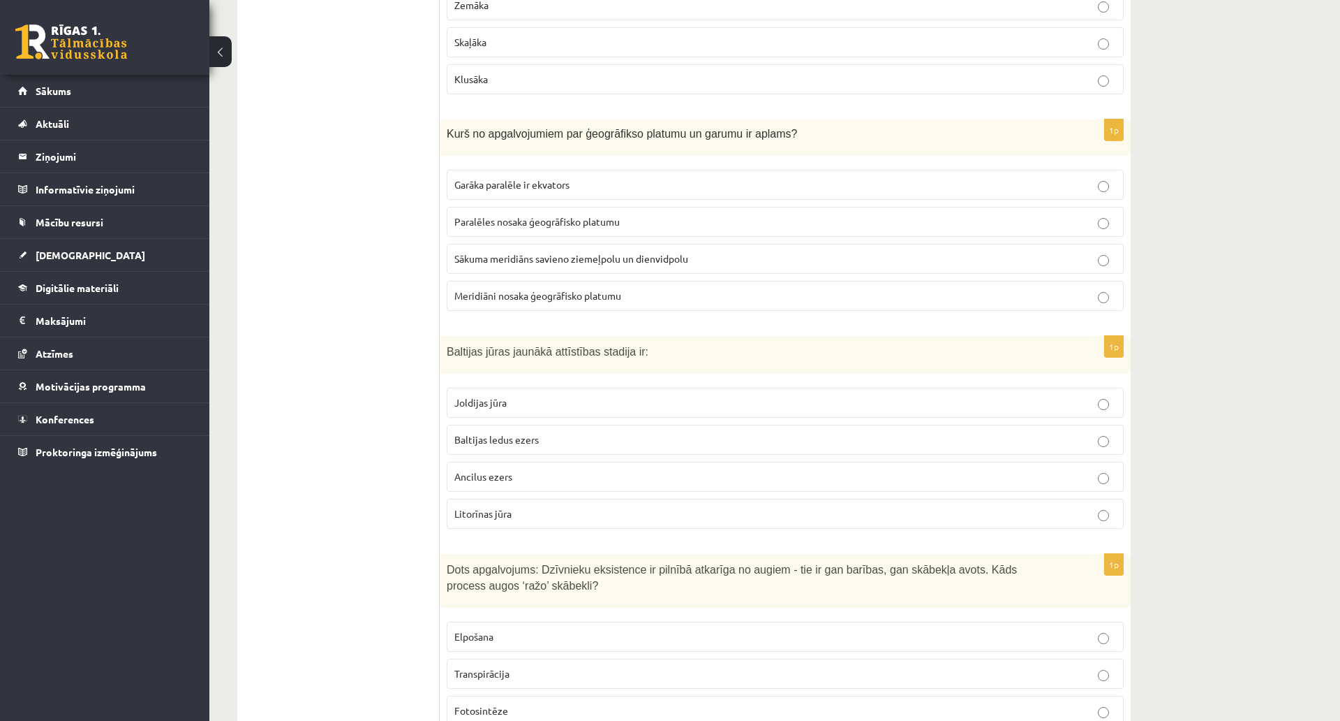
scroll to position [838, 0]
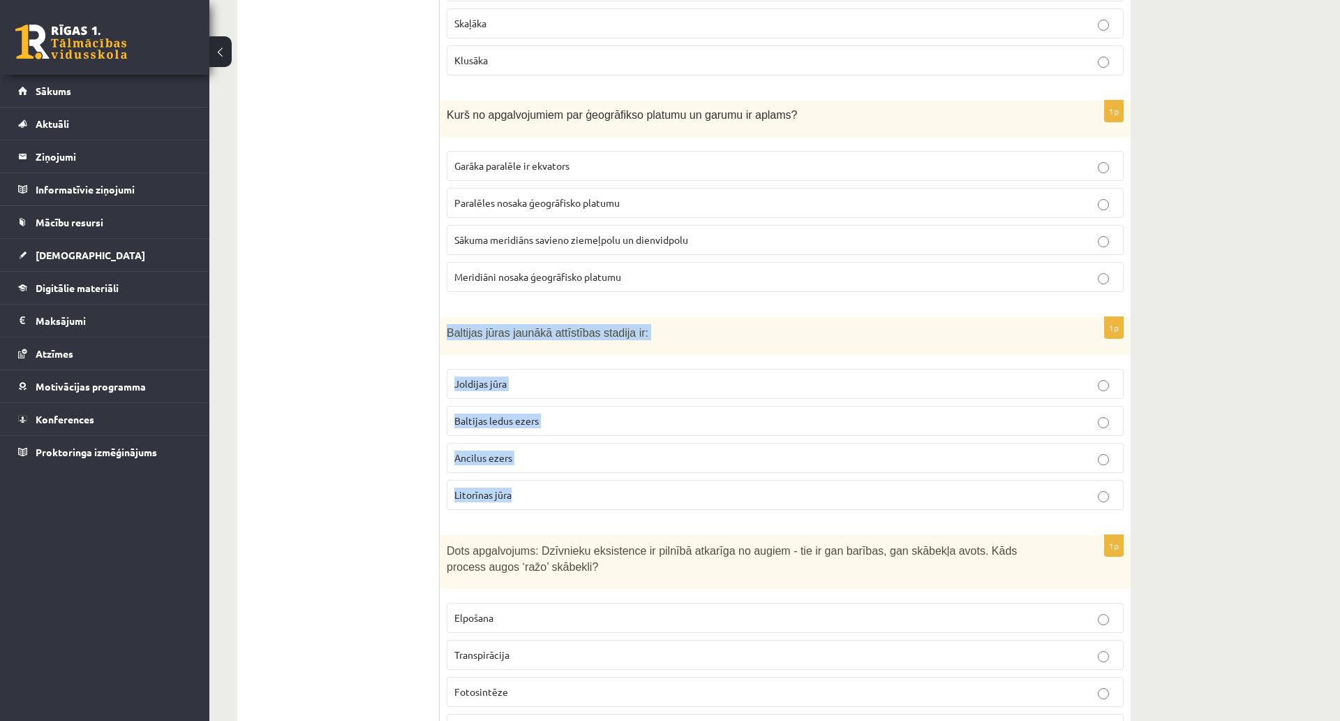
drag, startPoint x: 444, startPoint y: 342, endPoint x: 544, endPoint y: 476, distance: 167.1
click at [544, 475] on div "1p Baltijas jūras jaunākā attīstības stadija ir: Joldijas jūra Baltijas ledus e…" at bounding box center [785, 419] width 691 height 205
copy div "Baltijas jūras jaunākā attīstības stadija ir: Joldijas jūra Baltijas ledus ezer…"
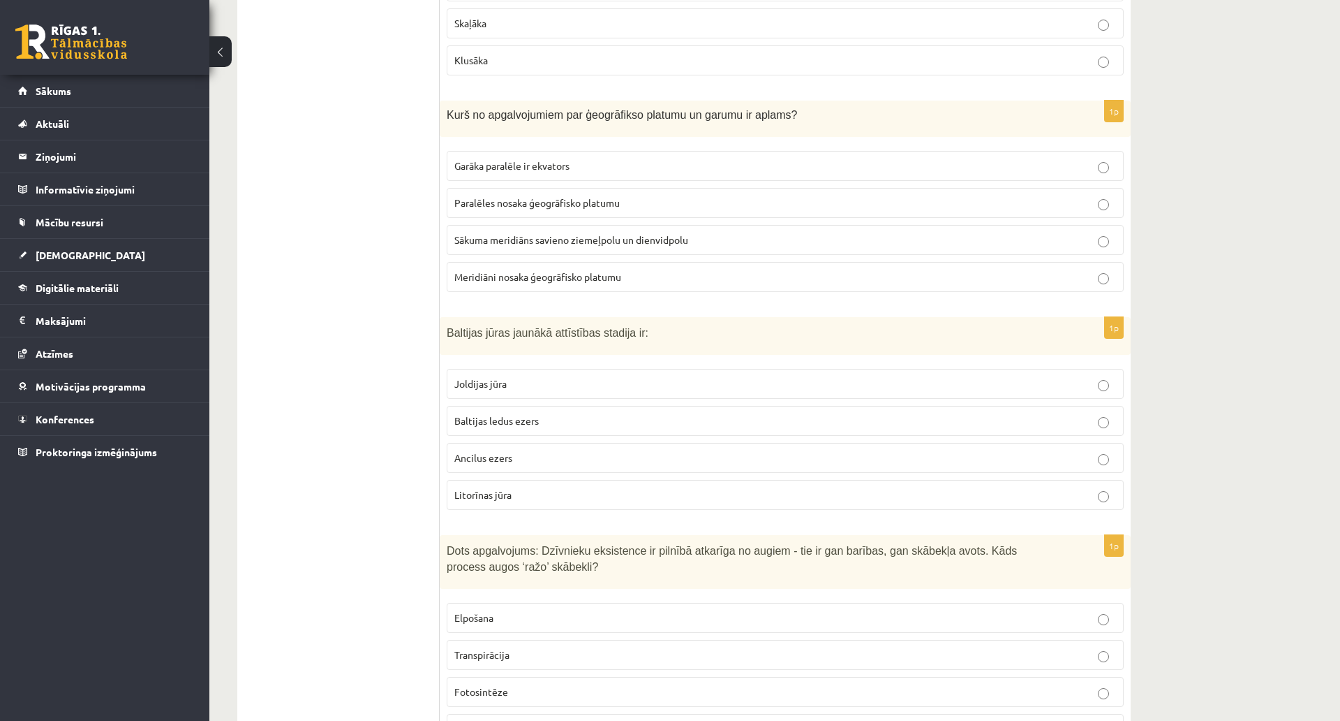
click at [476, 494] on span "Litorīnas jūra" at bounding box center [483, 494] width 57 height 13
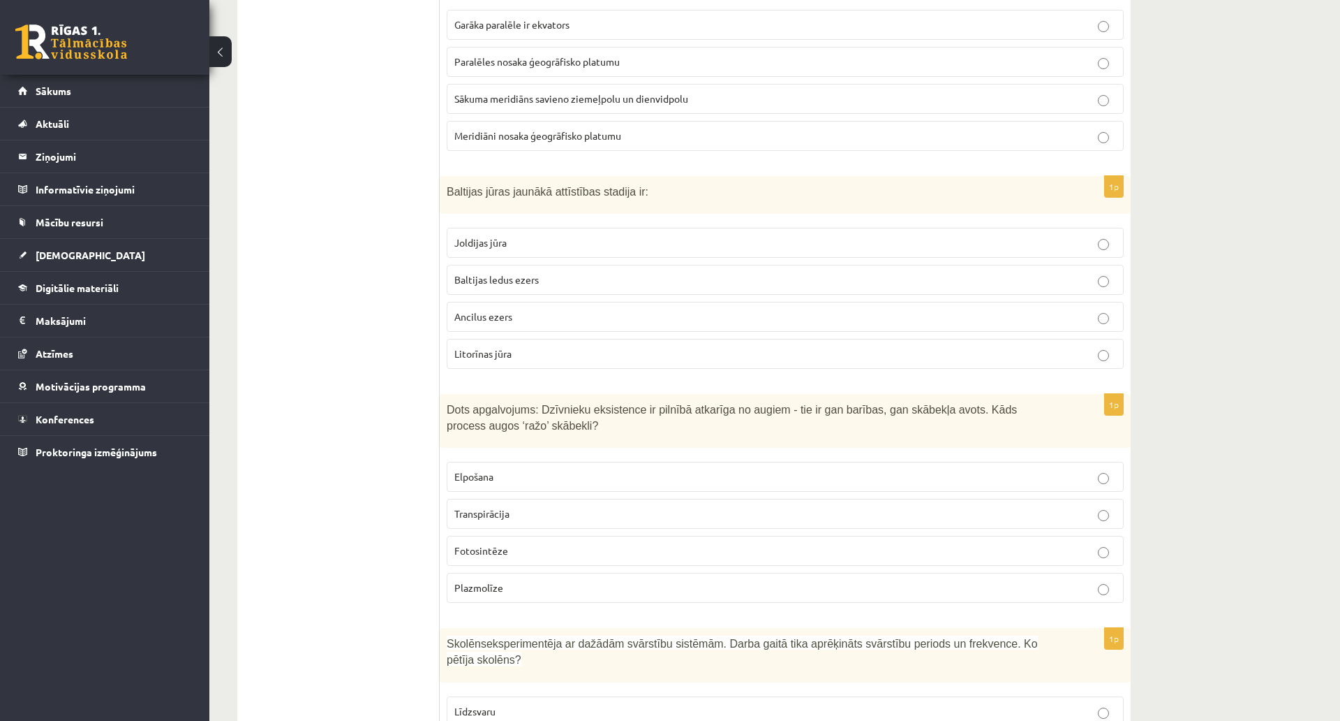
scroll to position [1047, 0]
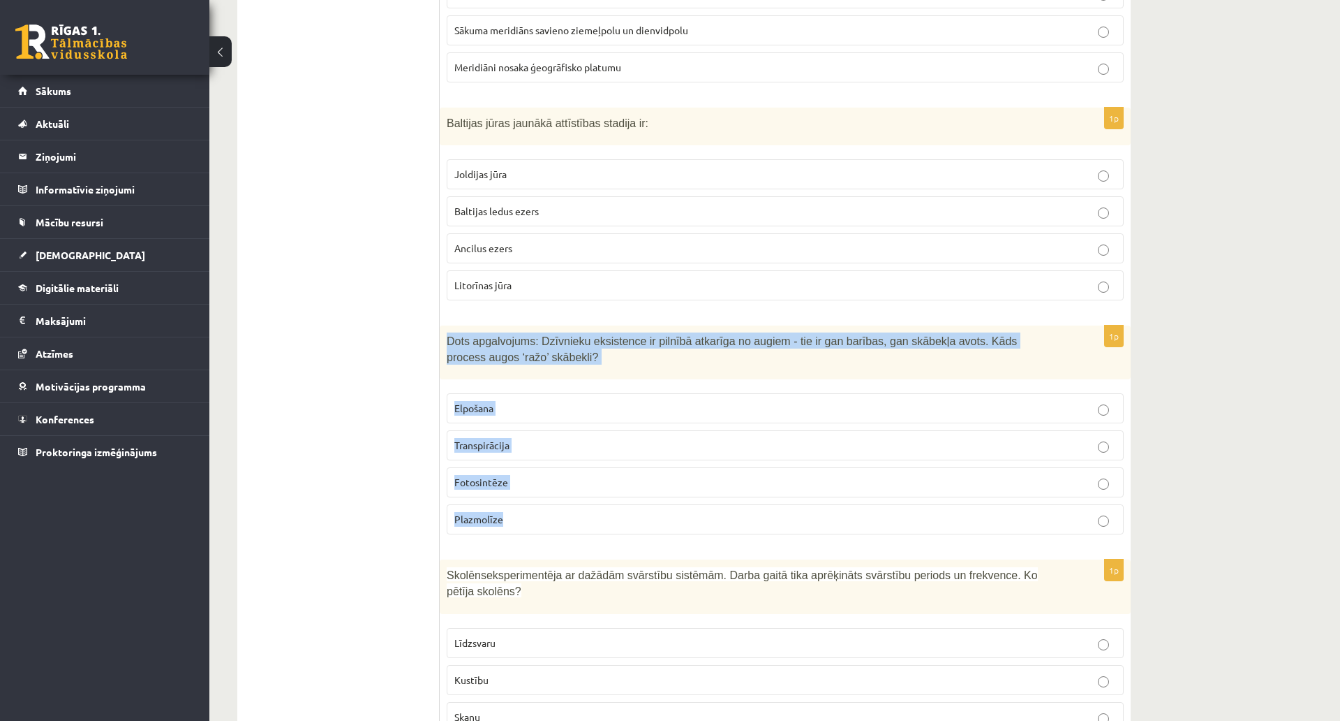
drag, startPoint x: 446, startPoint y: 341, endPoint x: 539, endPoint y: 540, distance: 219.6
click at [539, 540] on div "1p Dots apgalvojums: Dzīvnieku eksistence ir pilnībā atkarīga no augiem - tie i…" at bounding box center [785, 435] width 691 height 220
copy div "Dots apgalvojums: Dzīvnieku eksistence ir pilnībā atkarīga no augiem - tie ir g…"
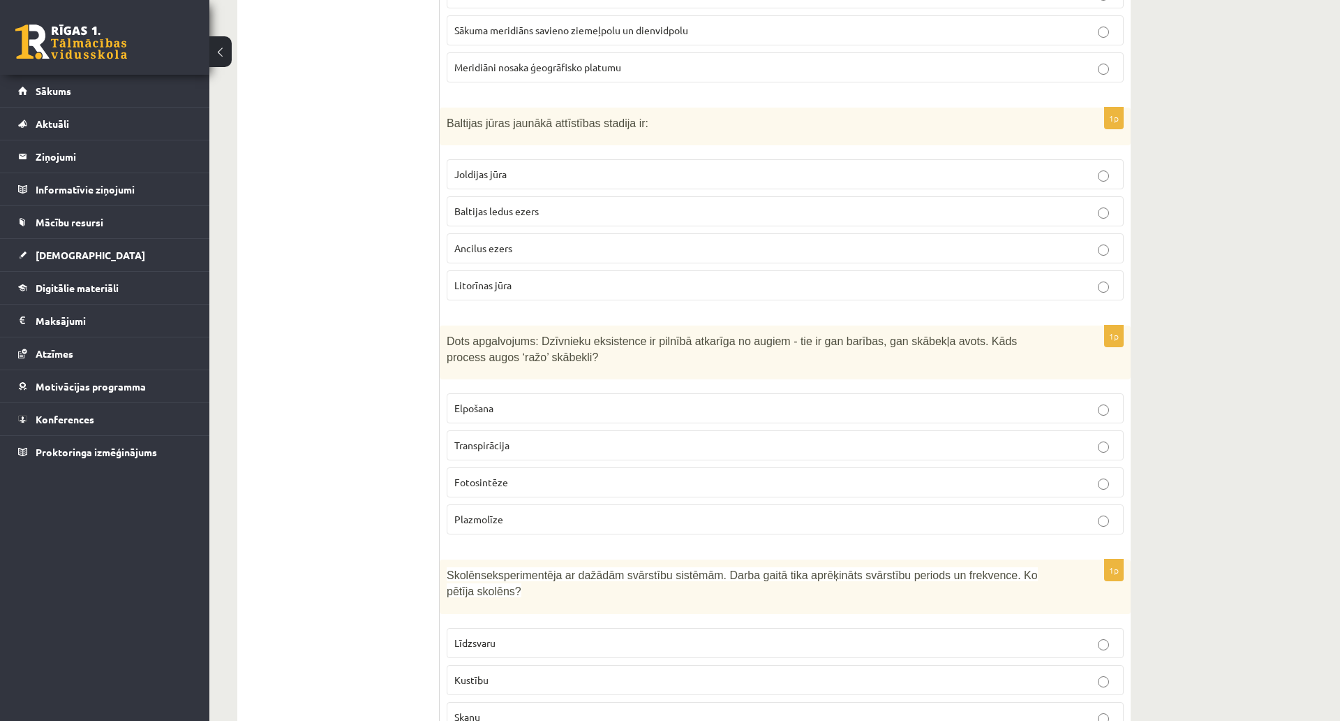
click at [460, 474] on label "Fotosintēze" at bounding box center [785, 482] width 677 height 30
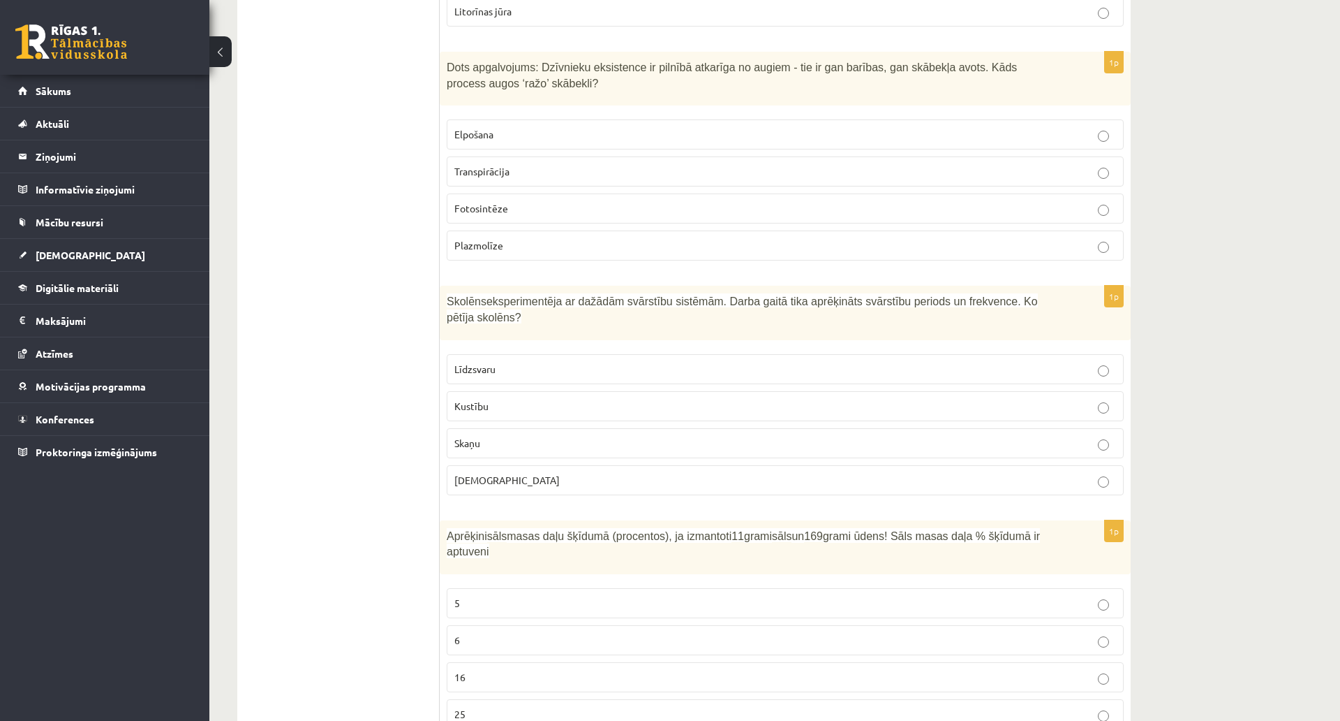
scroll to position [1327, 0]
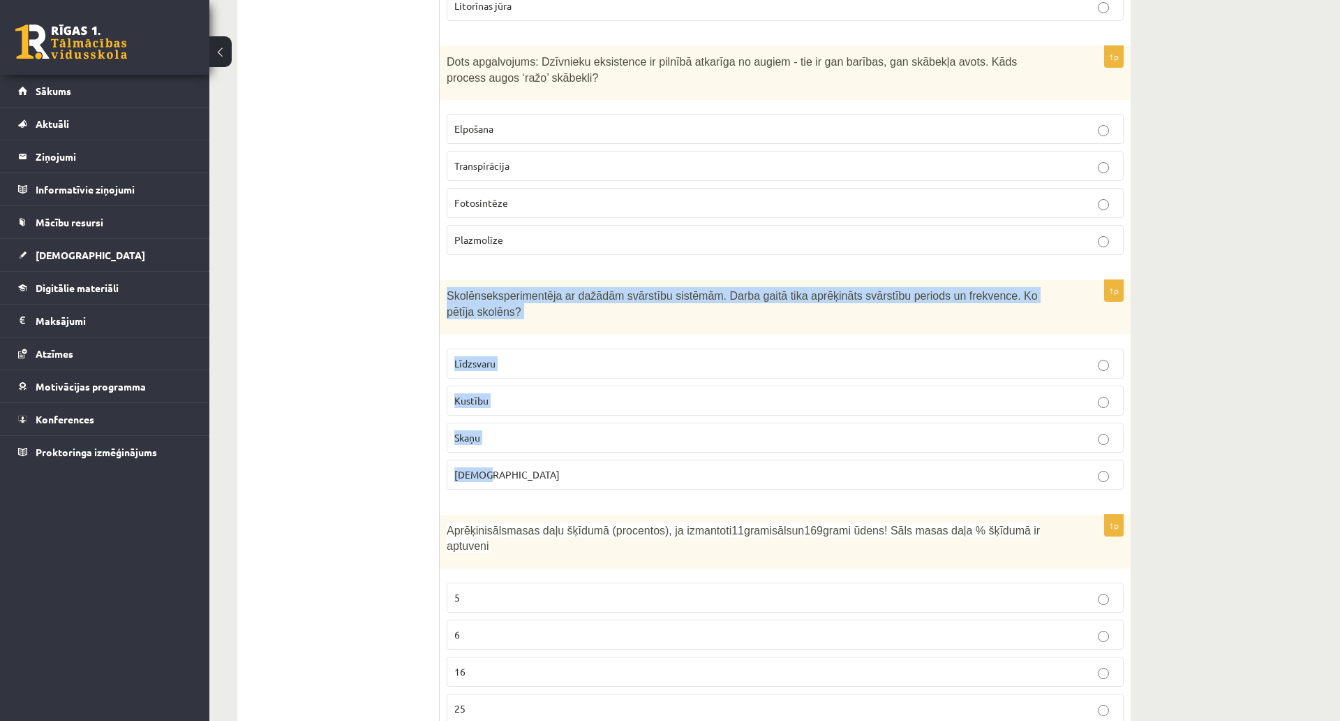
drag, startPoint x: 445, startPoint y: 297, endPoint x: 528, endPoint y: 451, distance: 174.9
click at [530, 450] on div "1p Skolēns eksperimentēja ar dažādām svārstību sistēmām. Darba gaitā tika aprēķ…" at bounding box center [785, 390] width 691 height 220
copy div "Skolēns eksperimentēja ar dažādām svārstību sistēmām. Darba gaitā tika aprēķinā…"
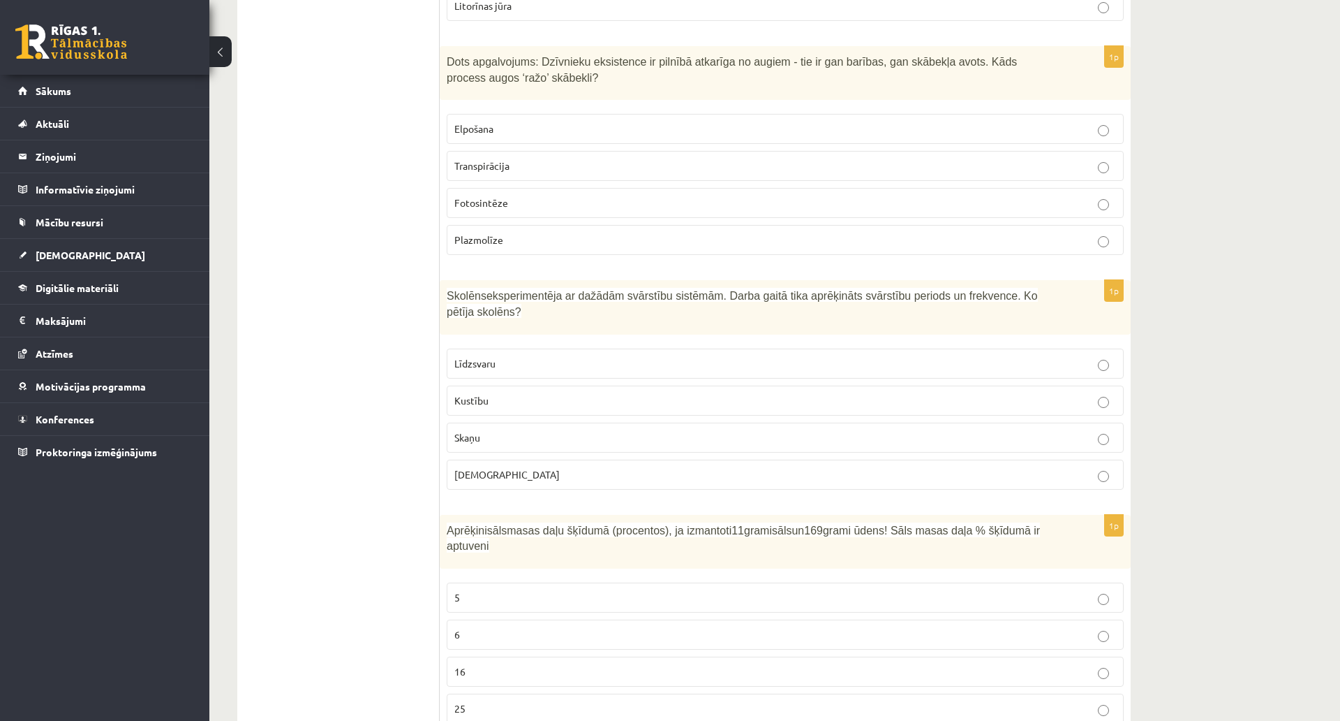
drag, startPoint x: 361, startPoint y: 440, endPoint x: 373, endPoint y: 453, distance: 17.8
click at [486, 394] on label "Kustību" at bounding box center [785, 400] width 677 height 30
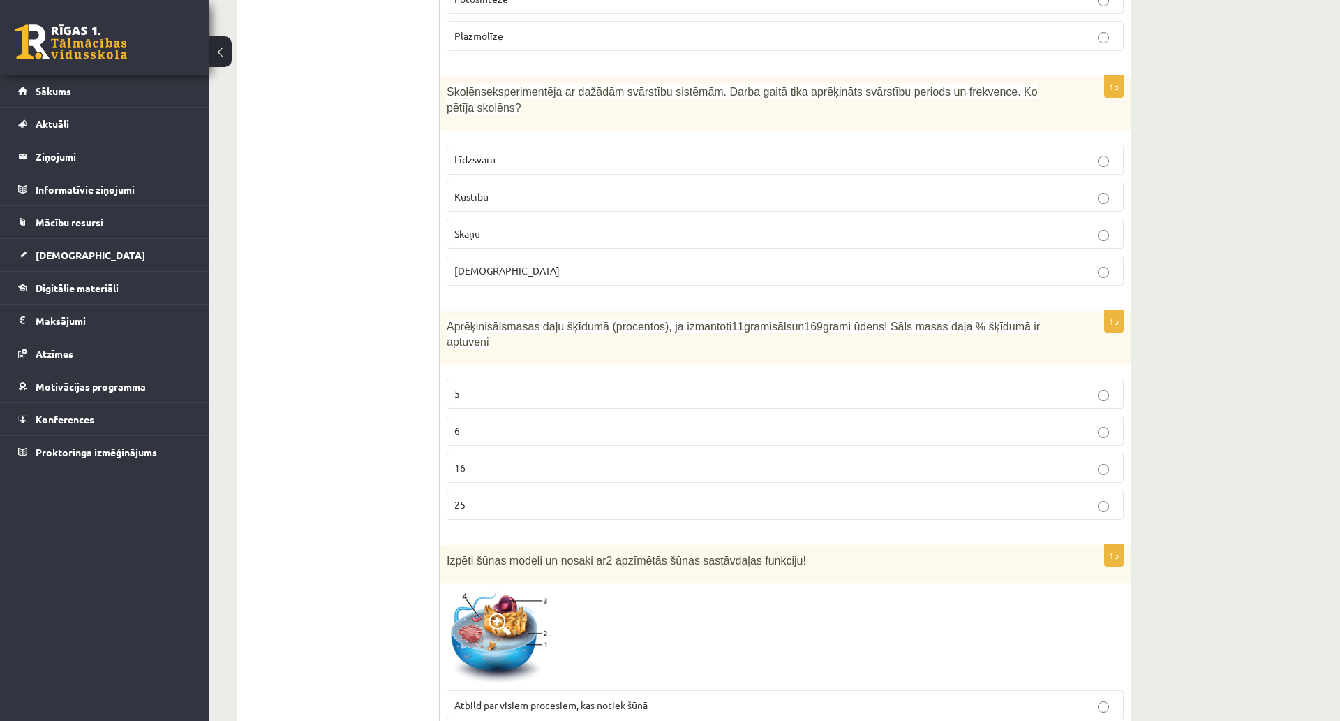
scroll to position [1536, 0]
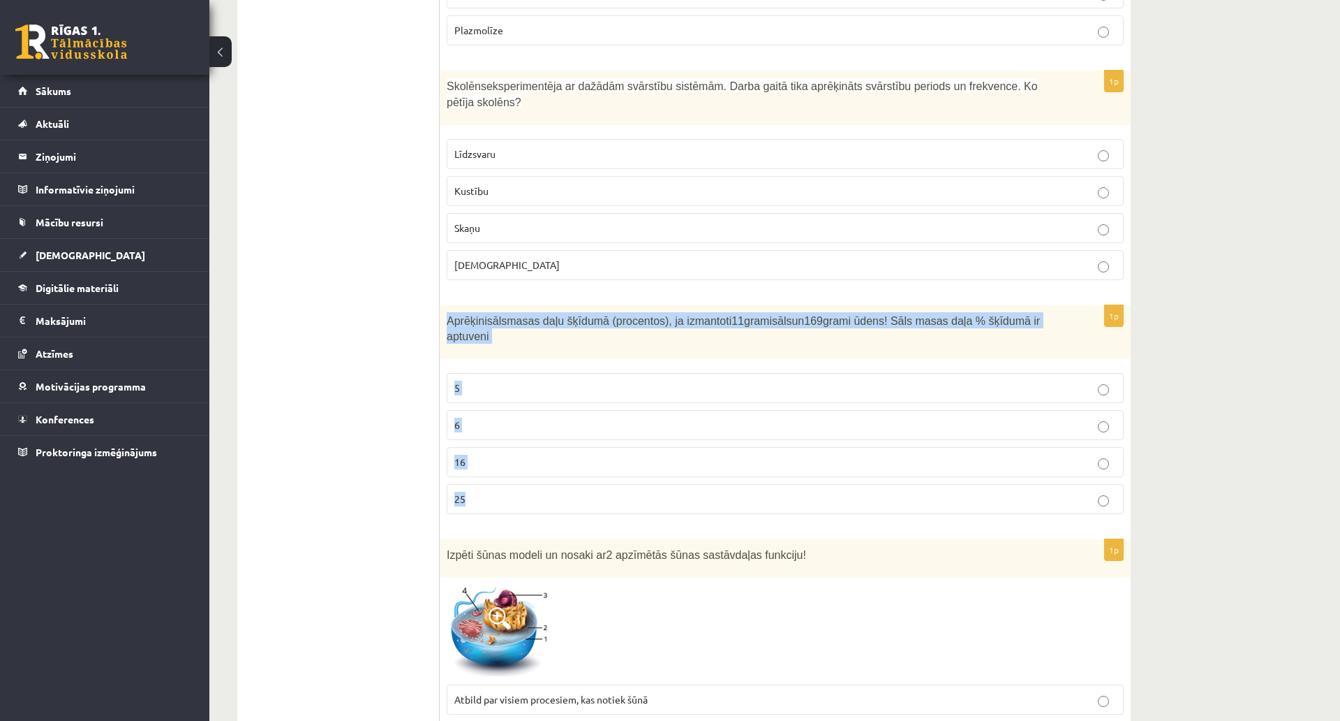
drag, startPoint x: 443, startPoint y: 300, endPoint x: 527, endPoint y: 458, distance: 178.7
click at [527, 458] on div "1p Aprēķini sāls masas daļu šķīdumā (procentos), ja izmantoti 11 grami sāls un …" at bounding box center [785, 415] width 691 height 221
copy div "Aprēķini sāls masas daļu šķīdumā (procentos), ja izmantoti 11 grami sāls un 169…"
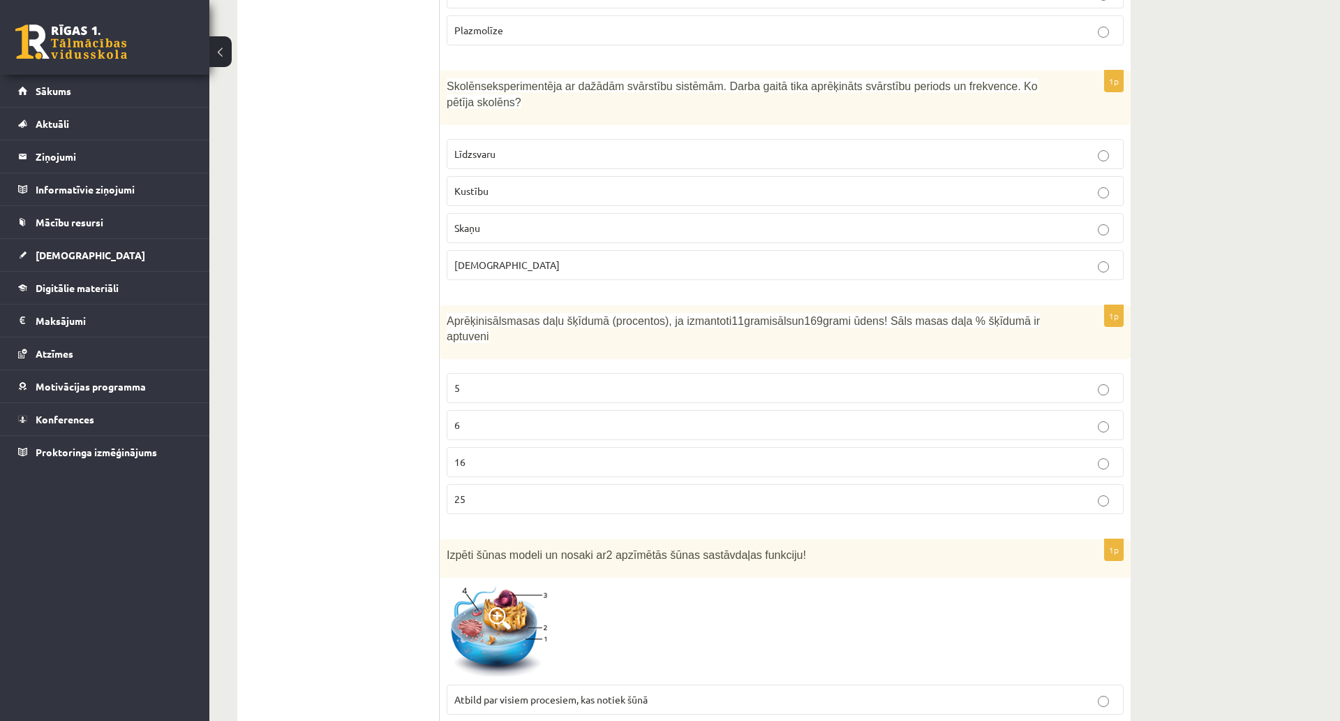
drag, startPoint x: 360, startPoint y: 401, endPoint x: 382, endPoint y: 394, distance: 22.5
click at [466, 418] on p "6" at bounding box center [786, 425] width 662 height 15
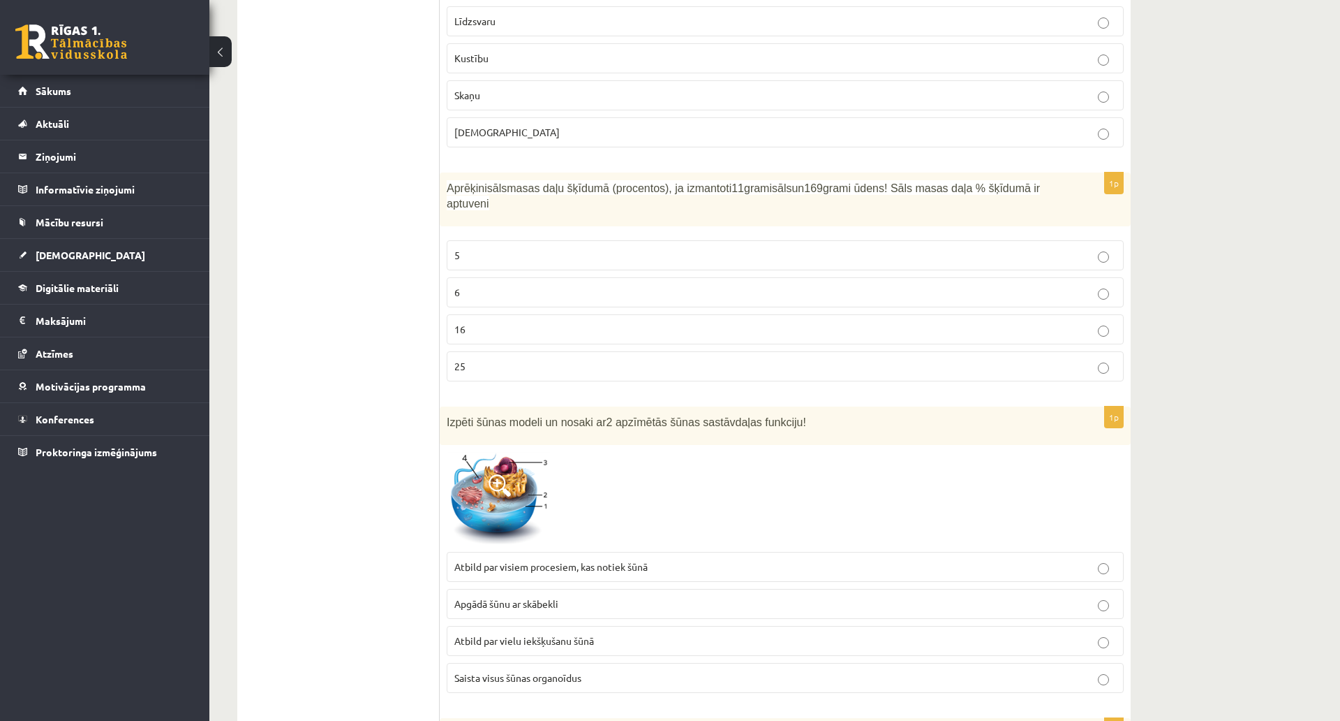
scroll to position [1745, 0]
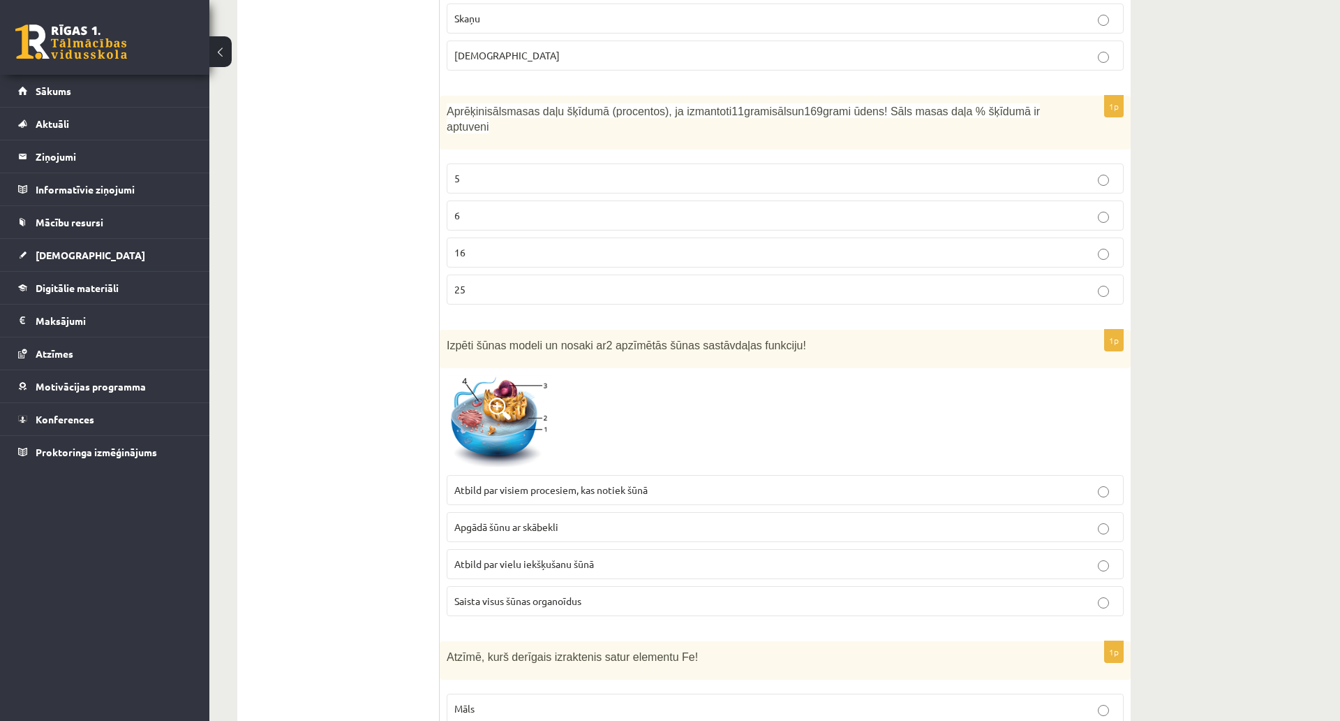
click at [468, 391] on img at bounding box center [499, 422] width 105 height 94
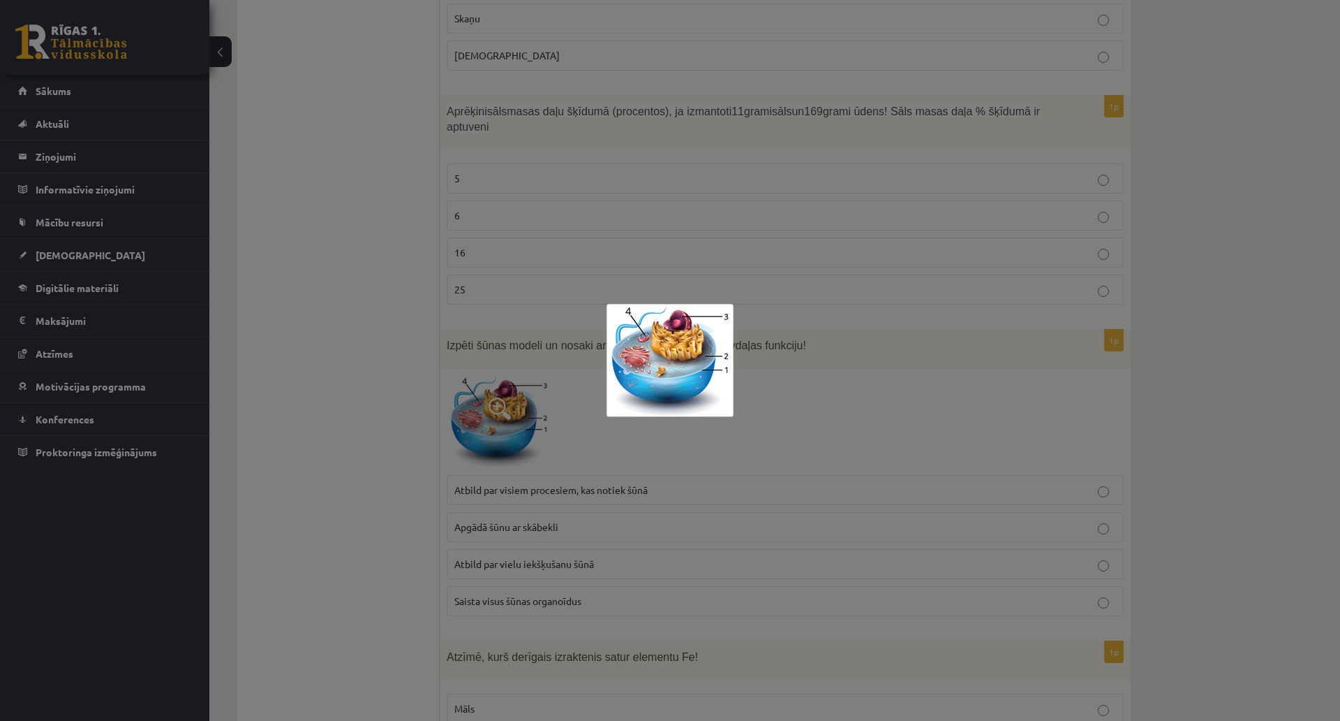
click at [428, 366] on div at bounding box center [670, 360] width 1340 height 721
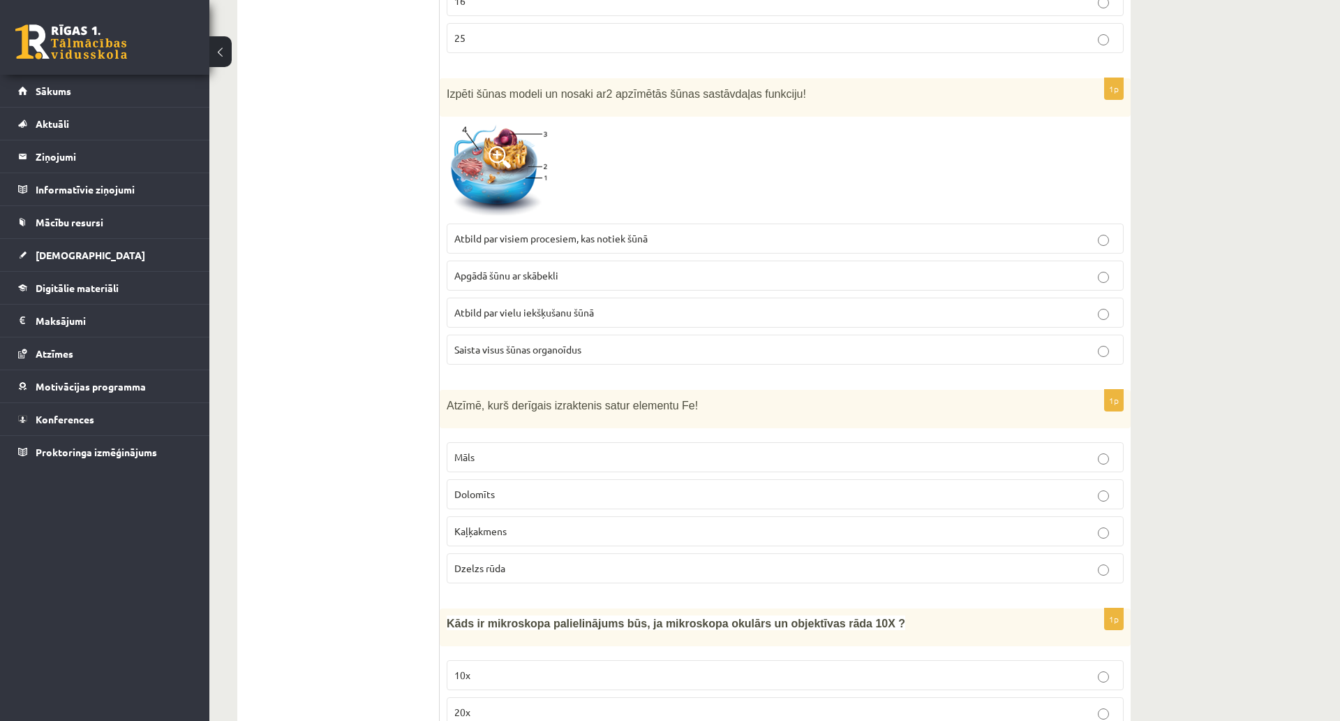
scroll to position [2025, 0]
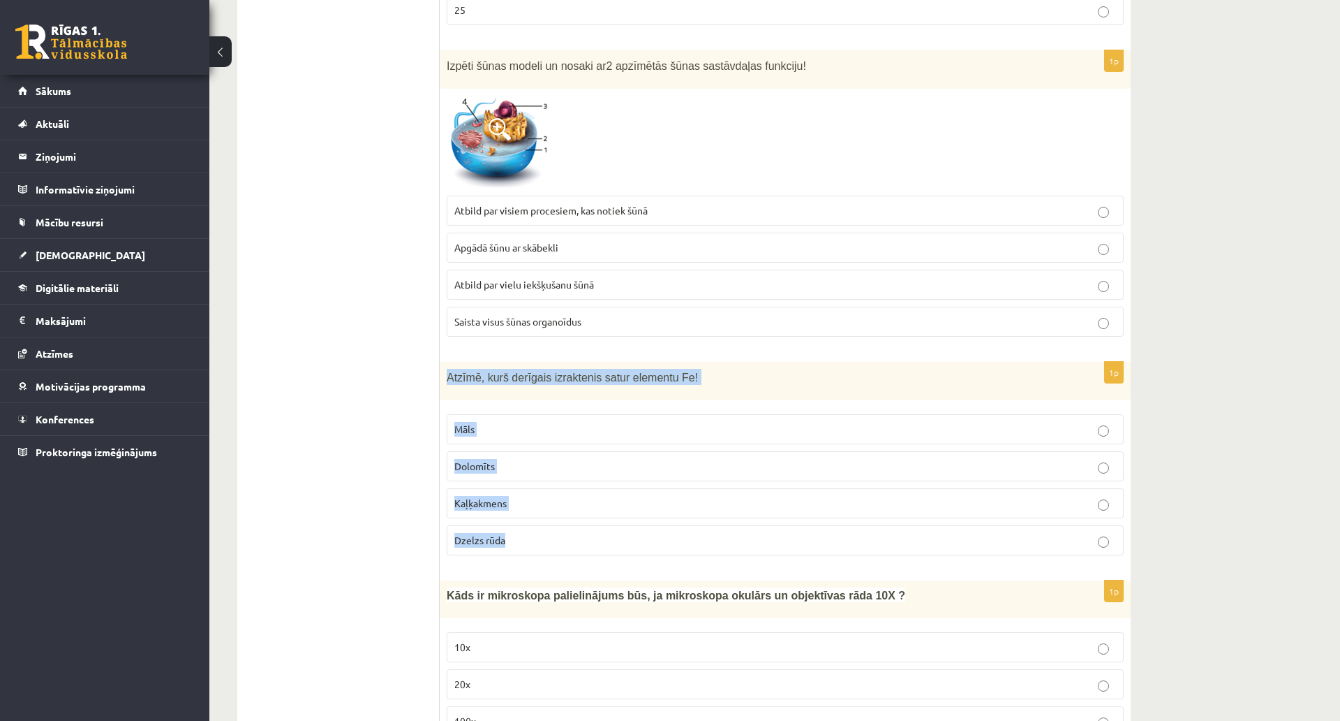
drag, startPoint x: 446, startPoint y: 346, endPoint x: 536, endPoint y: 534, distance: 208.3
click at [536, 534] on div "1p Atzīmē, kurš derīgais izraktenis satur elementu Fe! Māls Dolomīts Kaļķakmens…" at bounding box center [785, 464] width 691 height 205
copy div "Atzīmē, kurš derīgais izraktenis satur elementu Fe! Māls Dolomīts Kaļķakmens Dz…"
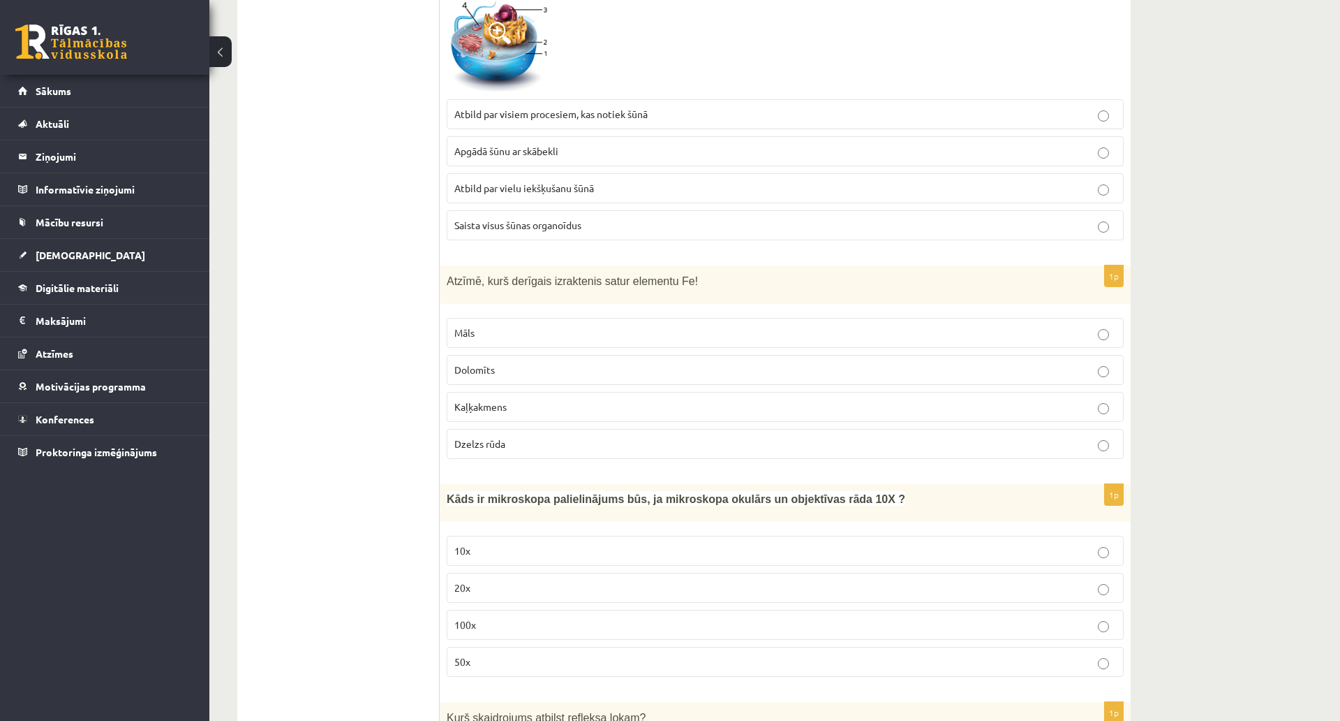
scroll to position [2164, 0]
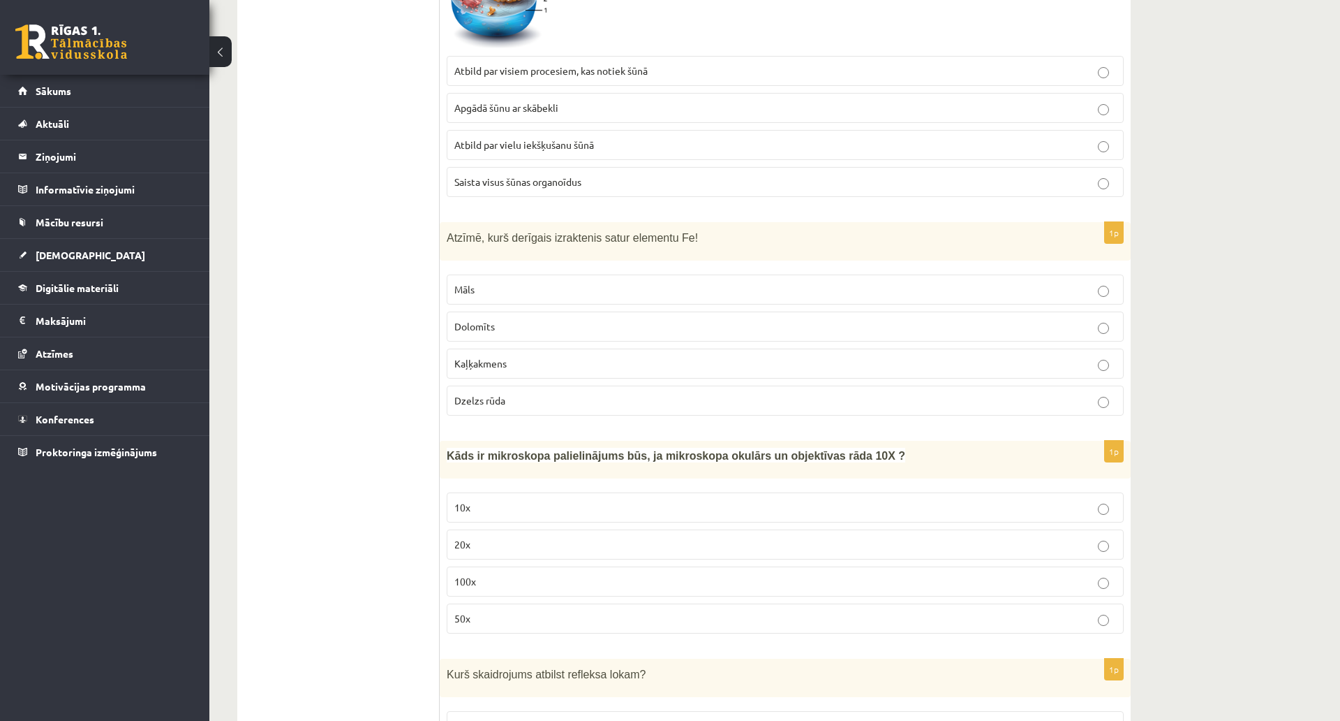
click at [499, 394] on span "Dzelzs rūda" at bounding box center [480, 400] width 51 height 13
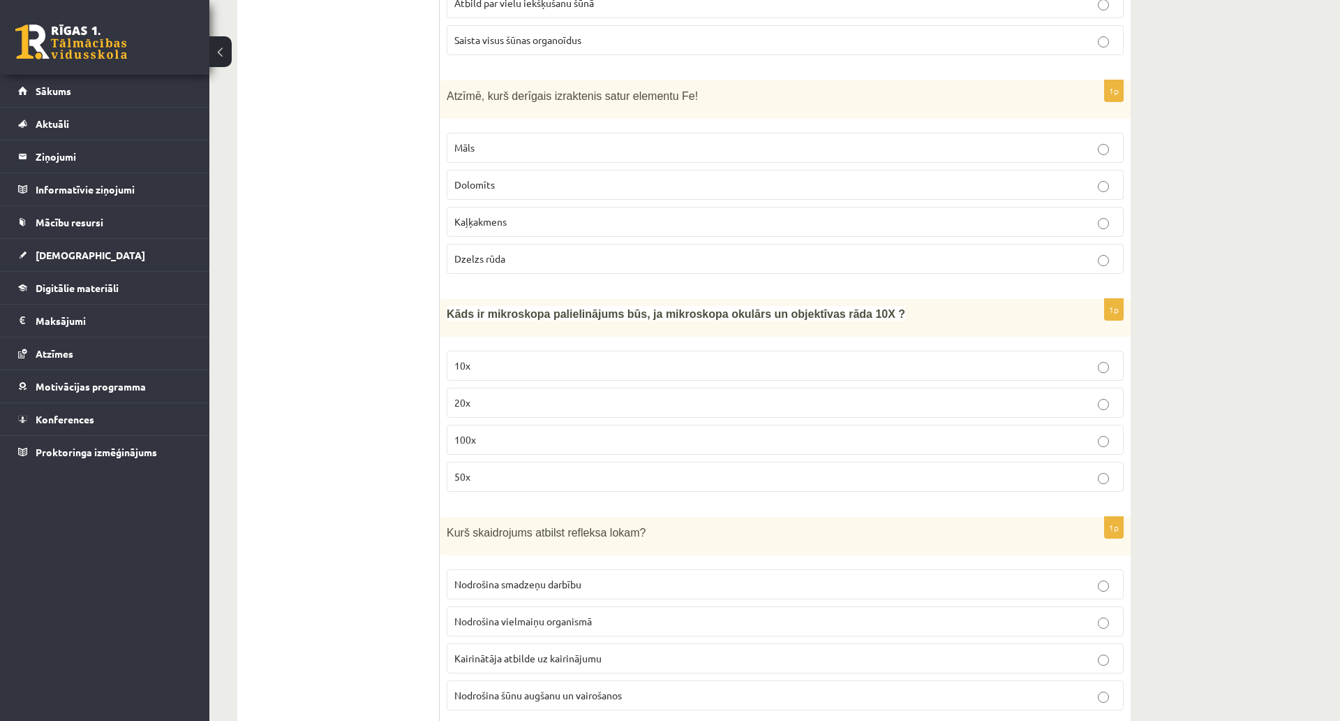
scroll to position [2304, 0]
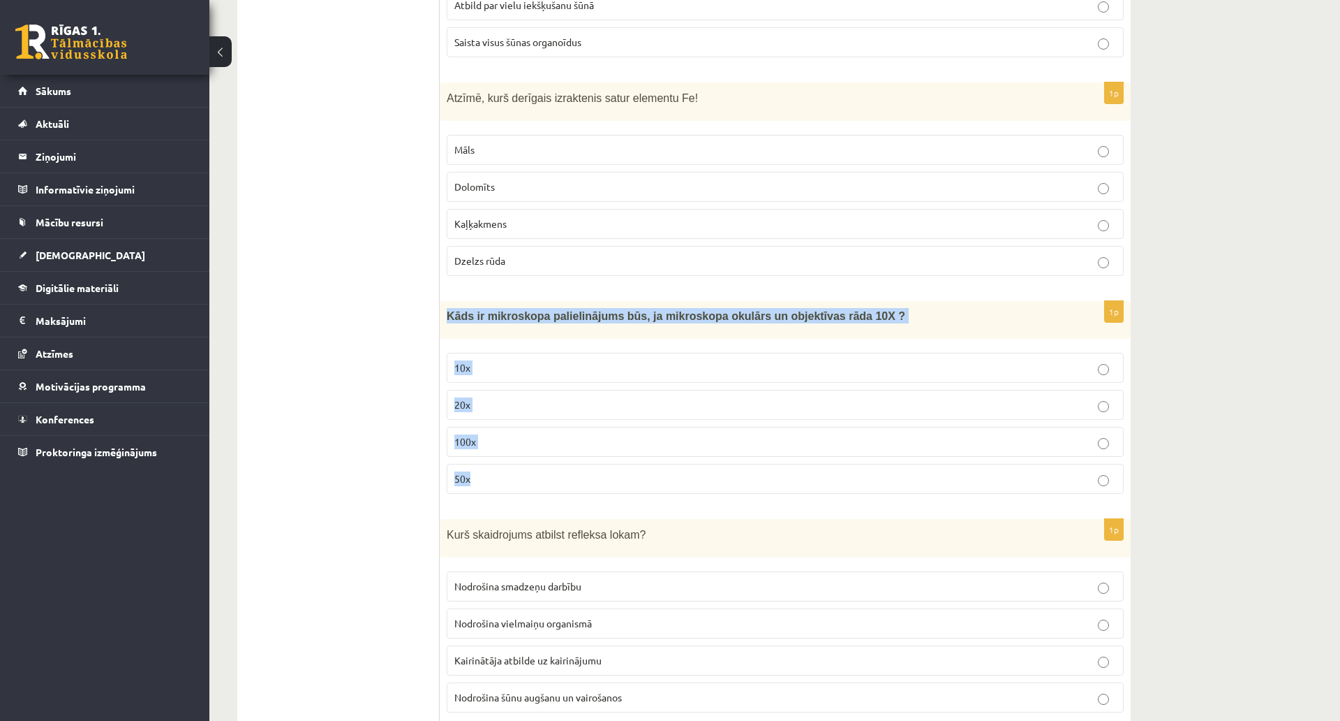
drag, startPoint x: 443, startPoint y: 279, endPoint x: 523, endPoint y: 441, distance: 180.8
click at [533, 438] on div "1p Kāds ir mikroskopa palielinājums būs, ja mikroskopa okulārs un objektīvas rā…" at bounding box center [785, 403] width 691 height 204
copy div "Kāds ir mikroskopa palielinājums būs, ja mikroskopa okulārs un objektīvas rāda …"
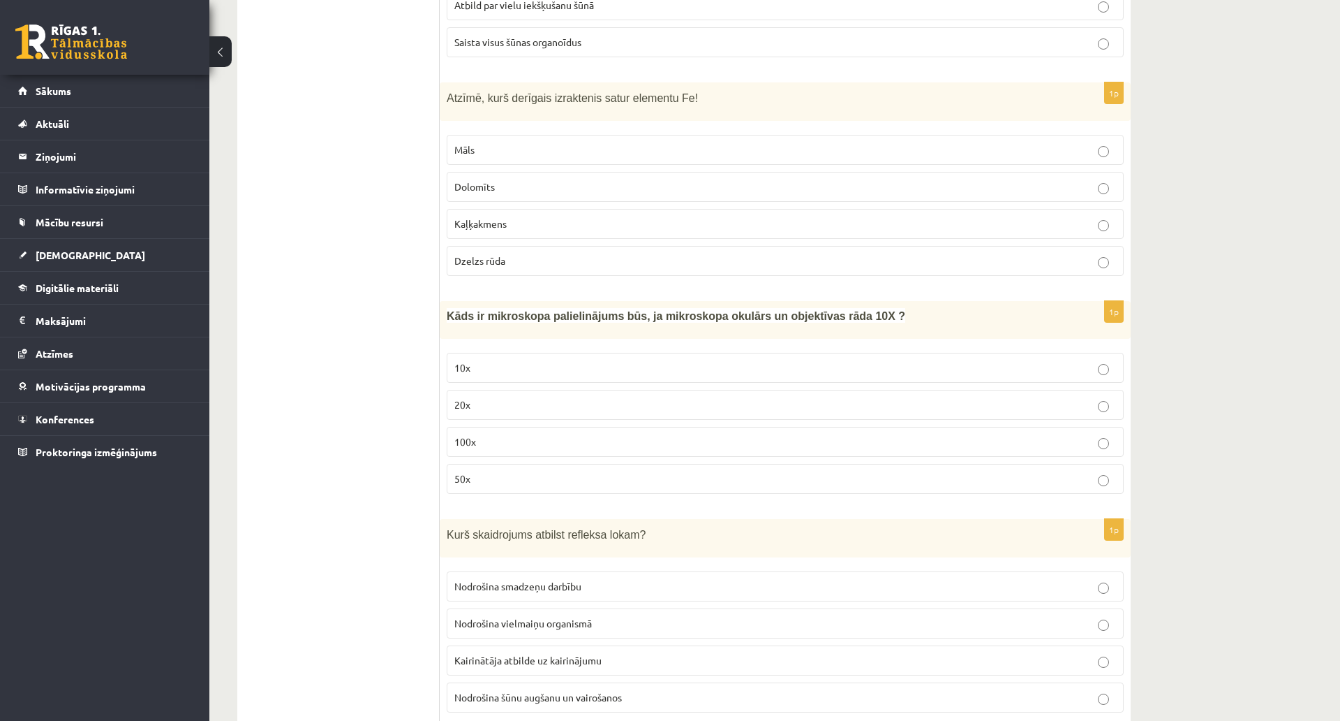
click at [454, 427] on label "100x" at bounding box center [785, 442] width 677 height 30
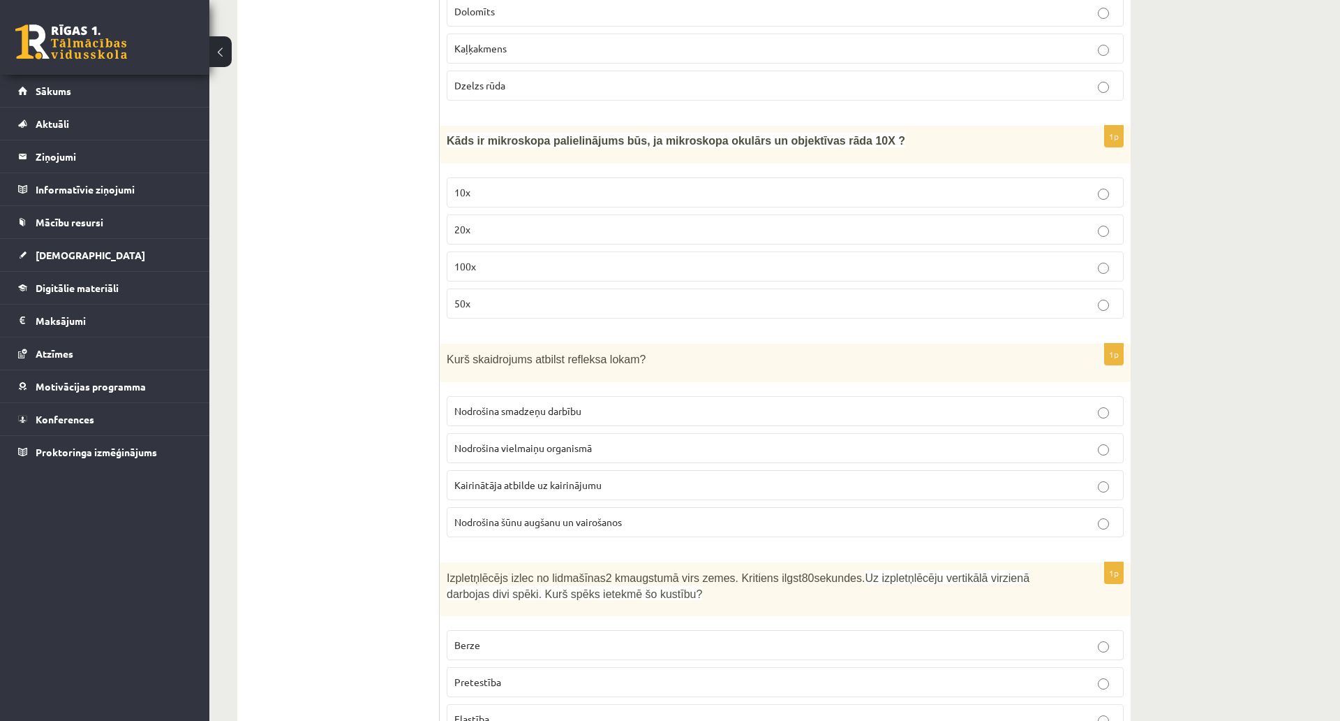
scroll to position [2513, 0]
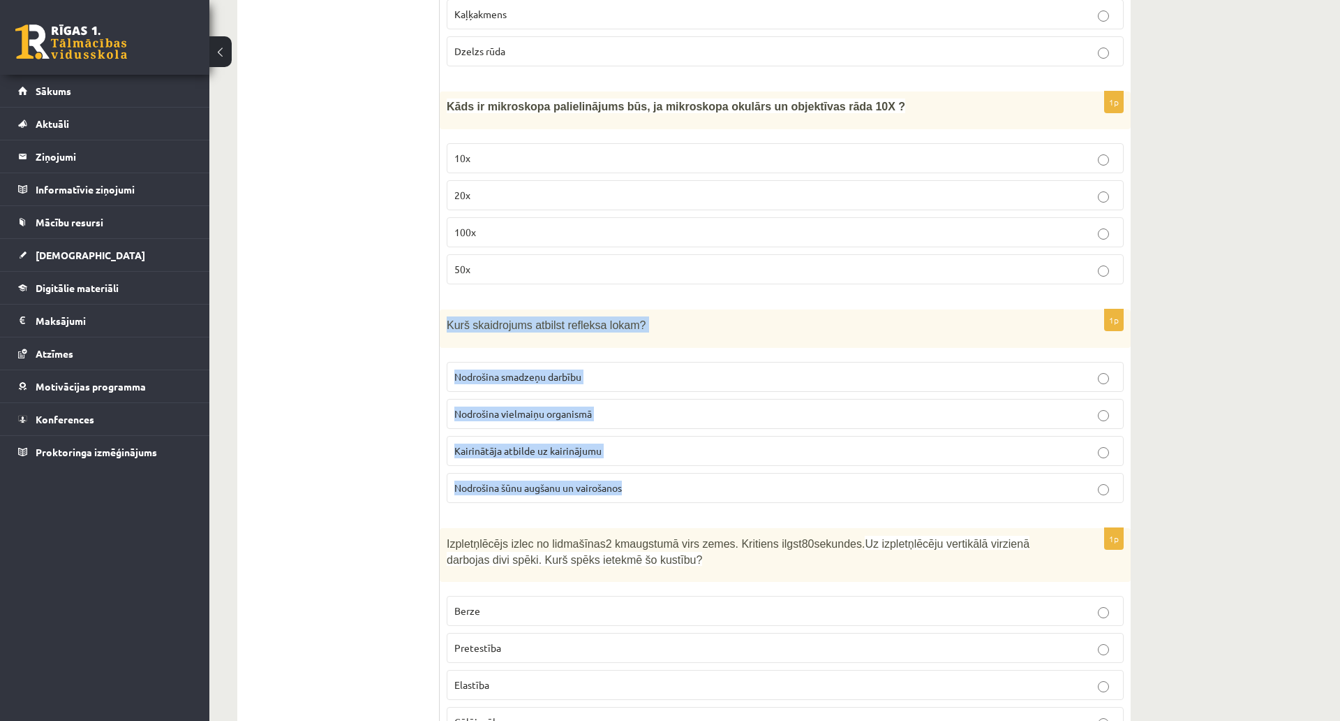
drag, startPoint x: 444, startPoint y: 295, endPoint x: 669, endPoint y: 463, distance: 280.4
click at [669, 463] on div "1p Kurš skaidrojums atbilst refleksa lokam? Nodrošina smadzeņu darbību Nodrošin…" at bounding box center [785, 411] width 691 height 205
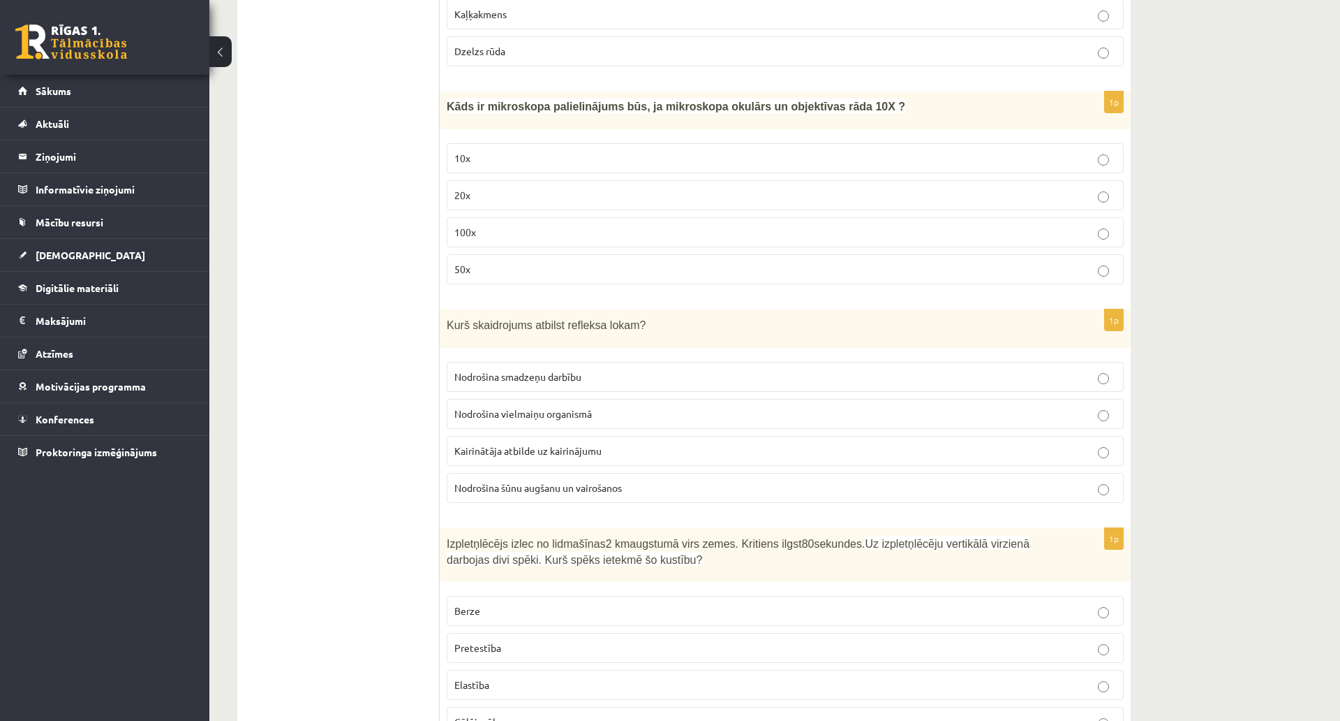
click at [531, 444] on span "Kairinātāja atbilde uz kairinājumu" at bounding box center [528, 450] width 147 height 13
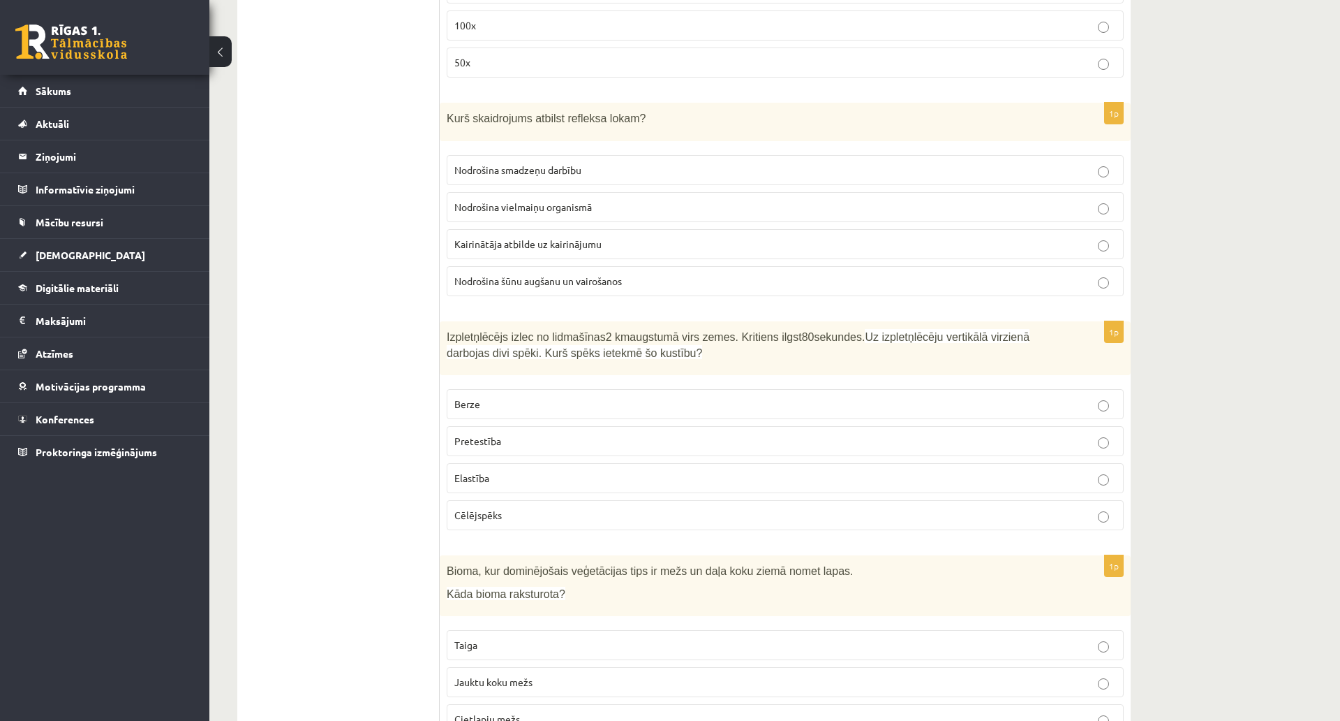
scroll to position [2723, 0]
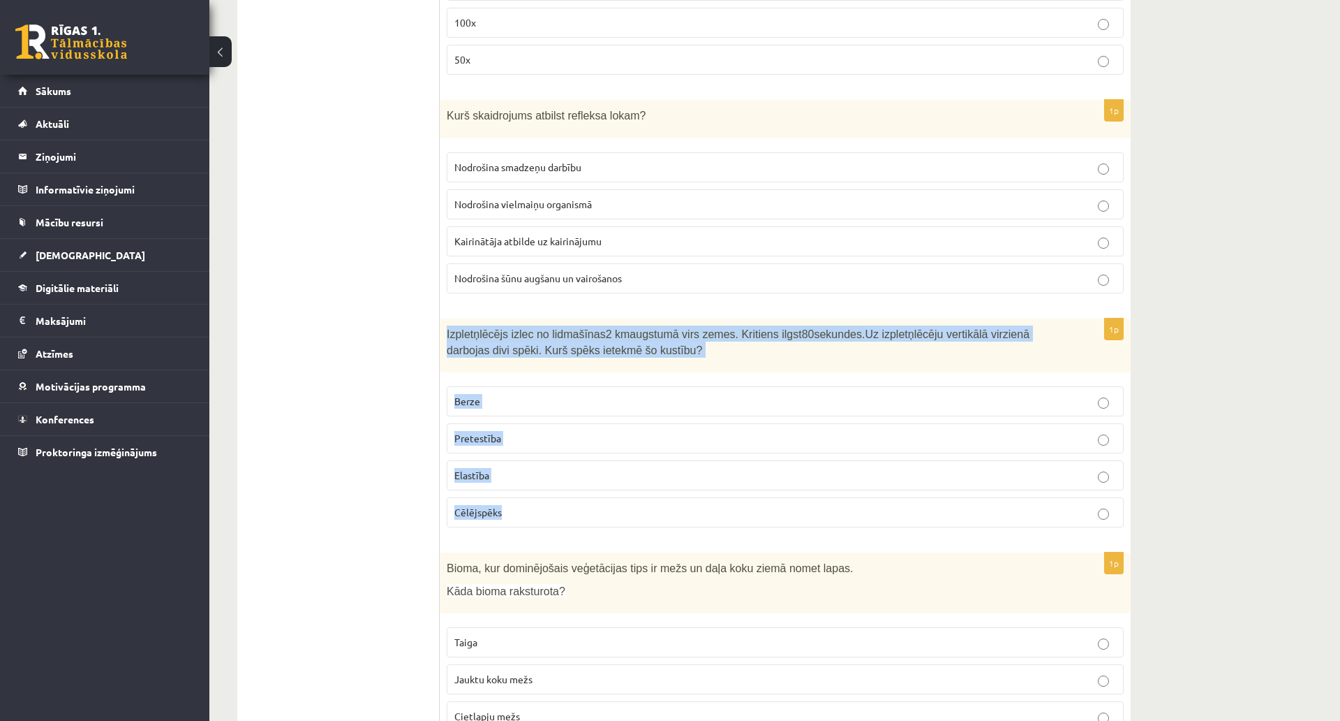
drag, startPoint x: 443, startPoint y: 302, endPoint x: 574, endPoint y: 477, distance: 218.5
click at [574, 477] on div "1p Izpletņlēcējs izlec no lidmašīnas 2 km augstumā virs zemes. Kritiens ilgst 8…" at bounding box center [785, 428] width 691 height 220
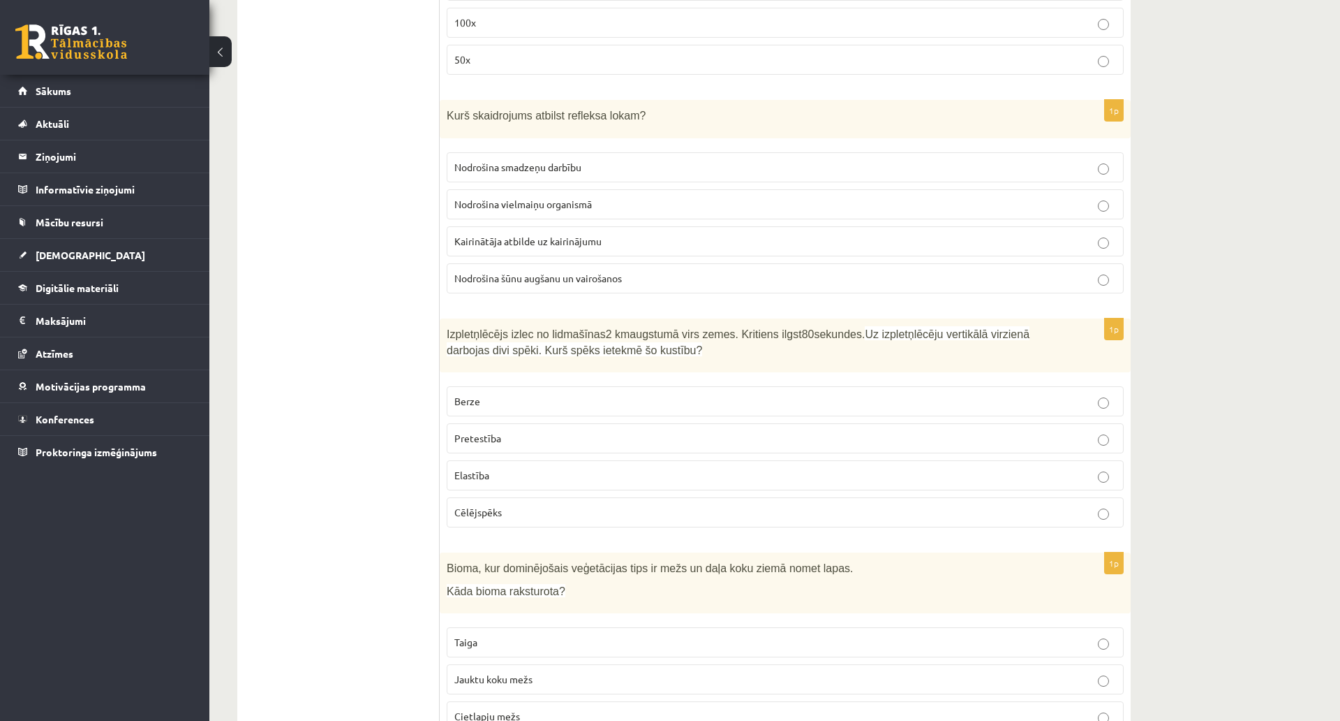
click at [463, 423] on label "Pretestība" at bounding box center [785, 438] width 677 height 30
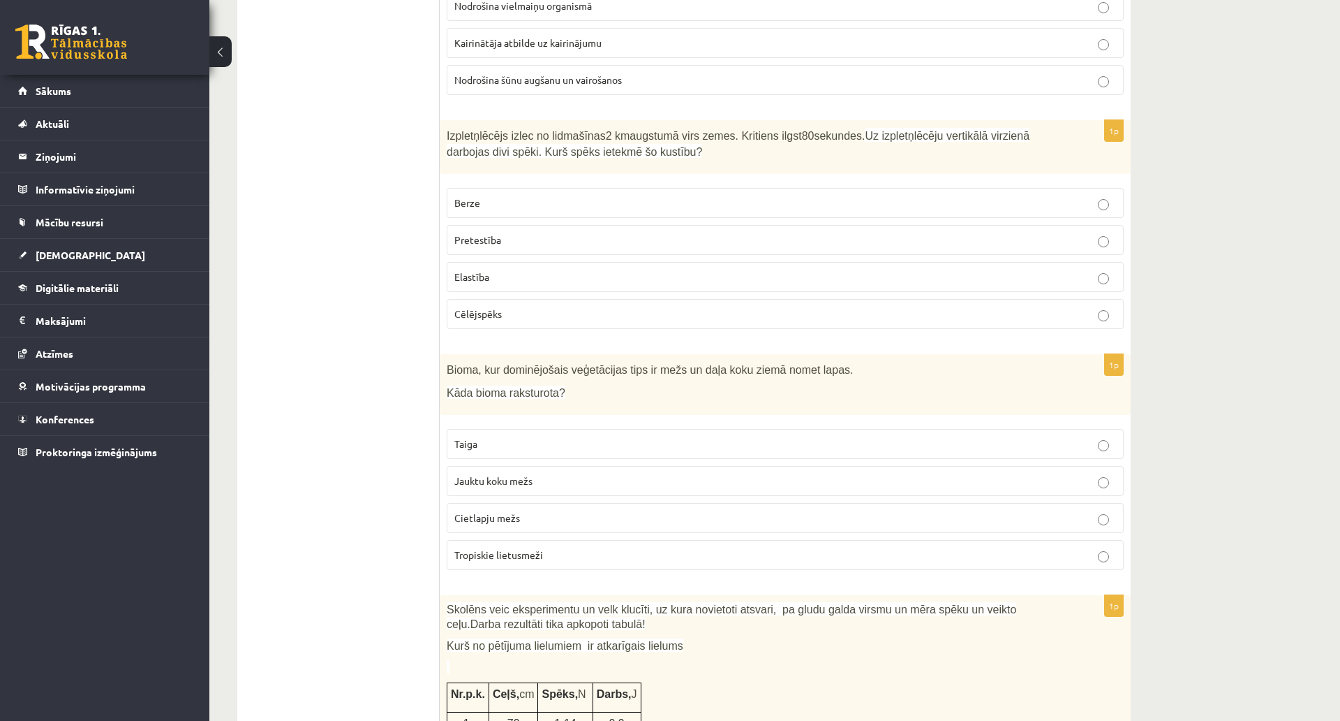
scroll to position [2932, 0]
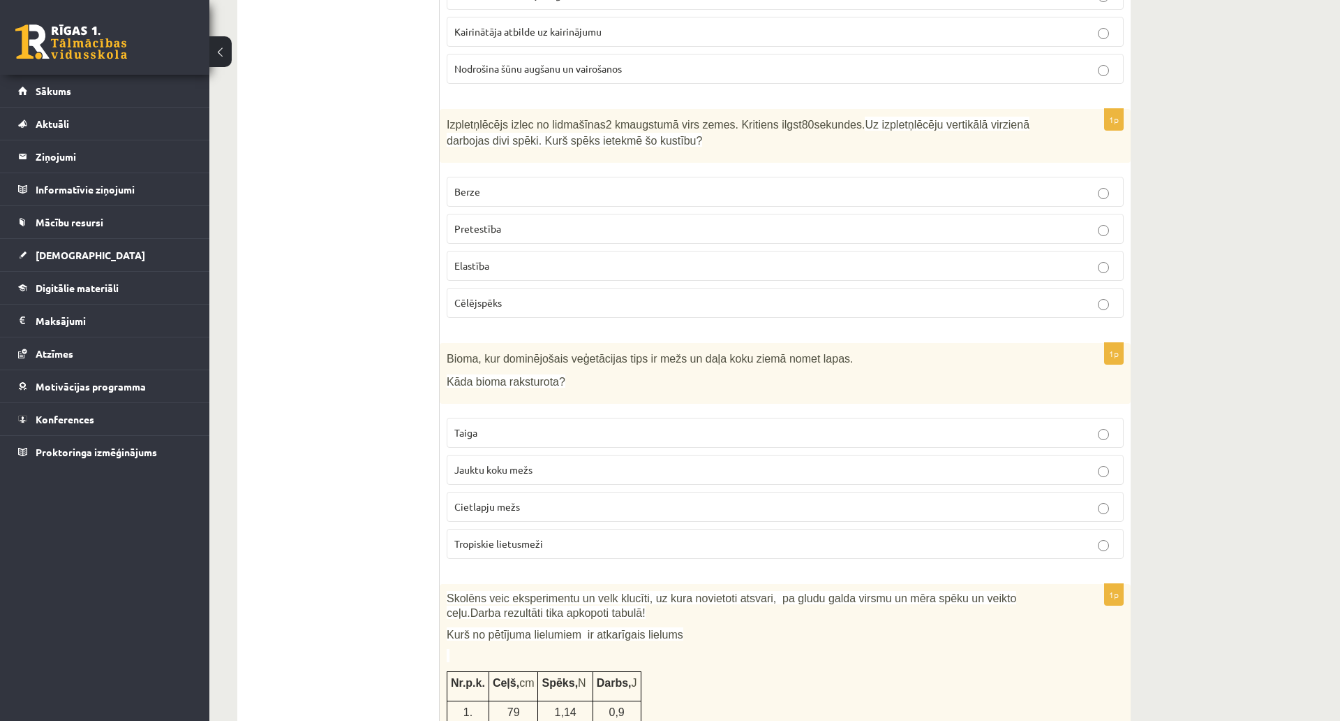
drag, startPoint x: 438, startPoint y: 326, endPoint x: 564, endPoint y: 431, distance: 164.6
click at [564, 431] on div "***** Tests 1p Baktēriju šūnas no augu šūnām artšķiras ra to, ka Tām nav šūnapv…" at bounding box center [684, 725] width 894 height 6843
click at [397, 406] on ul "Tests" at bounding box center [345, 725] width 189 height 6815
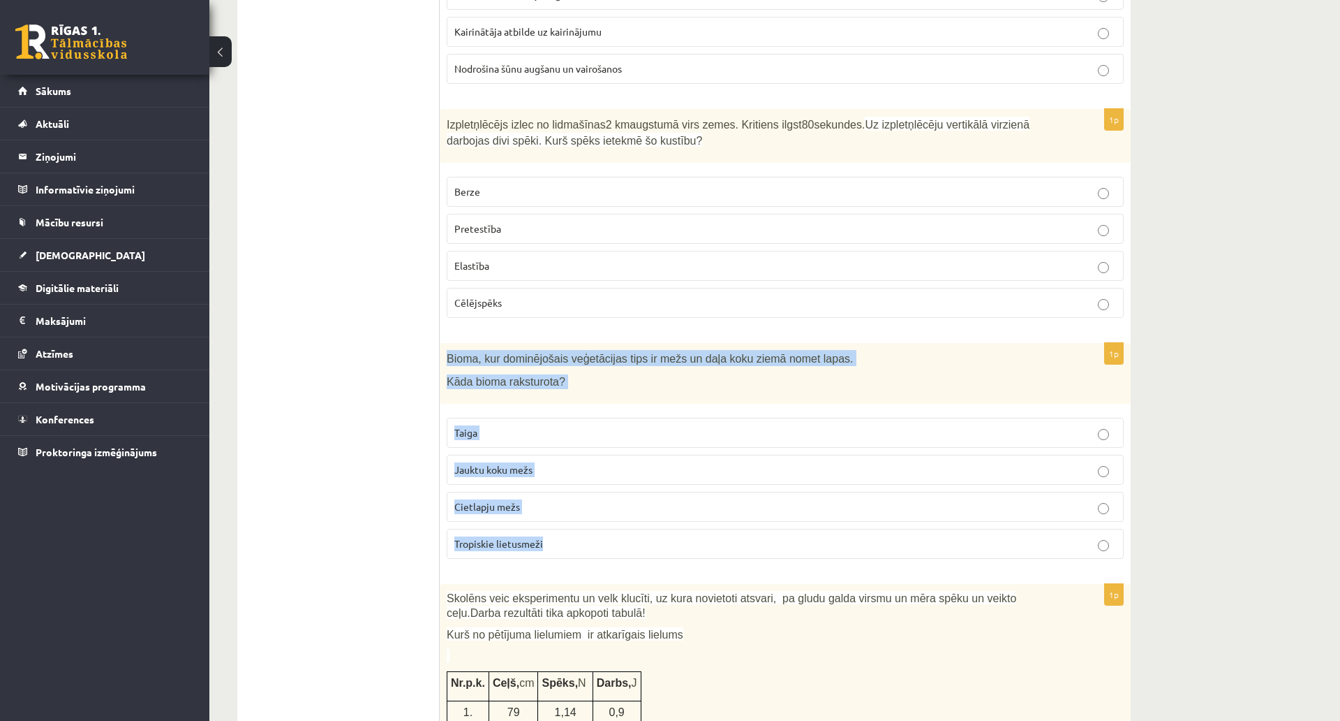
drag, startPoint x: 446, startPoint y: 327, endPoint x: 610, endPoint y: 501, distance: 238.6
click at [610, 501] on div "1p Bioma, kur dominējošais veģetācijas tips ir mežs un daļa koku ziemā nomet la…" at bounding box center [785, 456] width 691 height 227
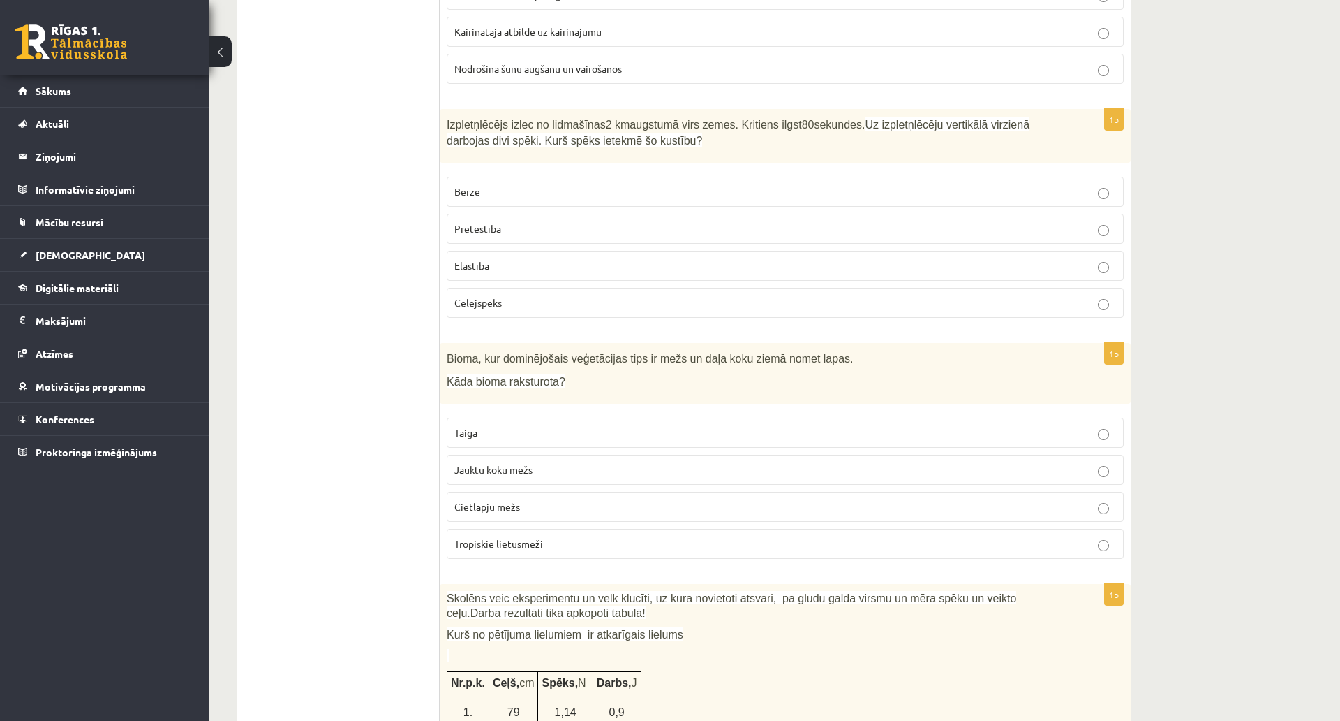
click at [364, 376] on ul "Tests" at bounding box center [345, 725] width 189 height 6815
click at [512, 462] on p "Jauktu koku mežs" at bounding box center [786, 469] width 662 height 15
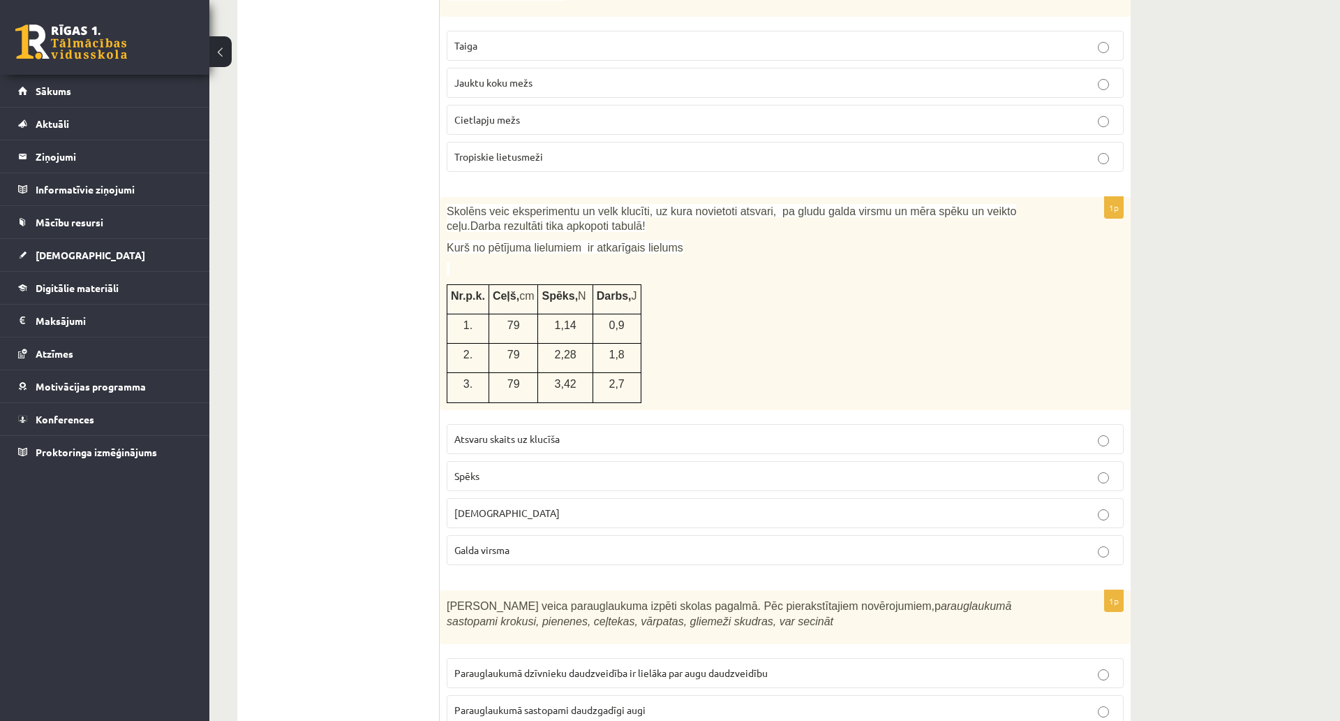
scroll to position [3281, 0]
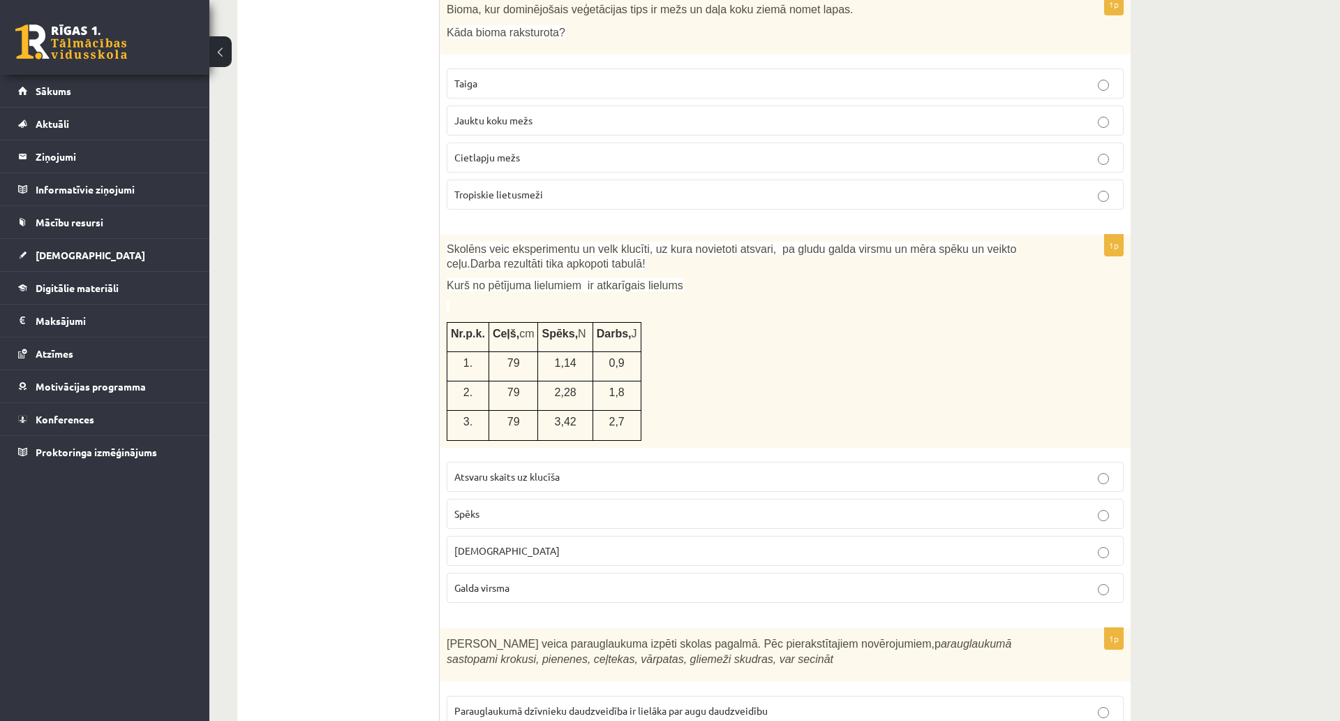
drag, startPoint x: 435, startPoint y: 211, endPoint x: 508, endPoint y: 309, distance: 122.7
click at [508, 309] on div "***** Tests 1p Baktēriju šūnas no augu šūnām artšķiras ra to, ka Tām nav šūnapv…" at bounding box center [684, 376] width 894 height 6843
click at [508, 322] on td "Ceļš, cm" at bounding box center [514, 336] width 50 height 29
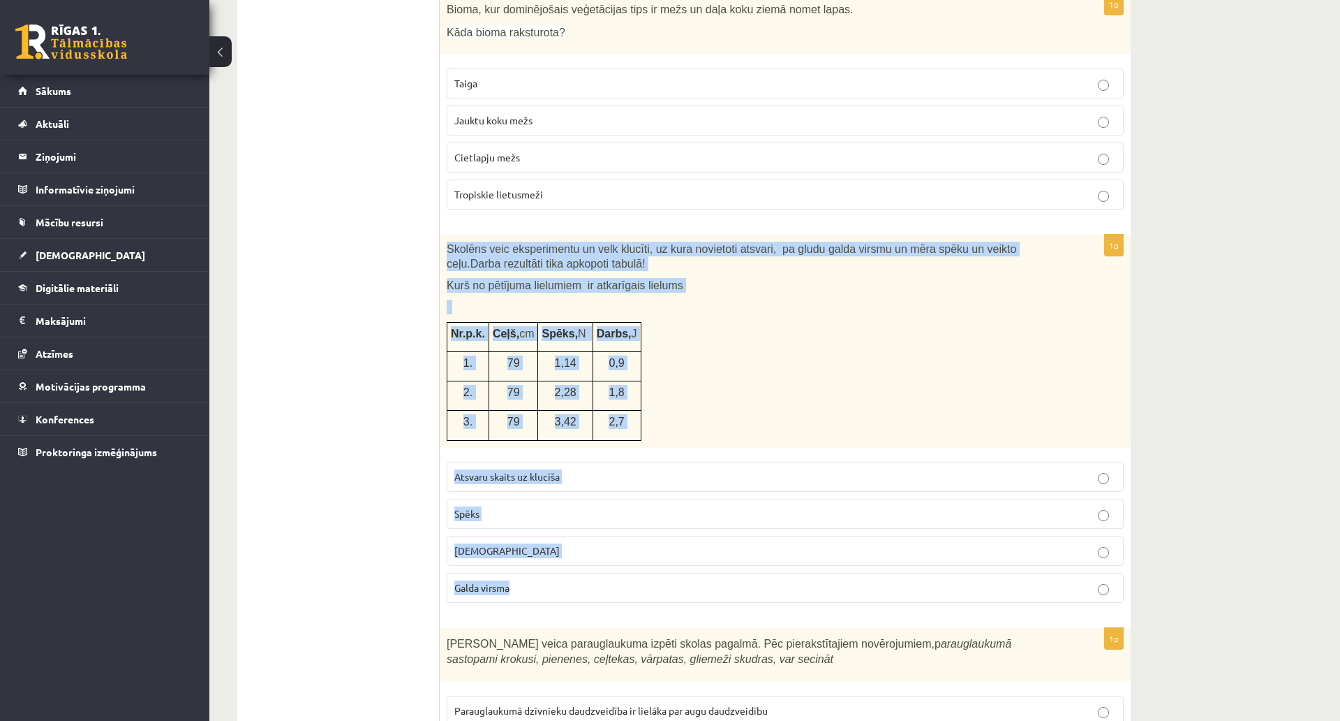
drag, startPoint x: 448, startPoint y: 221, endPoint x: 574, endPoint y: 552, distance: 354.2
click at [574, 552] on div "1p Skolēns veic eksperimentu un velk klucīti, uz kura novietoti atsvari, pa glu…" at bounding box center [785, 424] width 691 height 378
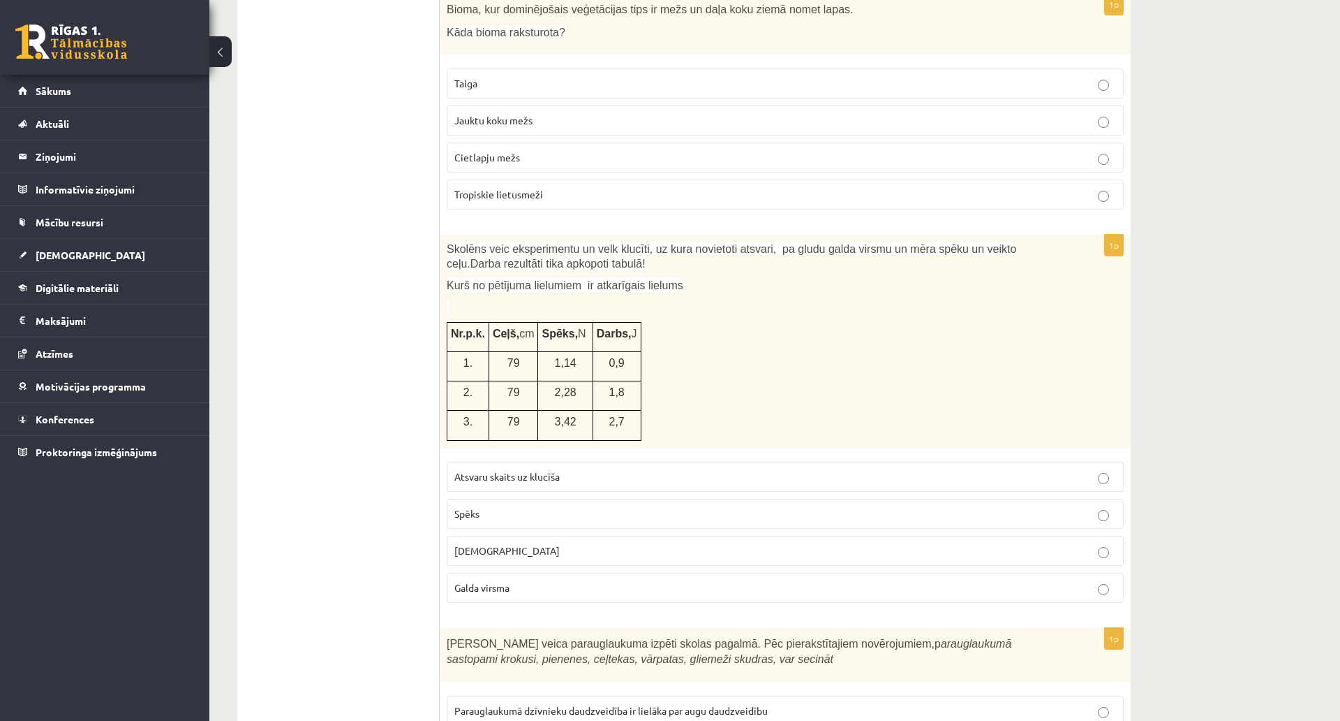
click at [379, 453] on ul "Tests" at bounding box center [345, 376] width 189 height 6815
click at [341, 470] on ul "Tests" at bounding box center [345, 376] width 189 height 6815
click at [509, 499] on fieldset "Atsvaru skaits uz klucīša Spēks Attālums Galda virsma" at bounding box center [785, 531] width 677 height 152
click at [510, 498] on label "Spēks" at bounding box center [785, 513] width 677 height 30
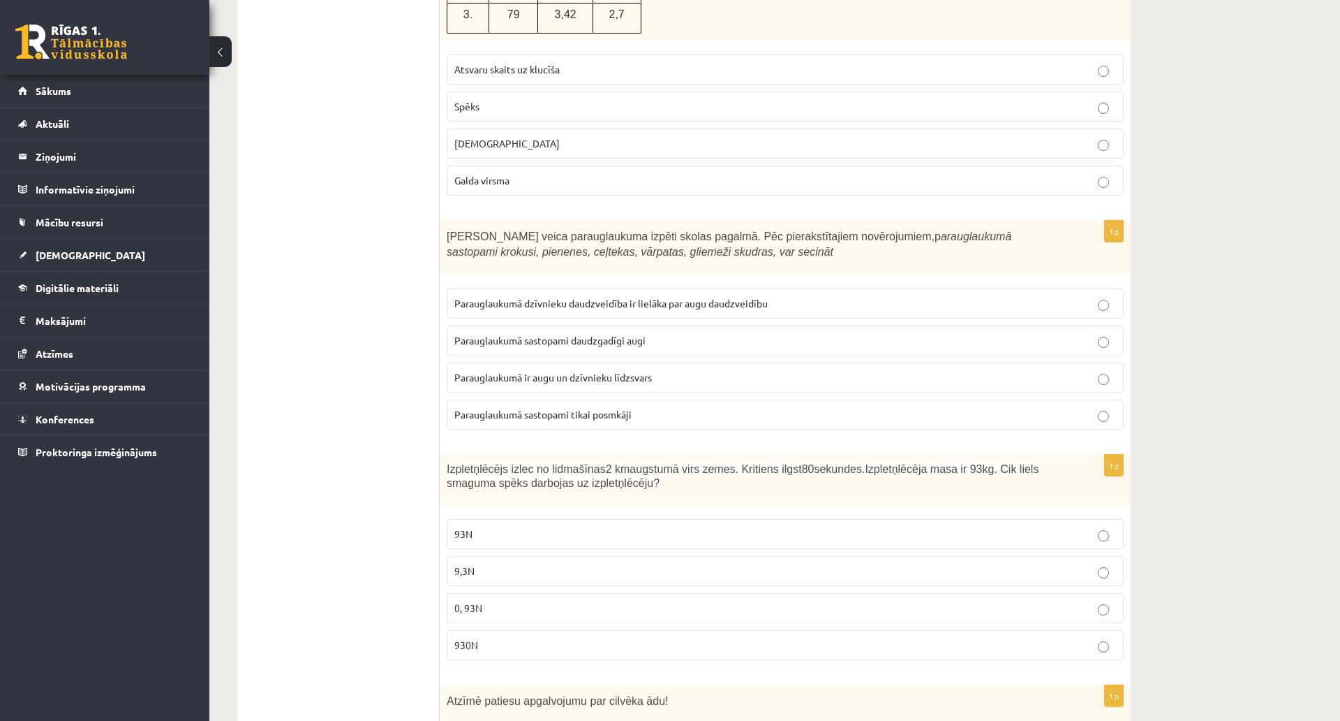
scroll to position [3700, 0]
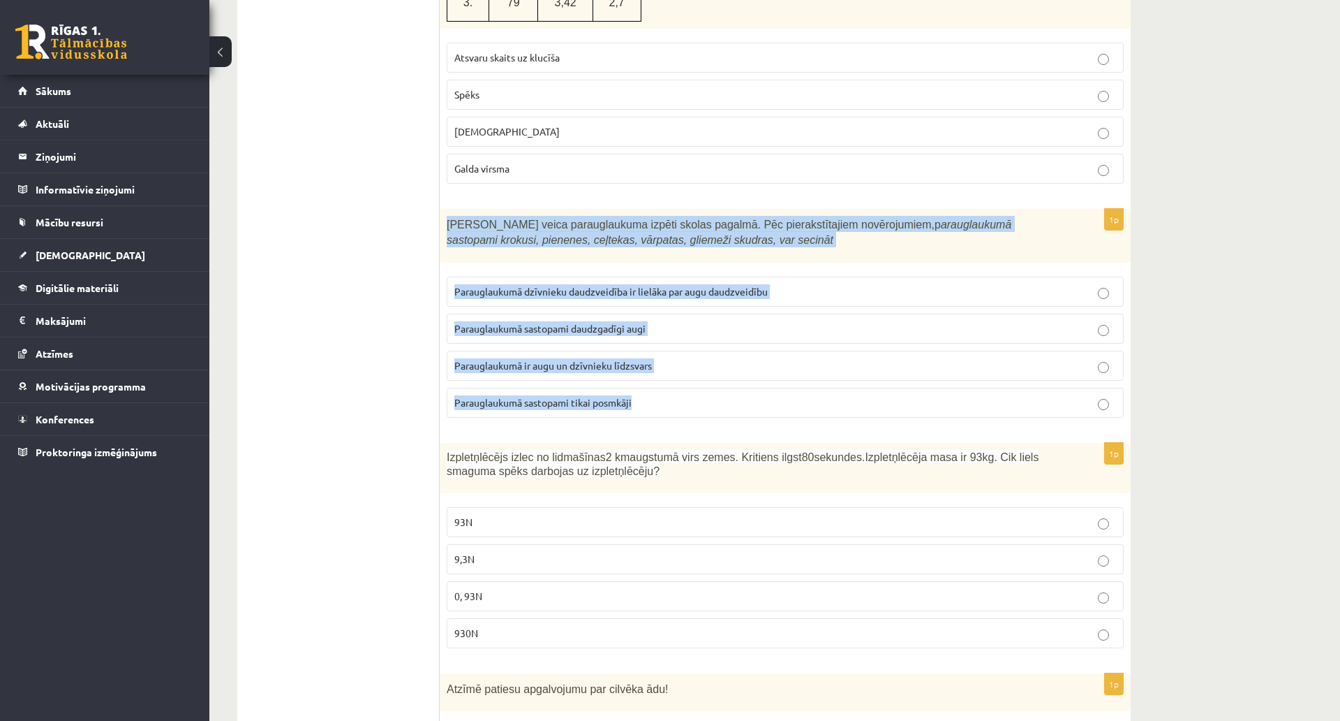
drag, startPoint x: 440, startPoint y: 190, endPoint x: 678, endPoint y: 362, distance: 293.6
click at [678, 362] on div "1p Skolēni veica parauglaukuma izpēti skolas pagalmā. Pēc pierakstītajiem novēr…" at bounding box center [785, 319] width 691 height 220
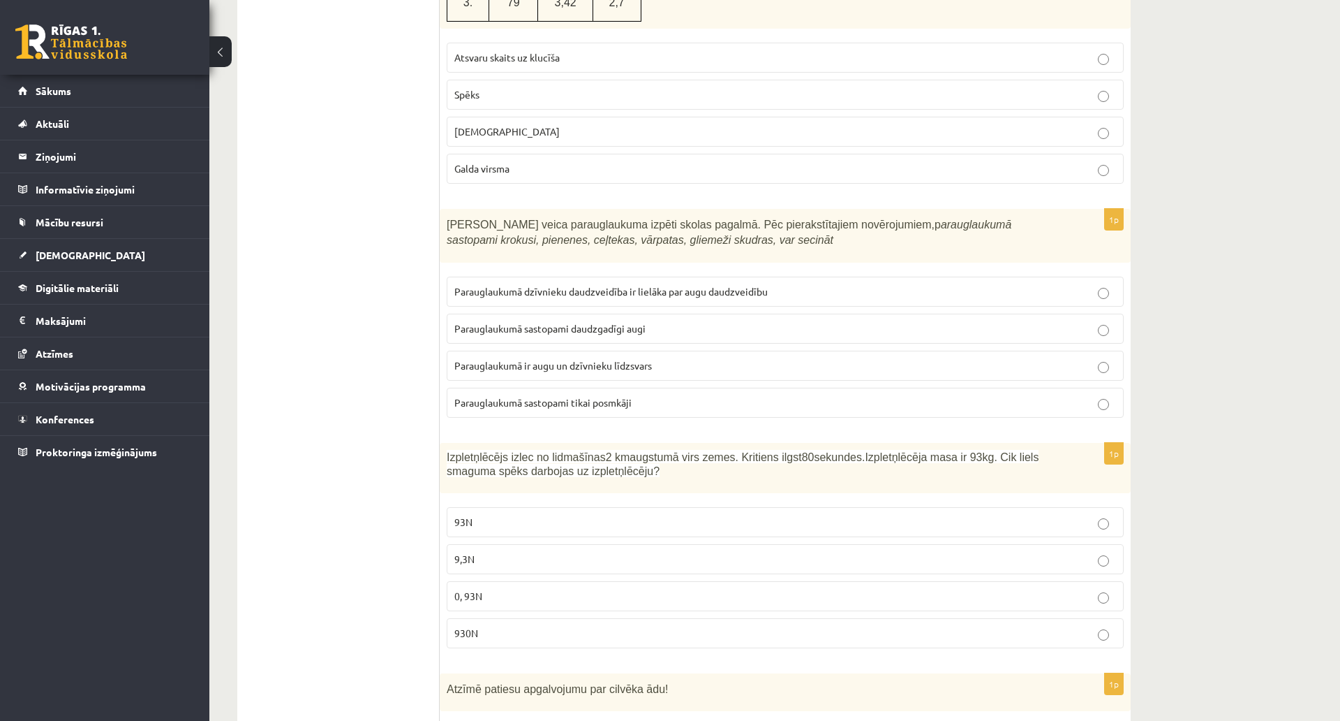
click at [494, 359] on span "Parauglaukumā ir augu un dzīvnieku līdzsvars" at bounding box center [554, 365] width 198 height 13
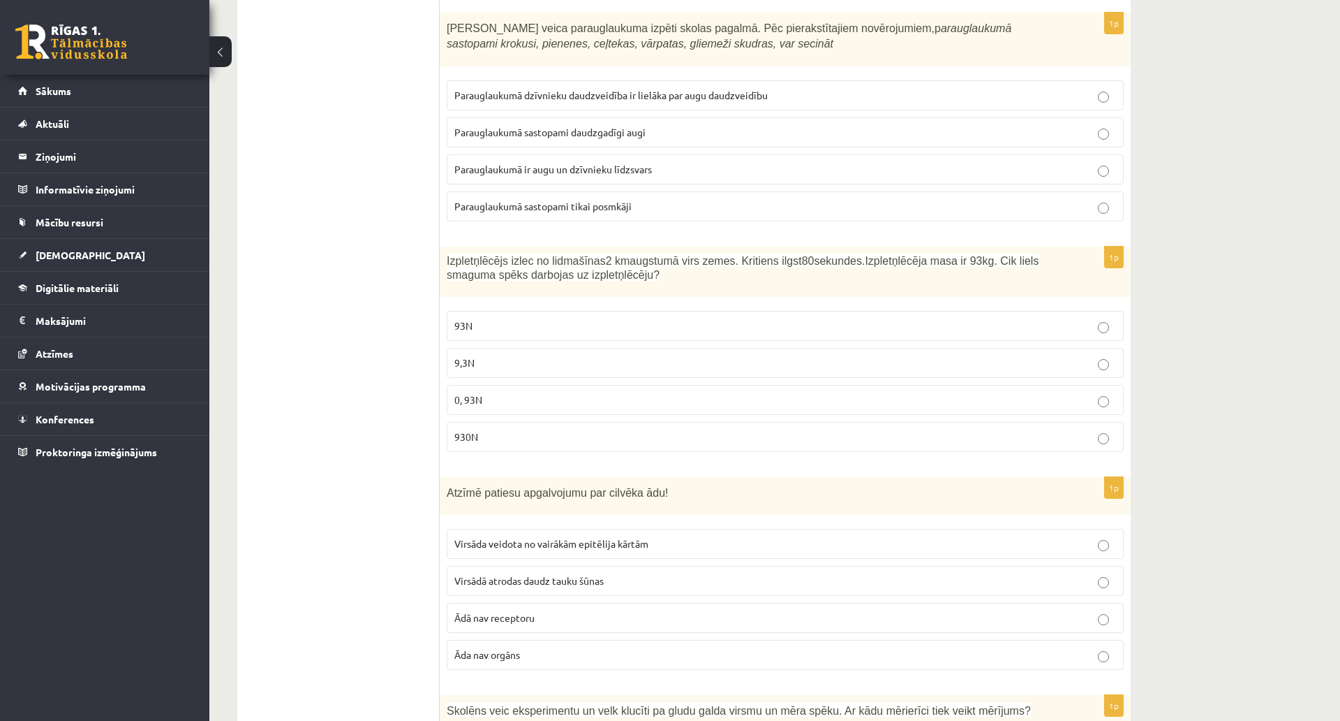
scroll to position [3910, 0]
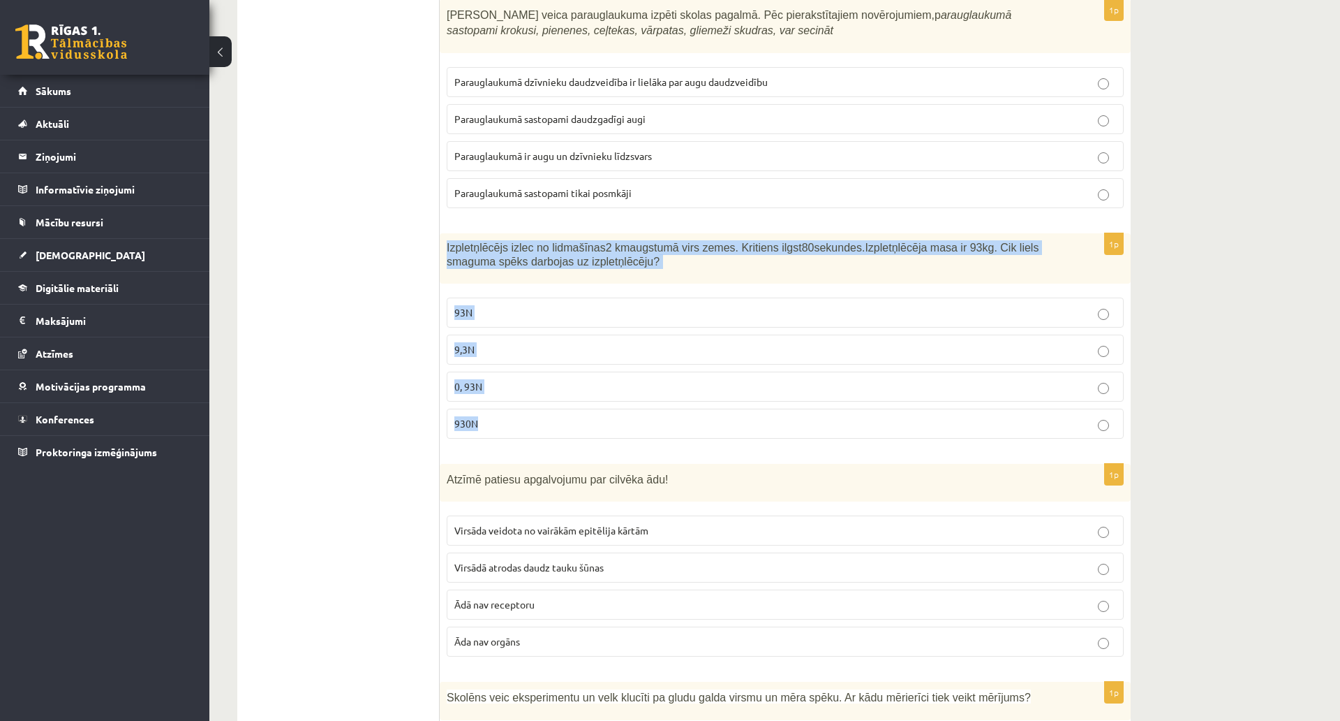
drag, startPoint x: 445, startPoint y: 214, endPoint x: 527, endPoint y: 387, distance: 191.7
click at [527, 387] on div "1p Izpletņlēcējs izlec no lidmašīnas 2 km augstumā virs zemes. Kritiens ilgst 8…" at bounding box center [785, 341] width 691 height 216
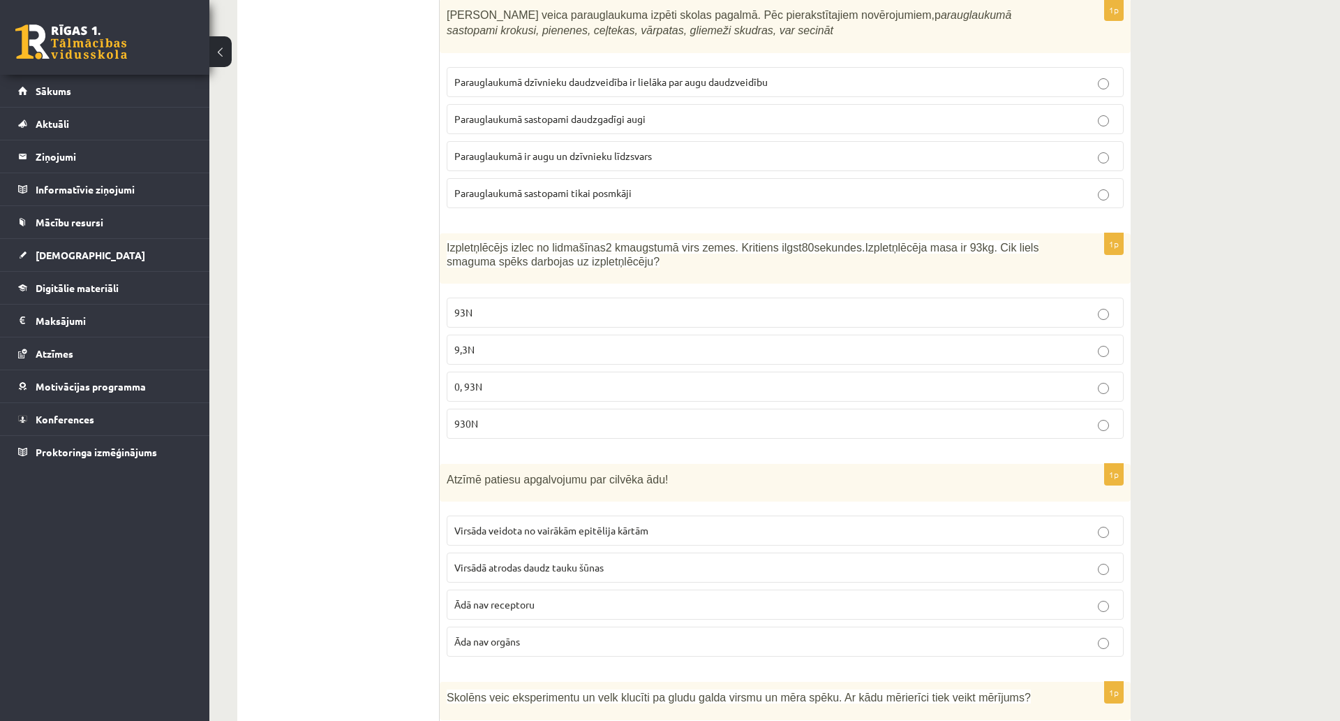
click at [485, 408] on label "930N" at bounding box center [785, 423] width 677 height 30
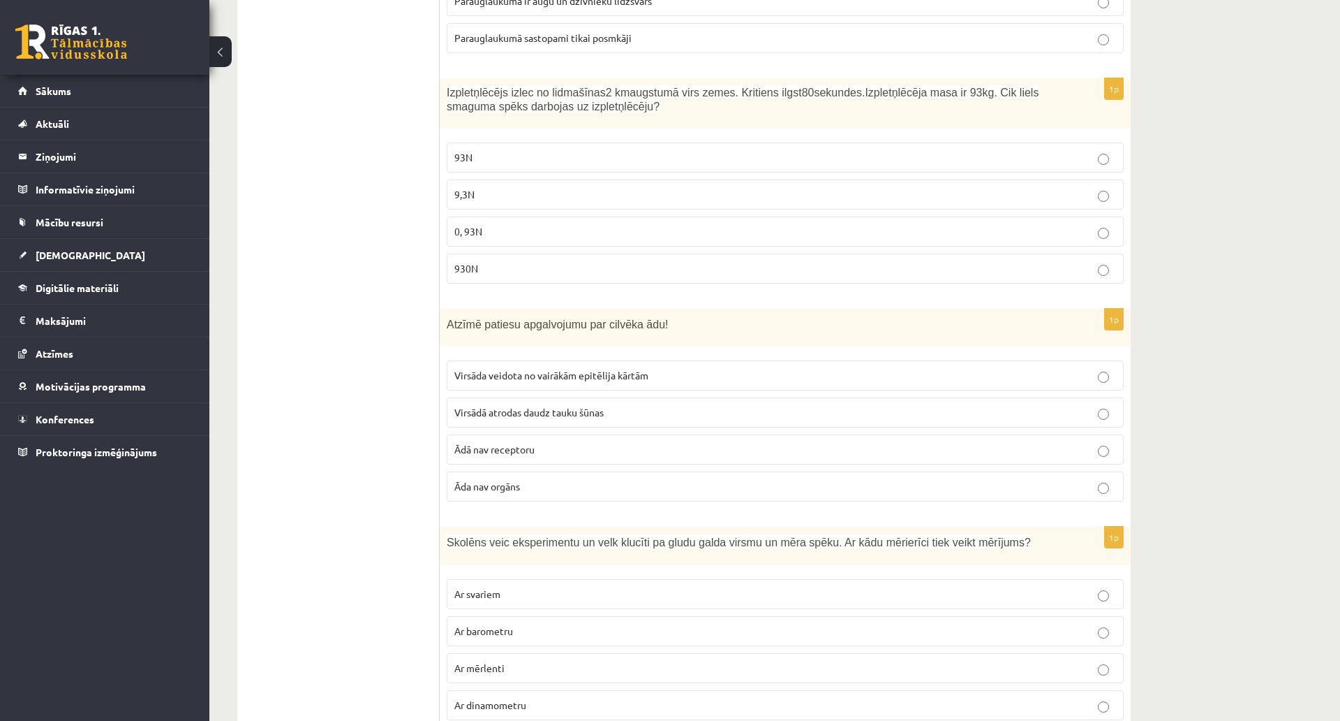
scroll to position [4119, 0]
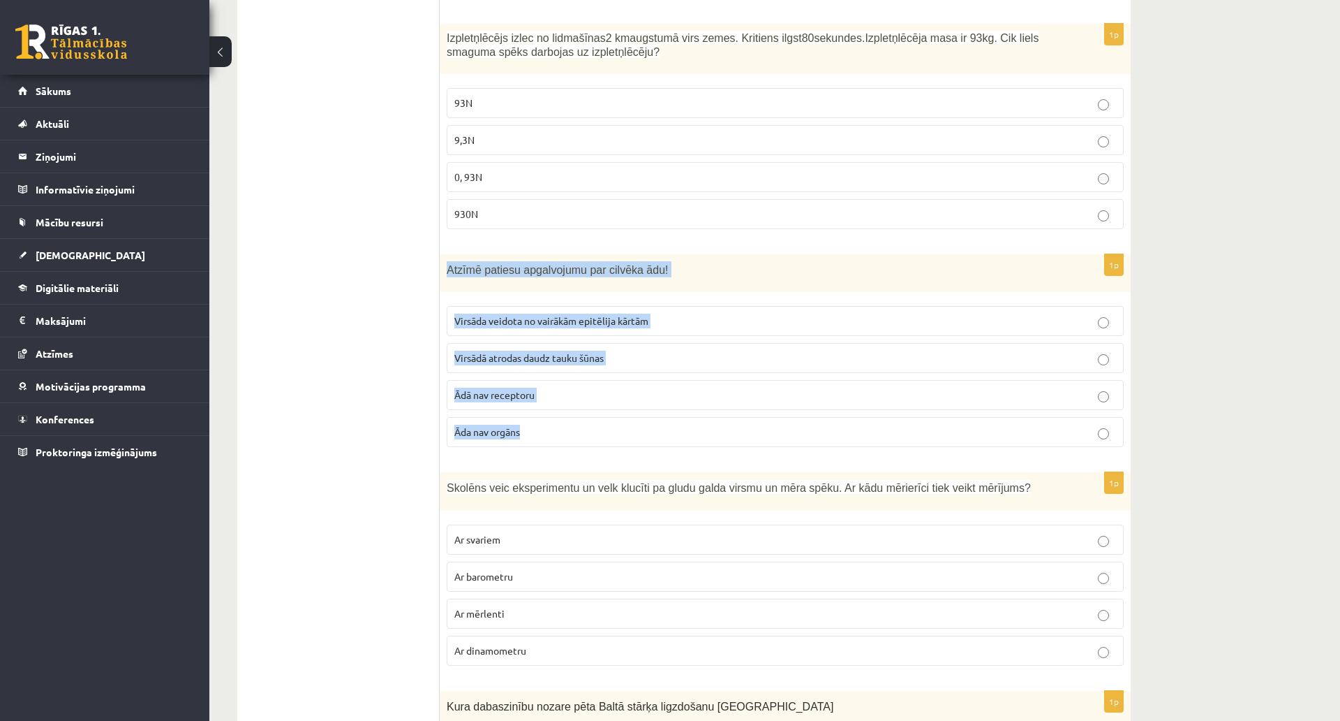
drag, startPoint x: 447, startPoint y: 235, endPoint x: 561, endPoint y: 401, distance: 201.4
click at [568, 399] on div "1p Atzīmē patiesu apgalvojumu par cilvēka ādu! Virsāda veidota no vairākām epit…" at bounding box center [785, 356] width 691 height 205
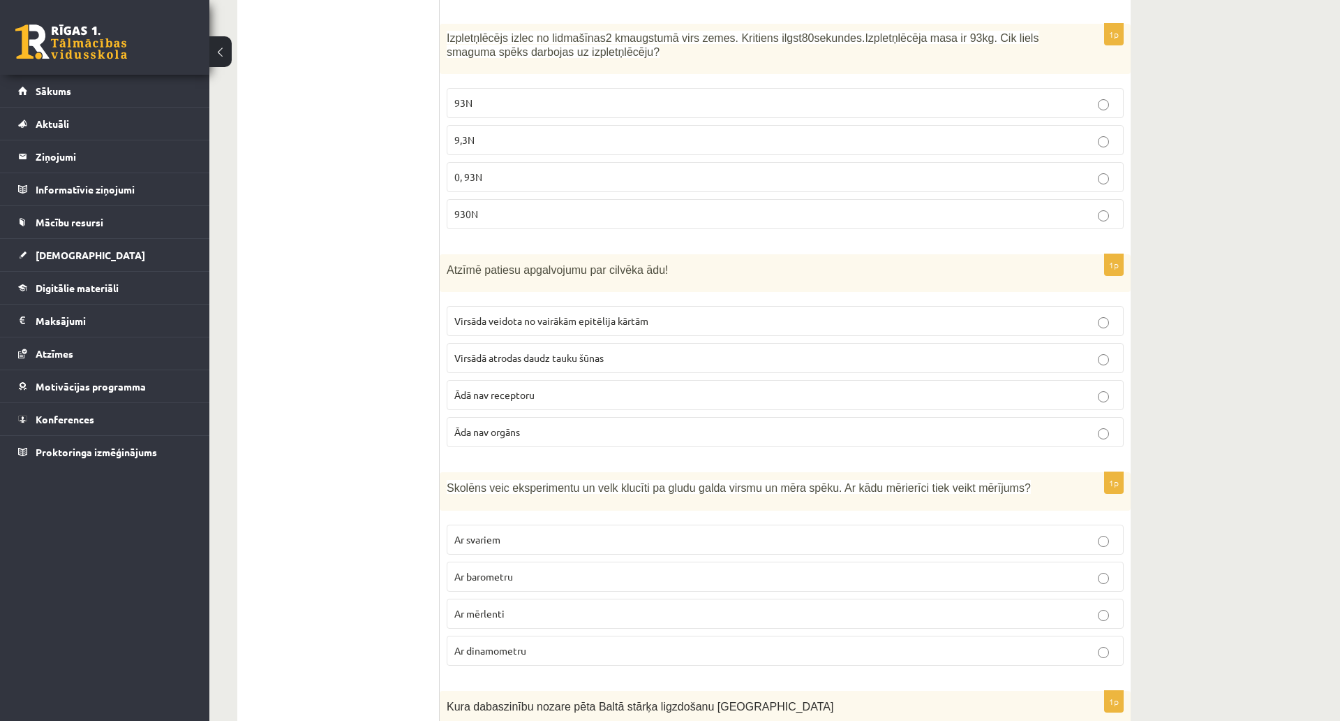
click at [549, 314] on span "Virsāda veidota no vairākām epitēlija kārtām" at bounding box center [552, 320] width 194 height 13
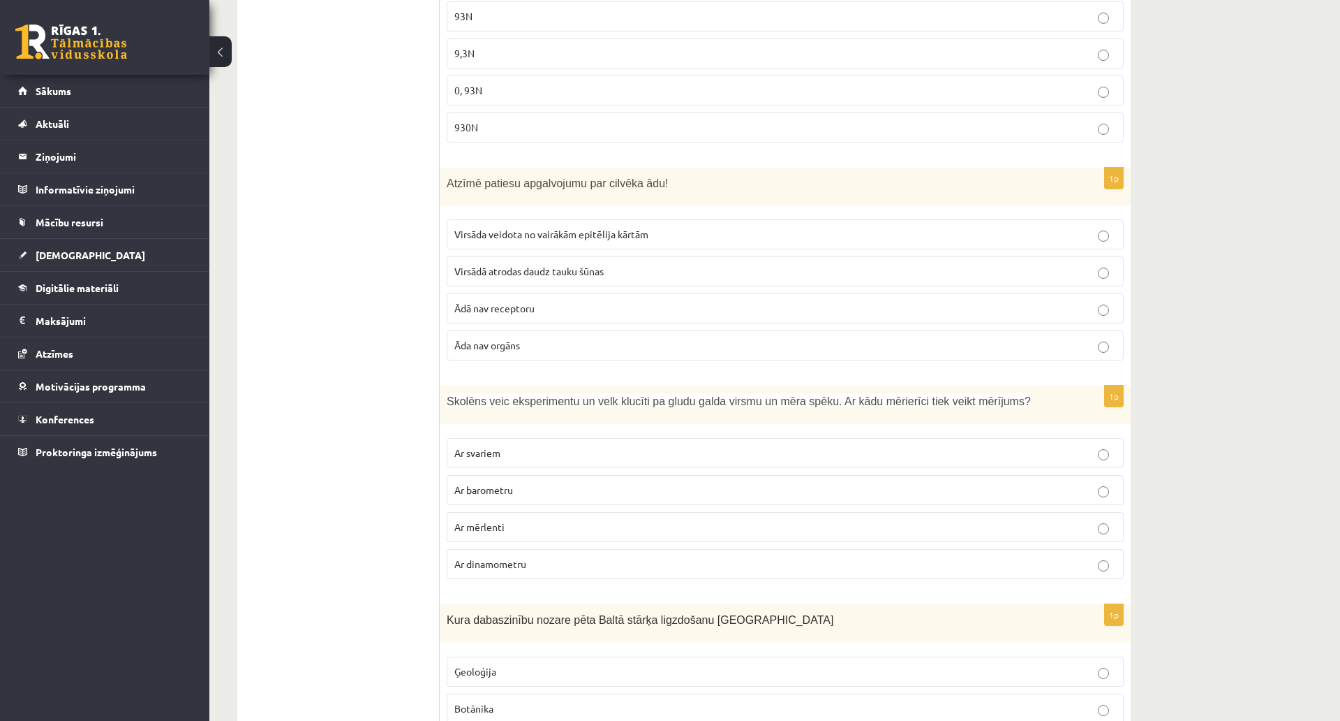
scroll to position [4259, 0]
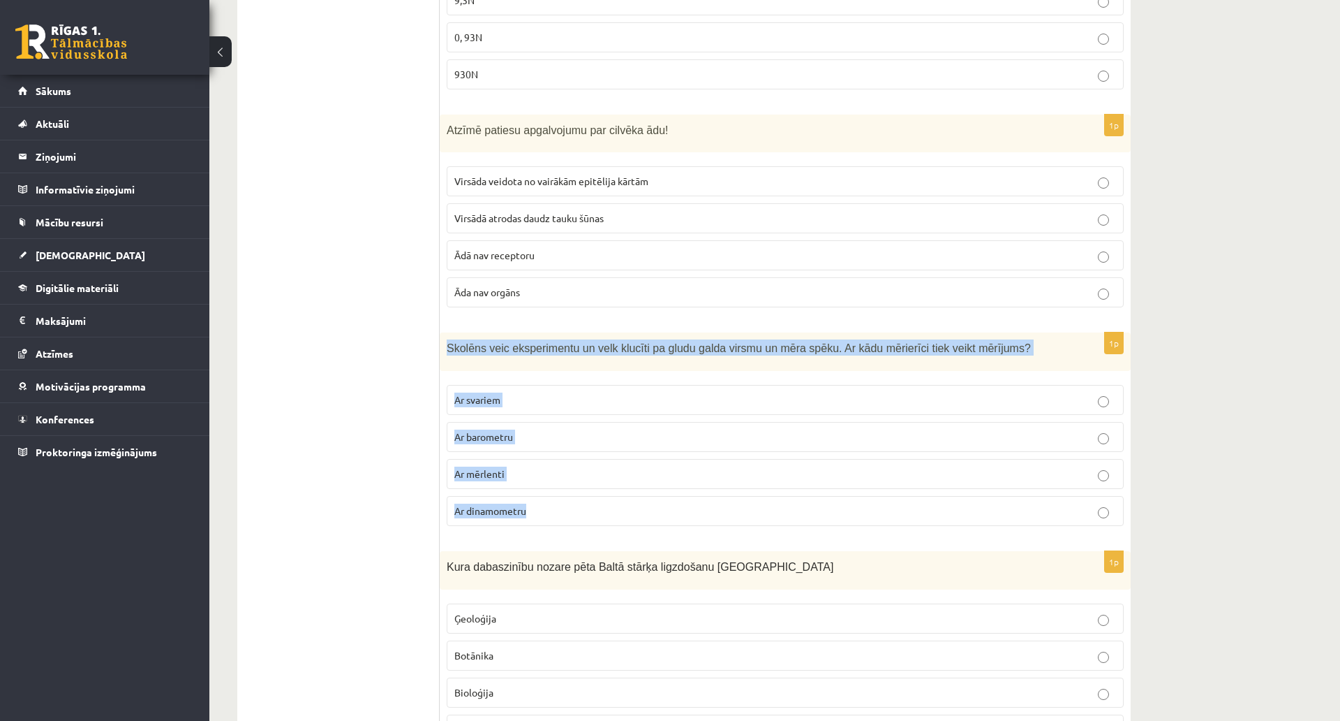
drag, startPoint x: 446, startPoint y: 318, endPoint x: 570, endPoint y: 471, distance: 196.6
click at [570, 471] on div "1p Skolēns veic eksperimentu un velk klucīti pa gludu galda virsmu un mēra spēk…" at bounding box center [785, 434] width 691 height 205
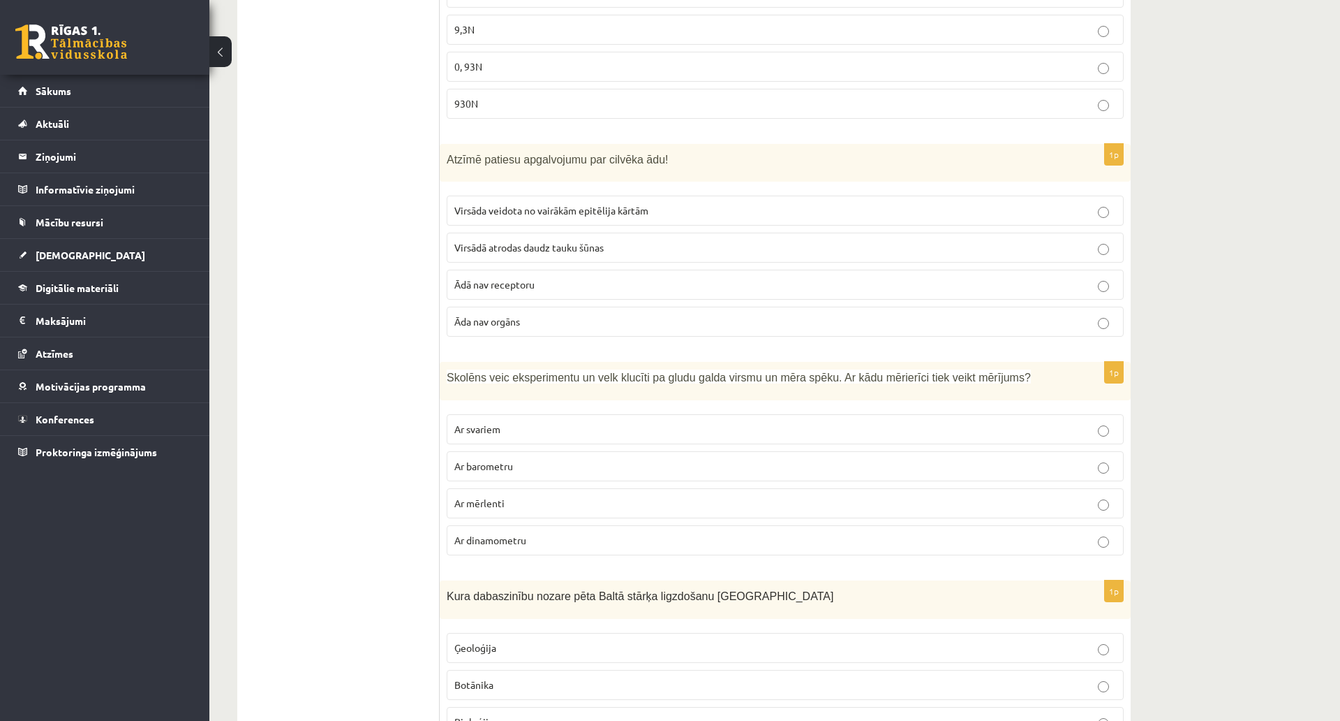
scroll to position [4189, 0]
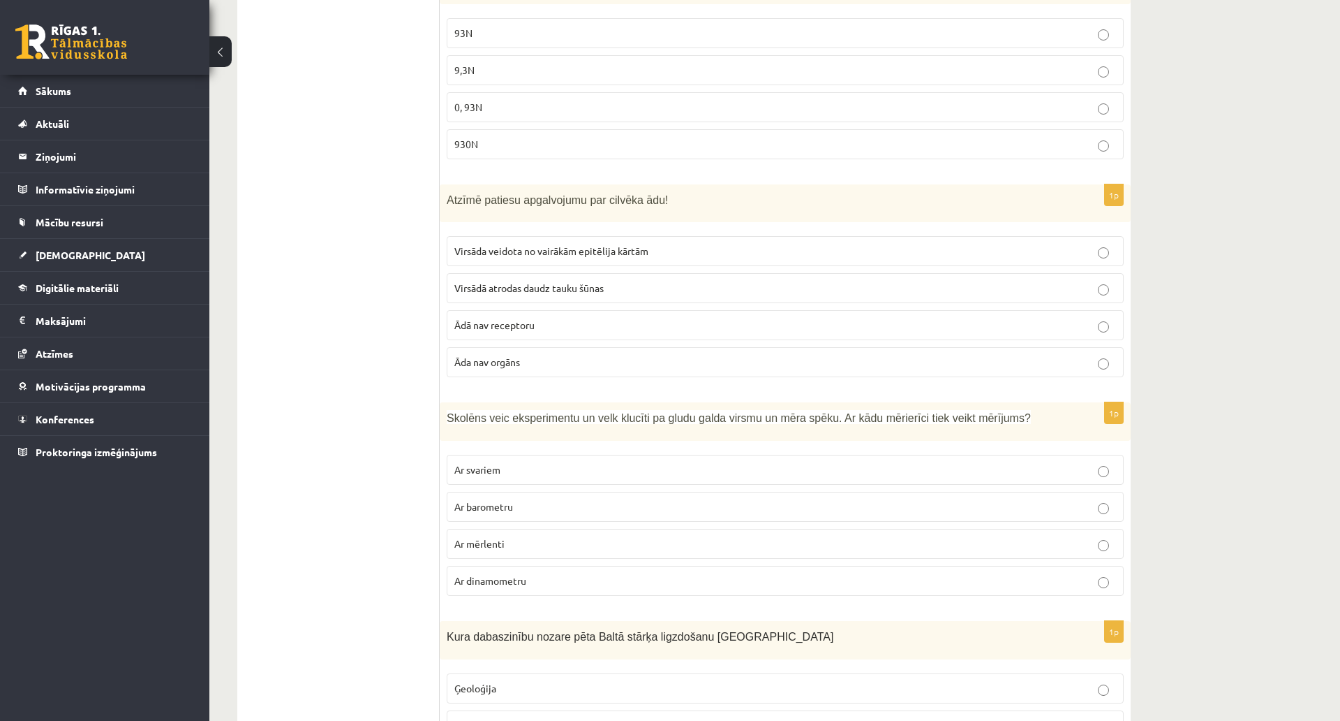
click at [480, 574] on span "Ar dinamometru" at bounding box center [491, 580] width 72 height 13
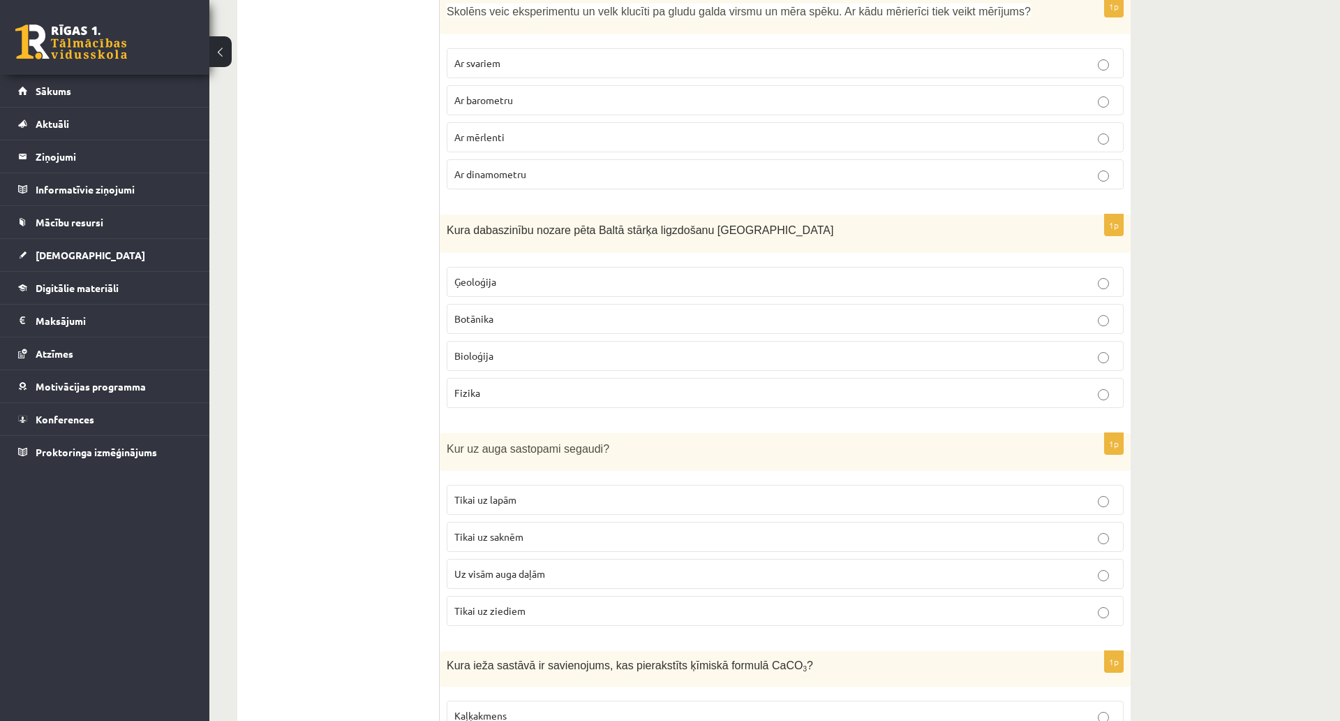
scroll to position [4608, 0]
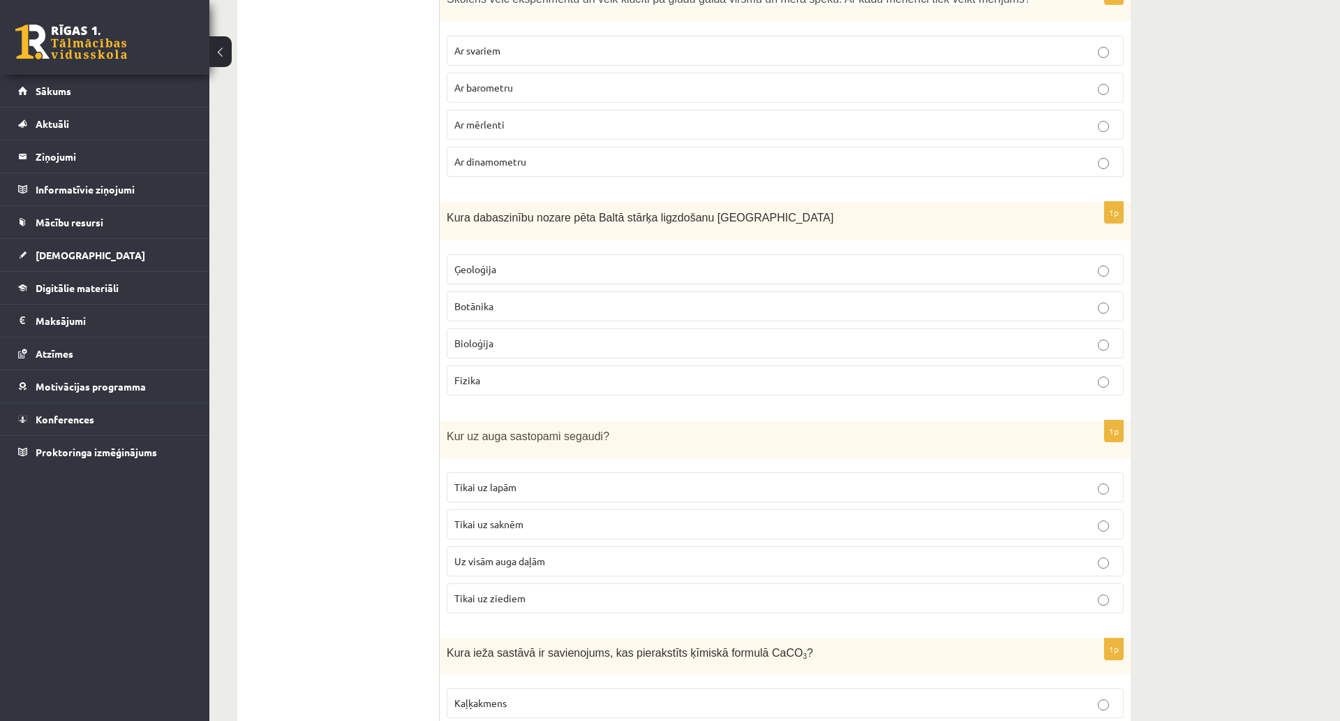
drag, startPoint x: 452, startPoint y: 186, endPoint x: 473, endPoint y: 207, distance: 29.1
click at [473, 207] on div "Kura dabaszinību nozare pēta Baltā stārķa ligzdošanu Latvijā" at bounding box center [785, 221] width 691 height 38
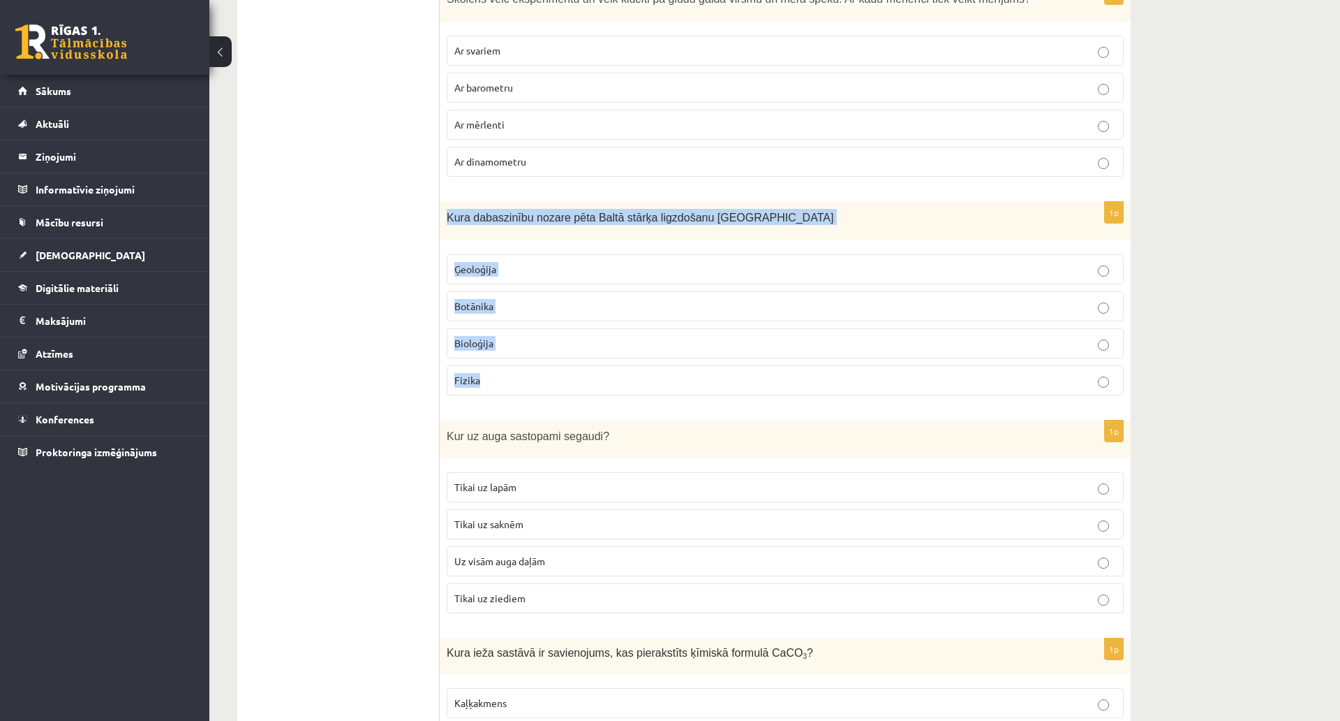
drag, startPoint x: 443, startPoint y: 184, endPoint x: 561, endPoint y: 371, distance: 221.2
click at [561, 371] on div "1p Kura dabaszinību nozare pēta Baltā stārķa ligzdošanu Latvijā Ģeoloģija Botān…" at bounding box center [785, 304] width 691 height 205
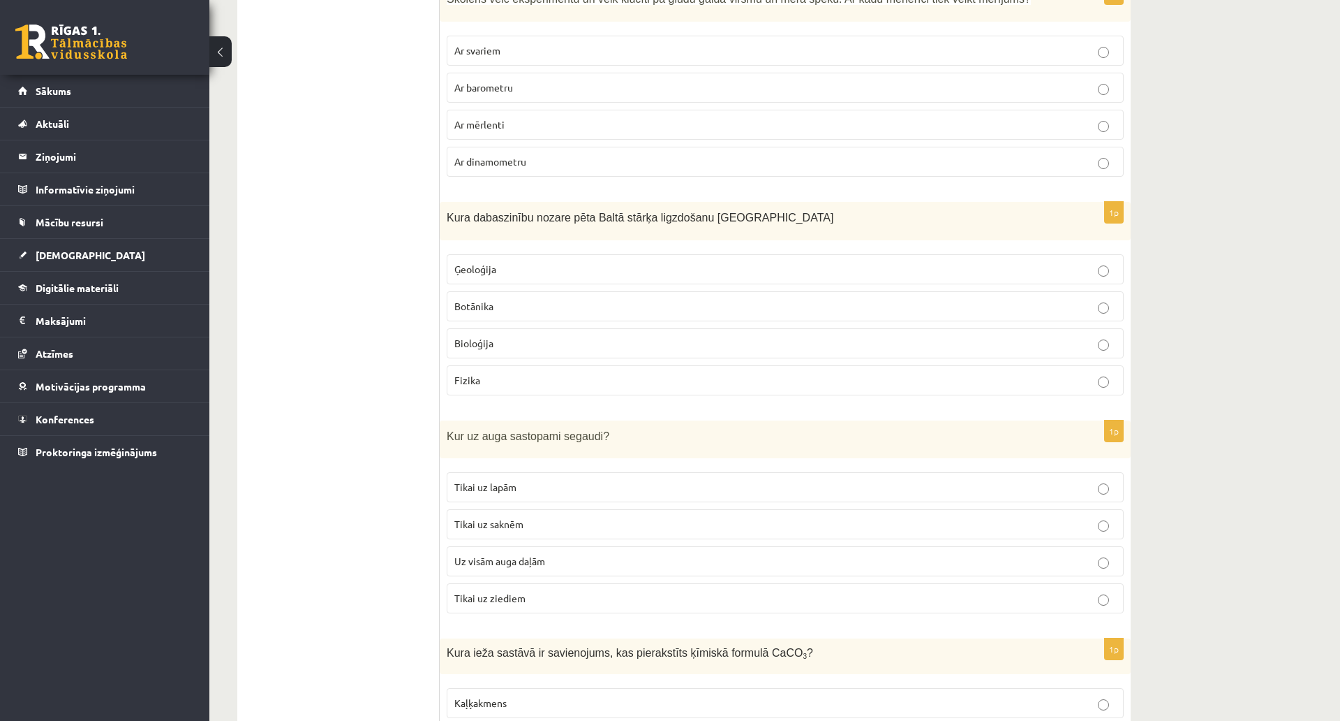
click at [487, 337] on span "Bioloģija" at bounding box center [474, 343] width 39 height 13
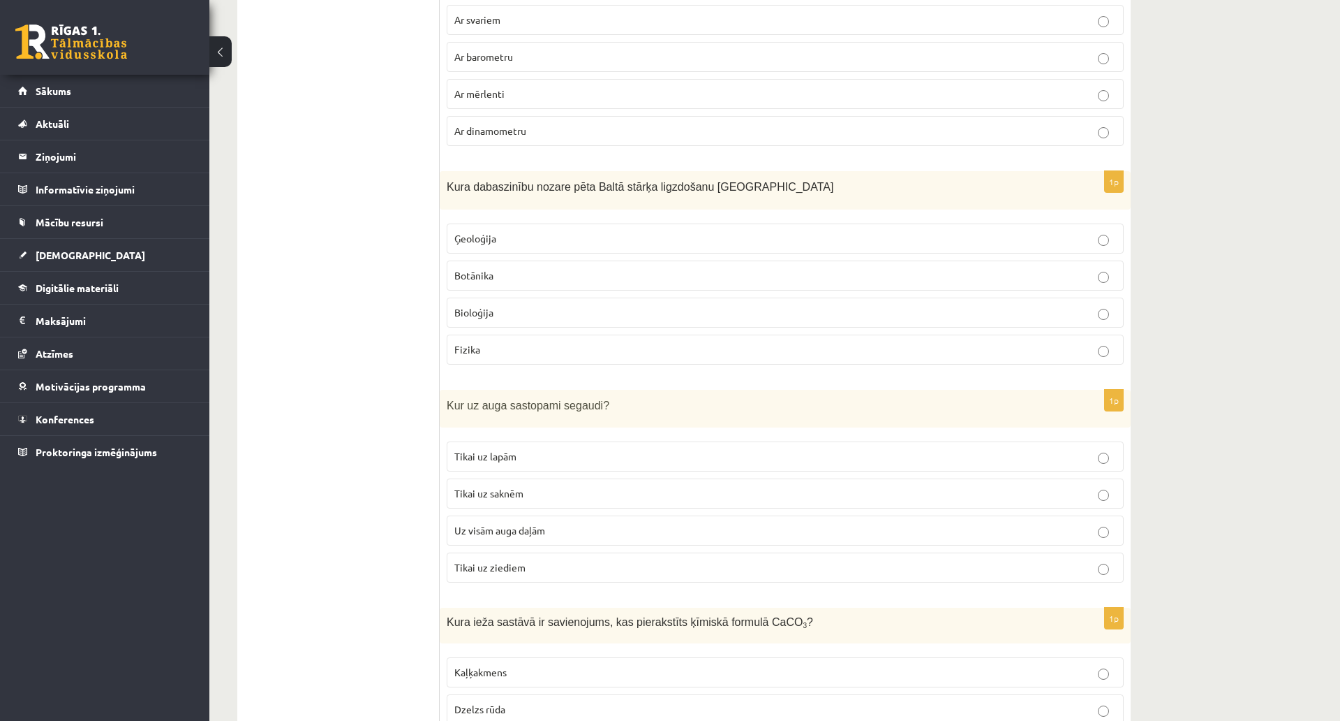
scroll to position [4748, 0]
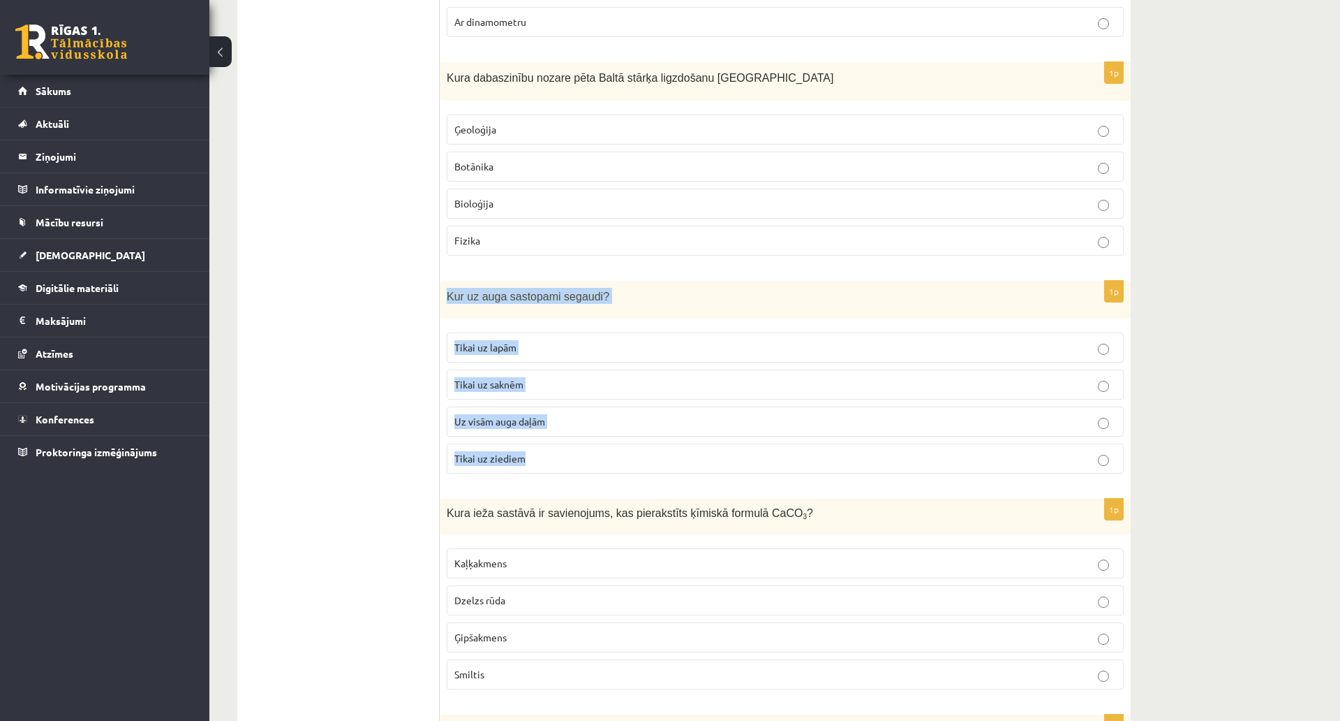
drag, startPoint x: 445, startPoint y: 259, endPoint x: 549, endPoint y: 413, distance: 185.5
click at [549, 413] on div "1p Kur uz auga sastopami segaudi? Tikai uz lapām Tikai uz saknēm Uz visām auga …" at bounding box center [785, 383] width 691 height 205
click at [486, 406] on label "Uz visām auga daļām" at bounding box center [785, 421] width 677 height 30
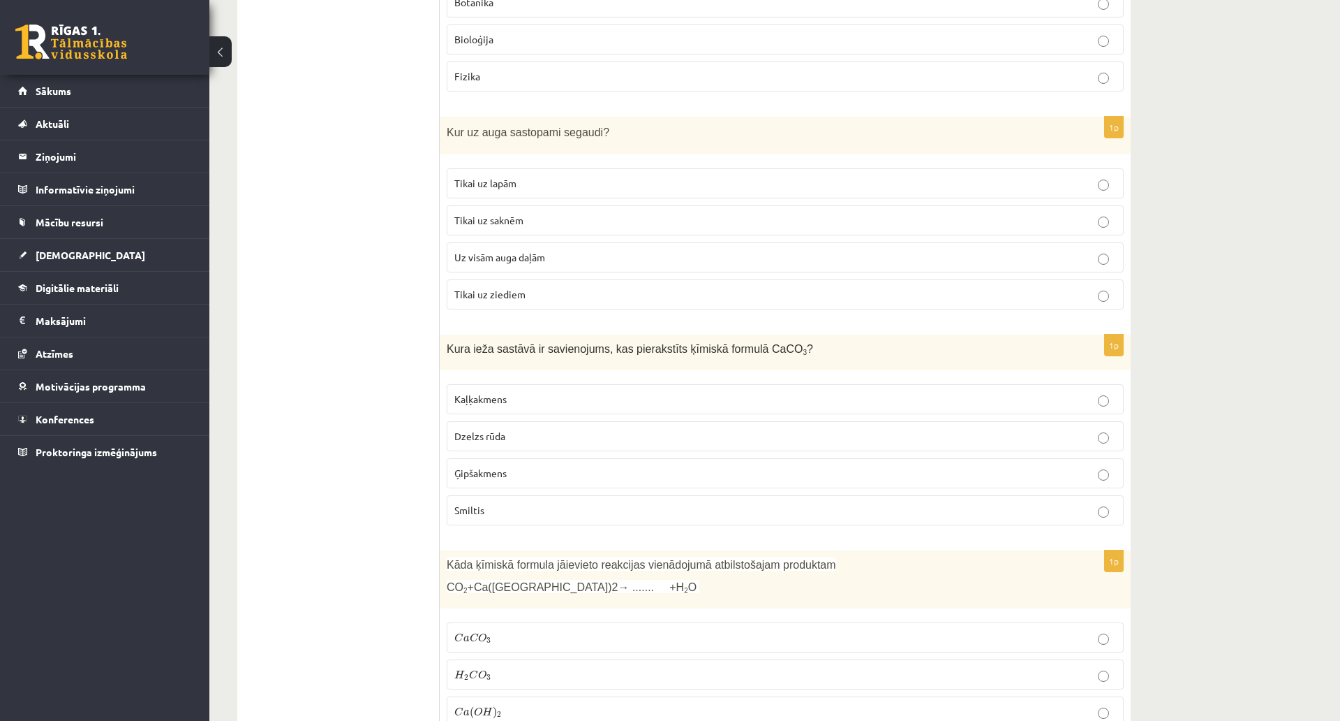
scroll to position [4957, 0]
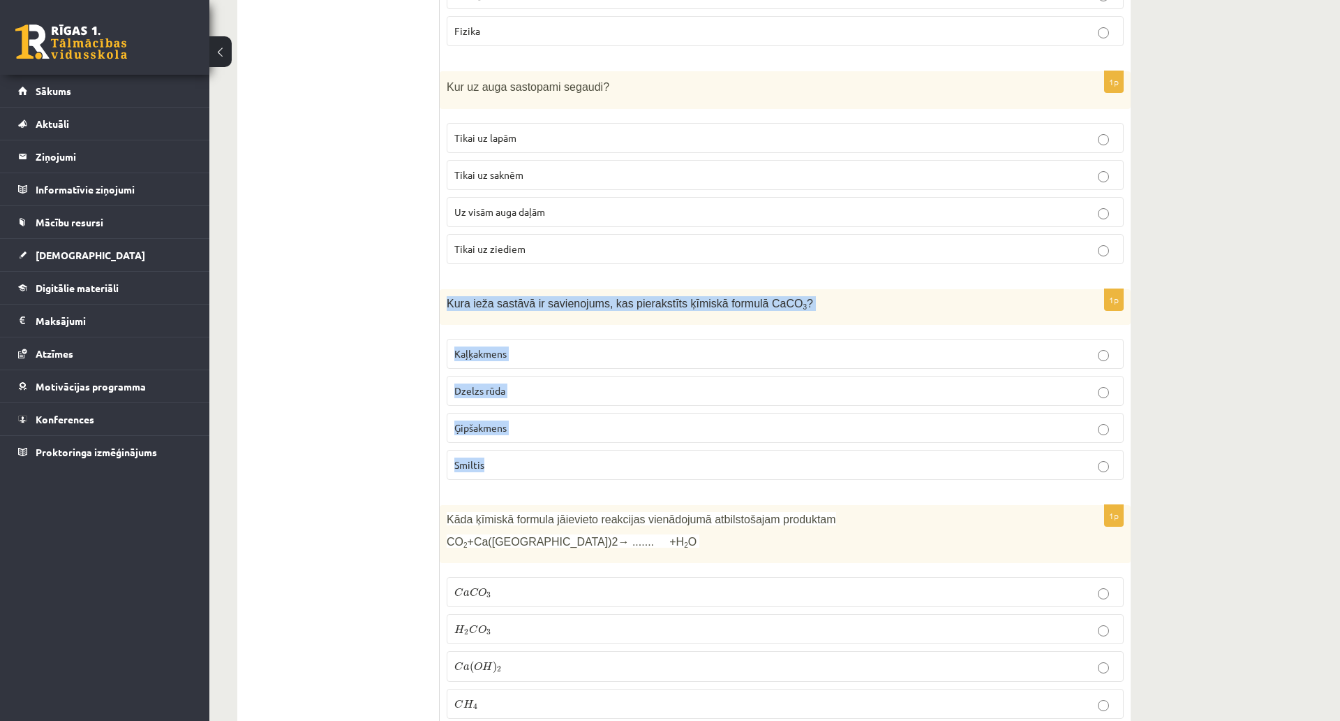
drag, startPoint x: 461, startPoint y: 286, endPoint x: 554, endPoint y: 421, distance: 163.8
click at [554, 421] on div "1p Kura ieža sastāvā ir savienojums, kas pierakstīts ķīmiskā formulā CaCO 3 ? K…" at bounding box center [785, 390] width 691 height 202
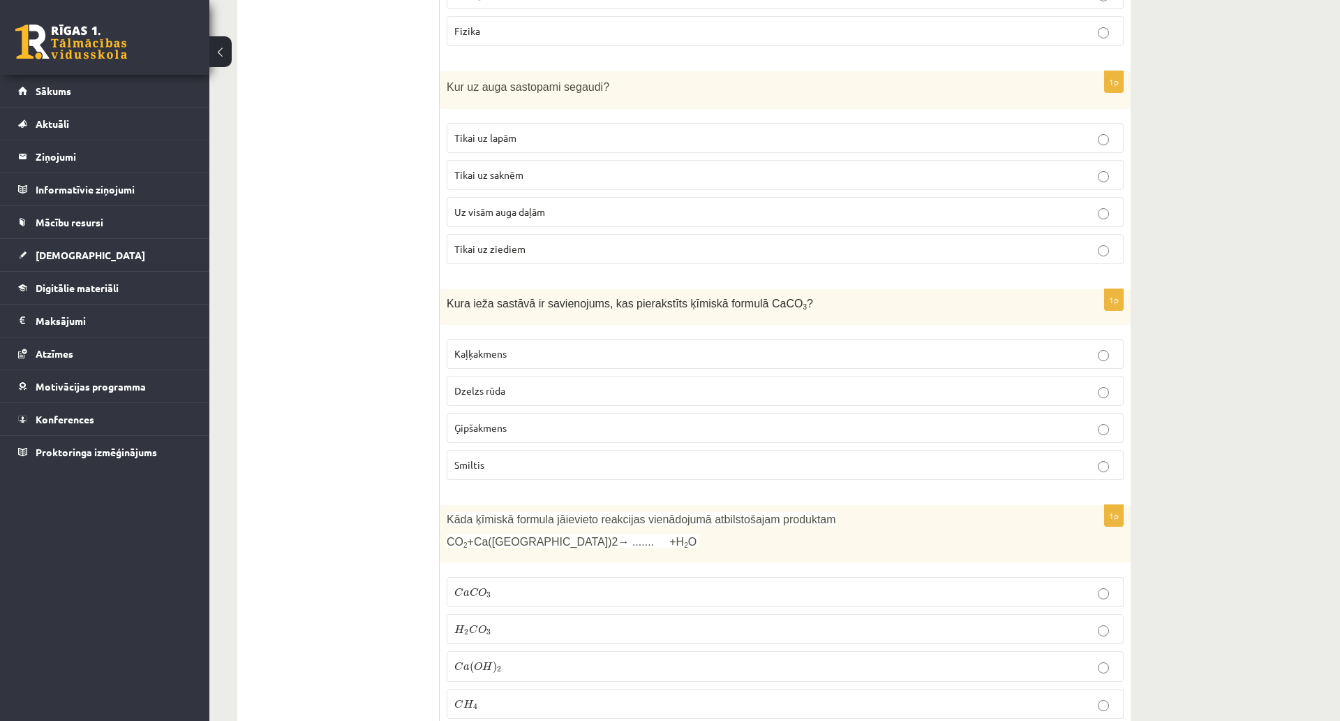
click at [512, 346] on p "Kaļķakmens" at bounding box center [786, 353] width 662 height 15
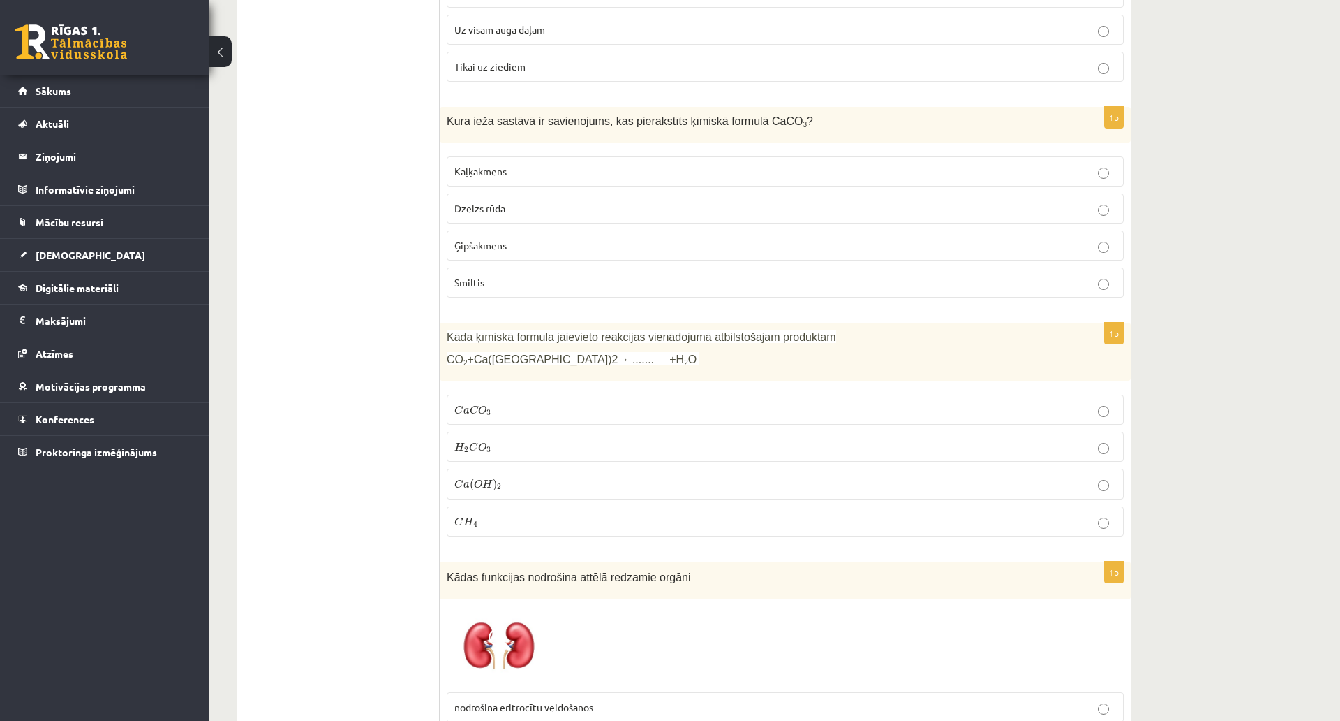
scroll to position [5166, 0]
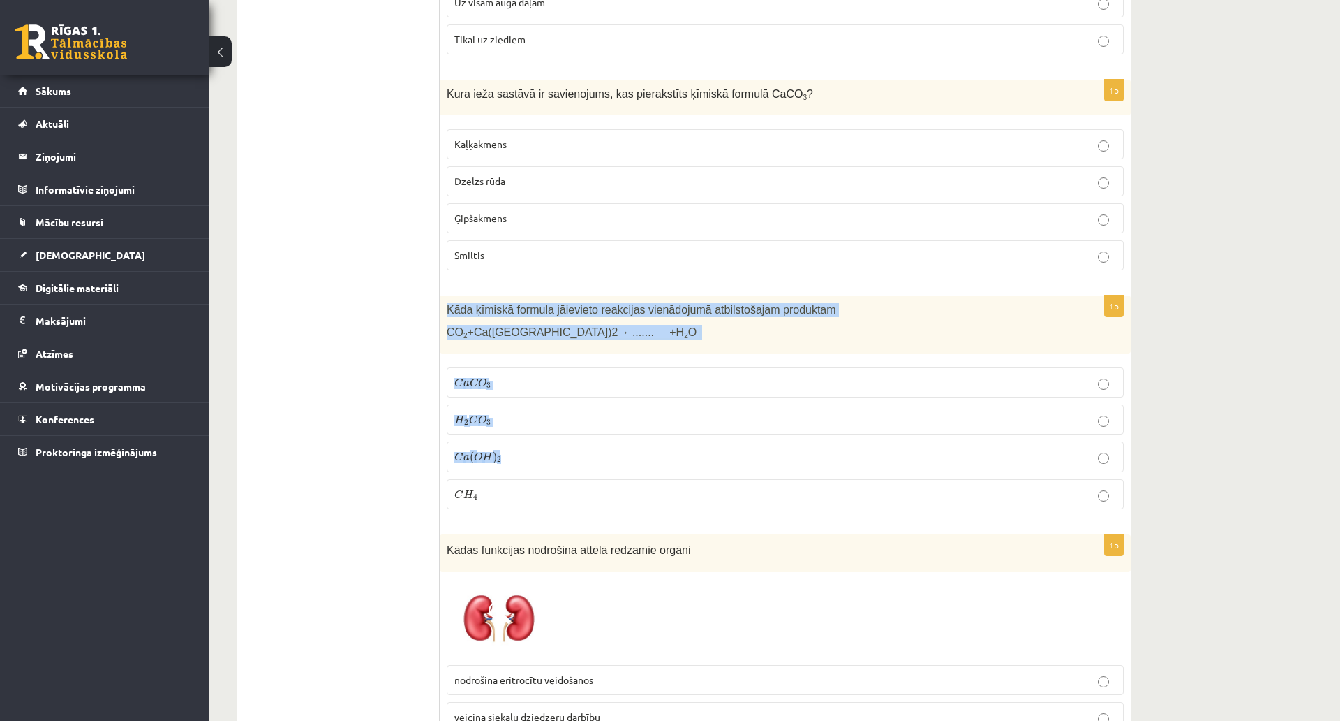
drag, startPoint x: 481, startPoint y: 336, endPoint x: 524, endPoint y: 431, distance: 104.1
click at [524, 431] on div "1p Kāda ķīmiskā formula jāievieto reakcijas vienādojumā atbilstošajam produktam…" at bounding box center [785, 407] width 691 height 225
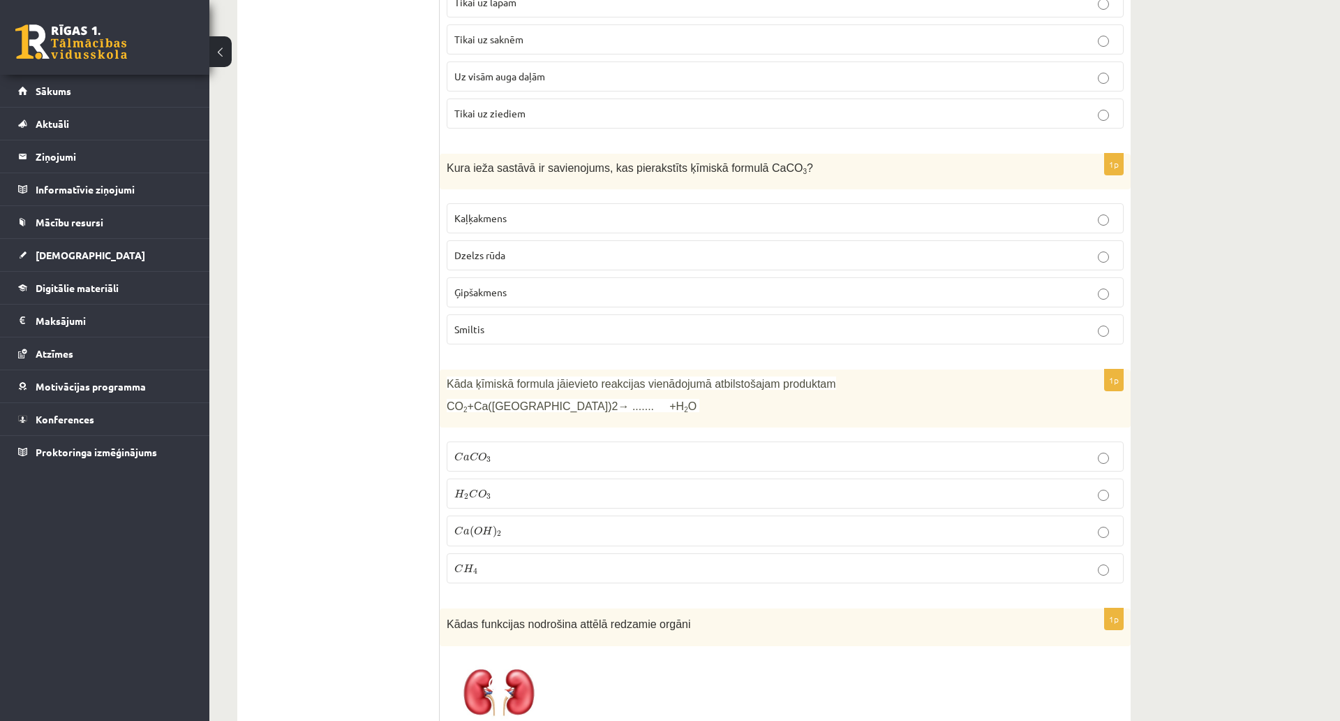
scroll to position [5097, 0]
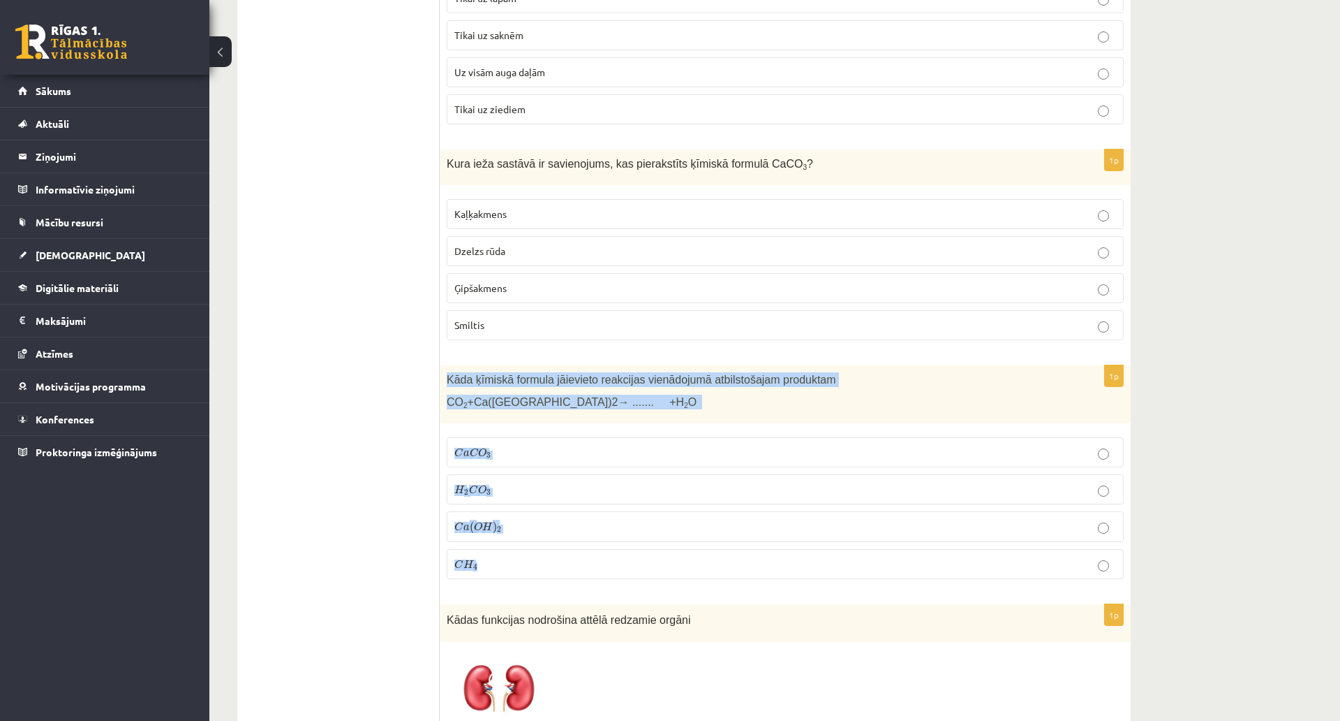
drag, startPoint x: 448, startPoint y: 344, endPoint x: 540, endPoint y: 532, distance: 209.5
click at [540, 532] on div "1p Kāda ķīmiskā formula jāievieto reakcijas vienādojumā atbilstošajam produktam…" at bounding box center [785, 477] width 691 height 225
click at [485, 448] on span "O" at bounding box center [482, 452] width 8 height 9
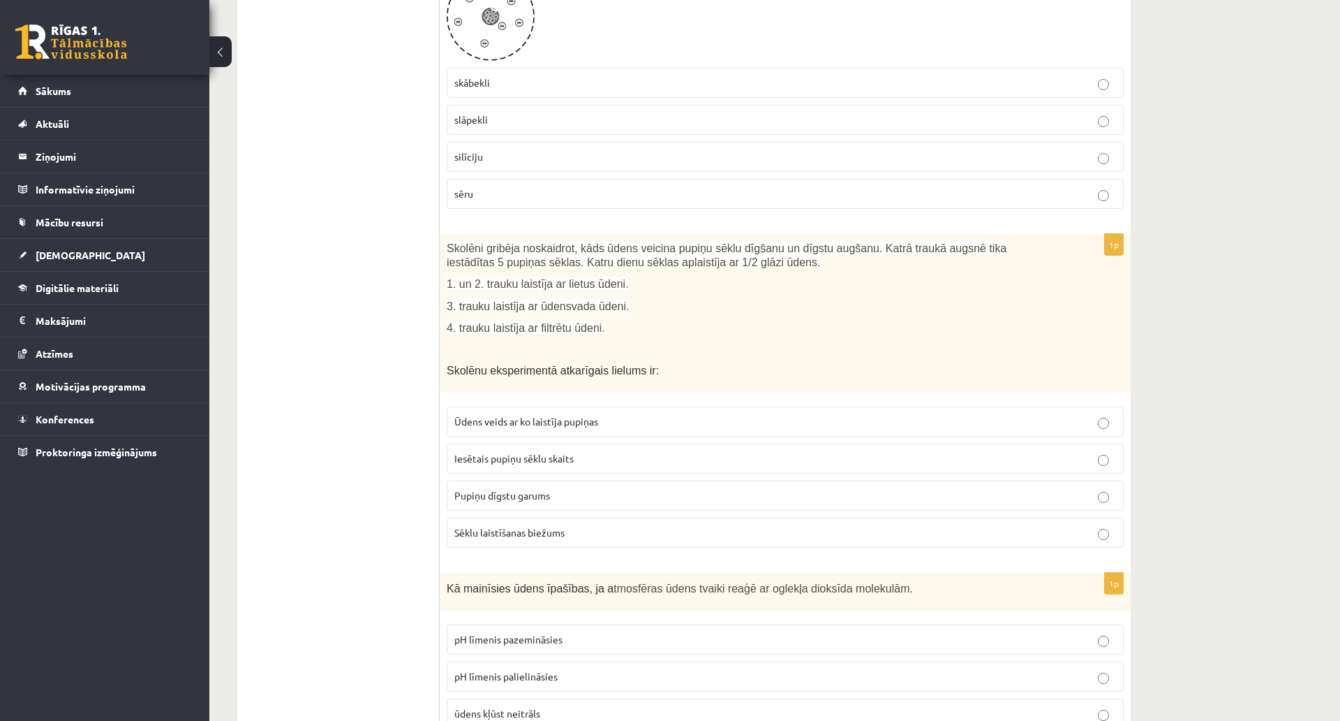
scroll to position [6074, 0]
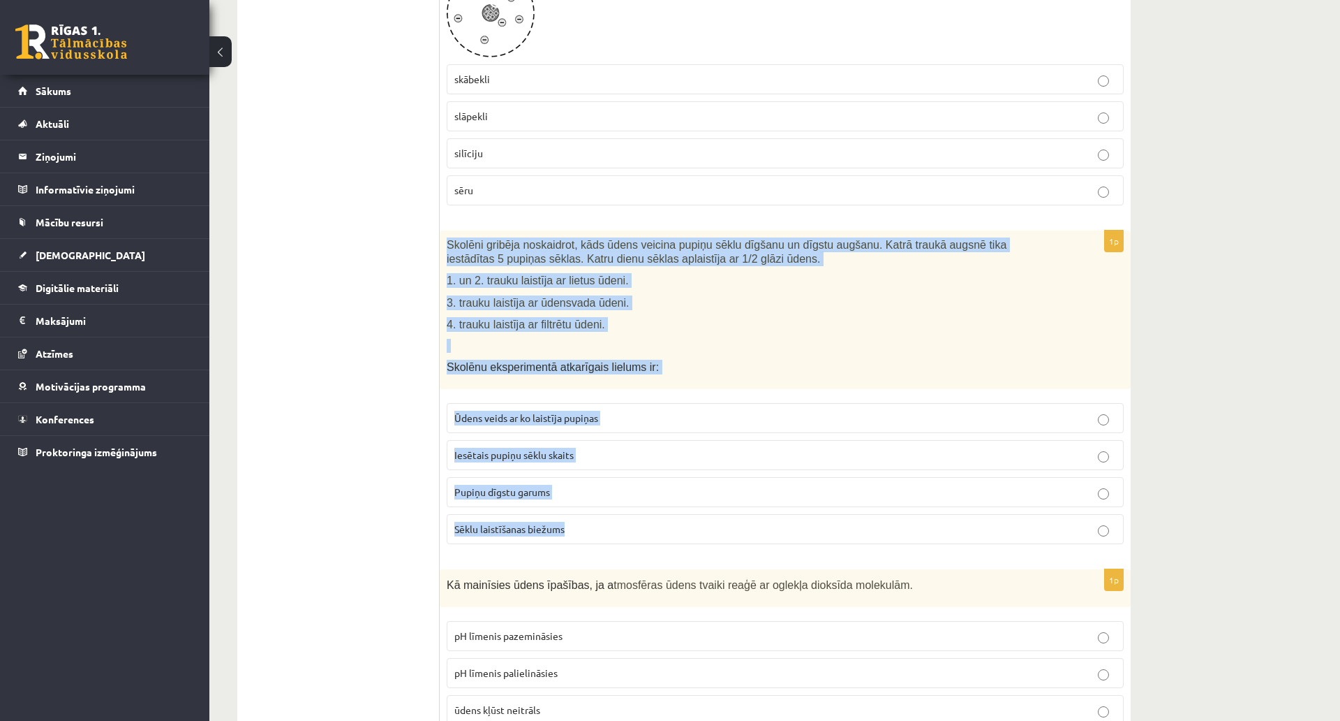
drag, startPoint x: 448, startPoint y: 213, endPoint x: 590, endPoint y: 491, distance: 311.9
click at [594, 492] on div "1p Skolēni gribēja noskaidrot, kāds ūdens veicina pupiņu sēklu dīgšanu un dīgst…" at bounding box center [785, 392] width 691 height 325
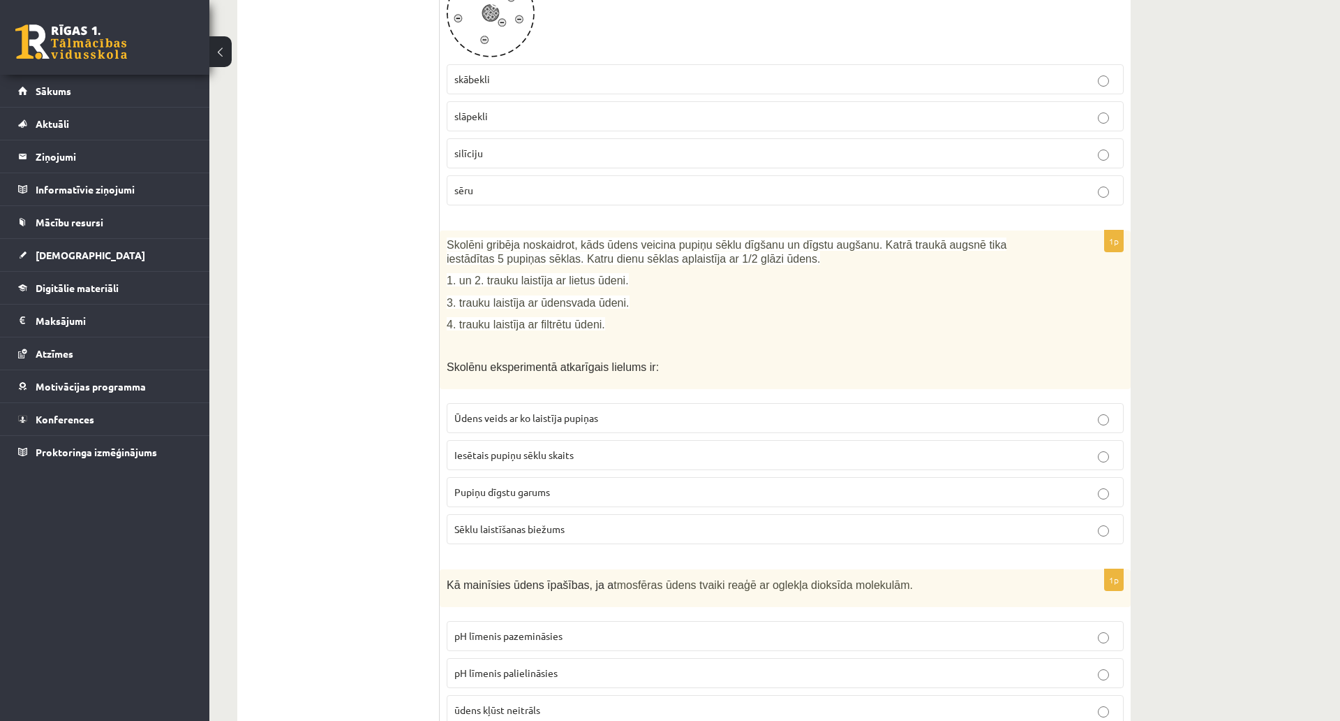
click at [545, 485] on span "Pupiņu dīgstu garums" at bounding box center [503, 491] width 96 height 13
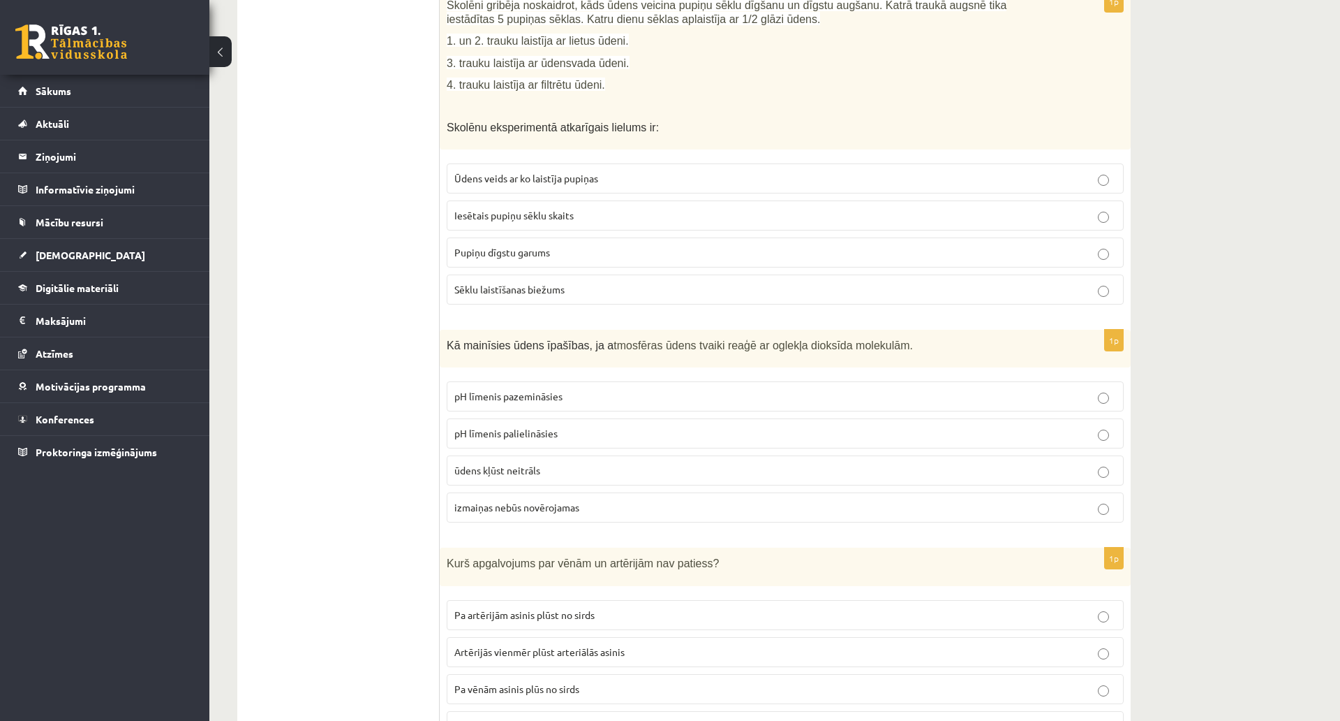
scroll to position [6353, 0]
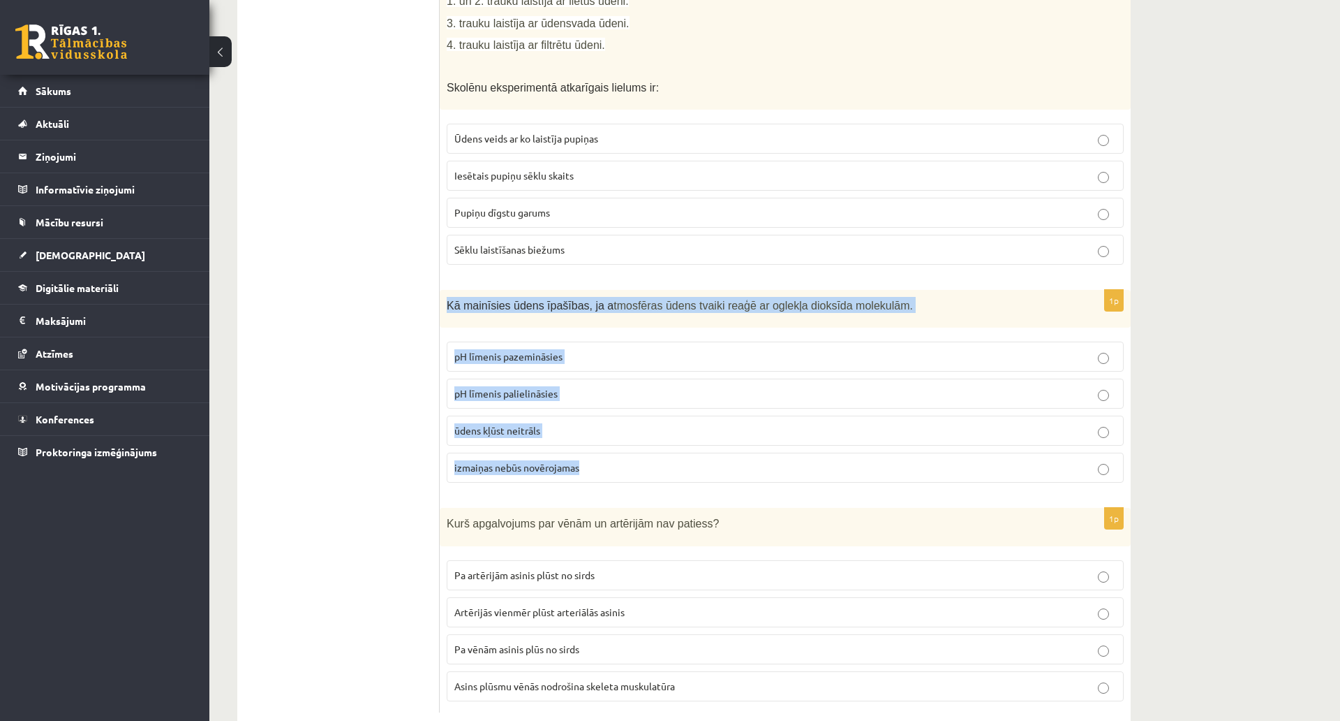
drag, startPoint x: 515, startPoint y: 323, endPoint x: 624, endPoint y: 438, distance: 158.5
click at [626, 438] on div "1p Kā mainīsies ūdens īpašības, ja a tmosfēras ūdens tvaiki reaģē ar oglekļa di…" at bounding box center [785, 392] width 691 height 205
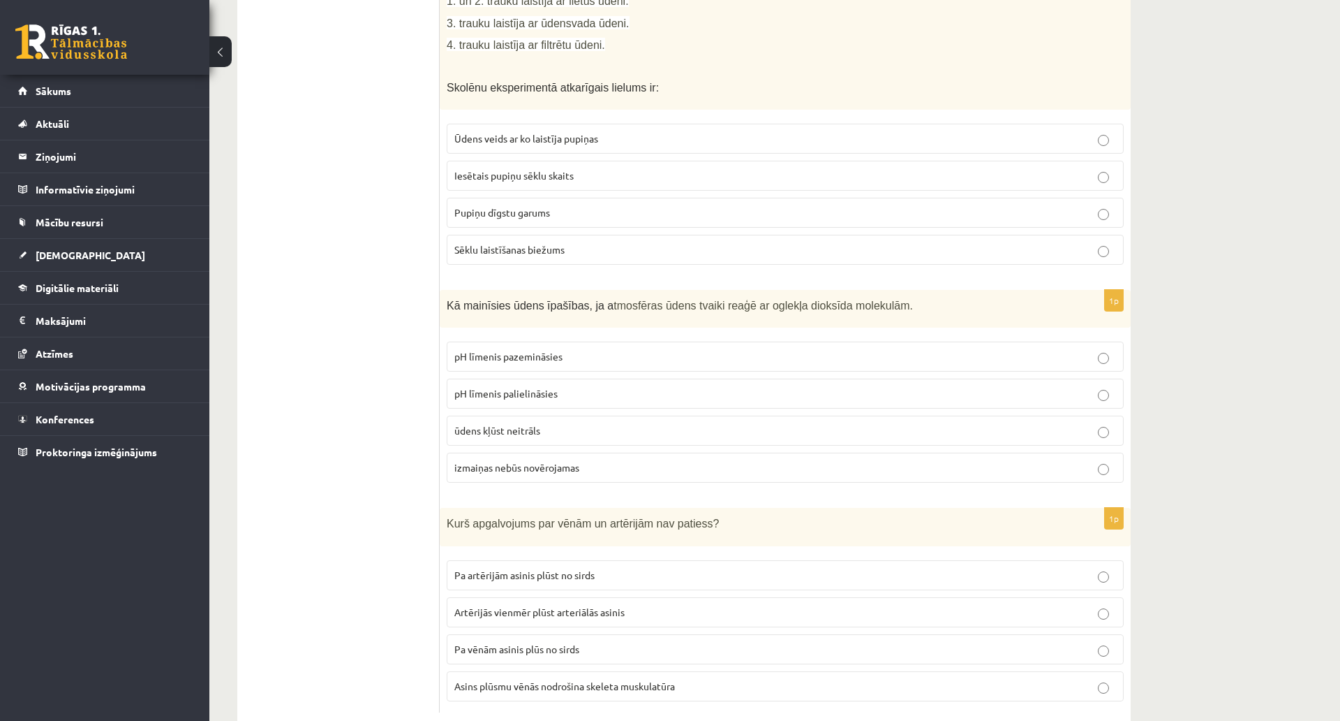
click at [510, 387] on span "pH līmenis palielināsies" at bounding box center [506, 393] width 103 height 13
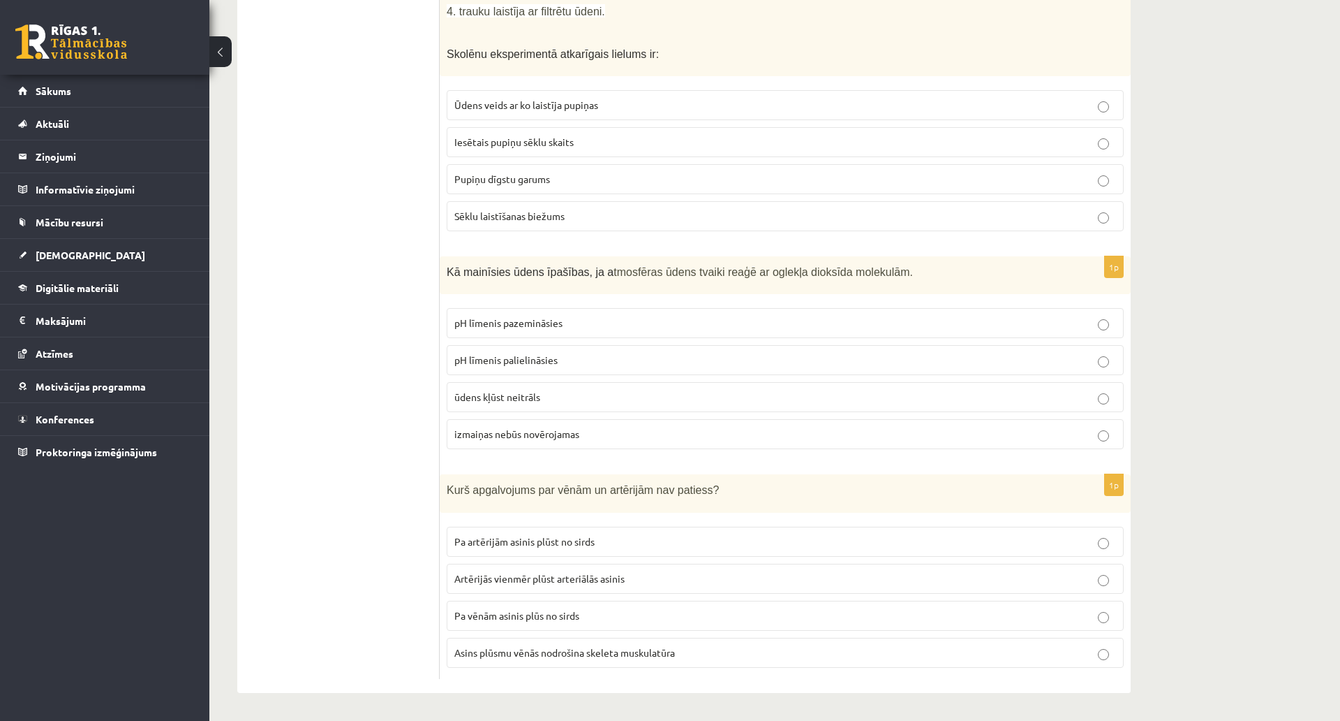
scroll to position [6439, 0]
drag, startPoint x: 449, startPoint y: 404, endPoint x: 502, endPoint y: 450, distance: 69.8
click at [502, 474] on div "1p Kurš apgalvojums par vēnām un artērijām nav patiess? Pa artērijām asinis plū…" at bounding box center [785, 576] width 691 height 205
click at [462, 474] on div "Kurš apgalvojums par vēnām un artērijām nav patiess?" at bounding box center [785, 493] width 691 height 38
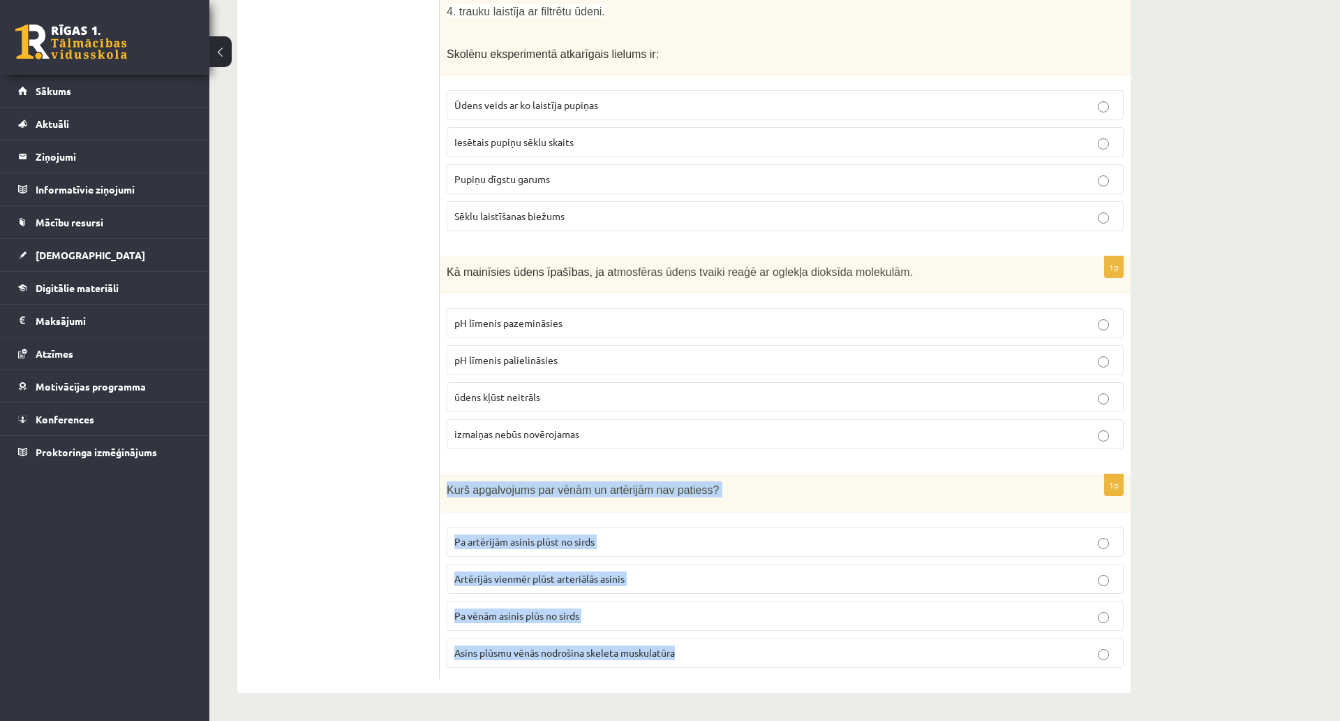
drag, startPoint x: 468, startPoint y: 416, endPoint x: 685, endPoint y: 570, distance: 265.4
click at [685, 570] on div "1p Kurš apgalvojums par vēnām un artērijām nav patiess? Pa artērijām asinis plū…" at bounding box center [785, 576] width 691 height 205
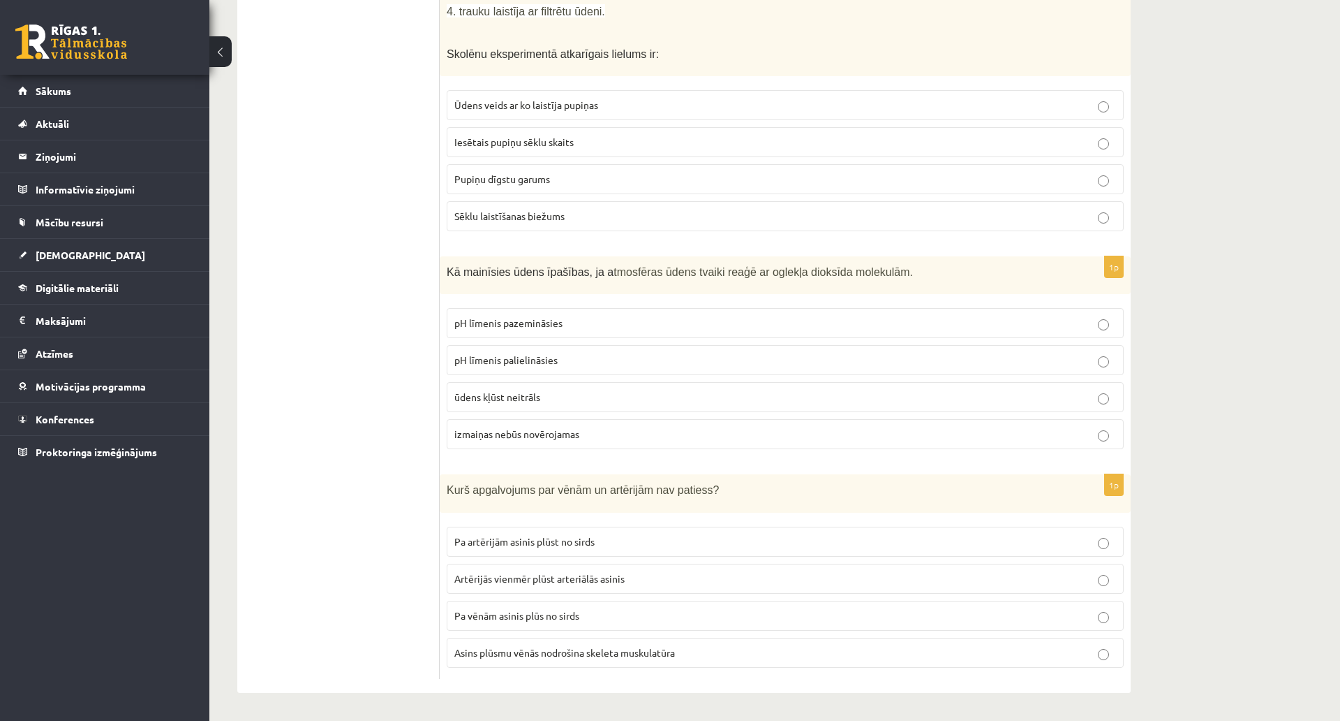
click at [534, 608] on p "Pa vēnām asinis plūs no sirds" at bounding box center [786, 615] width 662 height 15
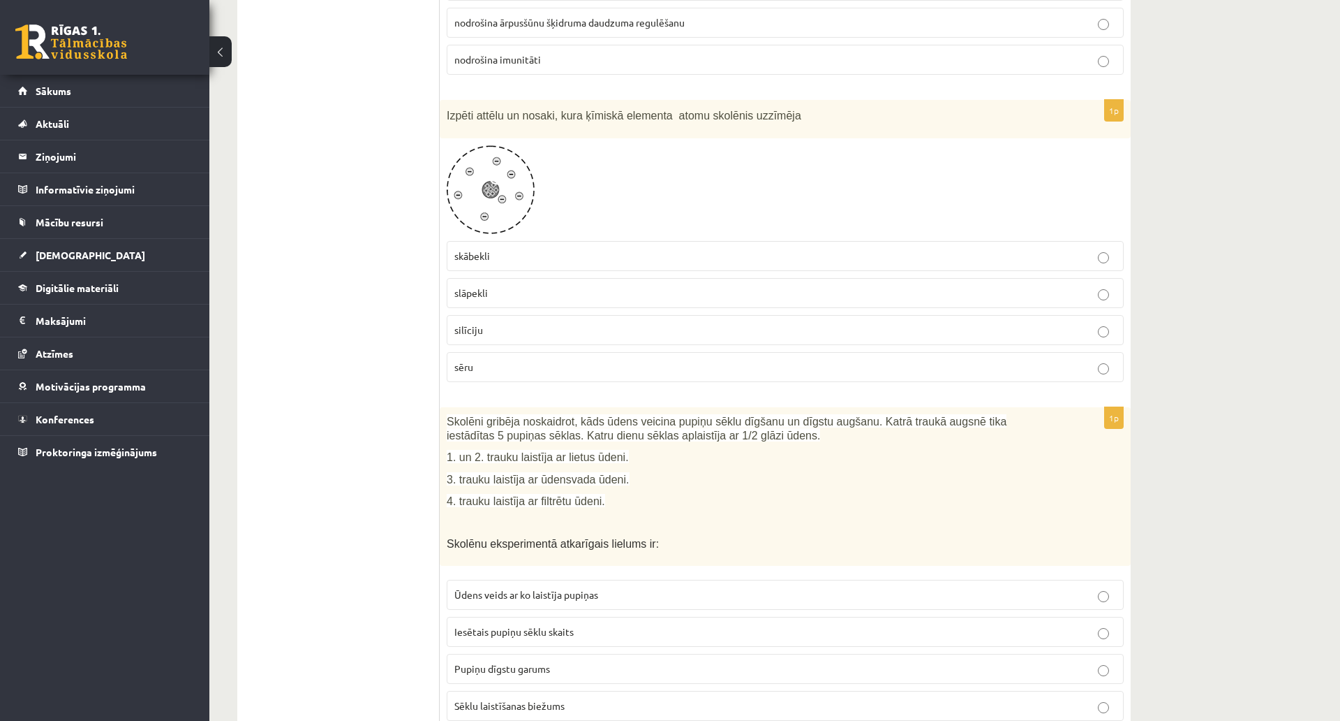
scroll to position [5881, 0]
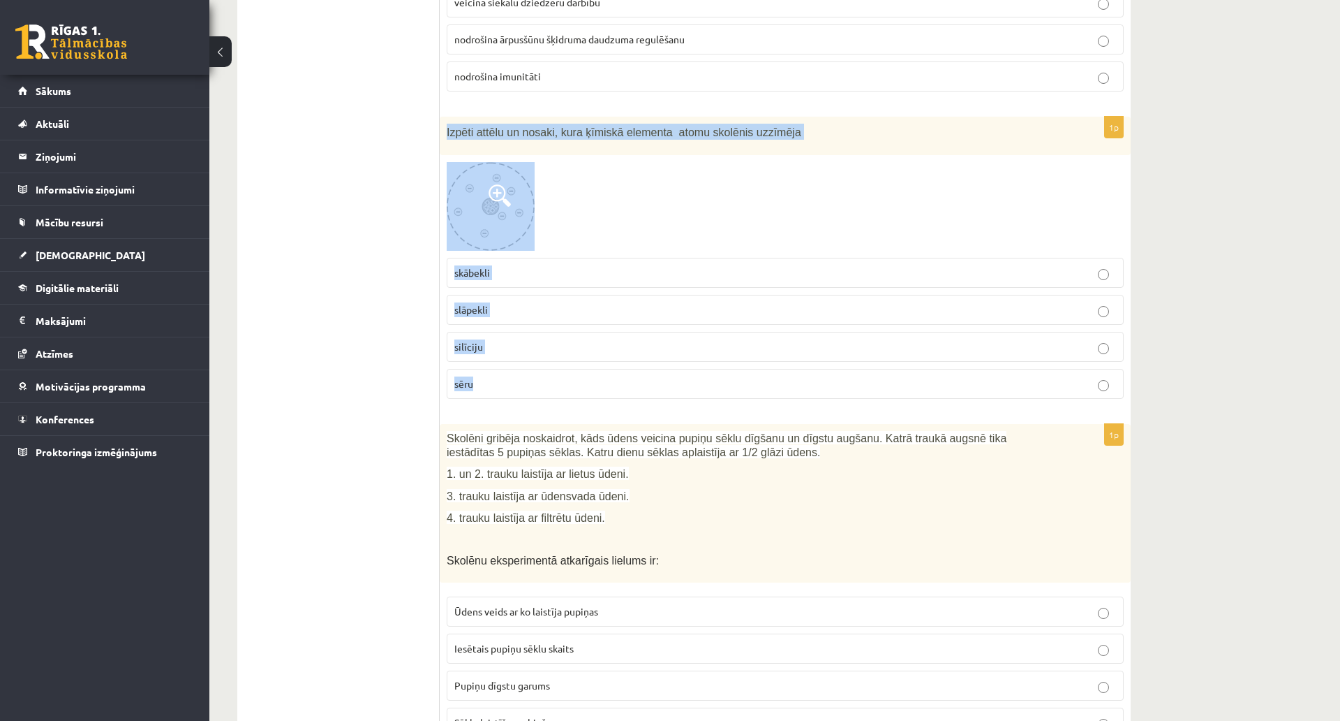
drag, startPoint x: 447, startPoint y: 94, endPoint x: 533, endPoint y: 337, distance: 257.0
click at [564, 341] on div "1p Izpēti attēlu un nosaki, kura ķīmiskā elementa atomu skolēnis uzzīmēja skābe…" at bounding box center [785, 263] width 691 height 293
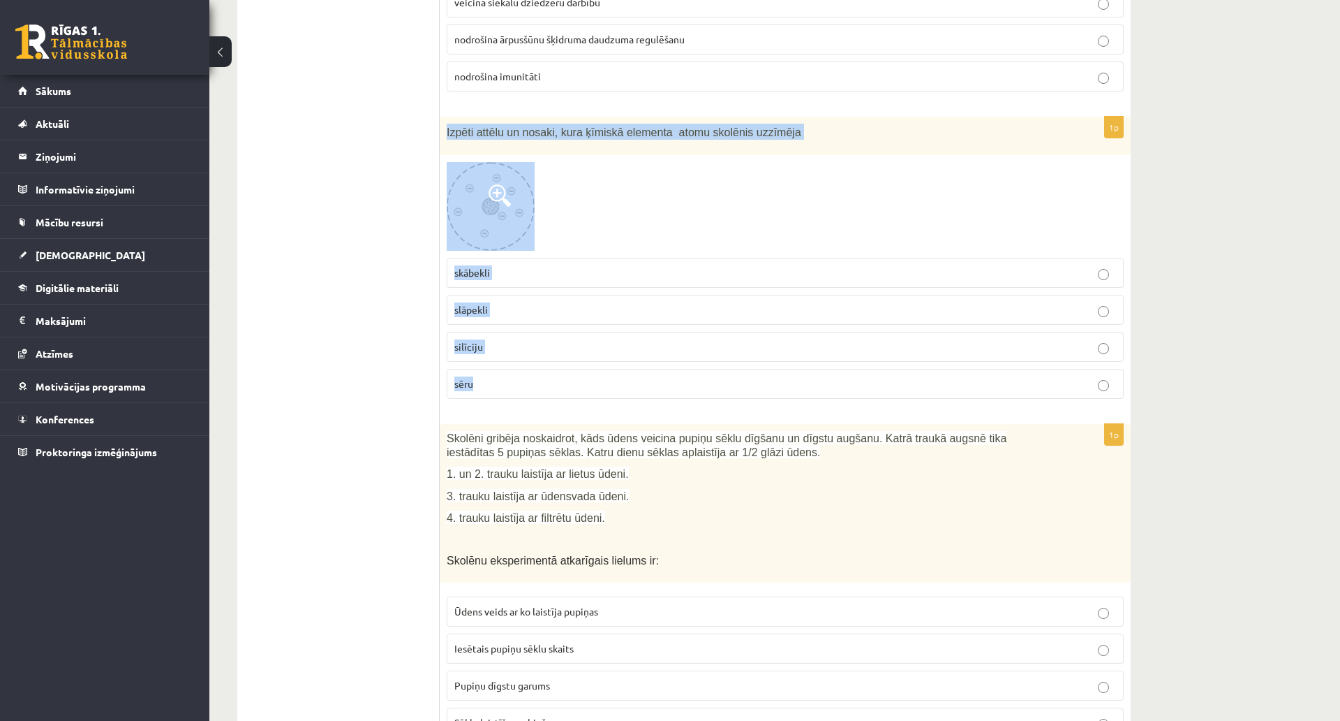
drag, startPoint x: 448, startPoint y: 101, endPoint x: 535, endPoint y: 344, distance: 259.1
click at [535, 344] on div "1p Izpēti attēlu un nosaki, kura ķīmiskā elementa atomu skolēnis uzzīmēja skābe…" at bounding box center [785, 263] width 691 height 293
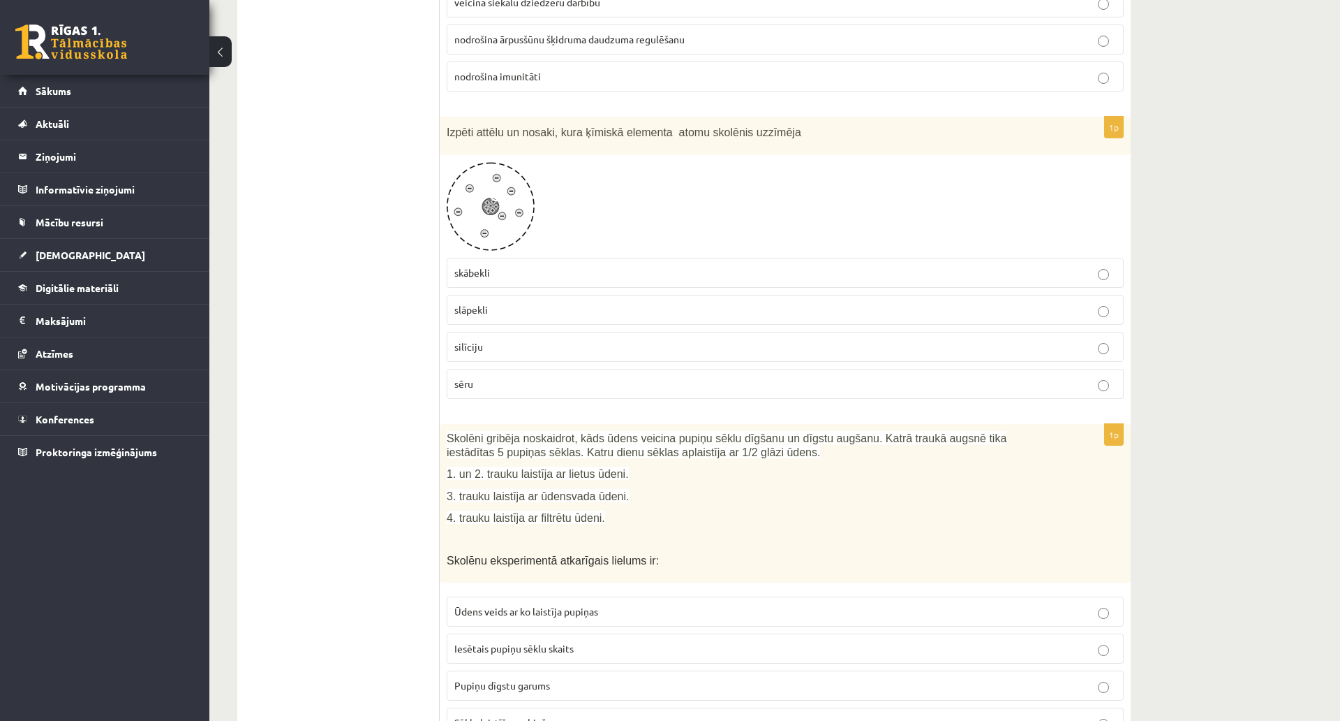
click at [510, 265] on p "skābekli" at bounding box center [786, 272] width 662 height 15
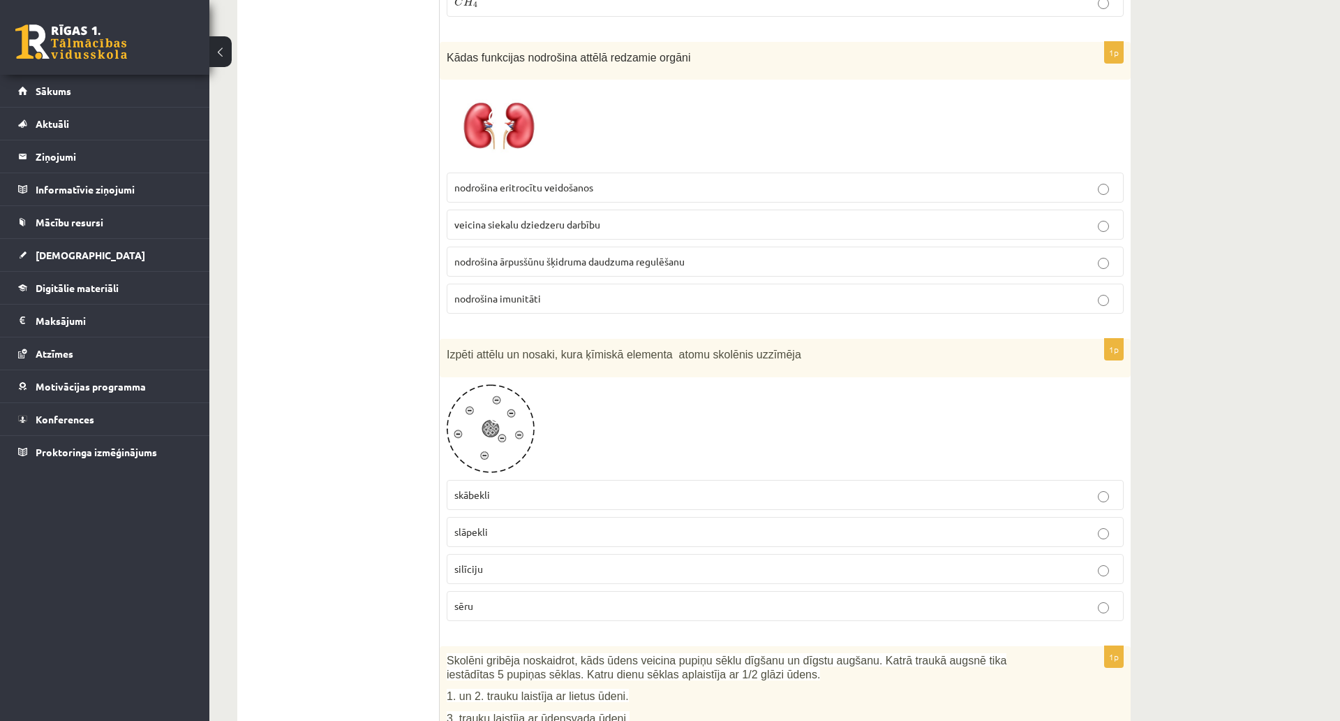
scroll to position [5671, 0]
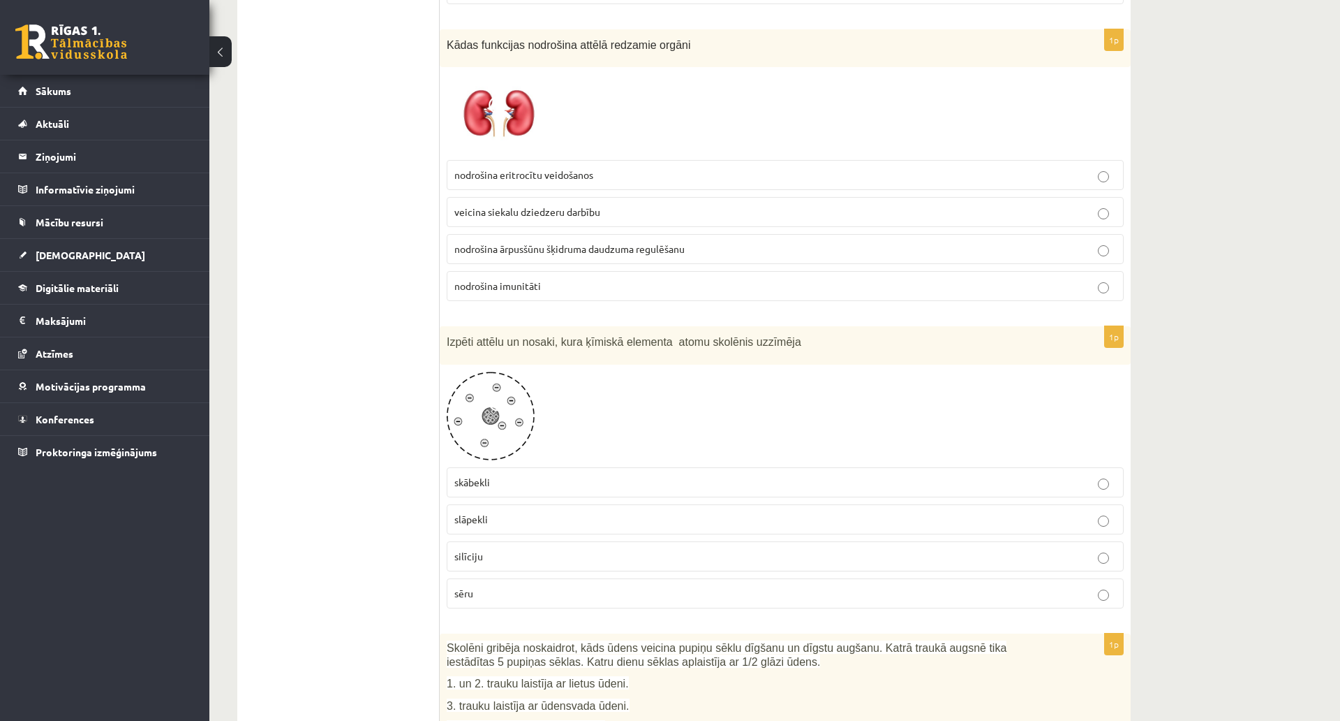
click at [795, 242] on p "nodrošina ārpusšūnu šķidruma daudzuma regulēšanu" at bounding box center [786, 249] width 662 height 15
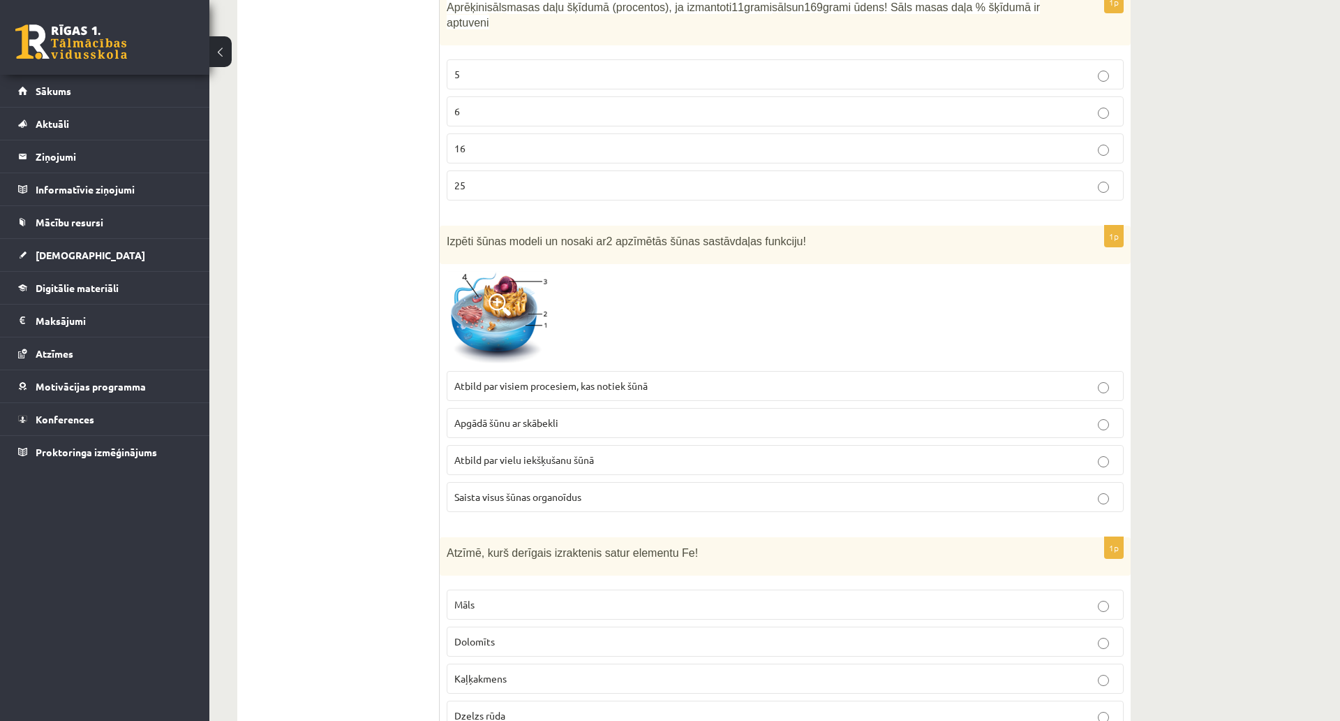
scroll to position [1831, 0]
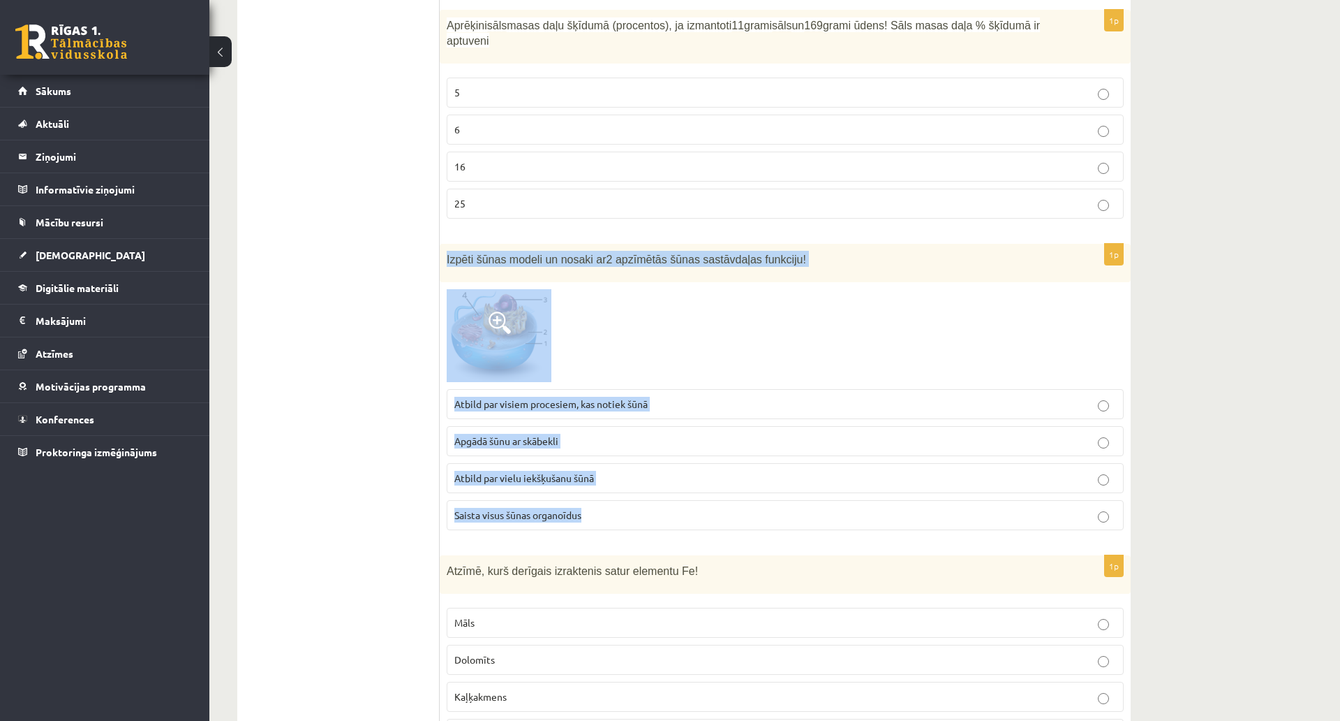
drag, startPoint x: 441, startPoint y: 223, endPoint x: 667, endPoint y: 478, distance: 339.8
click at [667, 478] on div "1p Izpēti šūnas modeli un nosaki ar 2 apzīmētās šūnas sastāvdaļas funkciju! Atb…" at bounding box center [785, 392] width 691 height 297
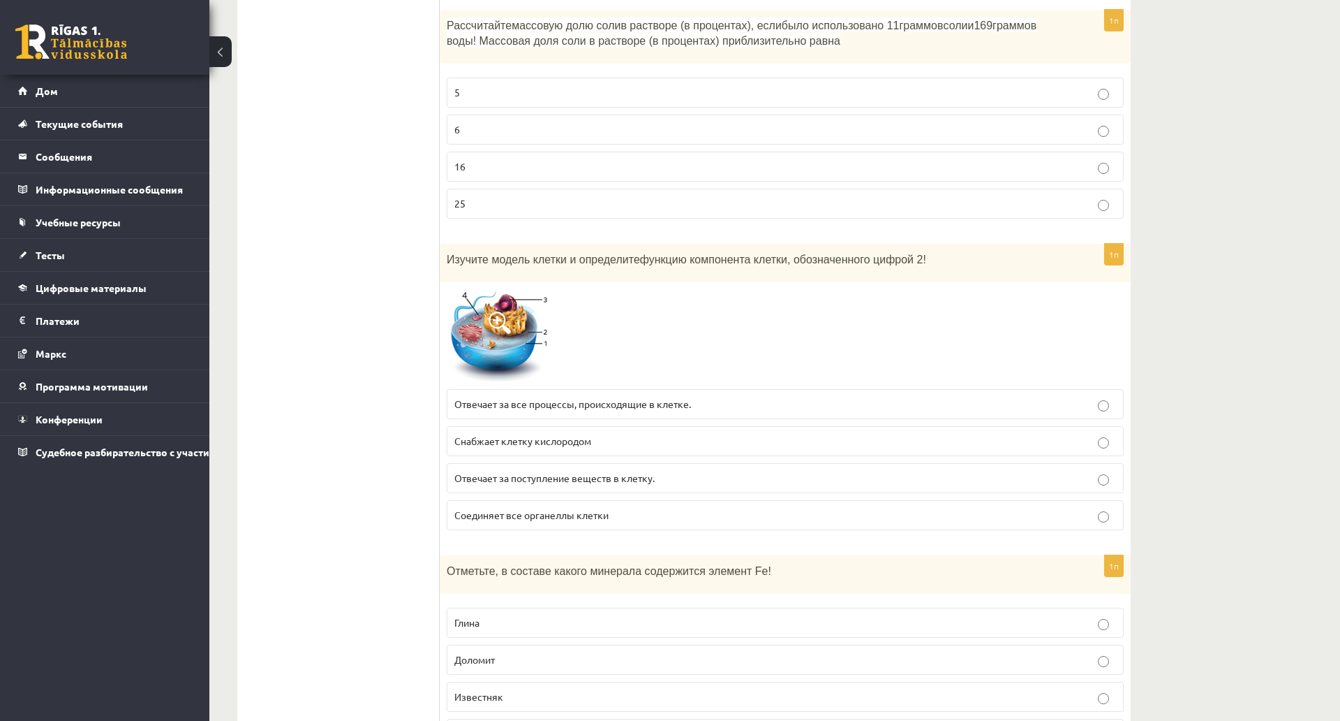
click at [489, 340] on img at bounding box center [499, 336] width 105 height 94
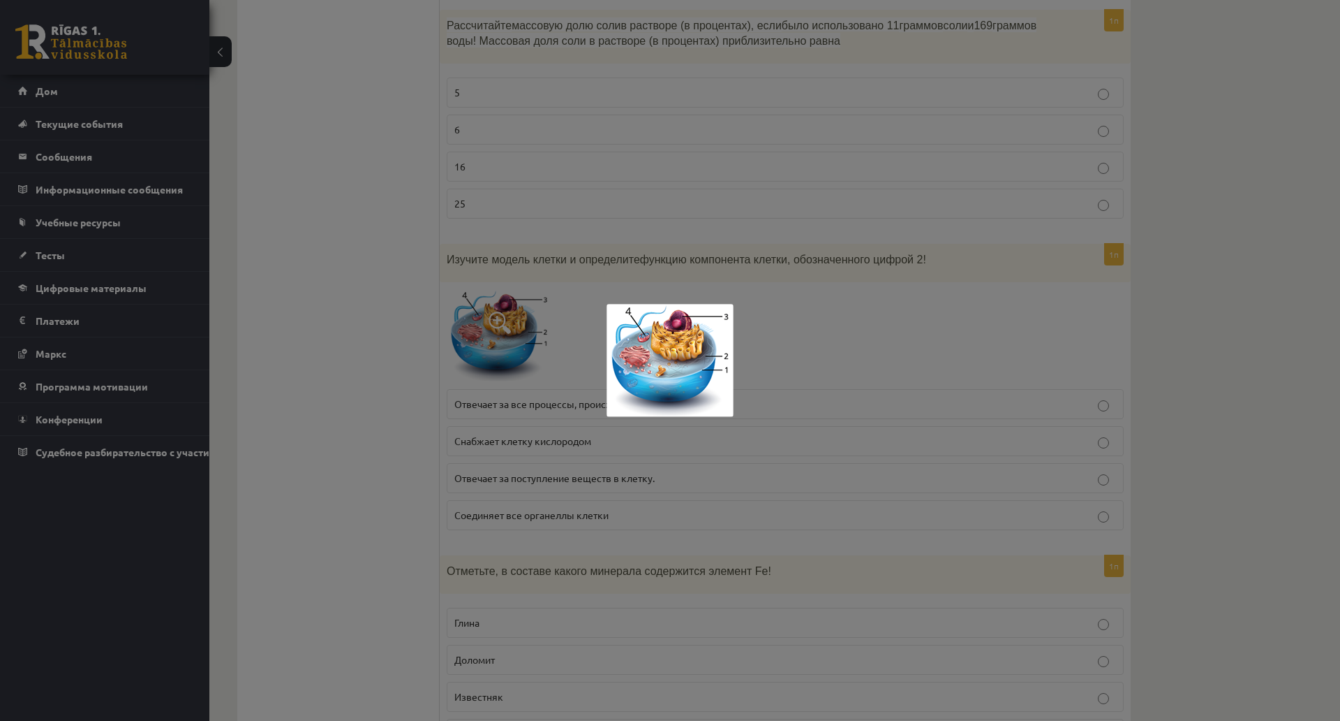
click at [473, 334] on div at bounding box center [670, 360] width 1340 height 721
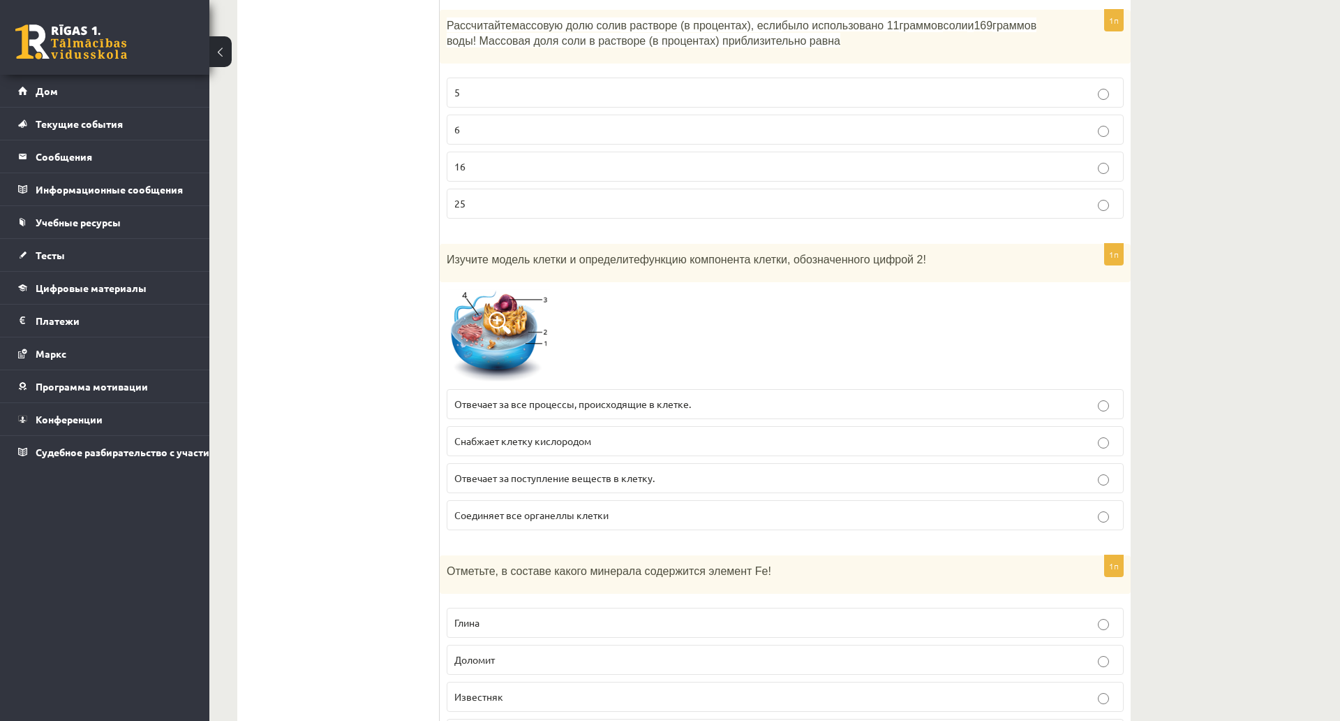
click at [531, 317] on img at bounding box center [499, 336] width 105 height 94
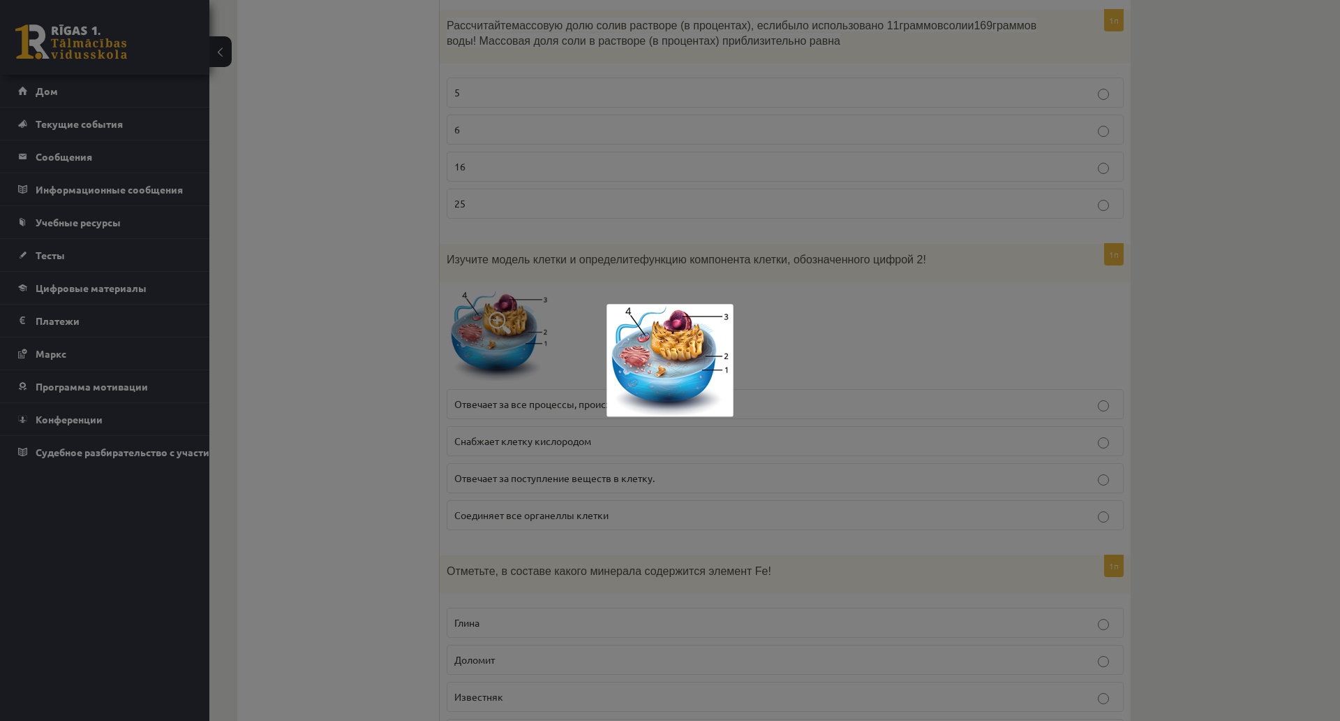
click at [542, 326] on div at bounding box center [670, 360] width 1340 height 721
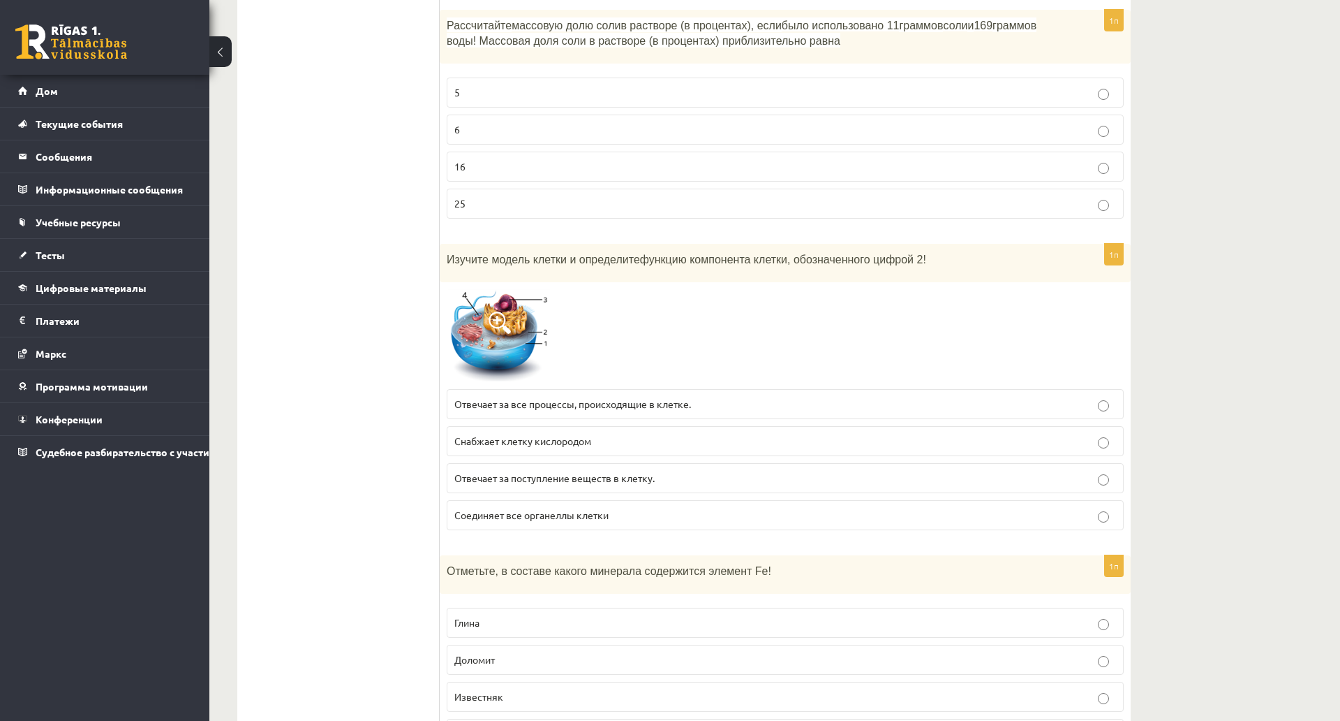
click at [496, 403] on font "Отвечает за все процессы, происходящие в клетке." at bounding box center [573, 403] width 237 height 13
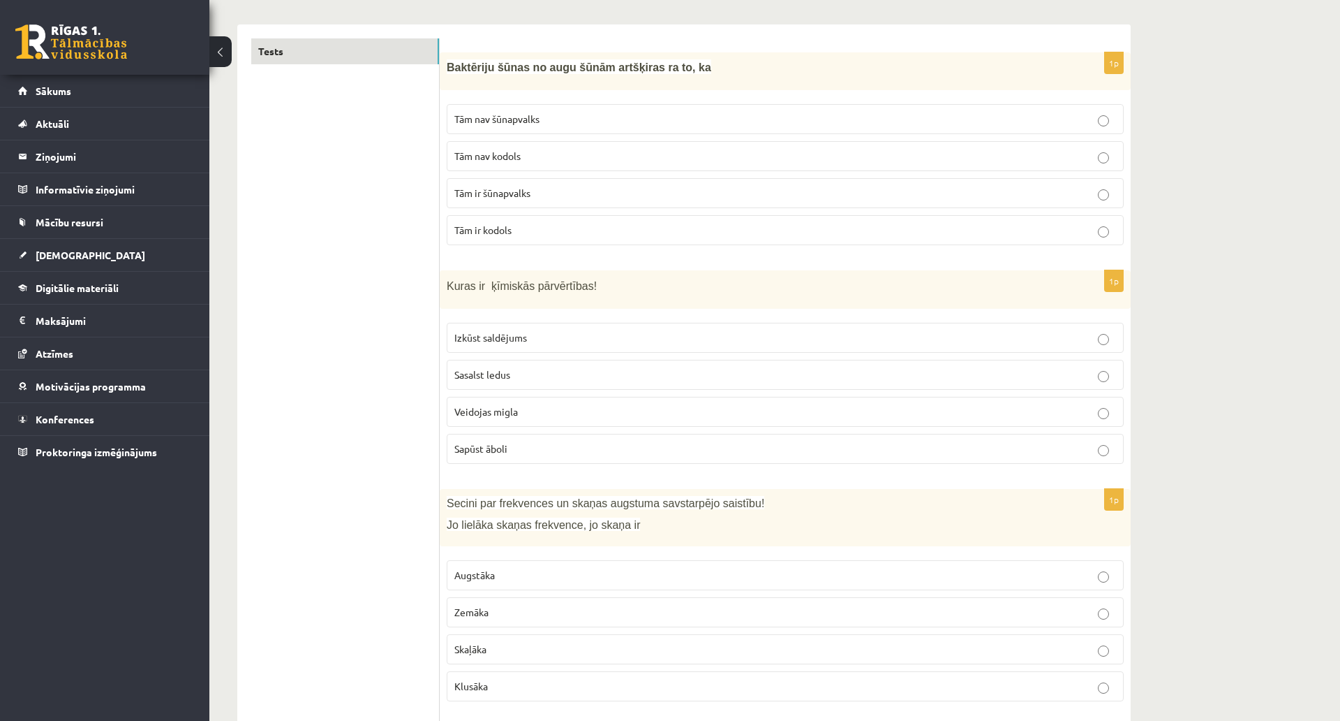
scroll to position [0, 0]
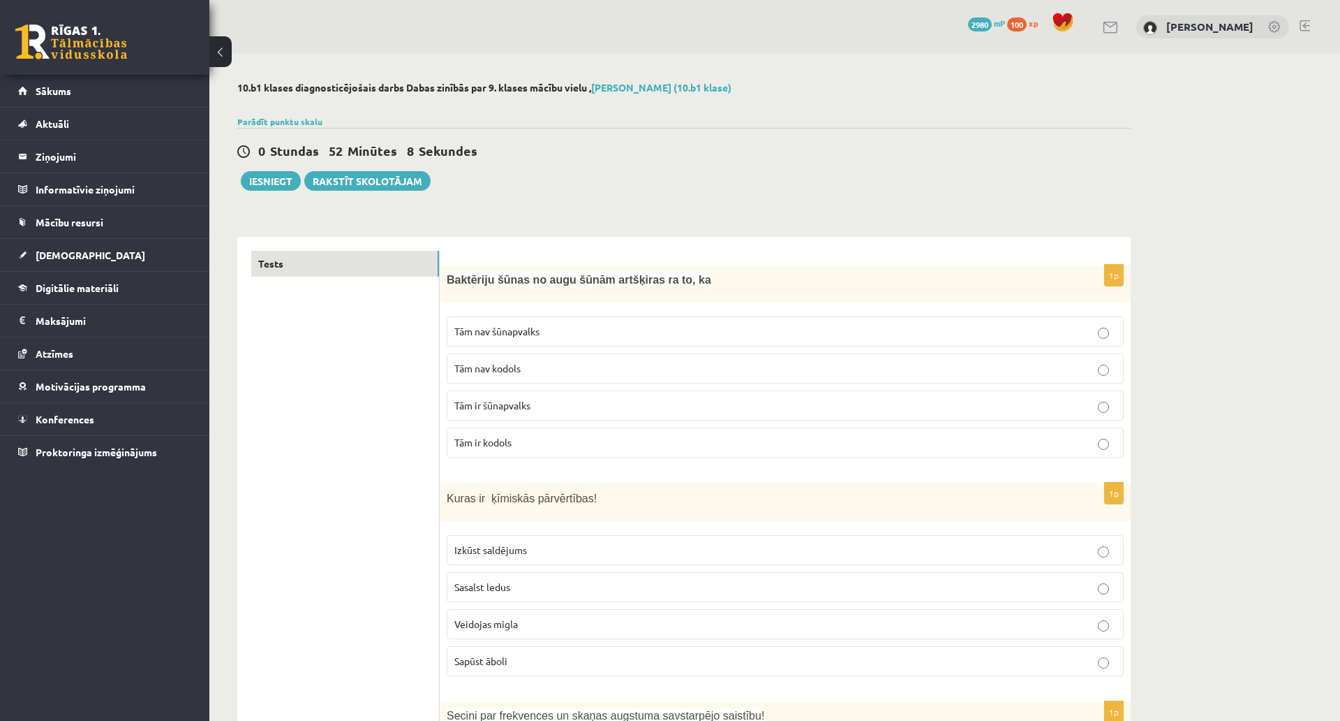
drag, startPoint x: 356, startPoint y: 341, endPoint x: 359, endPoint y: 329, distance: 12.2
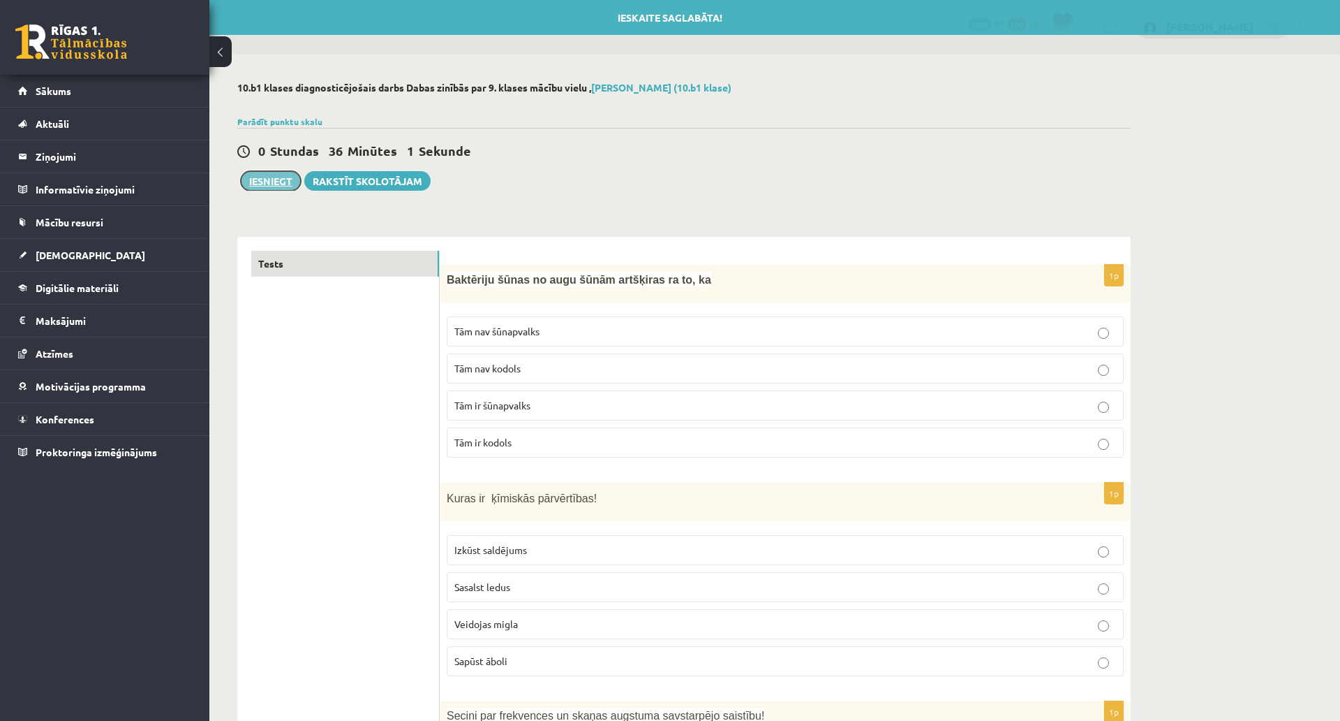
click at [286, 189] on button "Iesniegt" at bounding box center [271, 181] width 60 height 20
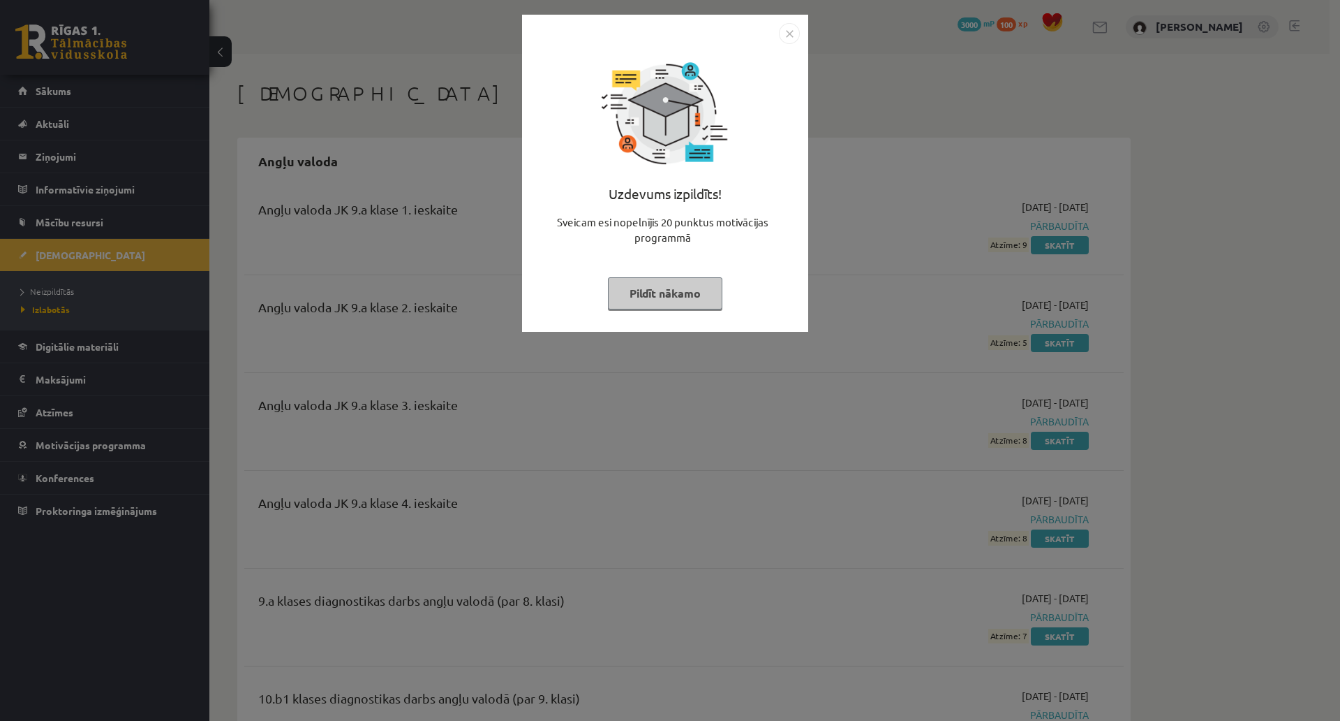
click at [651, 286] on button "Pildīt nākamo" at bounding box center [665, 293] width 115 height 32
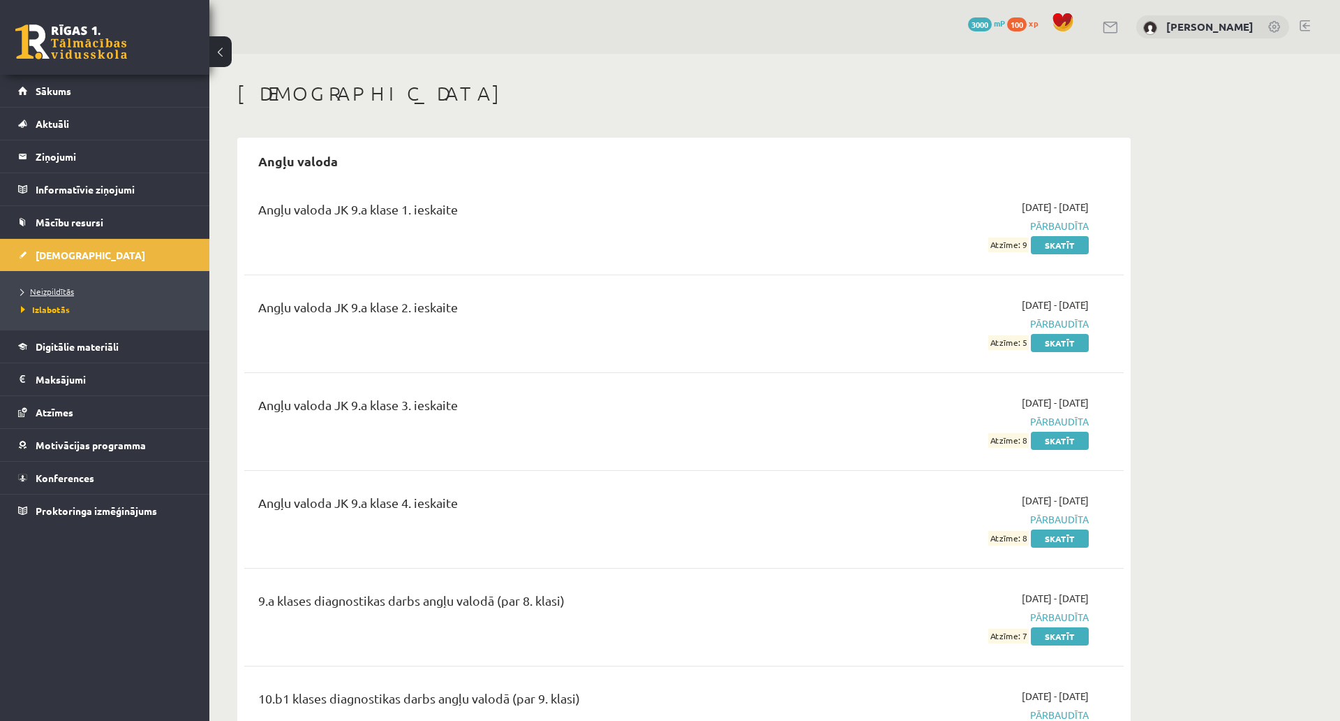
click at [123, 293] on link "Neizpildītās" at bounding box center [108, 291] width 175 height 13
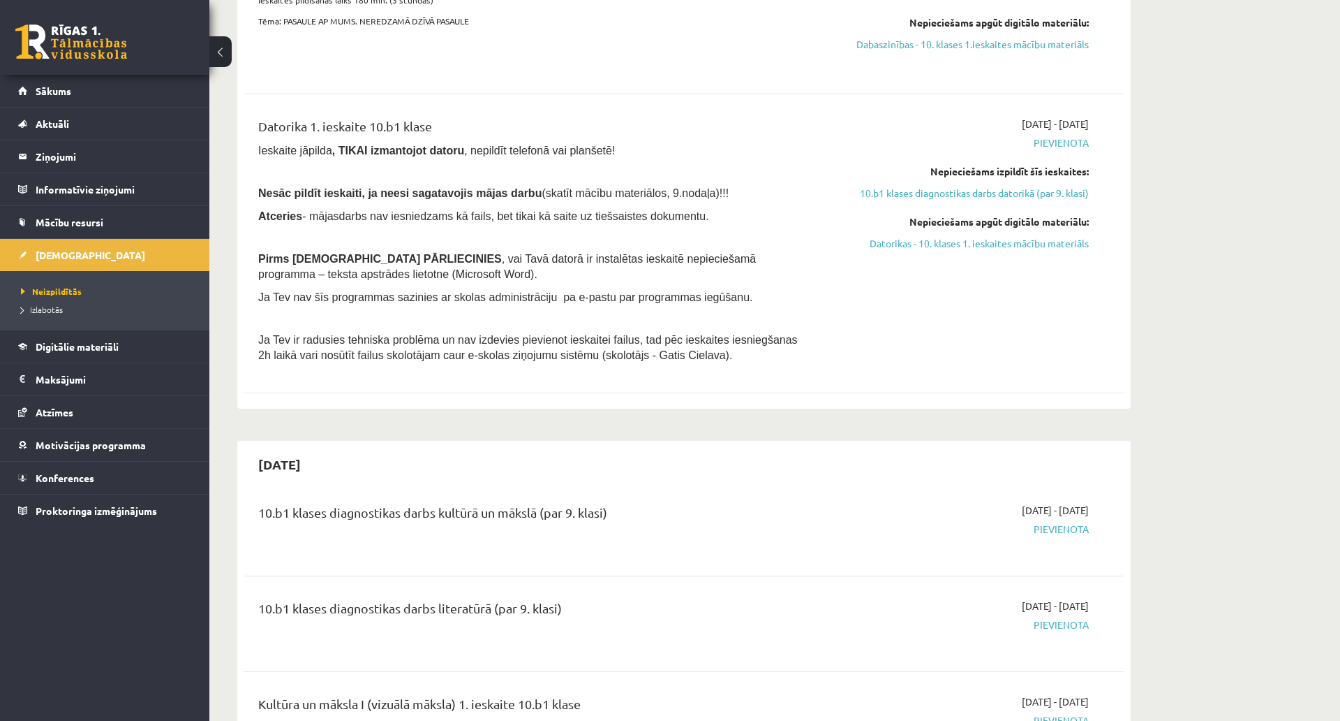
scroll to position [489, 0]
